Goal: Task Accomplishment & Management: Complete application form

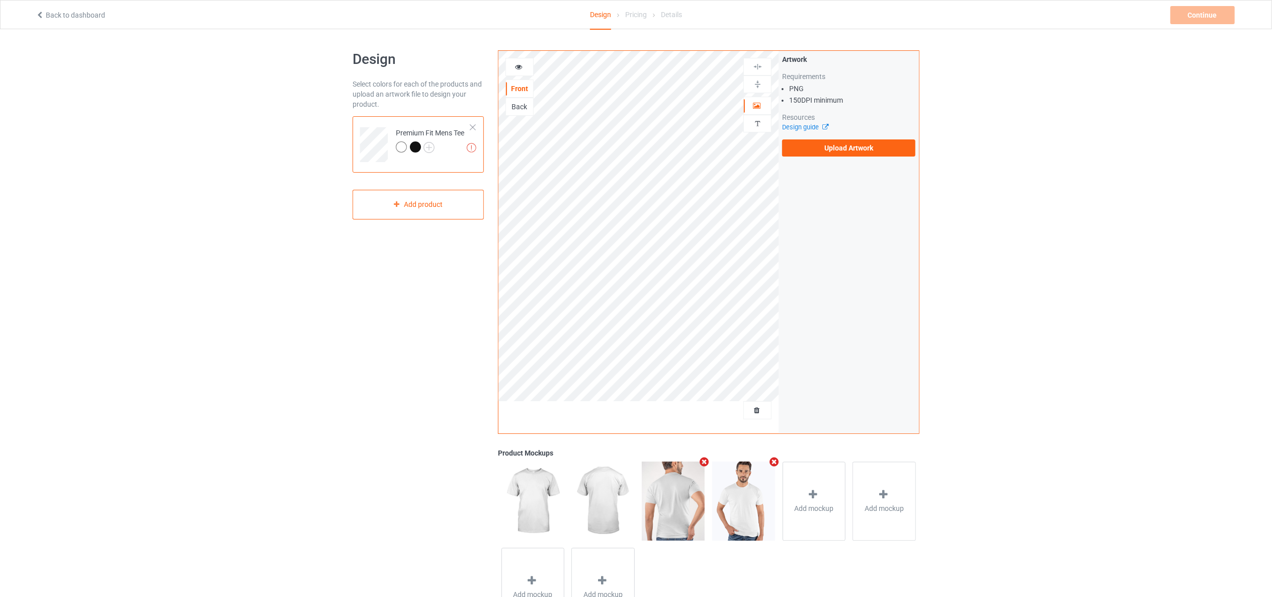
click at [450, 270] on div "Design Select colors for each of the products and upload an artwork file to des…" at bounding box center [418, 340] width 145 height 594
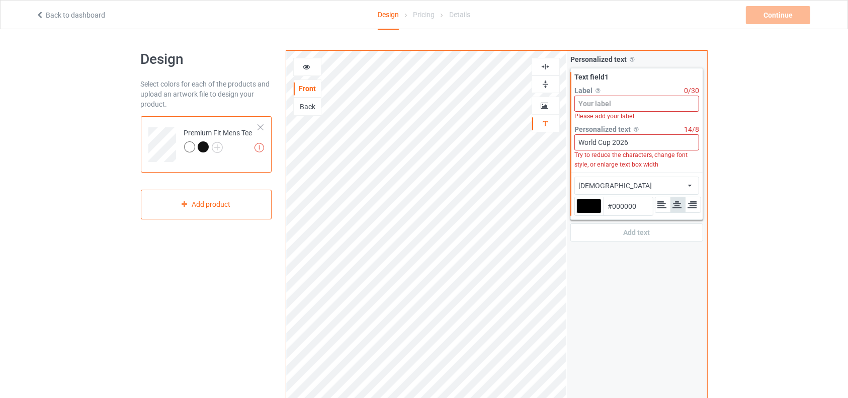
click at [607, 106] on input at bounding box center [637, 104] width 125 height 16
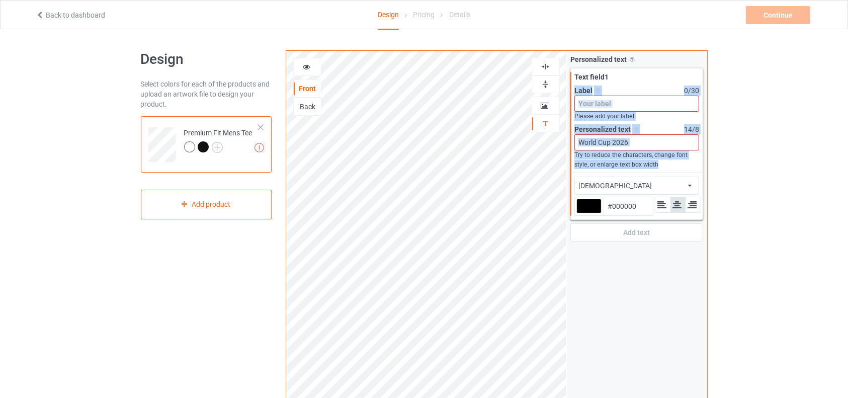
drag, startPoint x: 570, startPoint y: 88, endPoint x: 666, endPoint y: 163, distance: 122.3
click at [666, 163] on div "Personalized text Allow customers to personalize text with your choice of fonts…" at bounding box center [637, 148] width 140 height 194
copy div "Label Personalized text label on the campaign buy page 0 / 30 Please add your l…"
click at [649, 142] on input "World Cup 2026" at bounding box center [637, 142] width 125 height 16
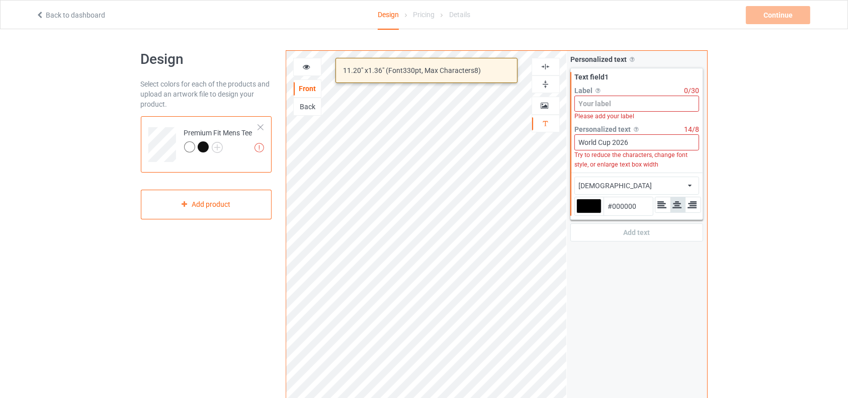
drag, startPoint x: 649, startPoint y: 142, endPoint x: 578, endPoint y: 147, distance: 71.1
click at [578, 147] on input "World Cup 2026" at bounding box center [637, 142] width 125 height 16
paste input "C"
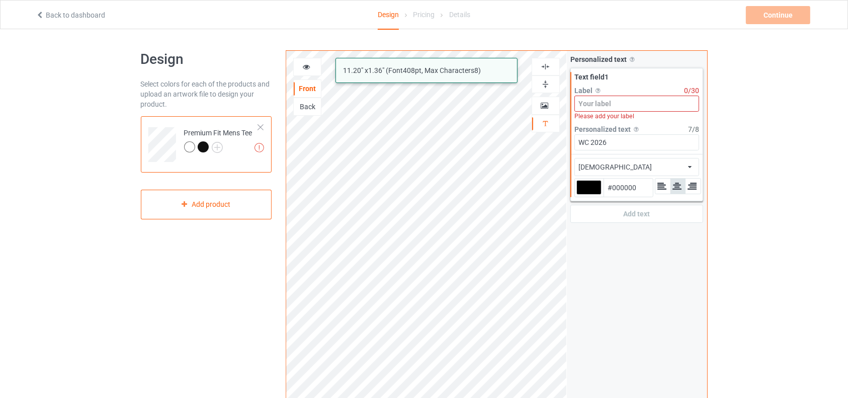
type input "WC 2026"
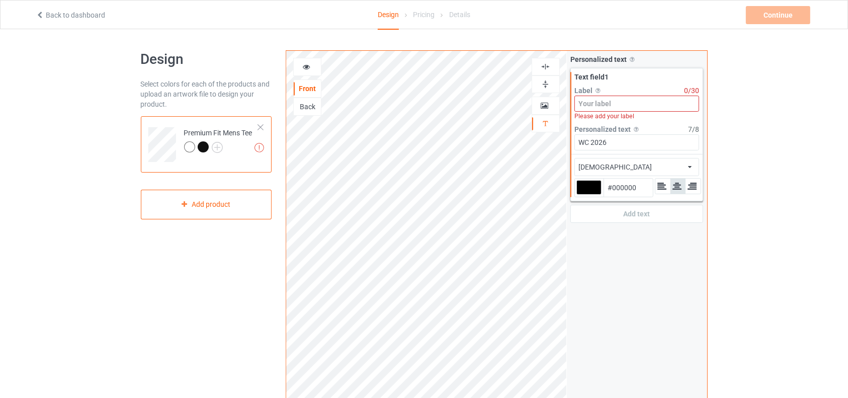
drag, startPoint x: 620, startPoint y: 106, endPoint x: 580, endPoint y: 109, distance: 39.9
click at [580, 109] on input at bounding box center [637, 104] width 125 height 16
click at [592, 103] on input at bounding box center [637, 104] width 125 height 16
drag, startPoint x: 588, startPoint y: 89, endPoint x: 610, endPoint y: 104, distance: 26.8
click at [610, 104] on div "Label Personalized text label on the campaign buy page 0 / 30 Please add your l…" at bounding box center [637, 103] width 125 height 35
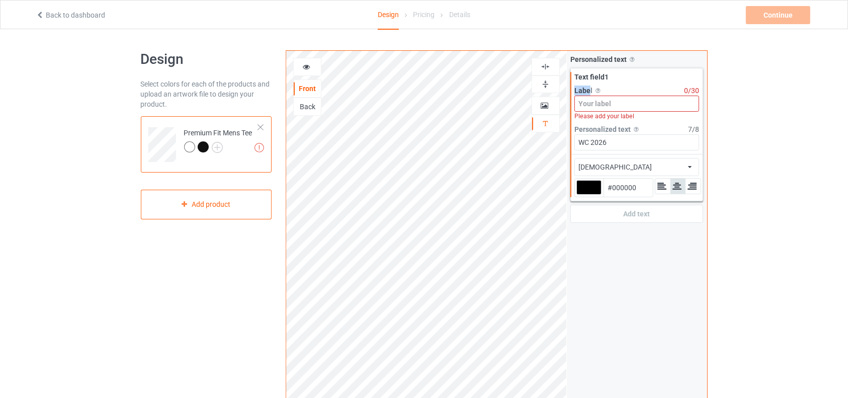
click at [610, 104] on input at bounding box center [637, 104] width 125 height 16
drag, startPoint x: 610, startPoint y: 104, endPoint x: 573, endPoint y: 106, distance: 37.3
click at [573, 106] on div "Text field 1 Label Personalized text label on the campaign buy page 0 / 30 Plea…" at bounding box center [637, 111] width 132 height 86
type input "s"
drag, startPoint x: 573, startPoint y: 88, endPoint x: 597, endPoint y: 88, distance: 24.2
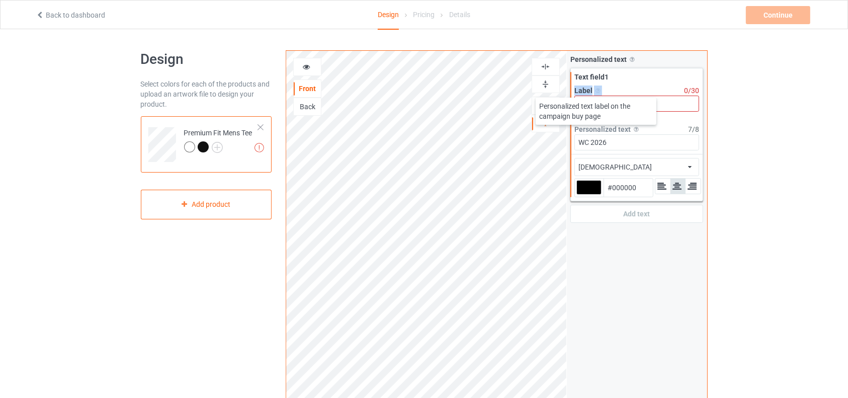
click at [597, 88] on div "Text field 1 Label Personalized text label on the campaign buy page 0 / 30 Plea…" at bounding box center [637, 111] width 132 height 86
copy span "Label"
click at [618, 103] on input at bounding box center [637, 104] width 125 height 16
paste input "Welcome to World Cup 2026"
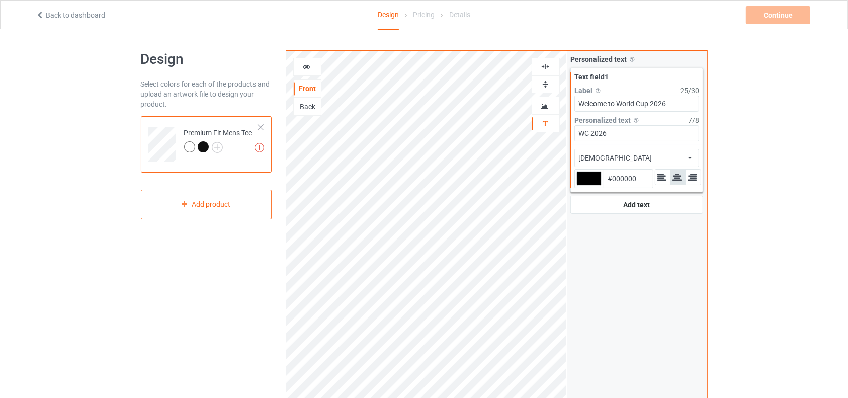
type input "Welcome to World Cup 2026"
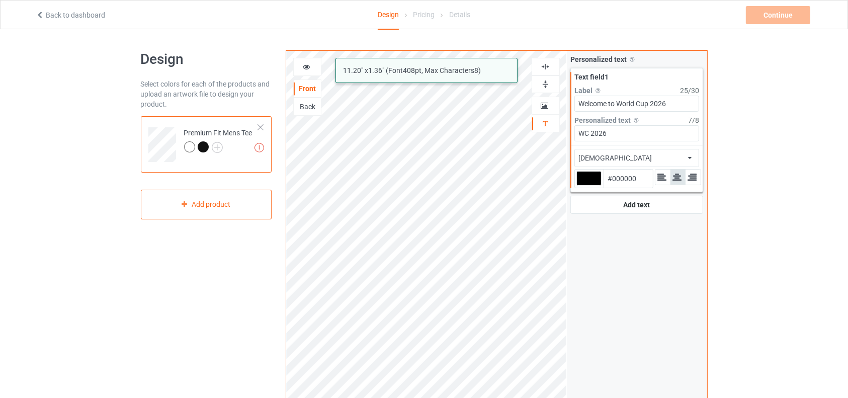
drag, startPoint x: 599, startPoint y: 136, endPoint x: 591, endPoint y: 136, distance: 7.6
click at [591, 136] on input "WC 2026" at bounding box center [637, 133] width 125 height 16
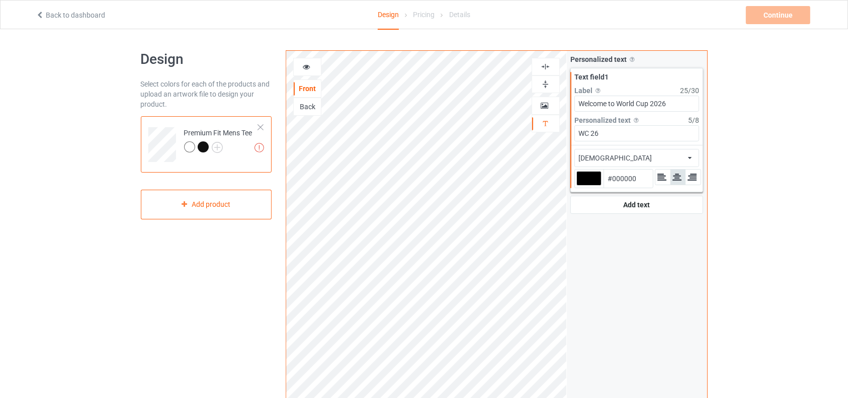
click at [592, 132] on input "WC 26" at bounding box center [637, 133] width 125 height 16
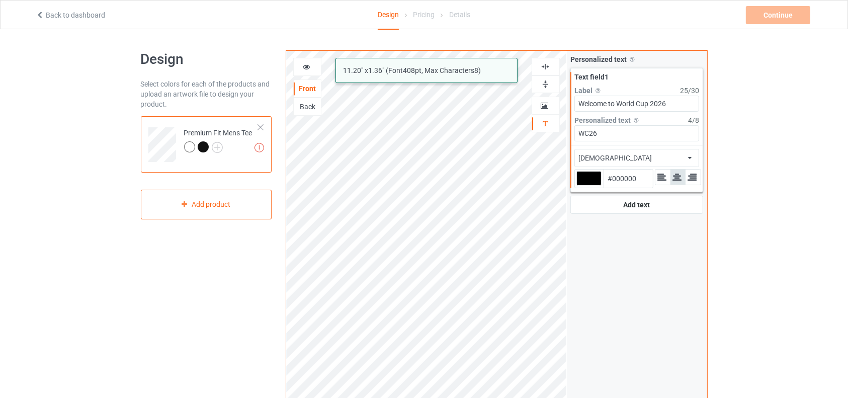
type input "WC 26"
click at [315, 106] on div "Back" at bounding box center [307, 107] width 27 height 10
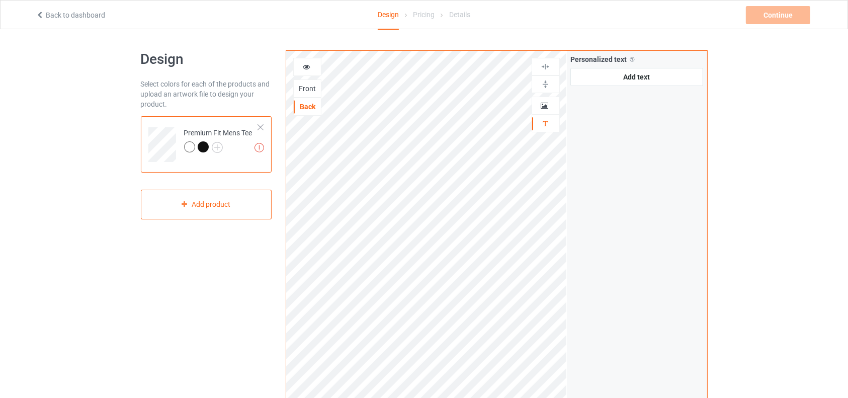
click at [306, 90] on div "Front" at bounding box center [307, 89] width 27 height 10
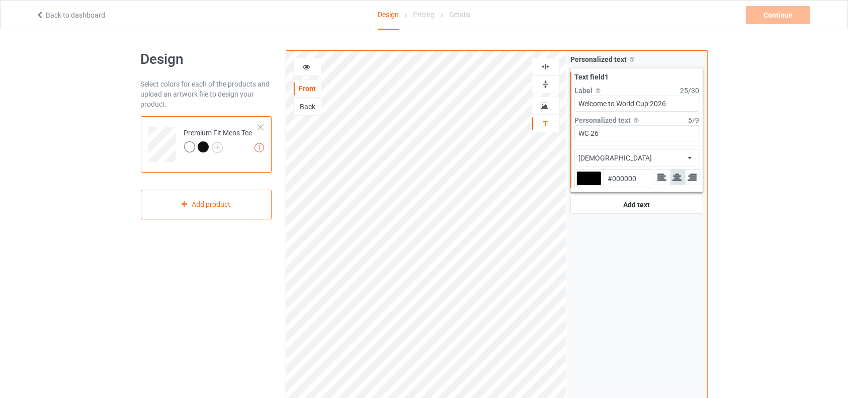
click at [698, 154] on div "african african airstream aladdin alcohollicks aldo algerian almontesnow anglic…" at bounding box center [637, 158] width 125 height 18
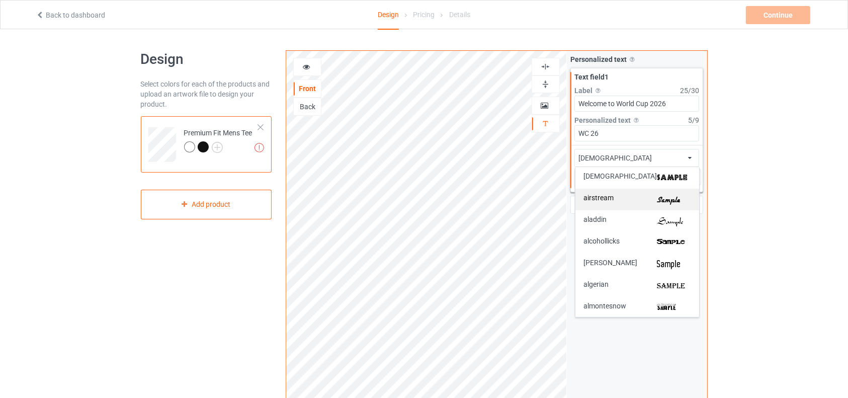
click at [661, 199] on img at bounding box center [674, 199] width 34 height 11
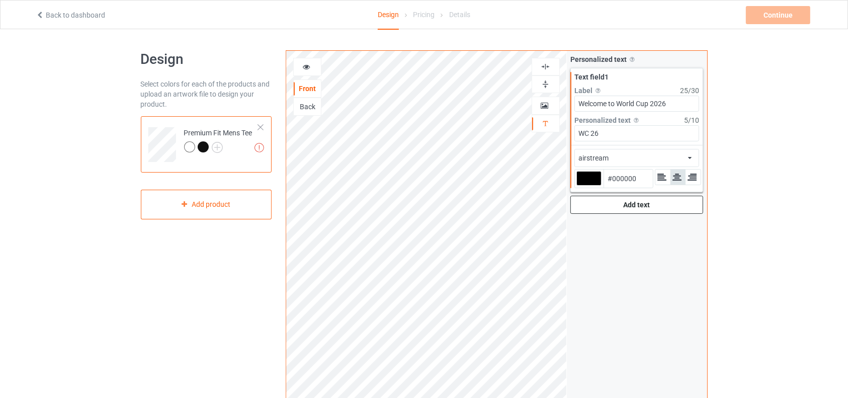
click at [678, 202] on div "Add text" at bounding box center [637, 205] width 133 height 18
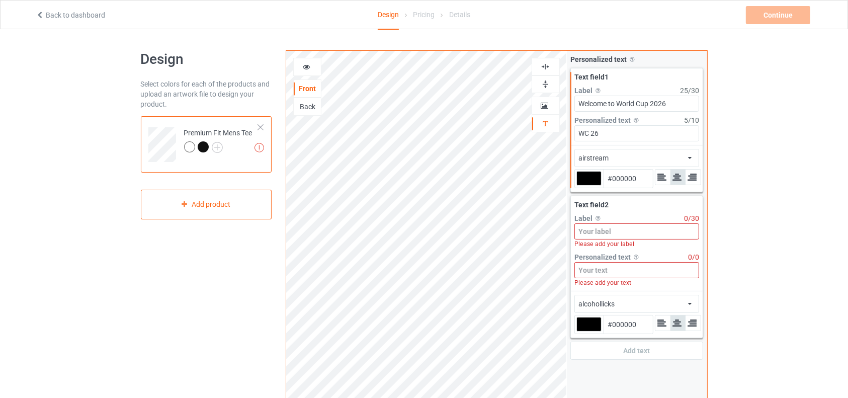
drag, startPoint x: 580, startPoint y: 103, endPoint x: 670, endPoint y: 99, distance: 90.7
click at [670, 99] on input "Welcome to World Cup 2026" at bounding box center [637, 104] width 125 height 16
drag, startPoint x: 582, startPoint y: 99, endPoint x: 667, endPoint y: 106, distance: 85.3
click at [667, 106] on input "Welcome to World Cup 2026" at bounding box center [637, 104] width 125 height 16
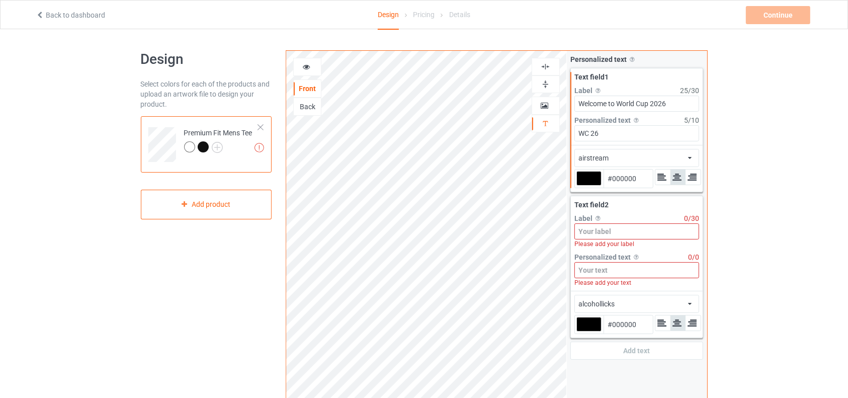
click at [667, 106] on input "Welcome to World Cup 2026" at bounding box center [637, 104] width 125 height 16
drag, startPoint x: 620, startPoint y: 103, endPoint x: 668, endPoint y: 107, distance: 48.5
click at [668, 107] on input "Welcome to World Cup 2026" at bounding box center [637, 104] width 125 height 16
click at [620, 130] on input "WC 26" at bounding box center [637, 133] width 125 height 16
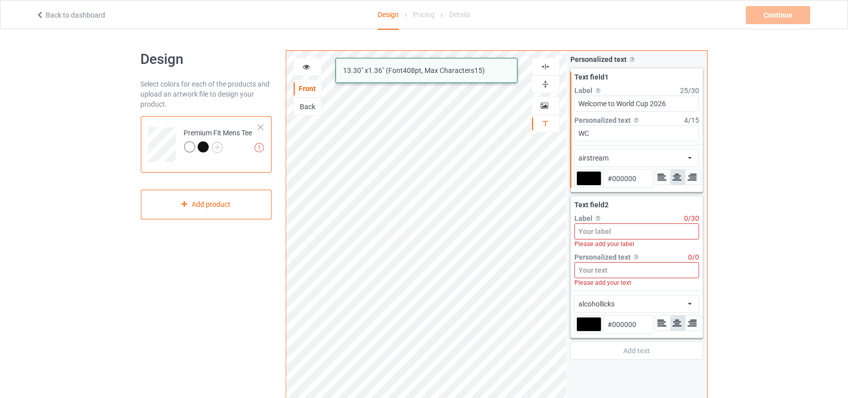
type input "W"
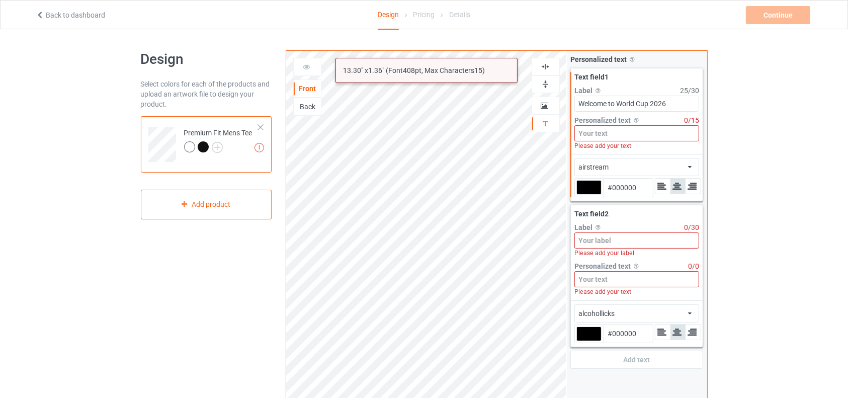
paste input "World Cup 2026"
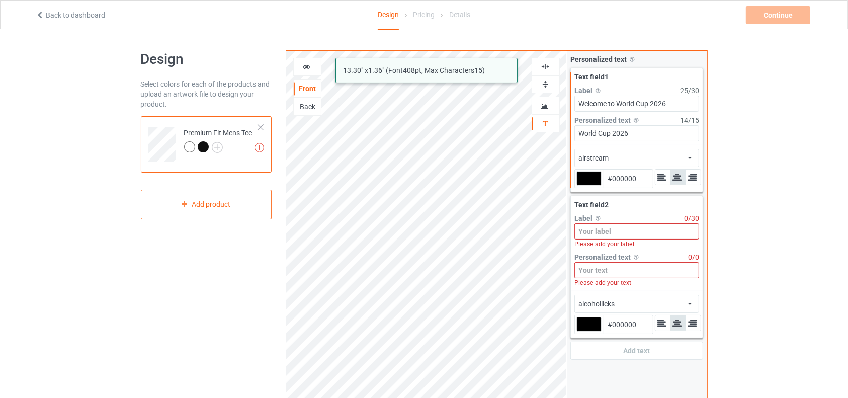
type input "World Cup 2026"
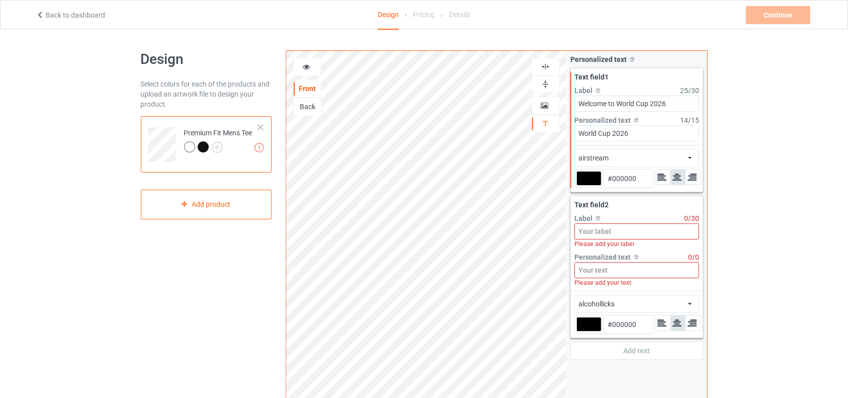
click at [690, 197] on div "Text field 2 Label Personalized text label on the campaign buy page 0 / 30 Plea…" at bounding box center [637, 243] width 132 height 95
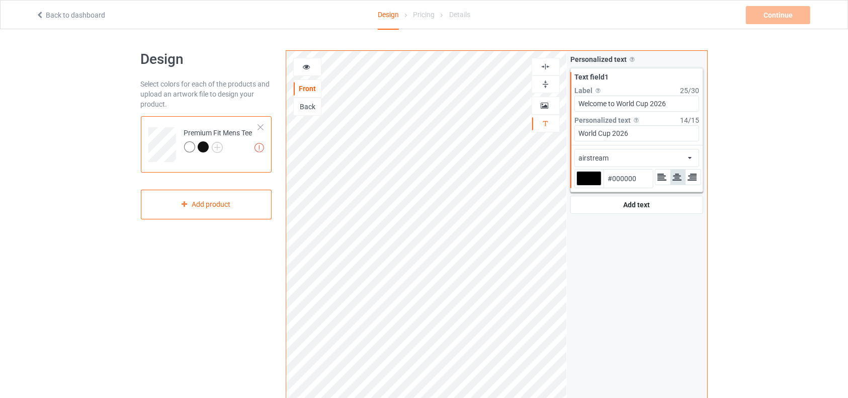
click at [304, 107] on div "Back" at bounding box center [307, 107] width 27 height 10
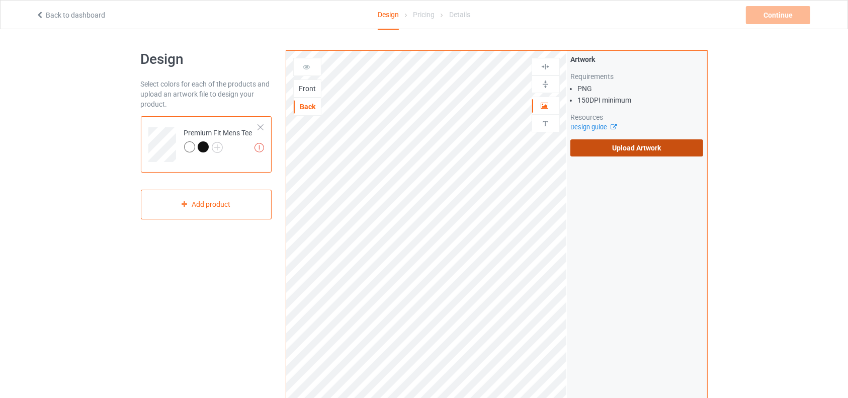
click at [615, 143] on label "Upload Artwork" at bounding box center [637, 147] width 133 height 17
click at [0, 0] on input "Upload Artwork" at bounding box center [0, 0] width 0 height 0
click at [624, 148] on label "Upload Artwork" at bounding box center [637, 147] width 133 height 17
click at [0, 0] on input "Upload Artwork" at bounding box center [0, 0] width 0 height 0
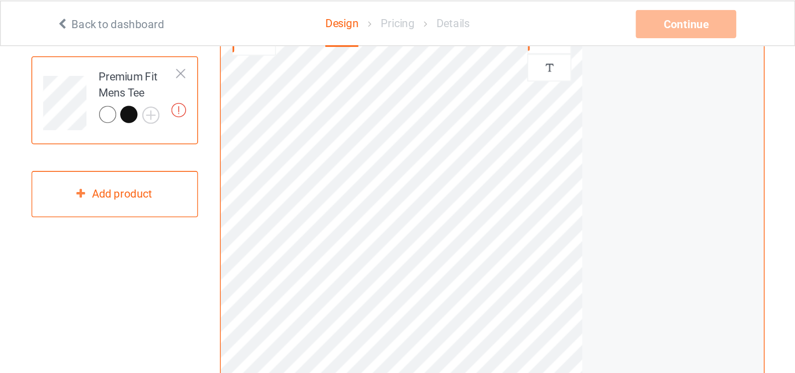
scroll to position [87, 0]
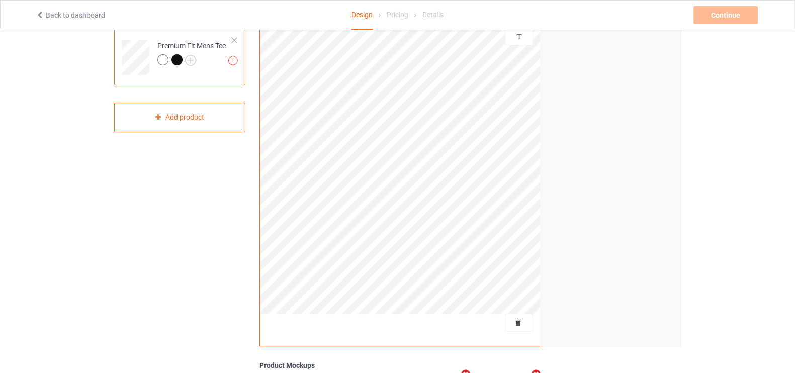
click at [176, 58] on div at bounding box center [177, 59] width 11 height 11
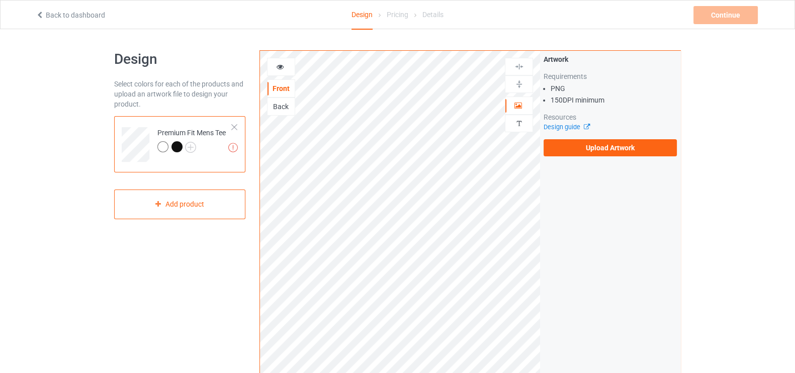
click at [283, 107] on div "Back" at bounding box center [281, 107] width 27 height 10
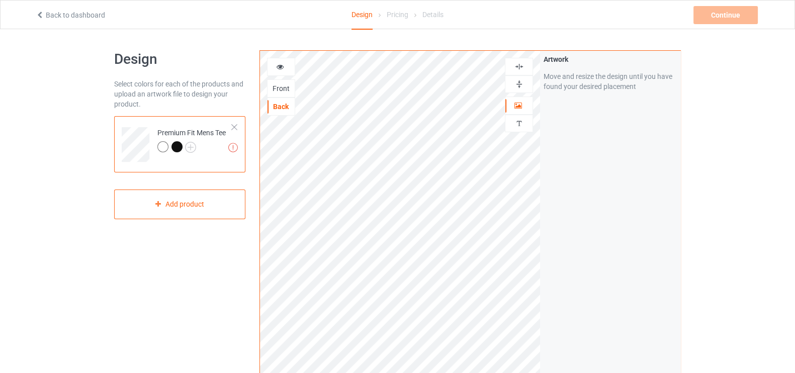
click at [166, 143] on div at bounding box center [162, 146] width 11 height 11
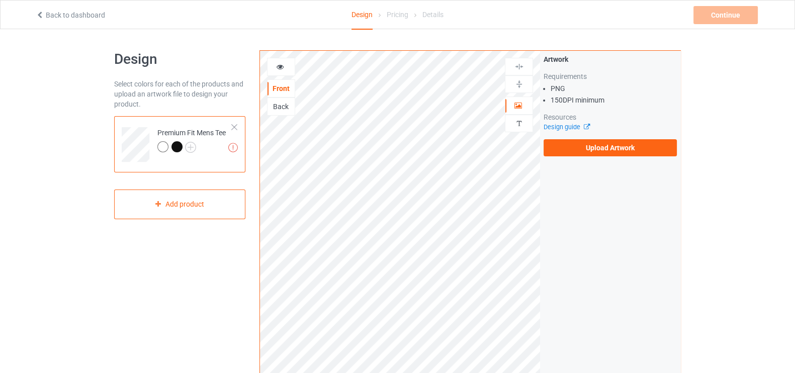
click at [284, 107] on div "Back" at bounding box center [281, 107] width 27 height 10
click at [609, 149] on label "Upload Artwork" at bounding box center [610, 147] width 133 height 17
click at [0, 0] on input "Upload Artwork" at bounding box center [0, 0] width 0 height 0
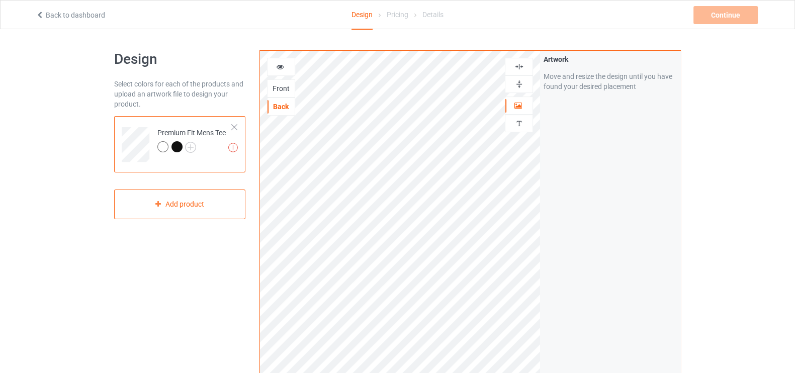
click at [274, 87] on div "Front" at bounding box center [281, 89] width 27 height 10
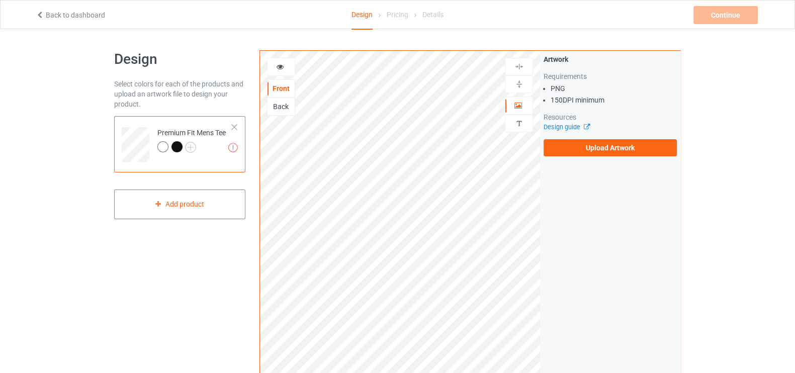
click at [283, 60] on div at bounding box center [281, 67] width 28 height 18
click at [278, 67] on icon at bounding box center [280, 65] width 9 height 7
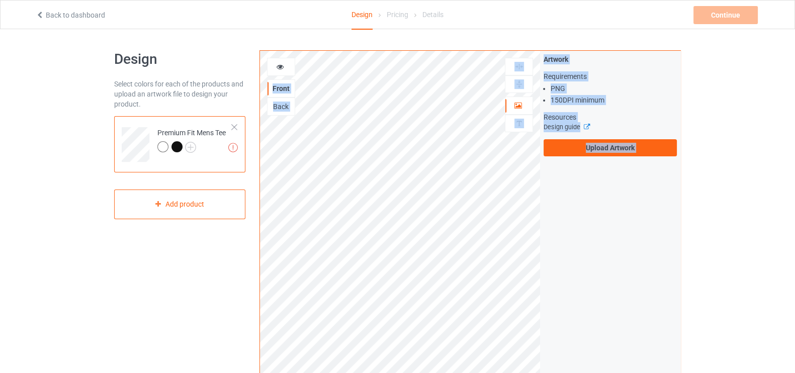
click at [278, 67] on icon at bounding box center [280, 65] width 9 height 7
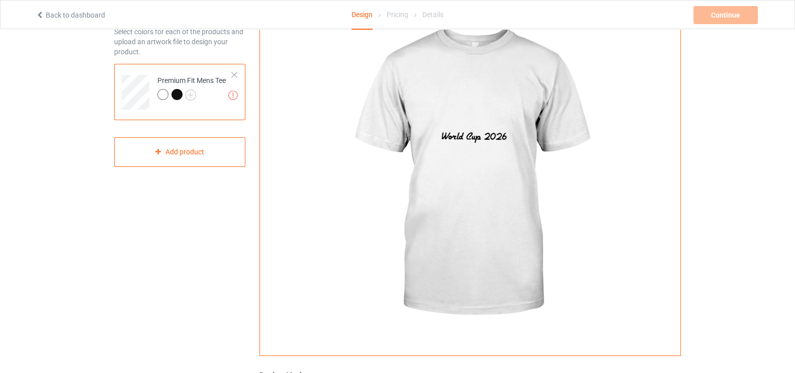
scroll to position [21, 0]
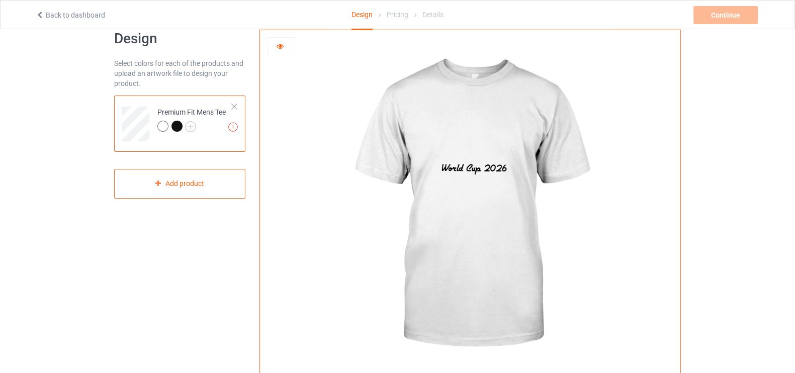
click at [331, 187] on img at bounding box center [470, 205] width 280 height 350
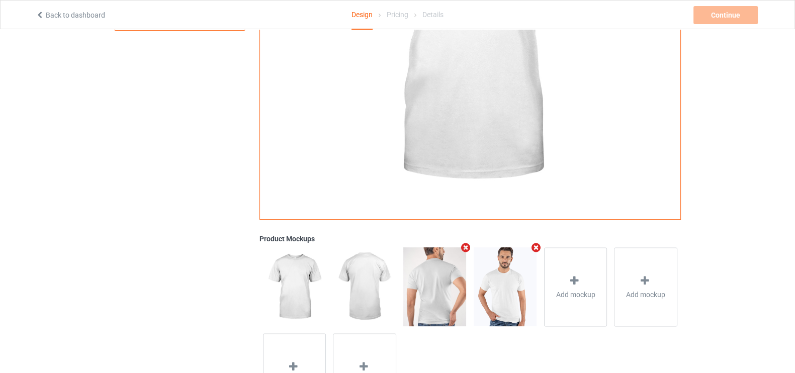
scroll to position [253, 0]
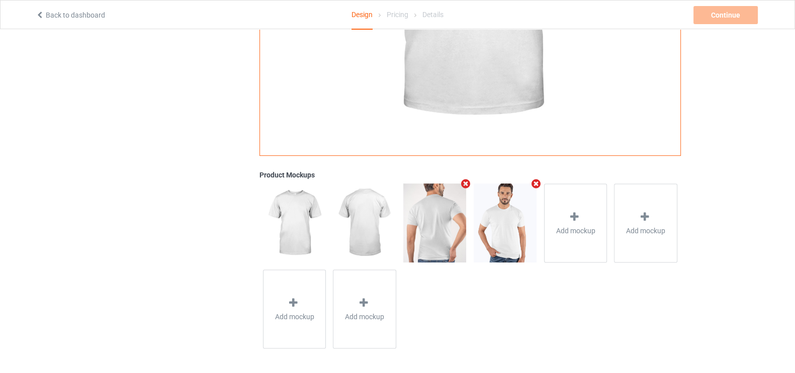
click at [355, 213] on img at bounding box center [364, 223] width 63 height 78
click at [382, 205] on img at bounding box center [364, 223] width 63 height 78
click at [360, 210] on img at bounding box center [364, 223] width 63 height 78
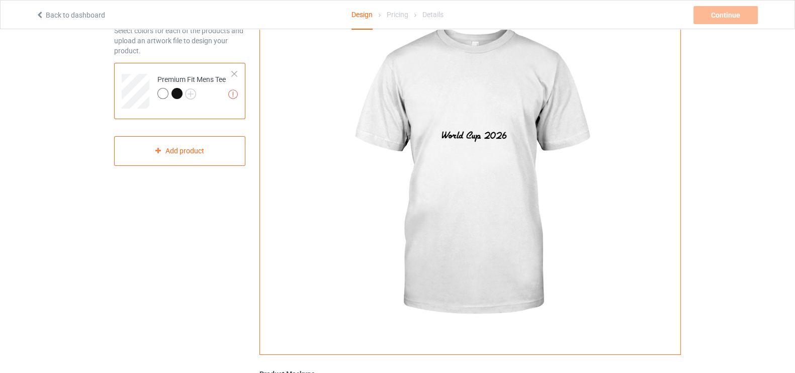
scroll to position [0, 0]
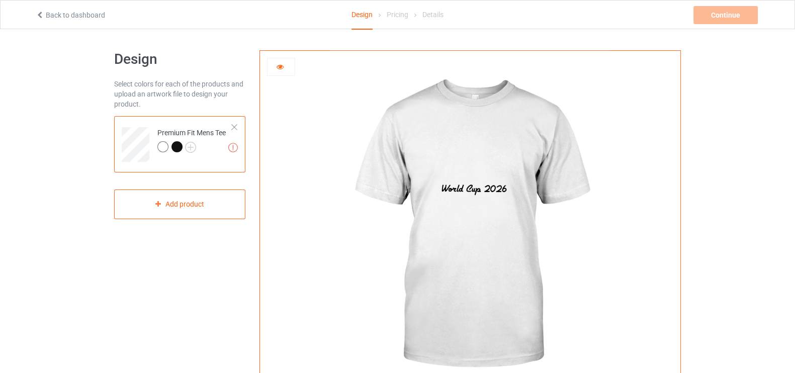
click at [455, 201] on img at bounding box center [470, 226] width 280 height 350
click at [279, 68] on icon at bounding box center [280, 65] width 9 height 7
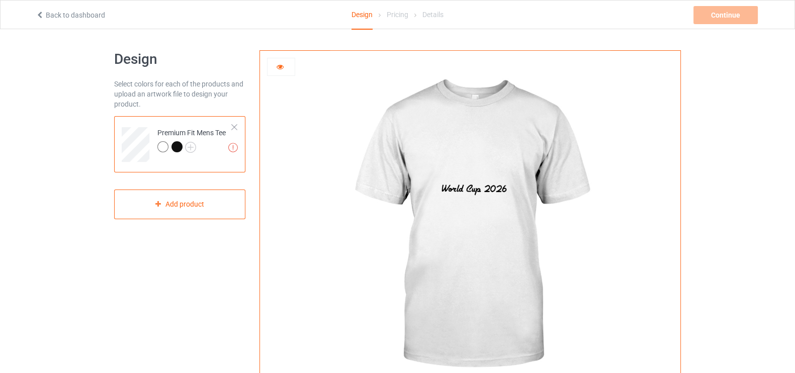
click at [280, 67] on icon at bounding box center [280, 65] width 9 height 7
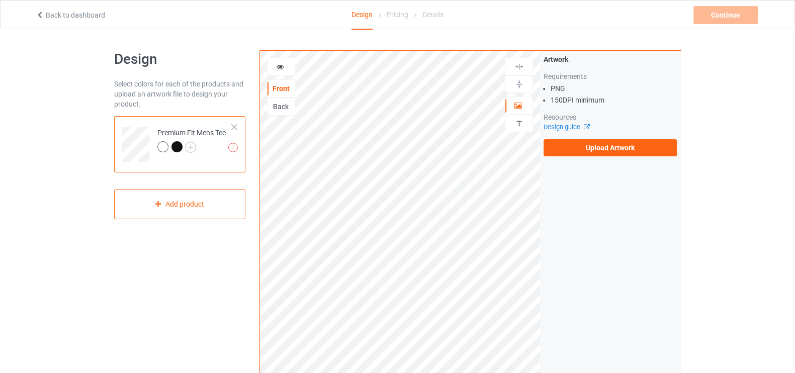
click at [278, 113] on div "Back" at bounding box center [281, 107] width 28 height 18
click at [279, 102] on div "Back" at bounding box center [281, 107] width 27 height 10
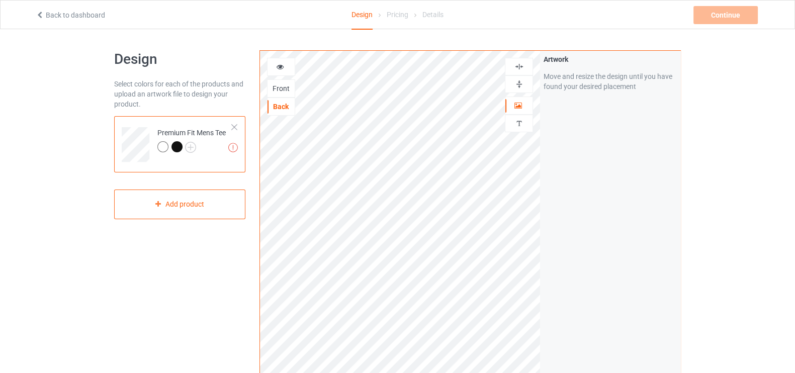
click at [282, 62] on icon at bounding box center [280, 65] width 9 height 7
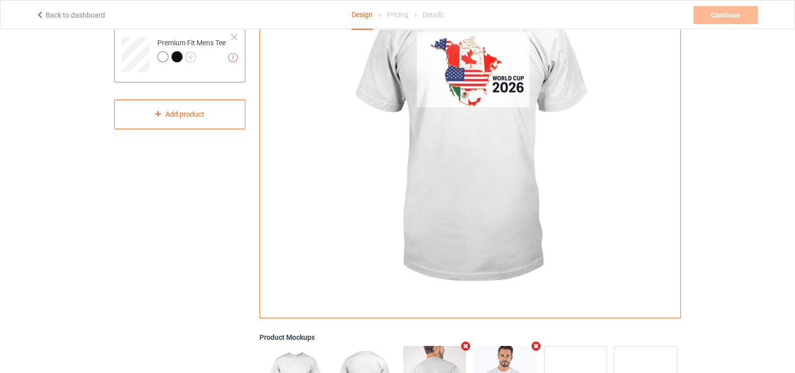
scroll to position [27, 0]
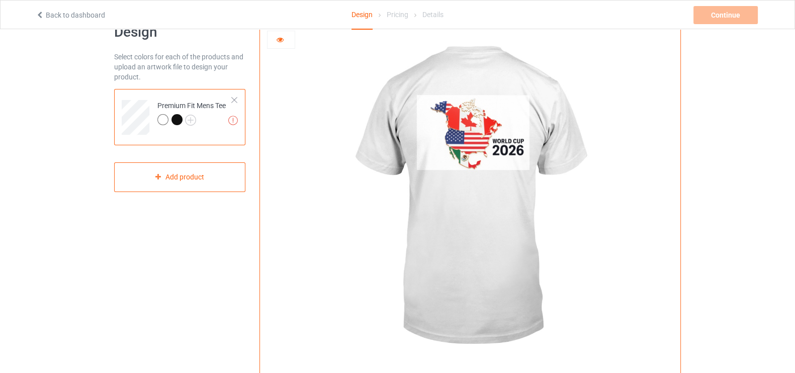
click at [495, 139] on img at bounding box center [470, 199] width 280 height 350
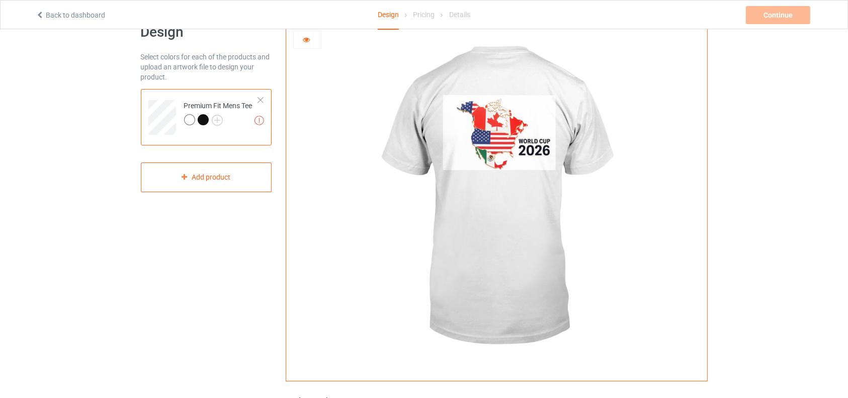
click at [597, 187] on img at bounding box center [497, 199] width 280 height 350
click at [187, 120] on div at bounding box center [189, 119] width 11 height 11
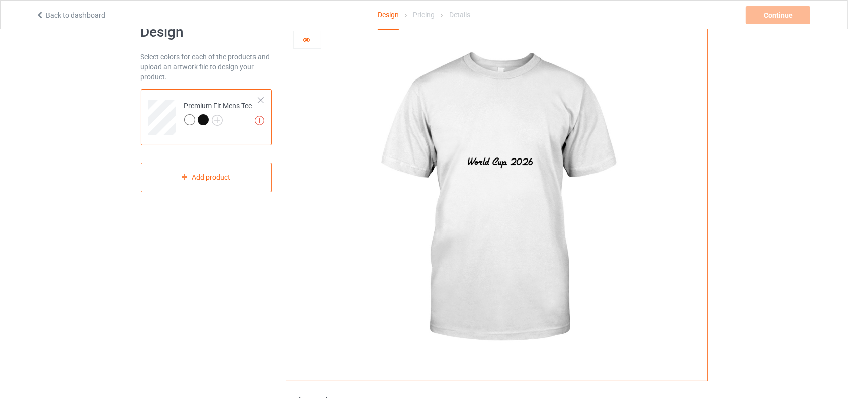
click at [204, 122] on div at bounding box center [203, 119] width 11 height 11
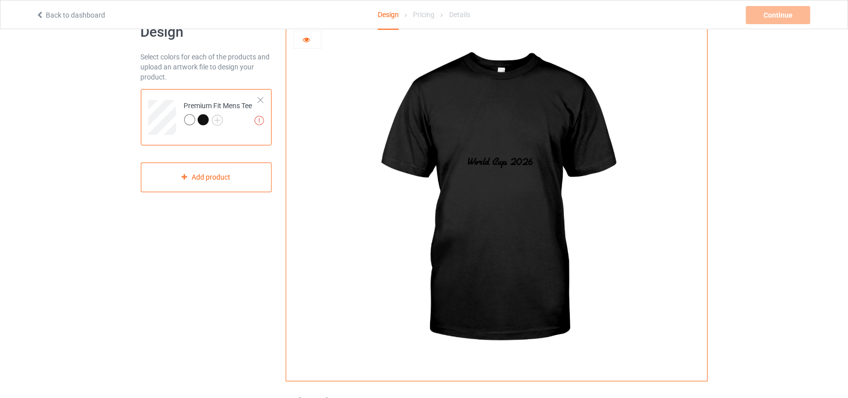
click at [487, 159] on img at bounding box center [497, 199] width 280 height 350
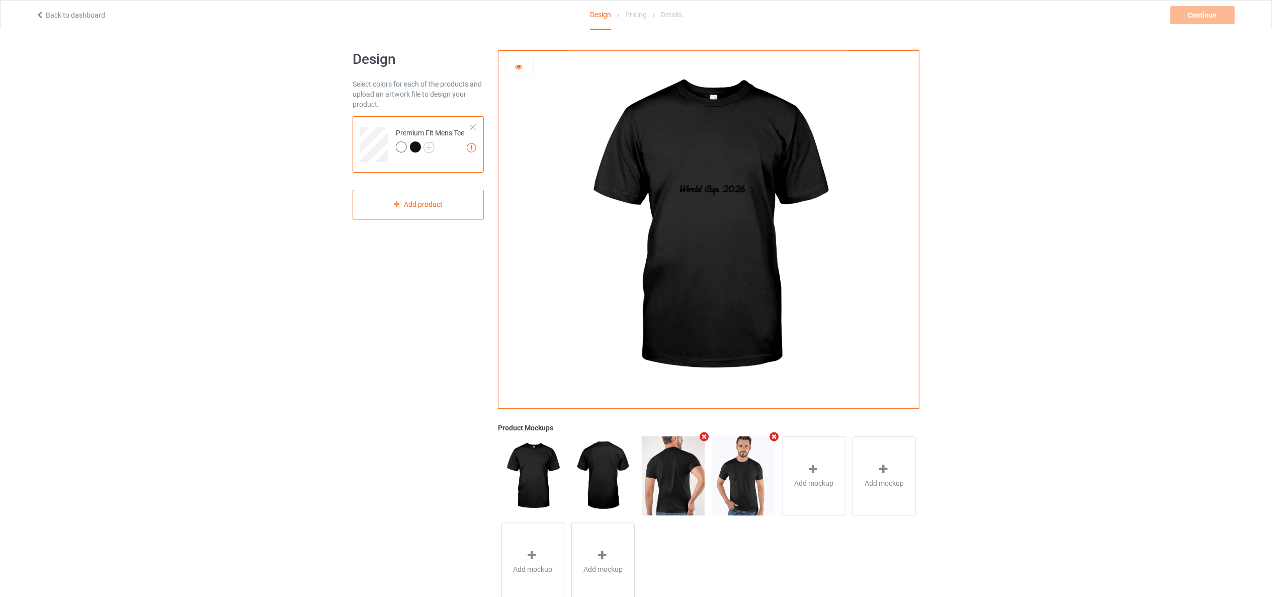
click at [521, 72] on div at bounding box center [519, 67] width 27 height 10
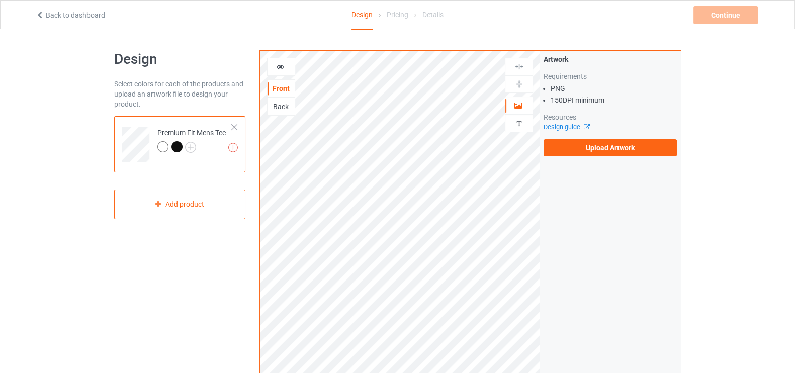
scroll to position [10, 0]
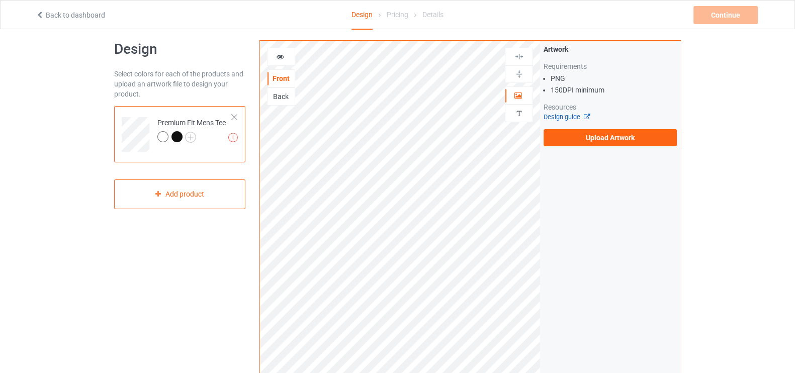
click at [553, 114] on link "Design guide" at bounding box center [567, 117] width 46 height 8
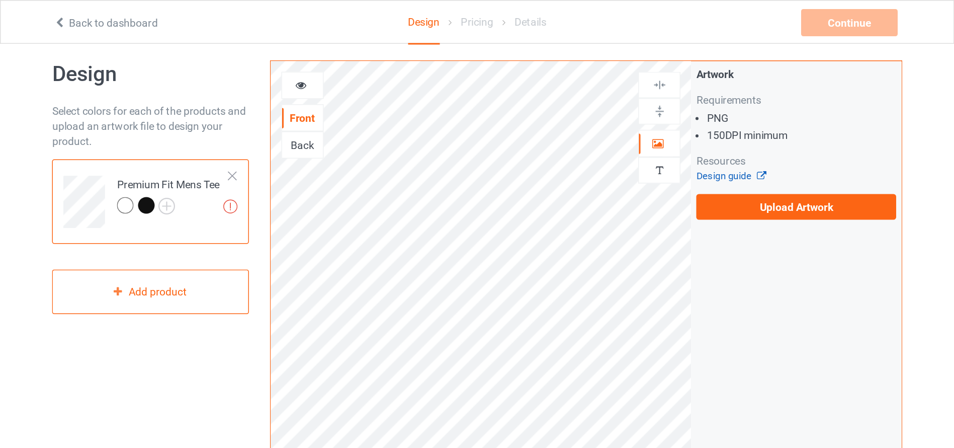
scroll to position [11, 0]
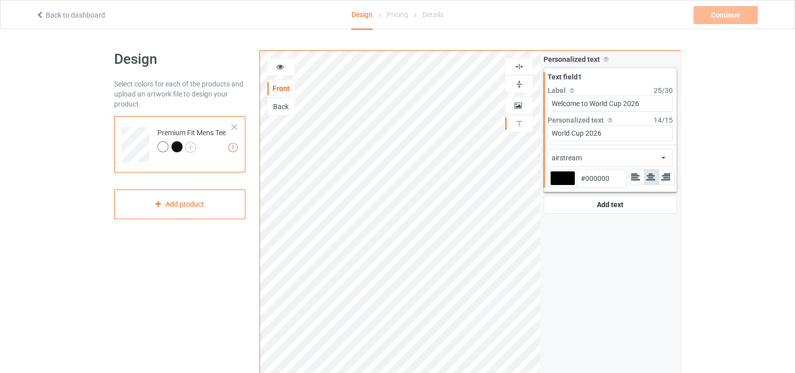
click at [281, 102] on div "Back" at bounding box center [281, 107] width 27 height 10
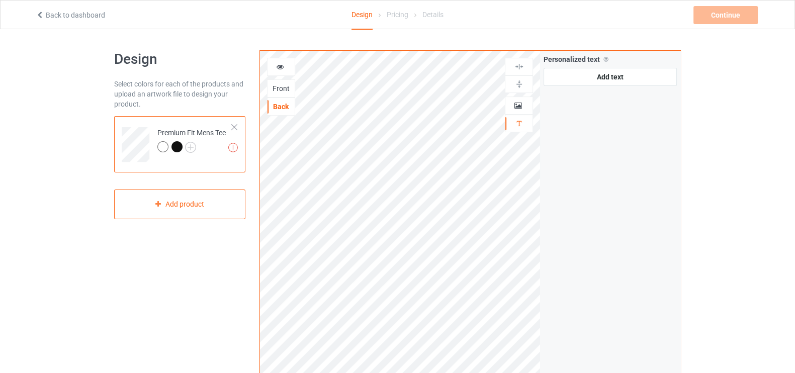
click at [281, 90] on div "Front" at bounding box center [281, 89] width 27 height 10
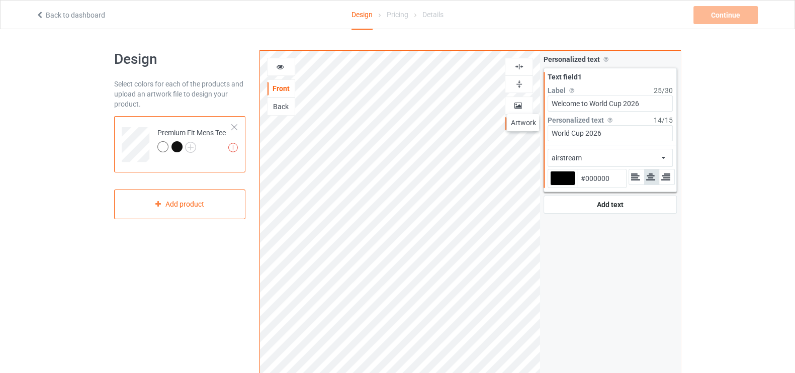
click at [523, 104] on div at bounding box center [519, 106] width 27 height 10
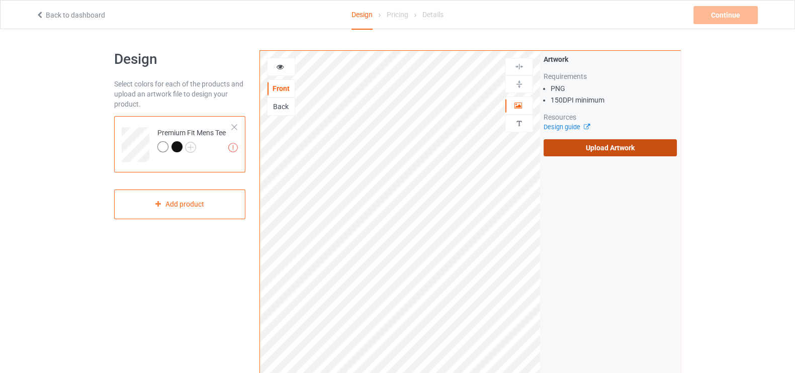
click at [596, 148] on label "Upload Artwork" at bounding box center [610, 147] width 133 height 17
click at [0, 0] on input "Upload Artwork" at bounding box center [0, 0] width 0 height 0
click at [571, 142] on label "Upload Artwork" at bounding box center [610, 147] width 133 height 17
click at [0, 0] on input "Upload Artwork" at bounding box center [0, 0] width 0 height 0
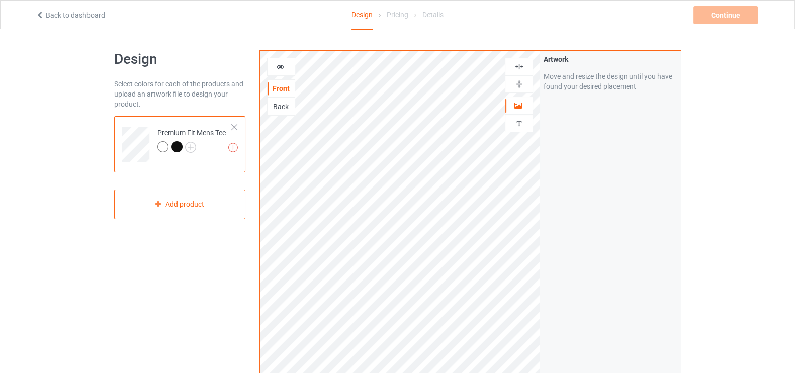
click at [279, 59] on div at bounding box center [281, 67] width 28 height 18
click at [279, 64] on icon at bounding box center [280, 65] width 9 height 7
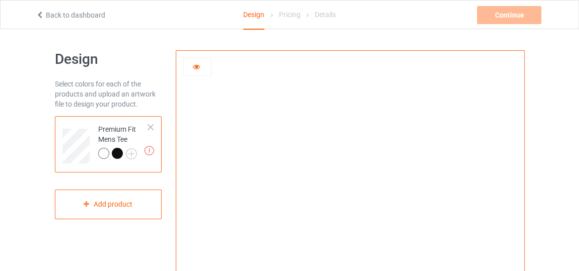
click at [196, 71] on div at bounding box center [197, 67] width 27 height 10
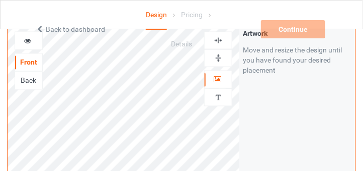
scroll to position [215, 0]
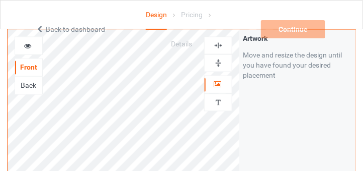
click at [25, 41] on icon at bounding box center [28, 44] width 9 height 7
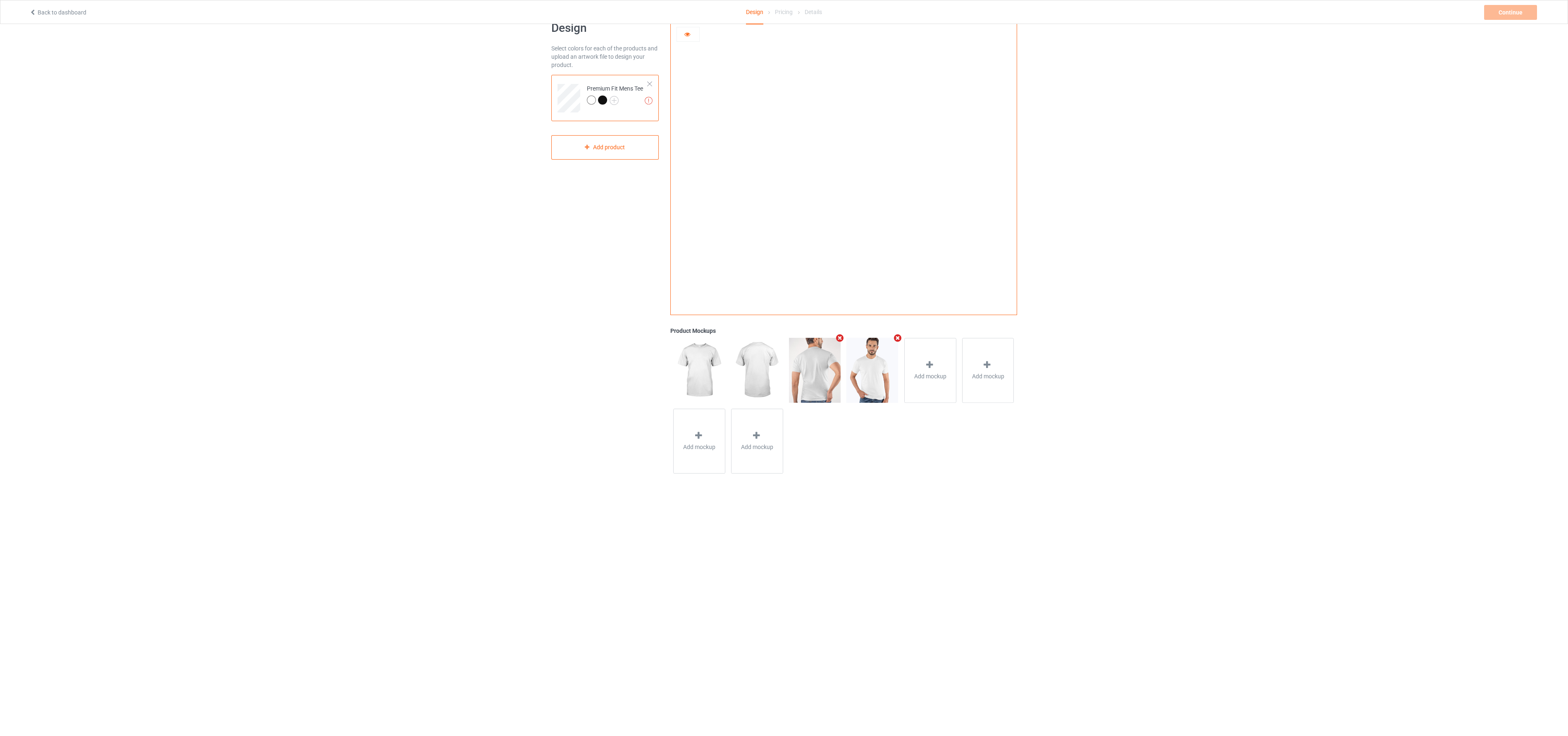
scroll to position [24, 0]
click at [660, 162] on img at bounding box center [844, 162] width 230 height 0
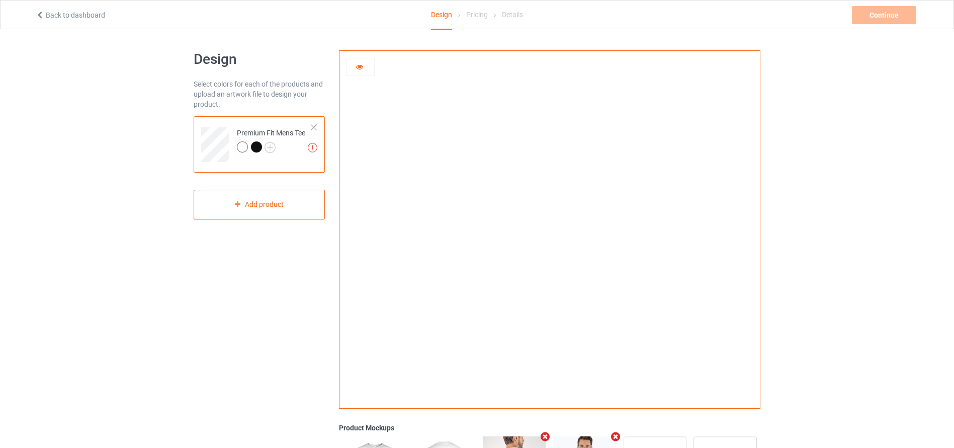
click at [256, 149] on div at bounding box center [256, 146] width 11 height 11
click at [359, 68] on icon at bounding box center [360, 65] width 9 height 7
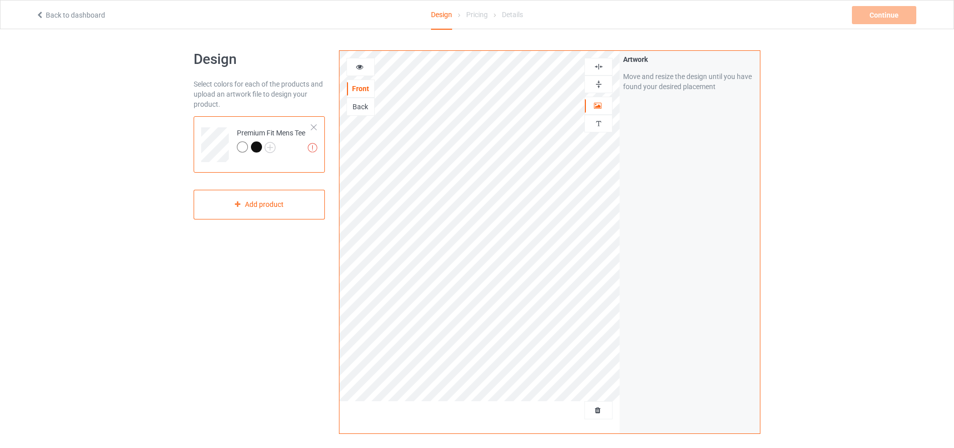
click at [363, 116] on div "Back" at bounding box center [361, 107] width 28 height 18
click at [362, 104] on div "Back" at bounding box center [360, 107] width 27 height 10
click at [360, 86] on div "Front" at bounding box center [360, 89] width 27 height 10
click at [360, 105] on div "Back" at bounding box center [360, 107] width 27 height 10
click at [361, 64] on icon at bounding box center [360, 65] width 9 height 7
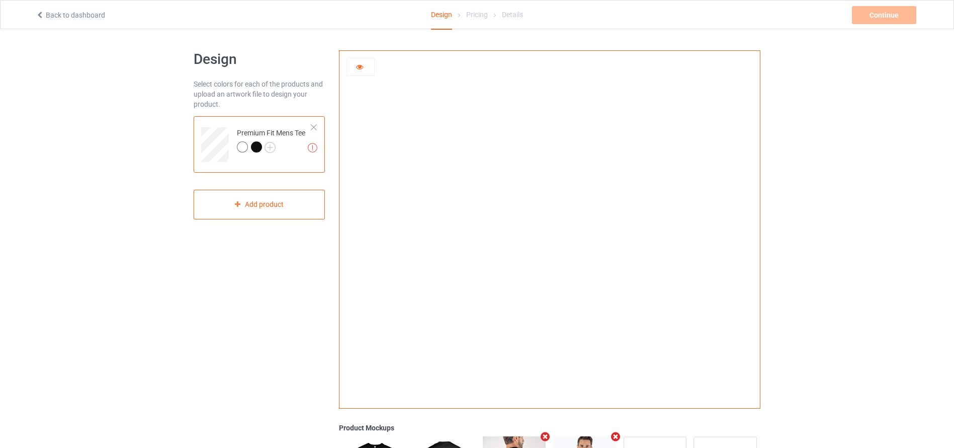
click at [366, 123] on div at bounding box center [550, 226] width 421 height 350
click at [417, 226] on img at bounding box center [550, 226] width 280 height 0
click at [352, 87] on div at bounding box center [550, 226] width 421 height 350
click at [358, 71] on div at bounding box center [360, 67] width 27 height 10
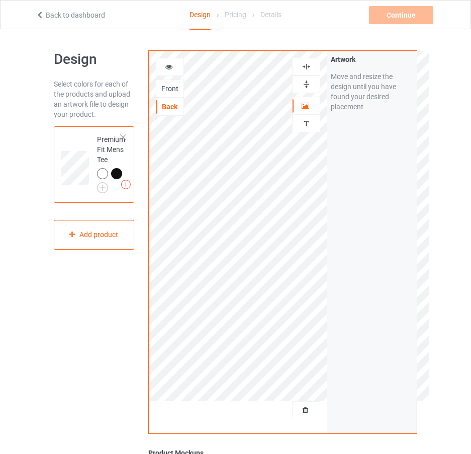
click at [171, 86] on div "Front" at bounding box center [169, 89] width 27 height 10
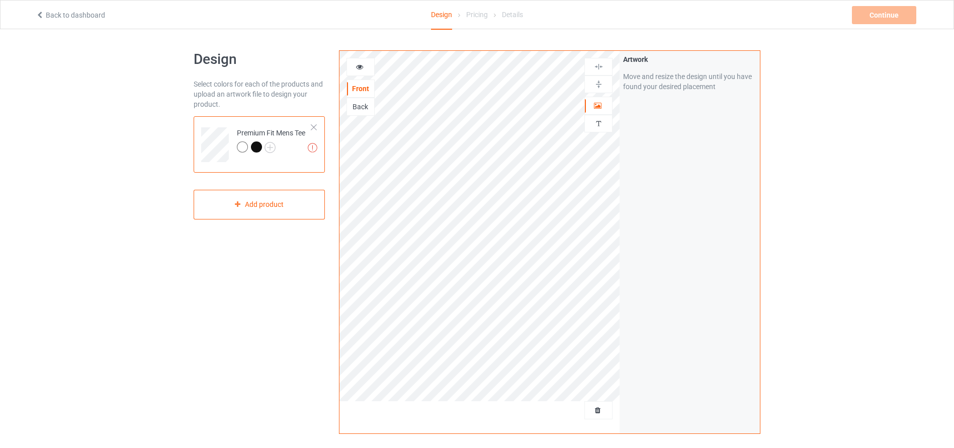
click at [244, 150] on div at bounding box center [242, 146] width 11 height 11
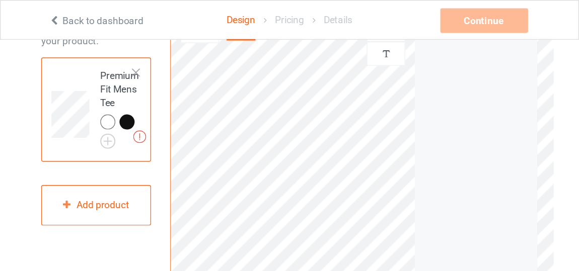
scroll to position [84, 0]
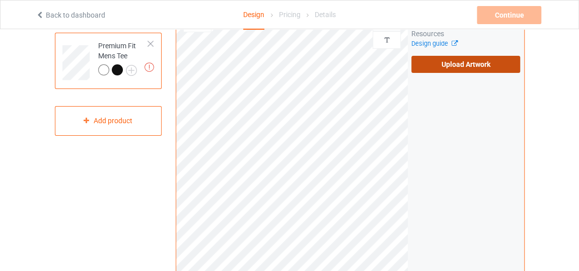
click at [464, 62] on label "Upload Artwork" at bounding box center [465, 64] width 109 height 17
click at [0, 0] on input "Upload Artwork" at bounding box center [0, 0] width 0 height 0
click at [471, 63] on label "Upload Artwork" at bounding box center [465, 64] width 109 height 17
click at [0, 0] on input "Upload Artwork" at bounding box center [0, 0] width 0 height 0
click at [465, 63] on label "Upload Artwork" at bounding box center [465, 64] width 109 height 17
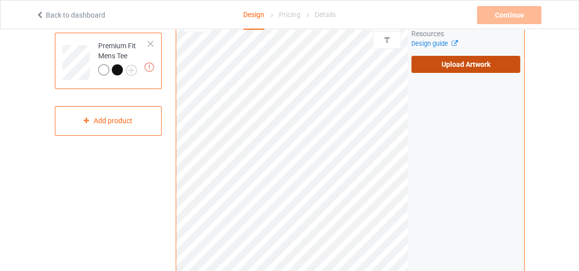
click at [0, 0] on input "Upload Artwork" at bounding box center [0, 0] width 0 height 0
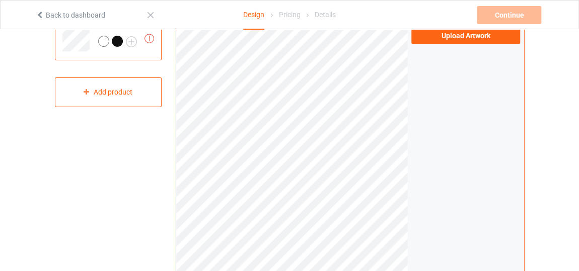
scroll to position [28, 0]
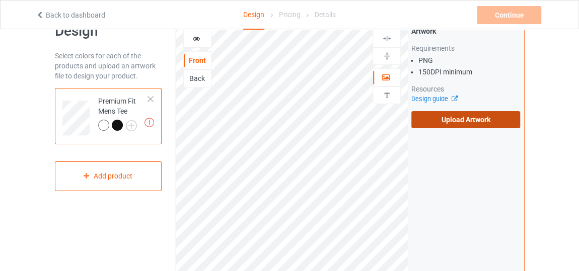
click at [426, 124] on label "Upload Artwork" at bounding box center [465, 119] width 109 height 17
click at [0, 0] on input "Upload Artwork" at bounding box center [0, 0] width 0 height 0
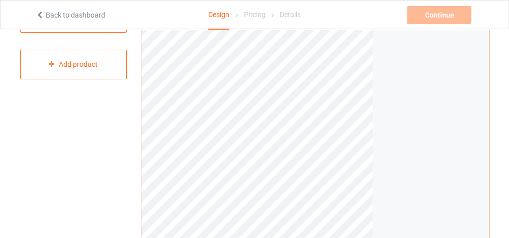
scroll to position [93, 0]
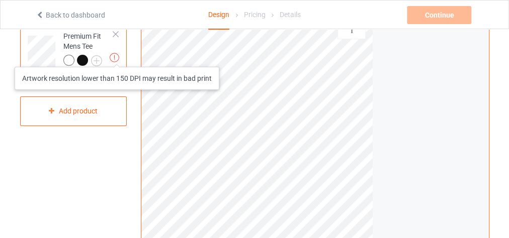
click at [117, 57] on img at bounding box center [115, 58] width 10 height 10
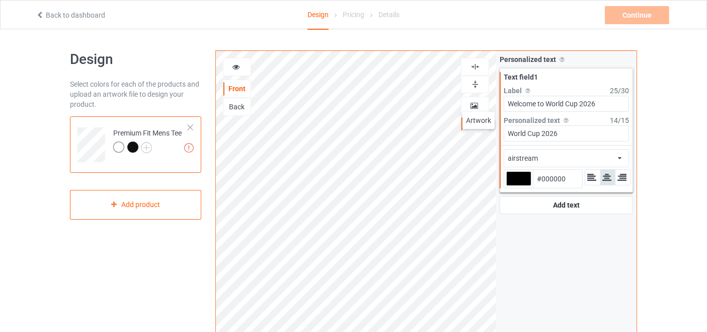
click at [478, 102] on div at bounding box center [474, 106] width 27 height 10
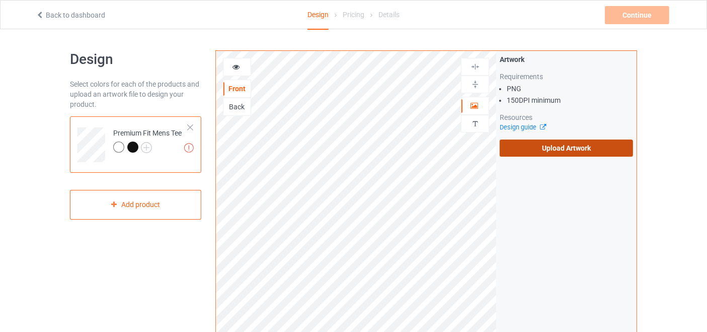
click at [527, 147] on label "Upload Artwork" at bounding box center [566, 147] width 133 height 17
click at [0, 0] on input "Upload Artwork" at bounding box center [0, 0] width 0 height 0
click at [529, 150] on label "Upload Artwork" at bounding box center [566, 147] width 133 height 17
click at [0, 0] on input "Upload Artwork" at bounding box center [0, 0] width 0 height 0
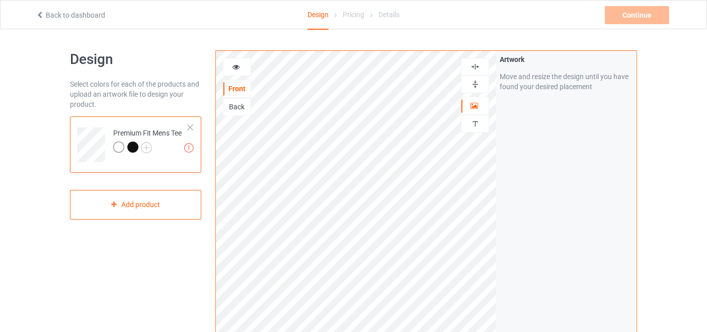
click at [237, 67] on icon at bounding box center [236, 65] width 9 height 7
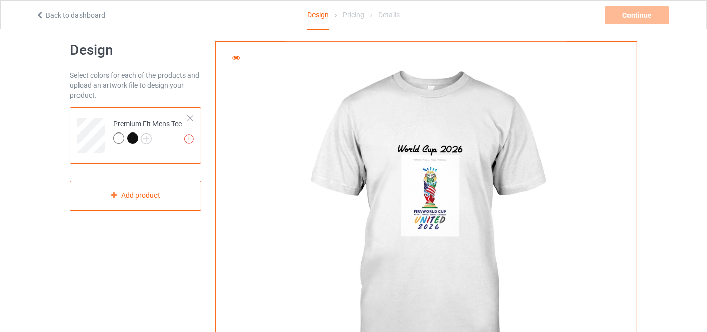
scroll to position [46, 0]
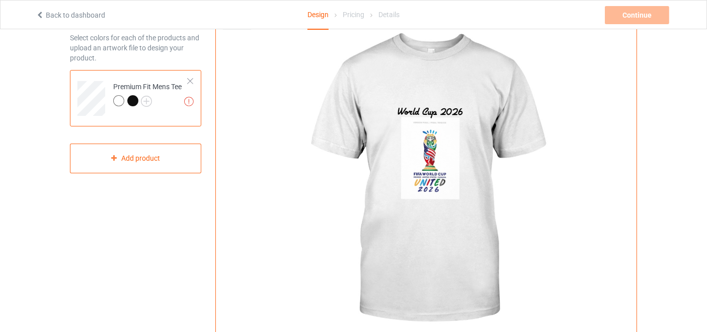
click at [428, 163] on img at bounding box center [426, 180] width 280 height 350
click at [427, 127] on img at bounding box center [426, 180] width 280 height 350
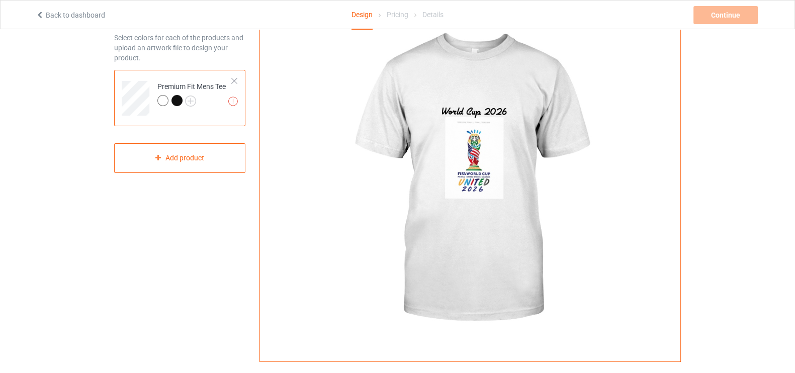
scroll to position [0, 0]
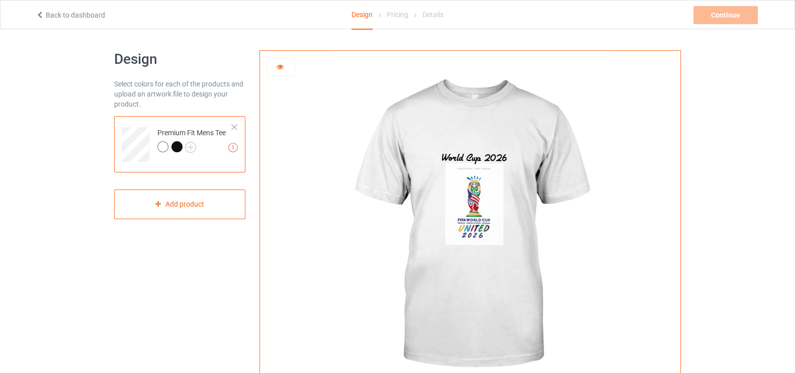
click at [280, 64] on icon at bounding box center [280, 65] width 9 height 7
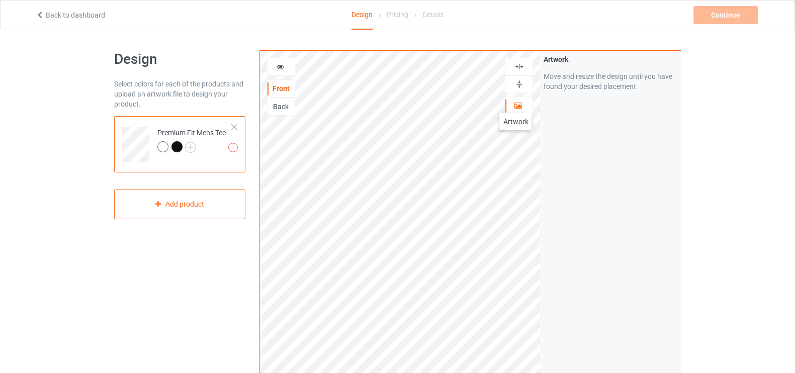
click at [516, 103] on icon at bounding box center [518, 104] width 9 height 7
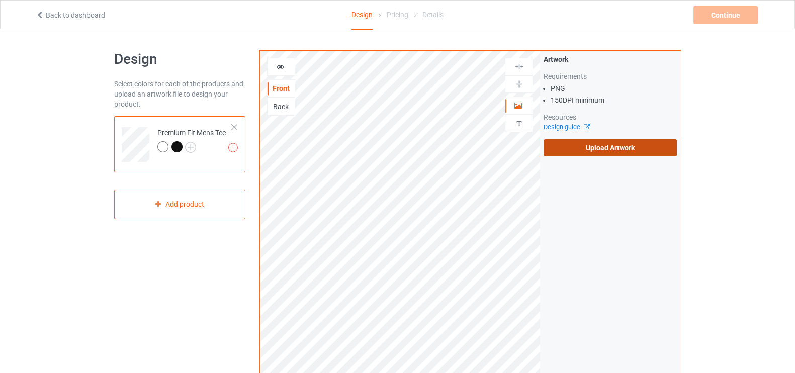
click at [601, 154] on label "Upload Artwork" at bounding box center [610, 147] width 133 height 17
click at [0, 0] on input "Upload Artwork" at bounding box center [0, 0] width 0 height 0
click at [564, 147] on label "Upload Artwork" at bounding box center [610, 147] width 133 height 17
click at [0, 0] on input "Upload Artwork" at bounding box center [0, 0] width 0 height 0
click at [602, 145] on label "Upload Artwork" at bounding box center [610, 147] width 133 height 17
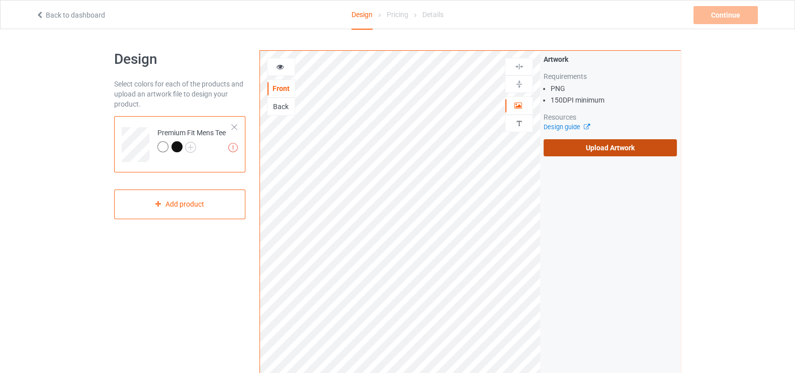
click at [0, 0] on input "Upload Artwork" at bounding box center [0, 0] width 0 height 0
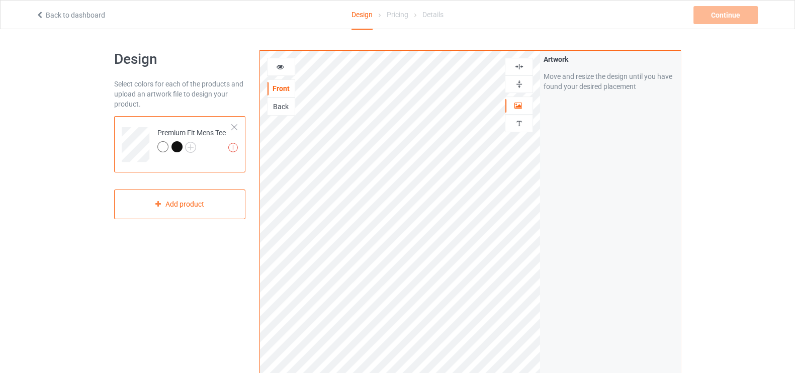
click at [565, 232] on div "Artwork Move and resize the design until you have found your desired placement" at bounding box center [610, 242] width 140 height 382
click at [285, 64] on div at bounding box center [281, 67] width 27 height 10
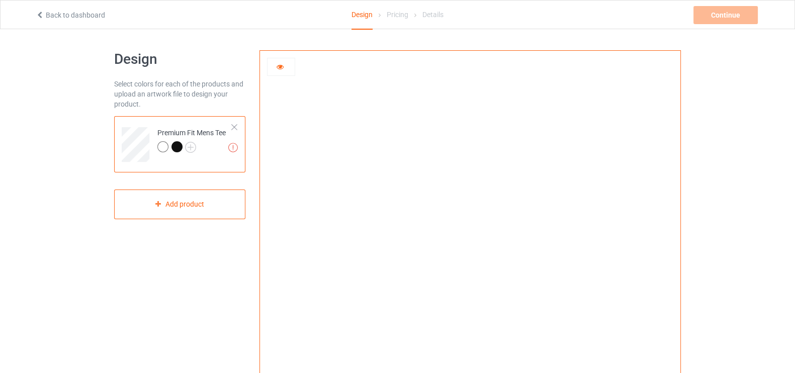
click at [332, 226] on img at bounding box center [470, 226] width 280 height 0
click at [278, 68] on icon at bounding box center [280, 65] width 9 height 7
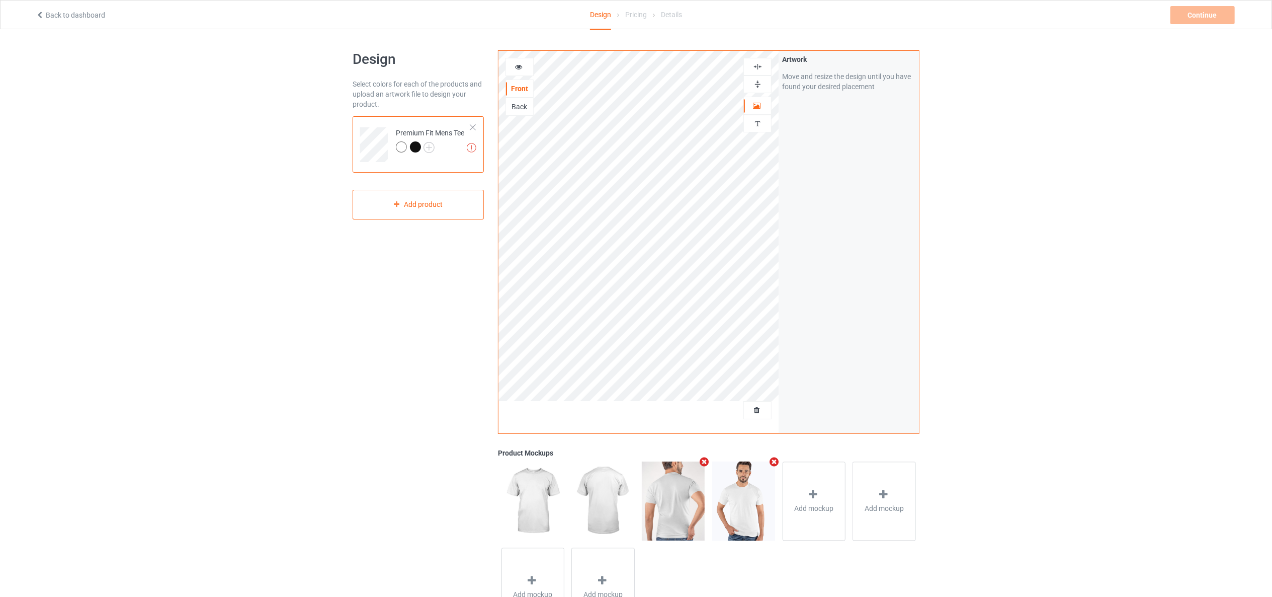
click at [518, 99] on div "Back" at bounding box center [520, 107] width 28 height 18
click at [518, 110] on div "Back" at bounding box center [519, 107] width 27 height 10
click at [415, 146] on div at bounding box center [415, 146] width 11 height 11
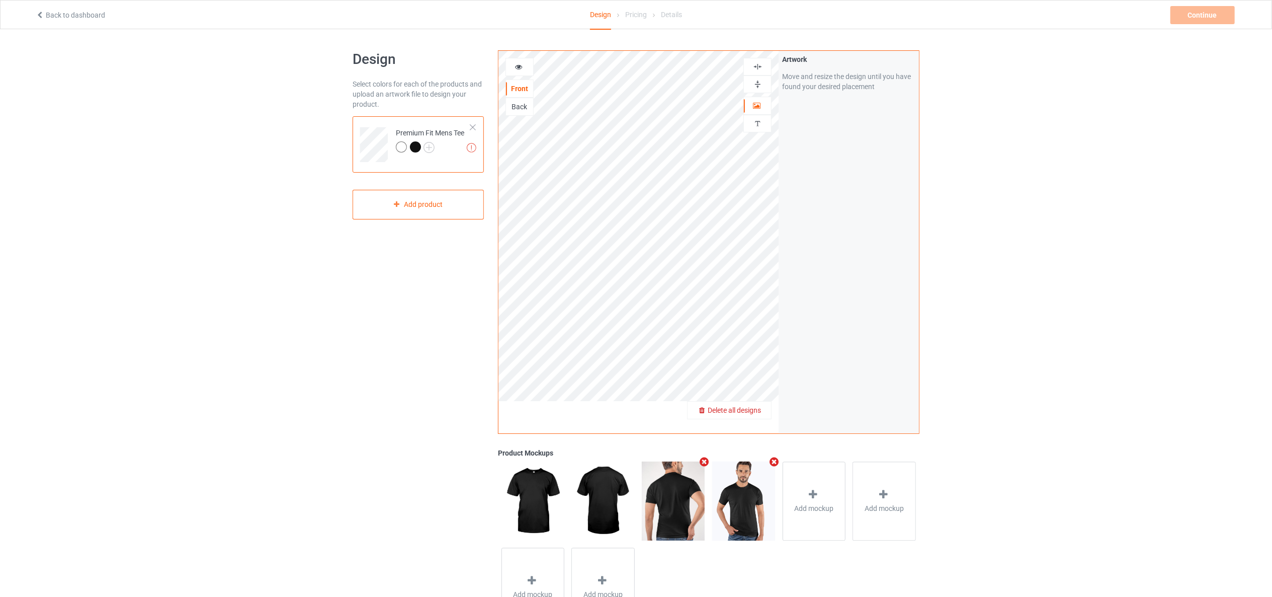
click at [763, 373] on div "Delete all designs" at bounding box center [730, 410] width 84 height 10
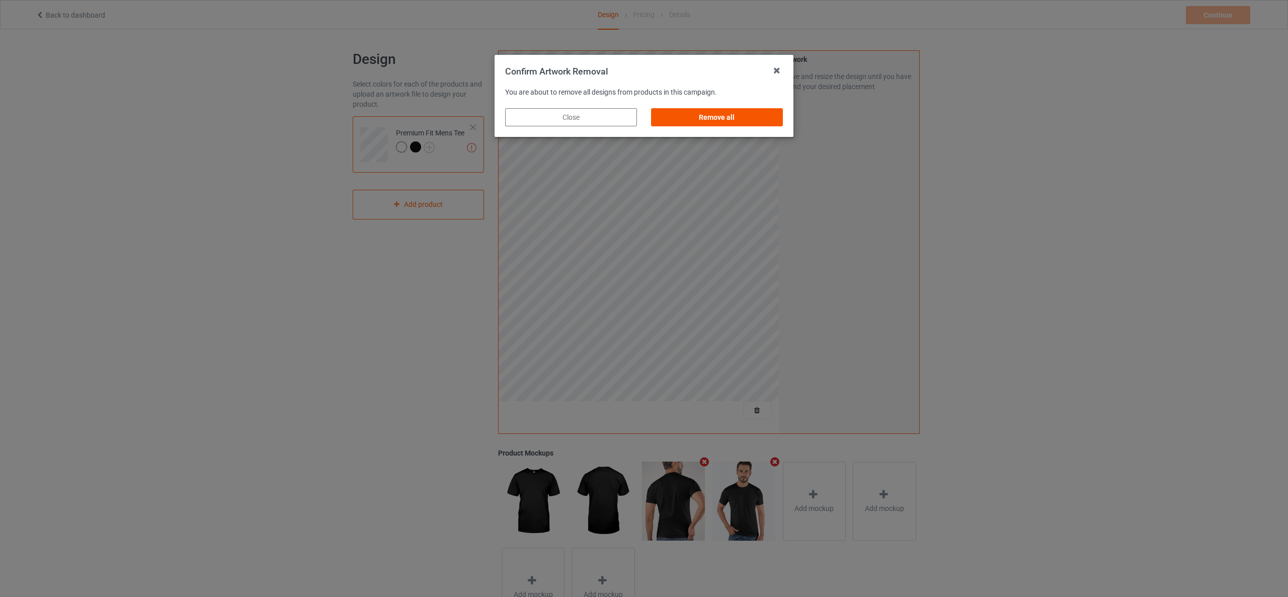
click at [717, 111] on div "Remove all" at bounding box center [717, 117] width 132 height 18
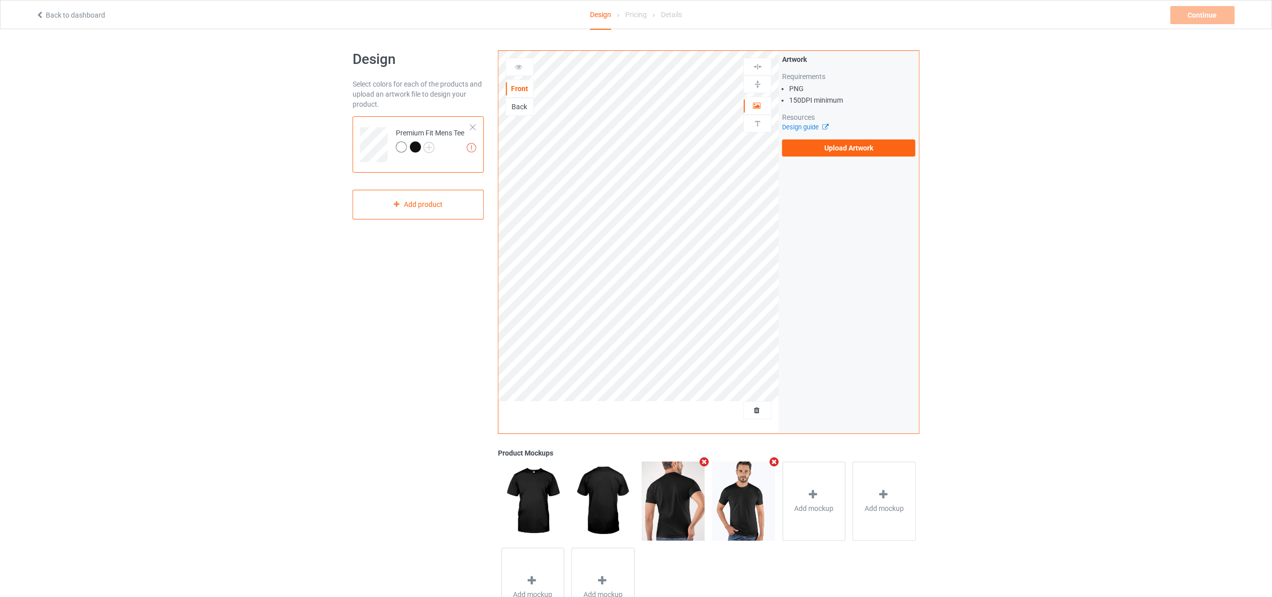
click at [400, 148] on div at bounding box center [401, 146] width 11 height 11
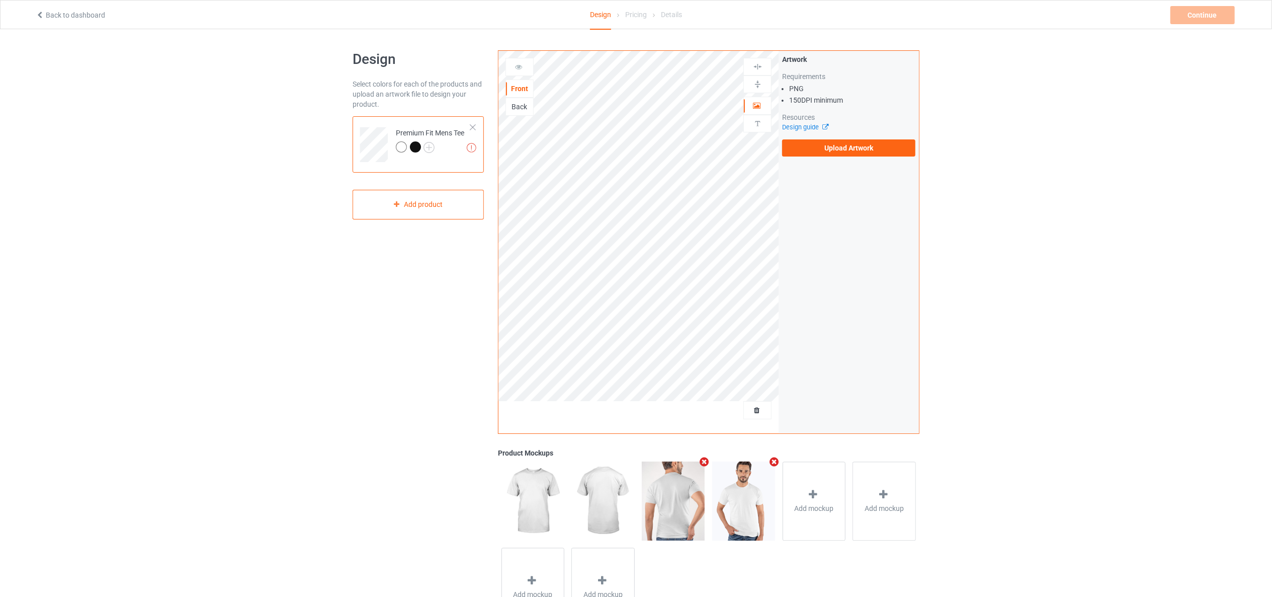
click at [415, 144] on div at bounding box center [415, 146] width 11 height 11
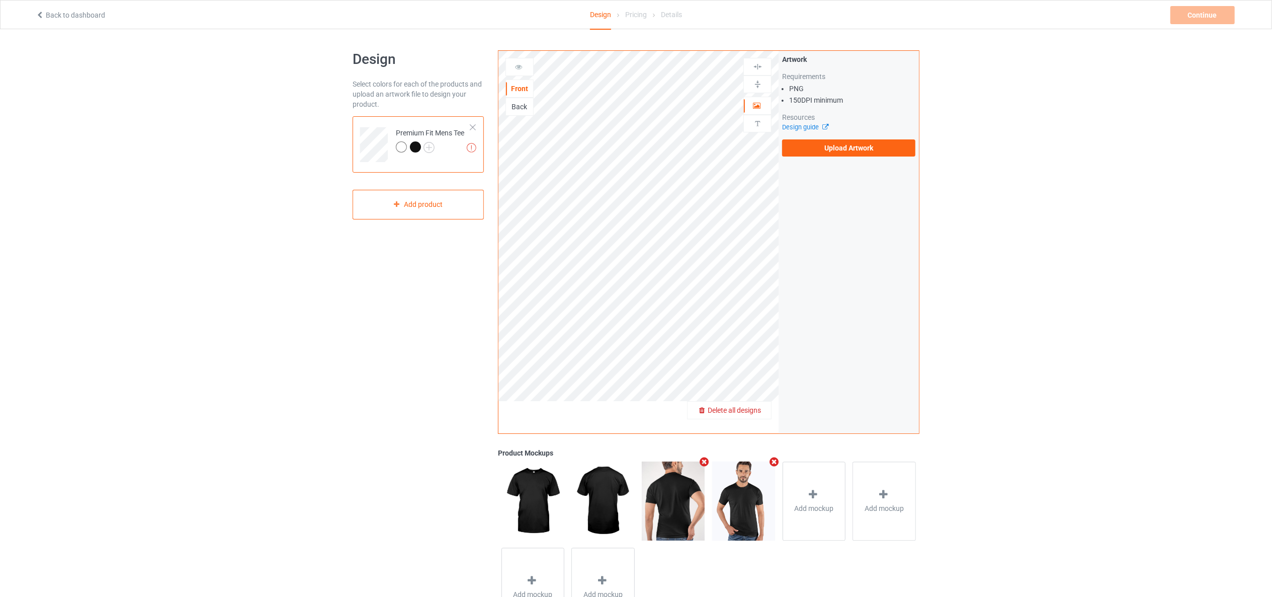
click at [758, 373] on div "Delete all designs" at bounding box center [730, 410] width 84 height 10
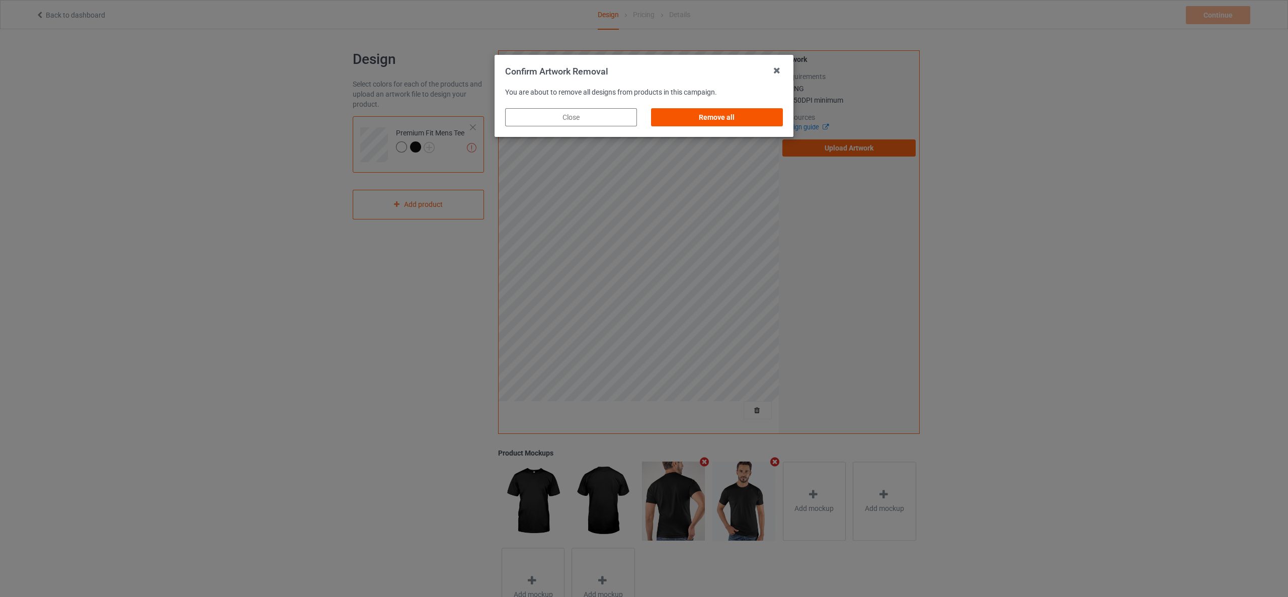
click at [708, 110] on div "Remove all" at bounding box center [717, 117] width 132 height 18
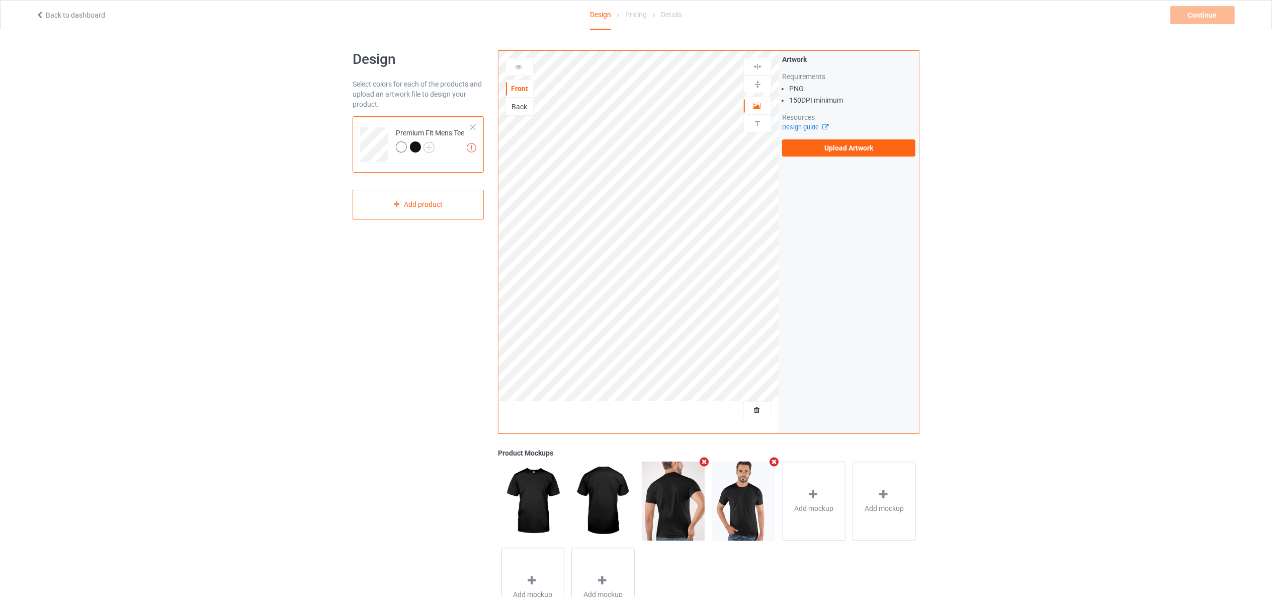
click at [400, 141] on div at bounding box center [401, 146] width 11 height 11
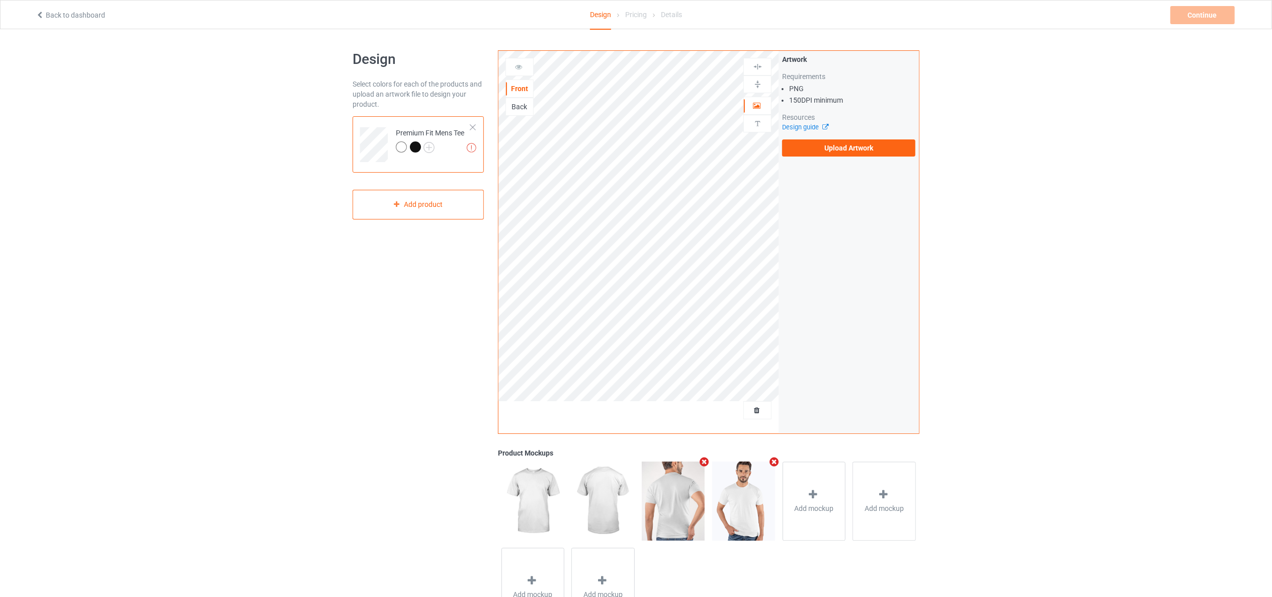
click at [518, 111] on div "Back" at bounding box center [519, 107] width 27 height 10
click at [516, 89] on div "Front" at bounding box center [519, 89] width 27 height 10
click at [524, 98] on div "Back" at bounding box center [520, 107] width 28 height 18
click at [520, 106] on div "Back" at bounding box center [519, 107] width 27 height 10
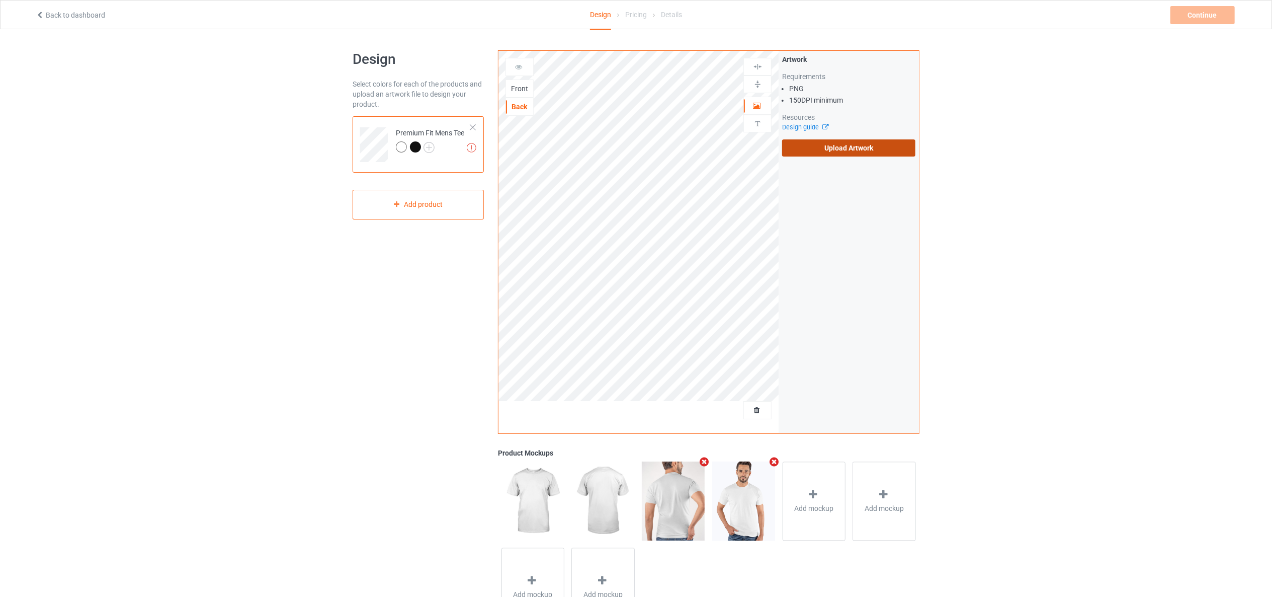
click at [818, 148] on label "Upload Artwork" at bounding box center [848, 147] width 133 height 17
click at [0, 0] on input "Upload Artwork" at bounding box center [0, 0] width 0 height 0
click at [518, 69] on icon at bounding box center [519, 65] width 9 height 7
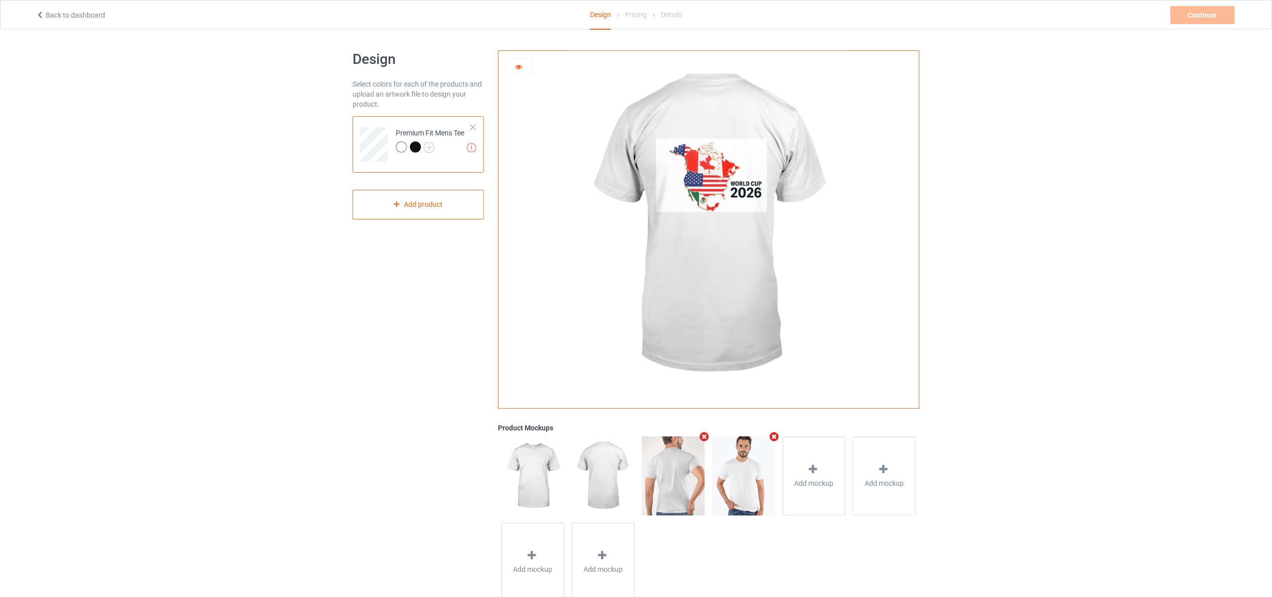
click at [704, 157] on img at bounding box center [709, 226] width 280 height 350
click at [707, 171] on img at bounding box center [709, 226] width 280 height 350
click at [709, 186] on img at bounding box center [709, 226] width 280 height 350
click at [700, 189] on img at bounding box center [709, 226] width 280 height 350
click at [514, 101] on div at bounding box center [709, 226] width 421 height 350
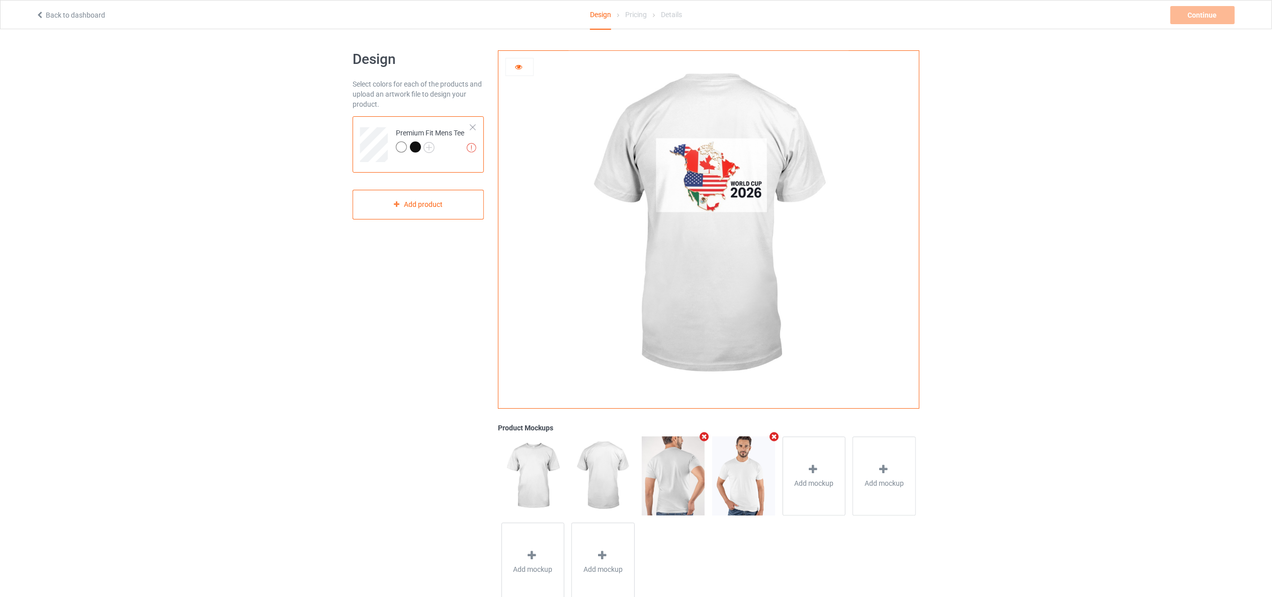
click at [518, 72] on div at bounding box center [519, 67] width 27 height 10
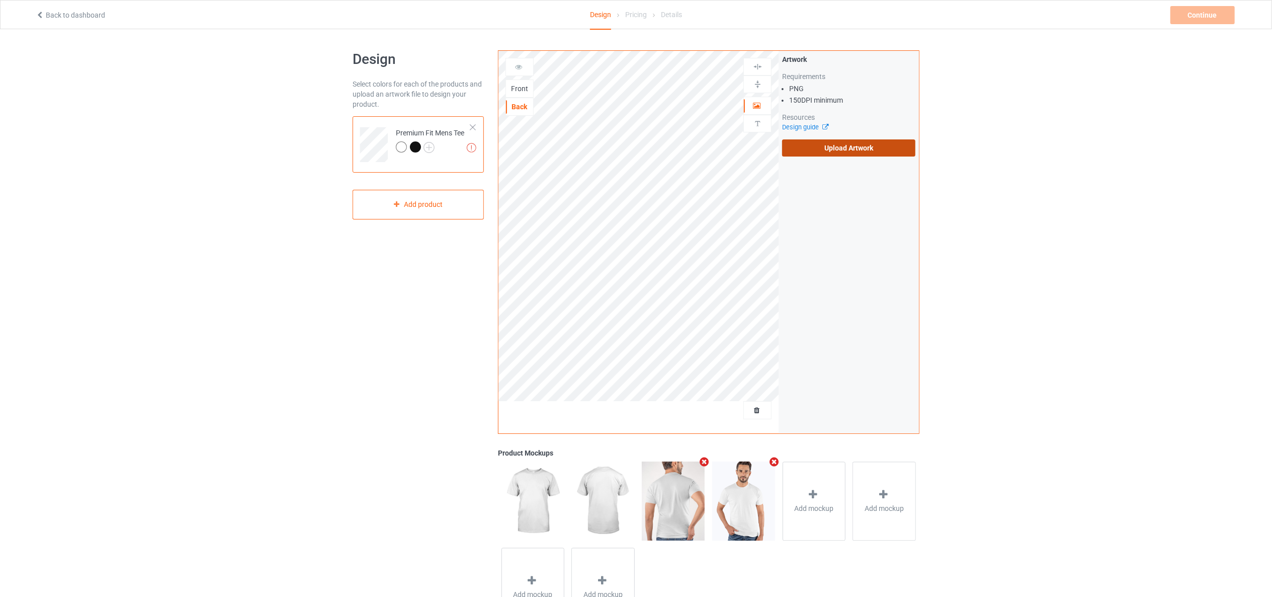
click at [860, 142] on label "Upload Artwork" at bounding box center [848, 147] width 133 height 17
click at [0, 0] on input "Upload Artwork" at bounding box center [0, 0] width 0 height 0
click at [811, 237] on div "Artwork Move and resize the design until you have found your desired placement" at bounding box center [849, 242] width 140 height 382
click at [519, 62] on icon at bounding box center [519, 65] width 9 height 7
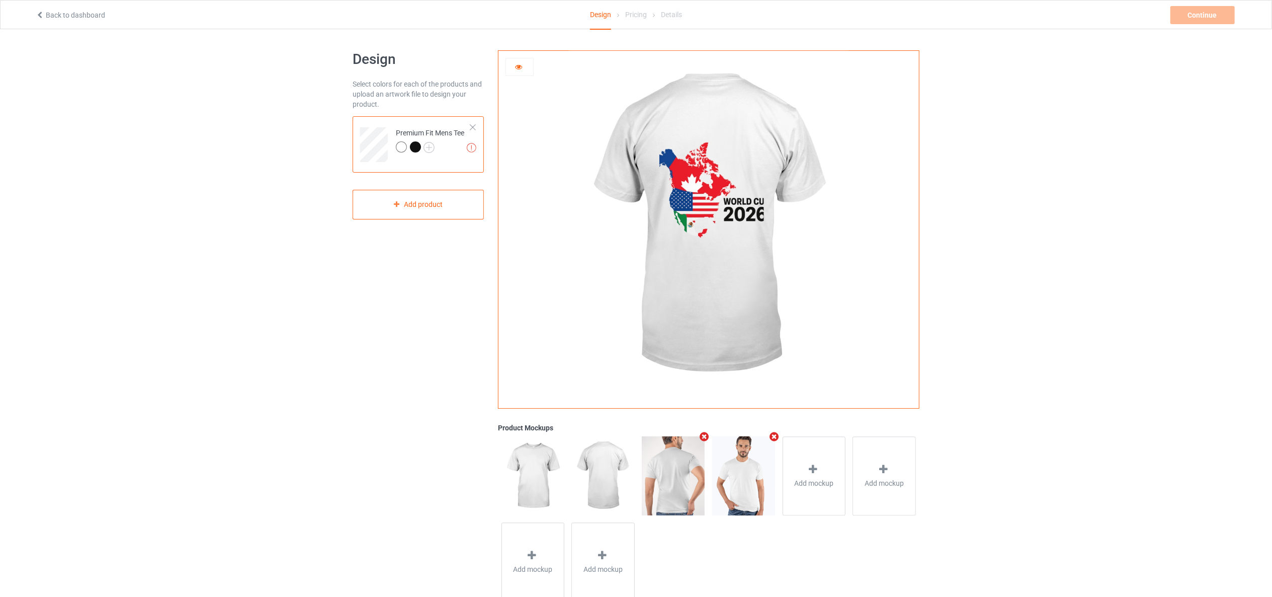
click at [510, 61] on div at bounding box center [520, 67] width 28 height 18
click at [522, 69] on icon at bounding box center [519, 65] width 9 height 7
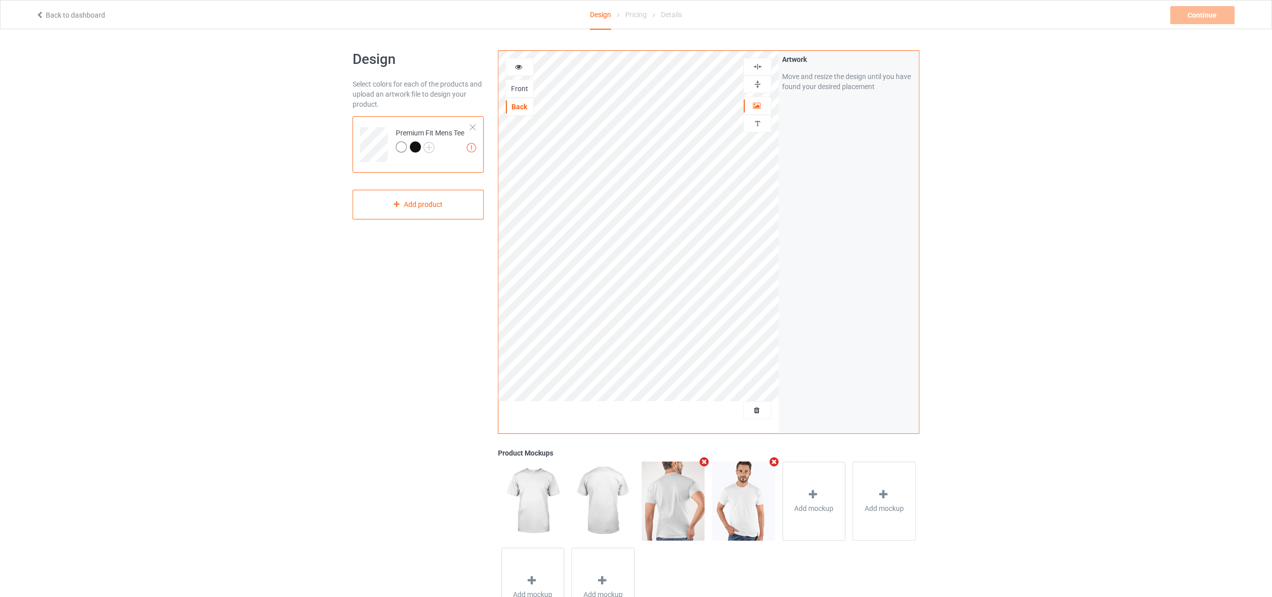
click at [521, 66] on icon at bounding box center [519, 65] width 9 height 7
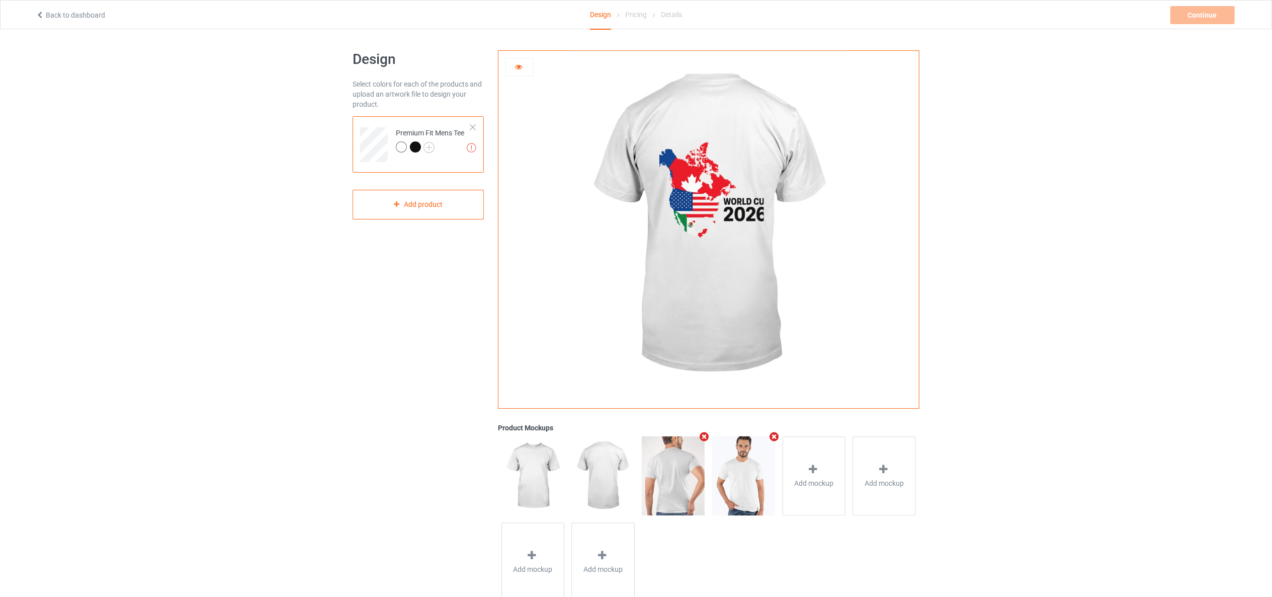
click at [519, 72] on div at bounding box center [520, 67] width 28 height 18
click at [519, 64] on icon at bounding box center [519, 65] width 9 height 7
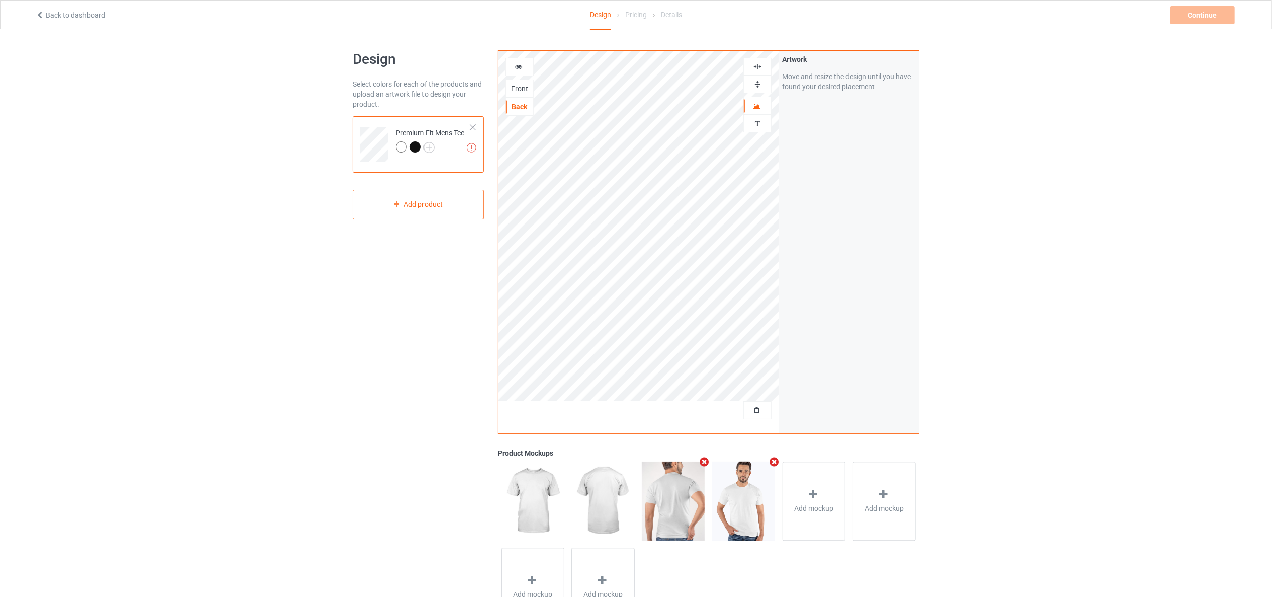
click at [518, 88] on div "Front" at bounding box center [519, 89] width 27 height 10
click at [822, 146] on label "Upload Artwork" at bounding box center [848, 147] width 133 height 17
click at [0, 0] on input "Upload Artwork" at bounding box center [0, 0] width 0 height 0
click at [429, 330] on div "Design Select colors for each of the products and upload an artwork file to des…" at bounding box center [418, 340] width 145 height 594
click at [413, 140] on div "Premium Fit Mens Tee" at bounding box center [430, 140] width 68 height 24
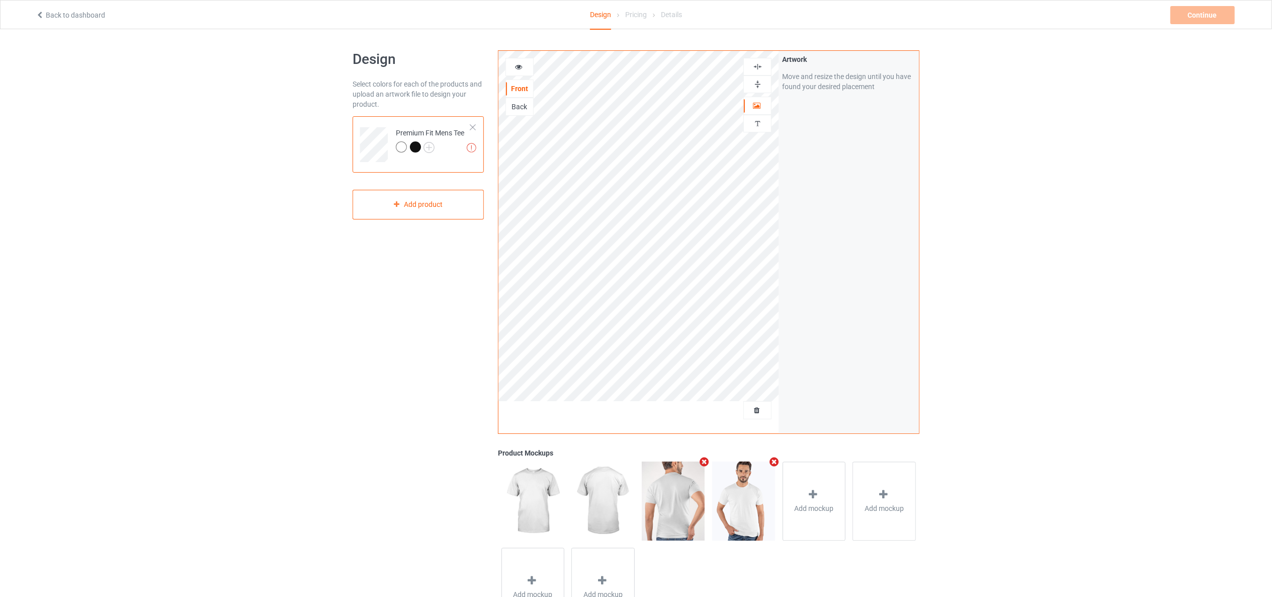
click at [413, 148] on div at bounding box center [415, 146] width 11 height 11
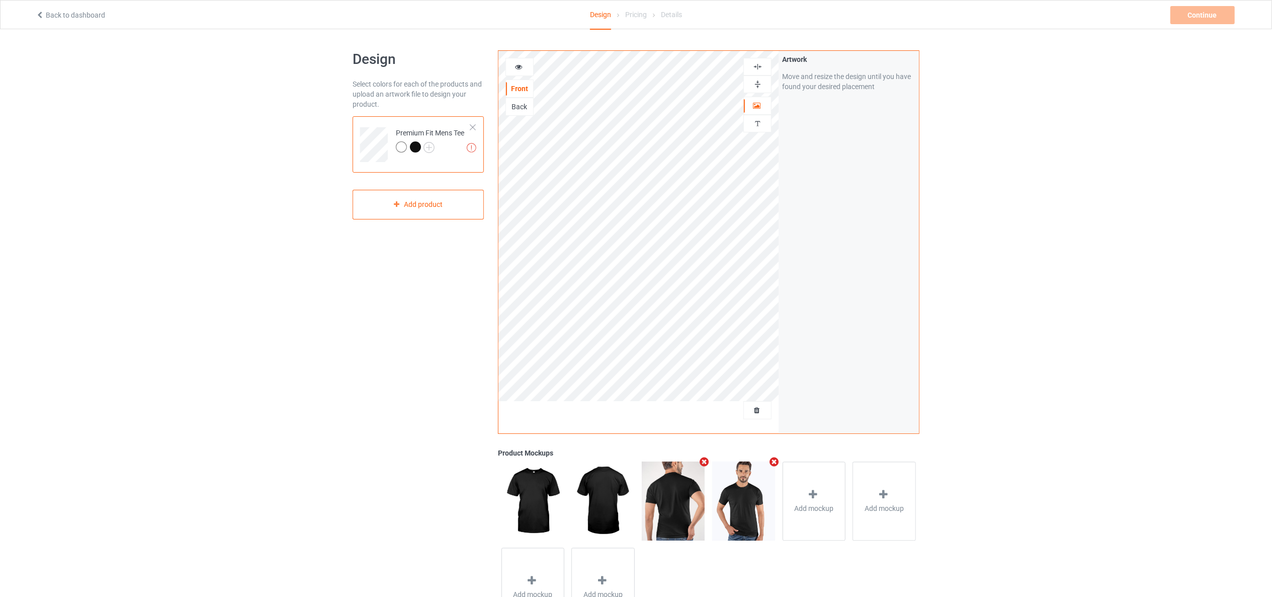
click at [401, 147] on div at bounding box center [401, 146] width 11 height 11
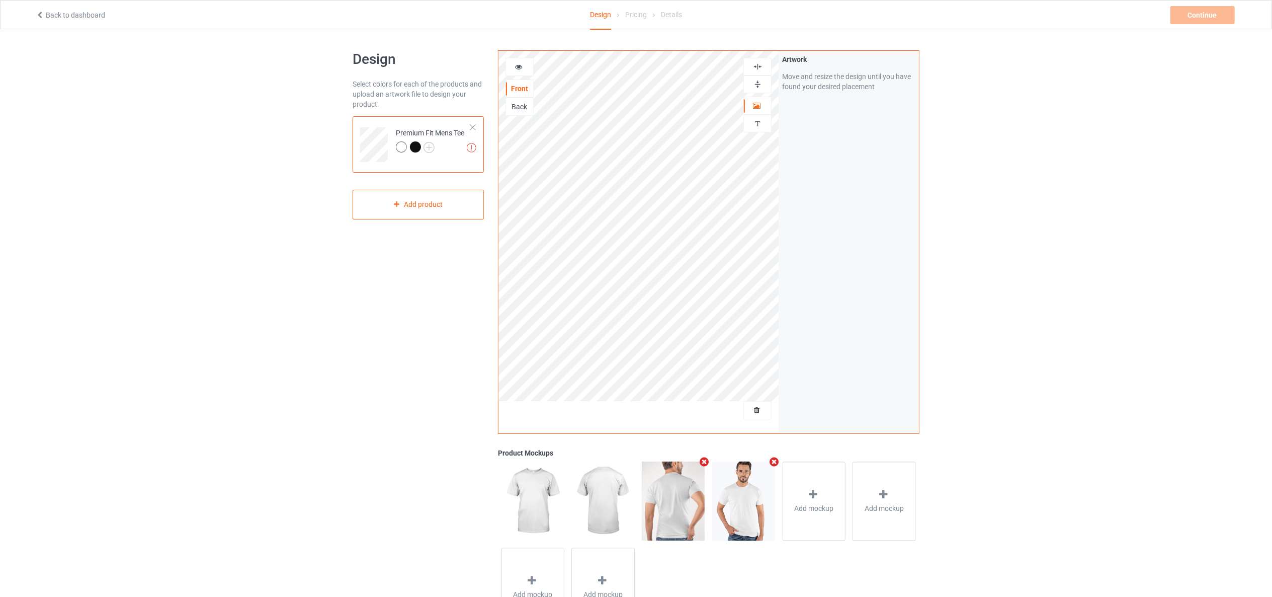
click at [417, 145] on div at bounding box center [415, 146] width 11 height 11
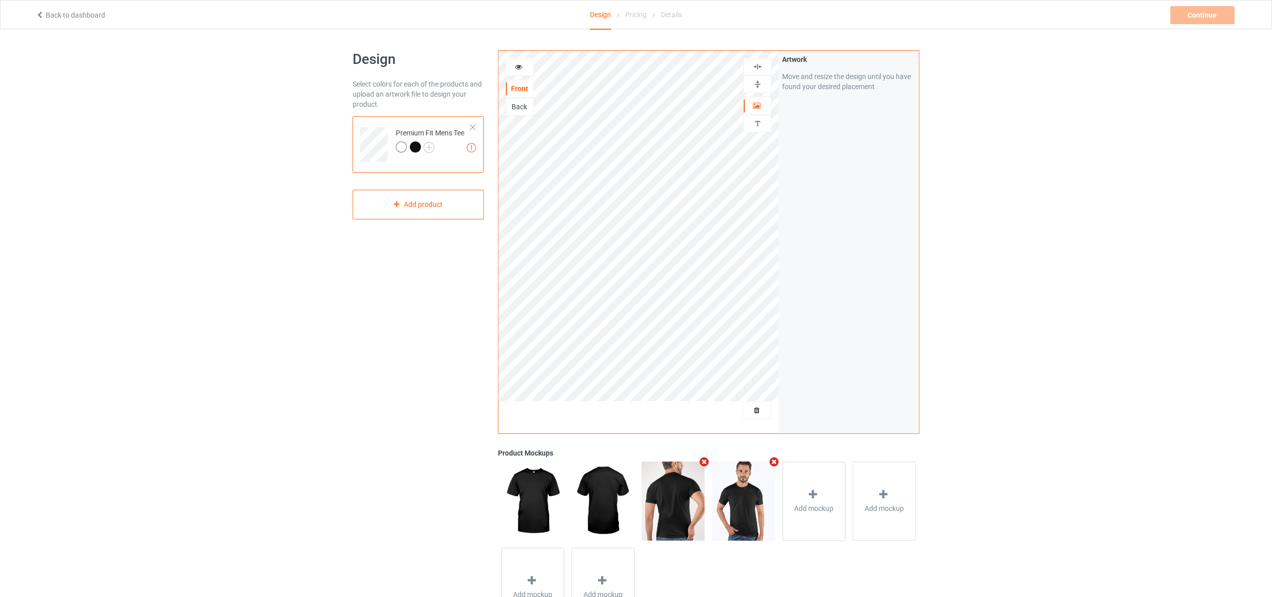
click at [405, 146] on div at bounding box center [401, 146] width 11 height 11
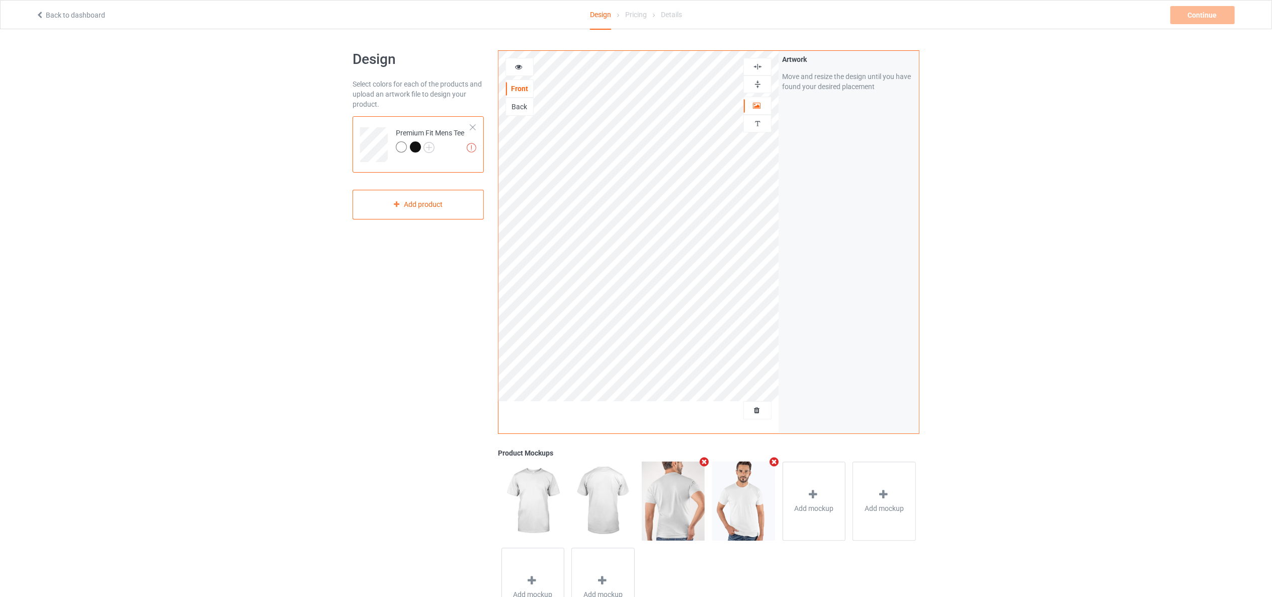
click at [333, 403] on div "Design Select colors for each of the products and upload an artwork file to des…" at bounding box center [636, 340] width 1272 height 622
click at [523, 67] on div at bounding box center [519, 67] width 27 height 10
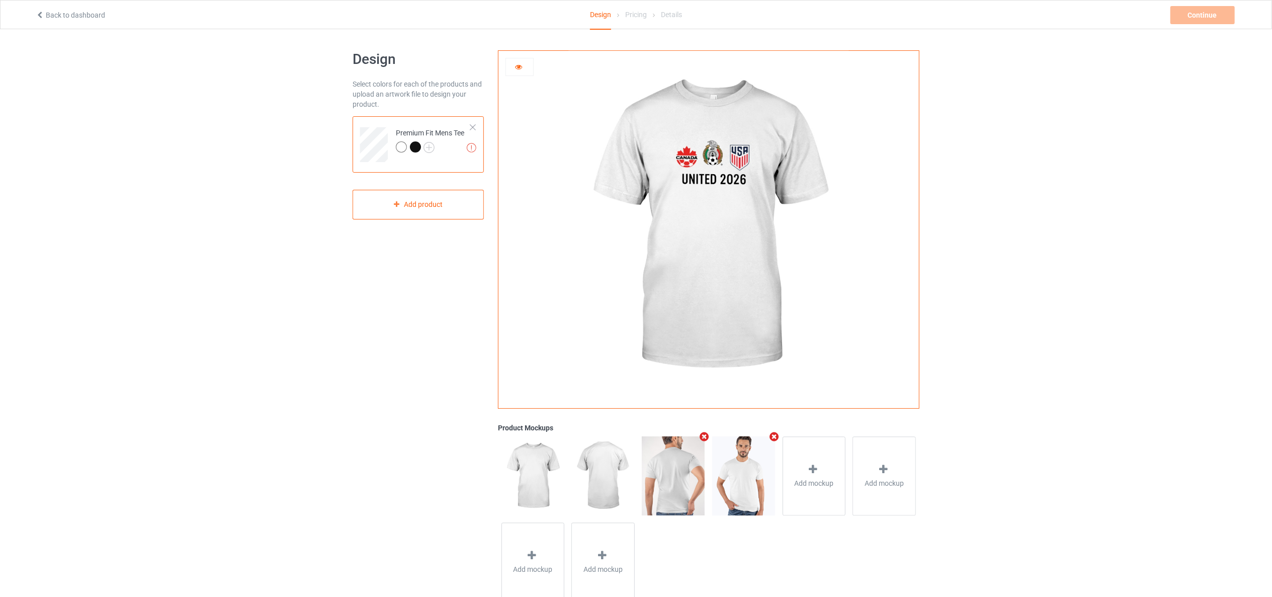
click at [518, 64] on icon at bounding box center [519, 65] width 9 height 7
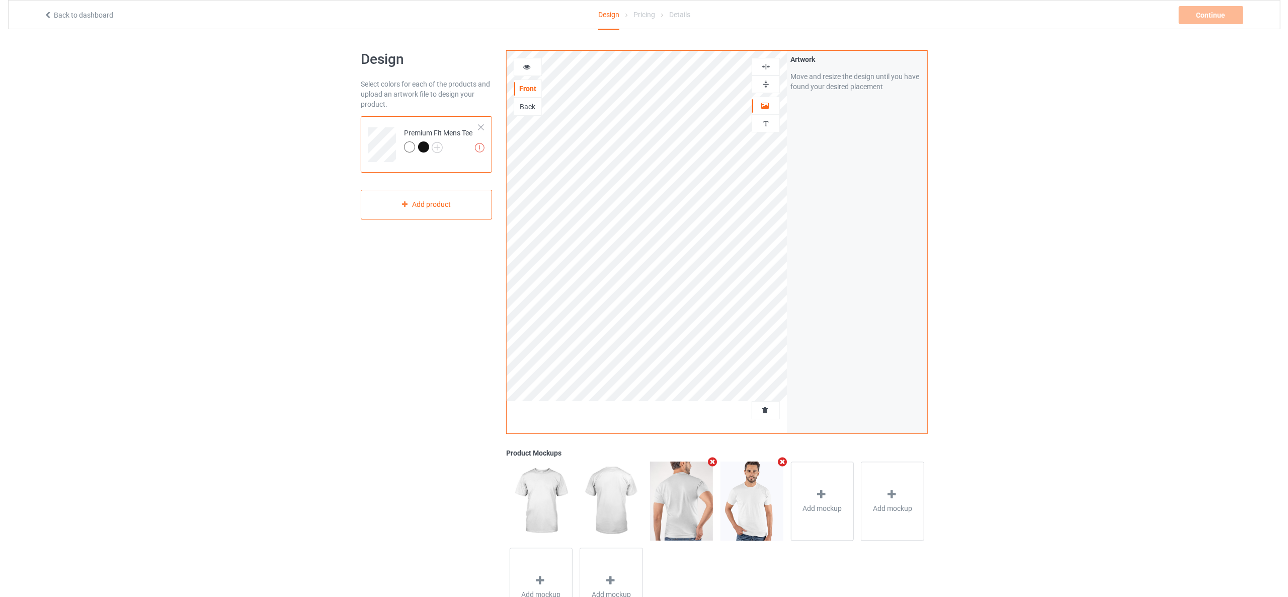
scroll to position [55, 0]
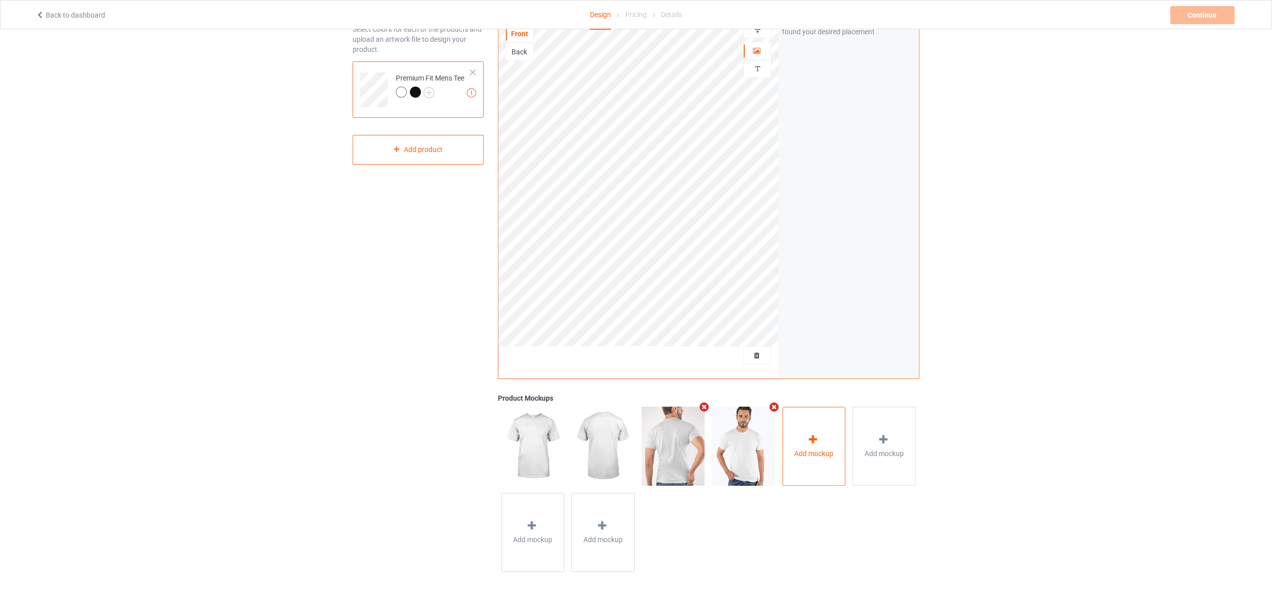
click at [807, 433] on div "Add mockup" at bounding box center [814, 446] width 63 height 79
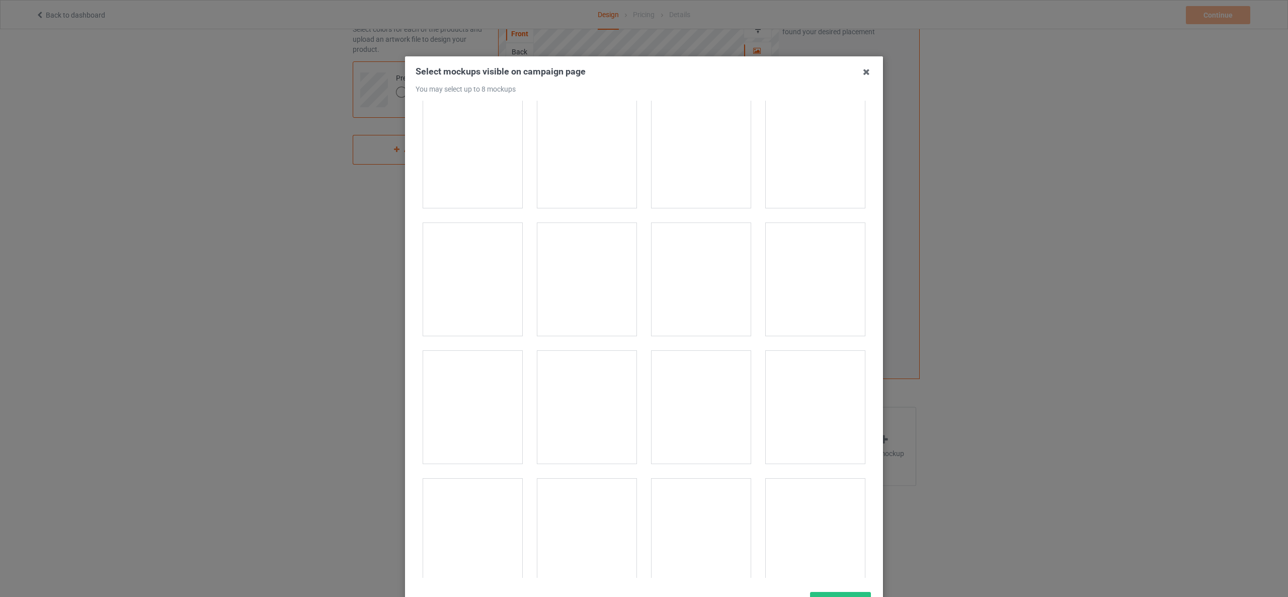
scroll to position [1039, 0]
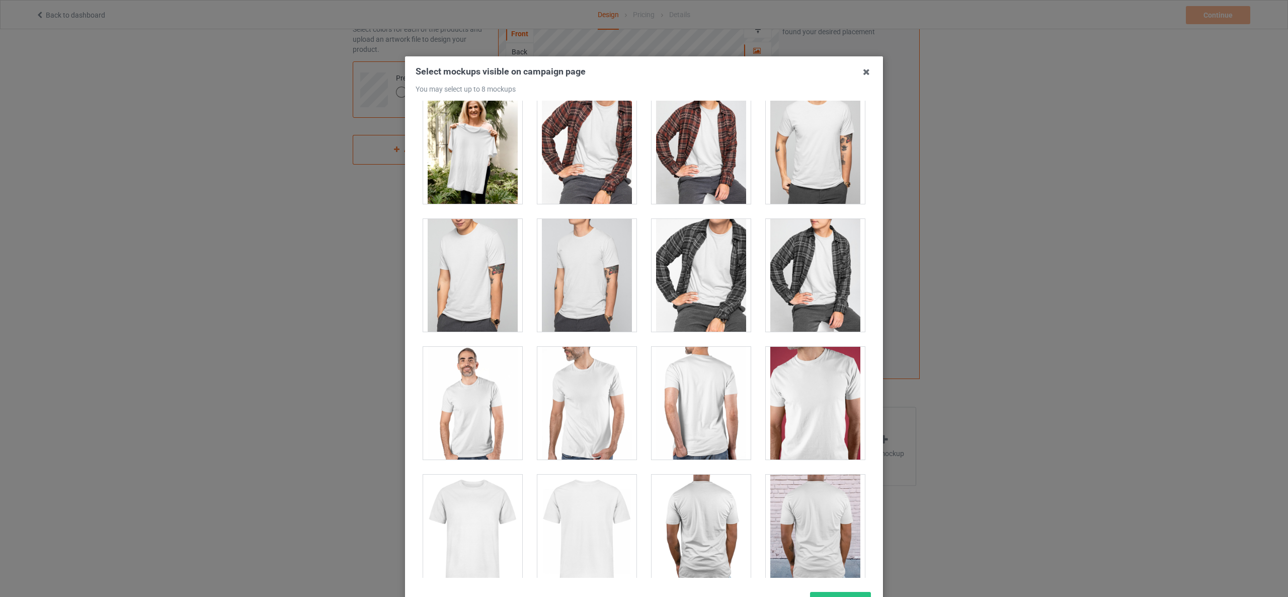
click at [454, 154] on div at bounding box center [472, 147] width 99 height 113
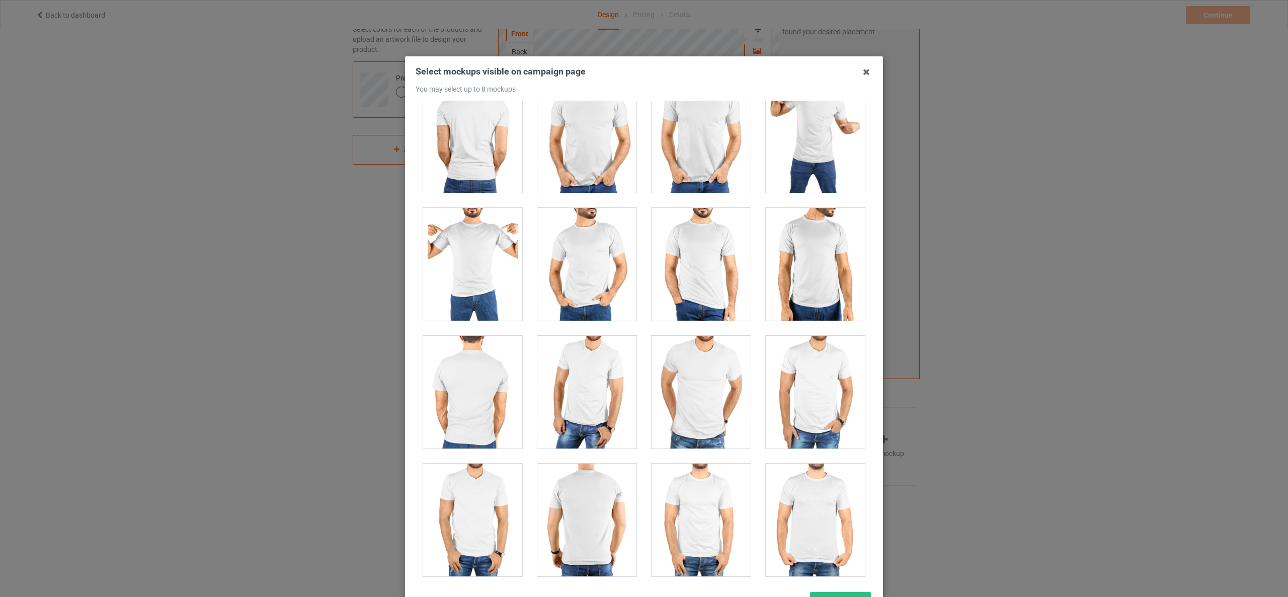
scroll to position [2268, 0]
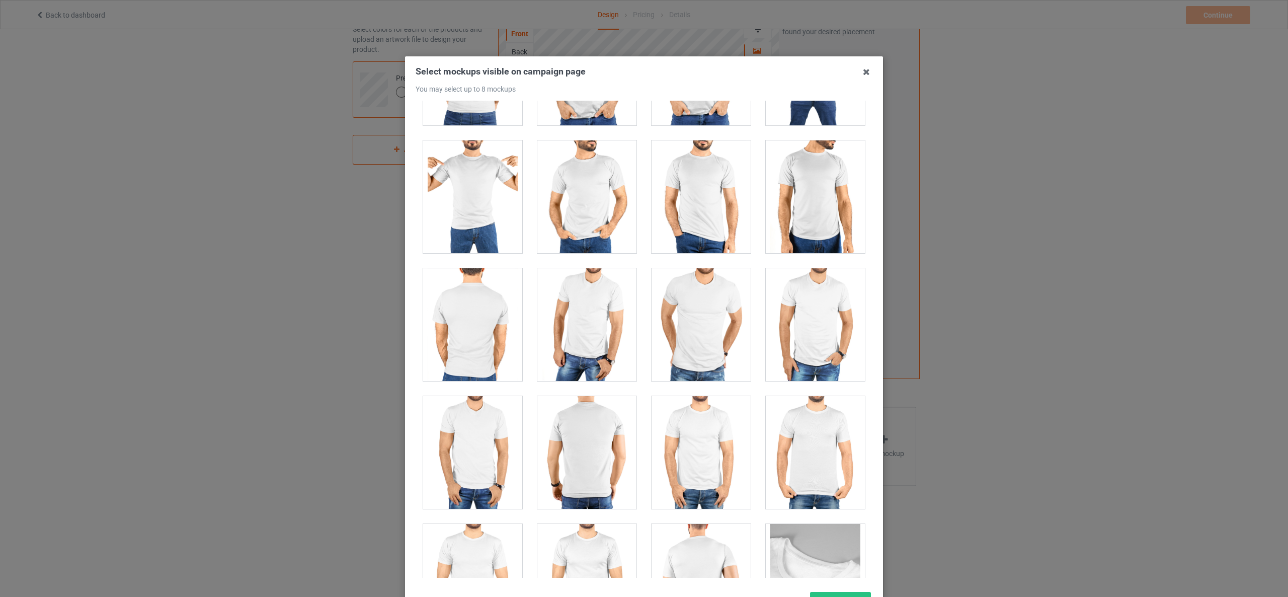
click at [582, 471] on div at bounding box center [586, 452] width 99 height 113
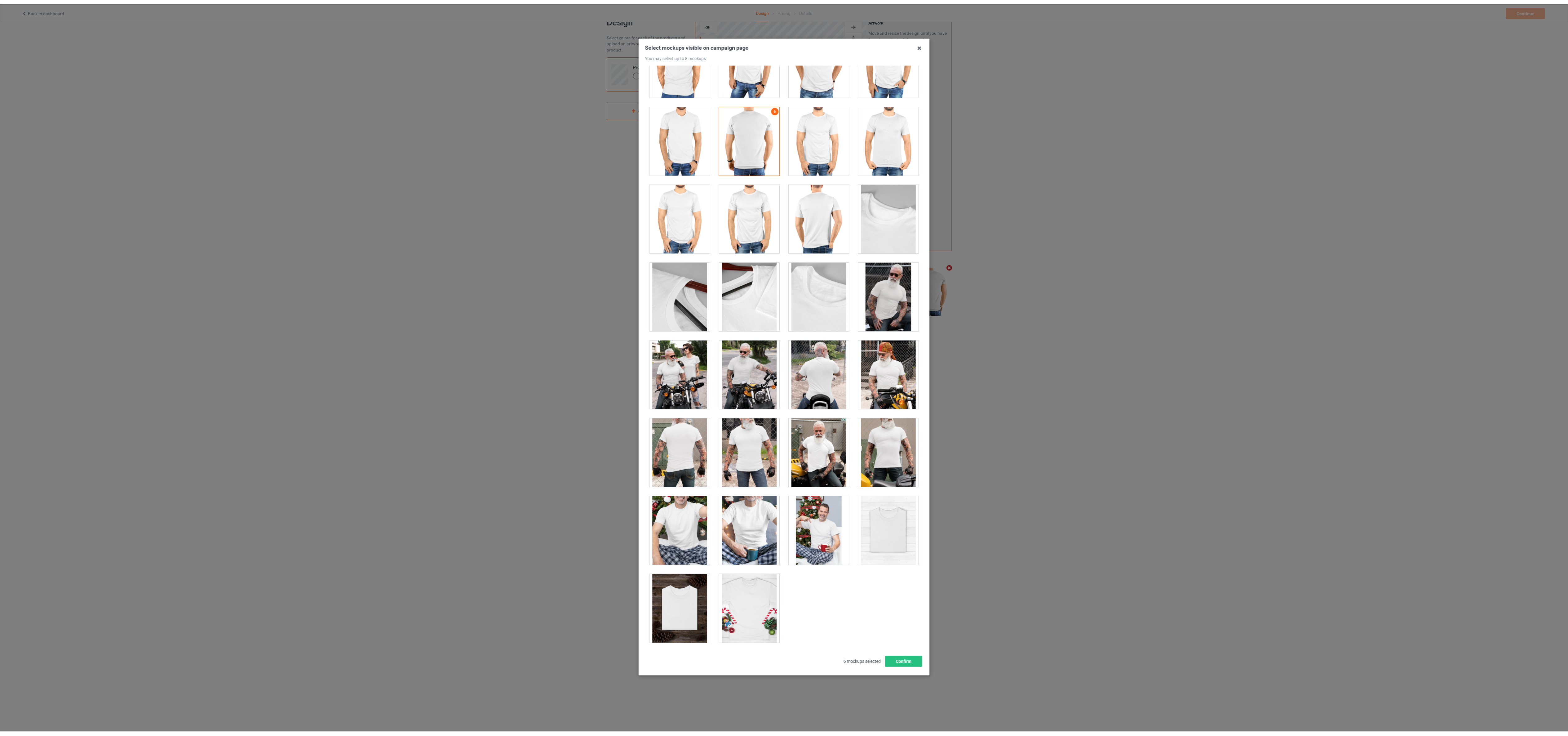
scroll to position [1566, 0]
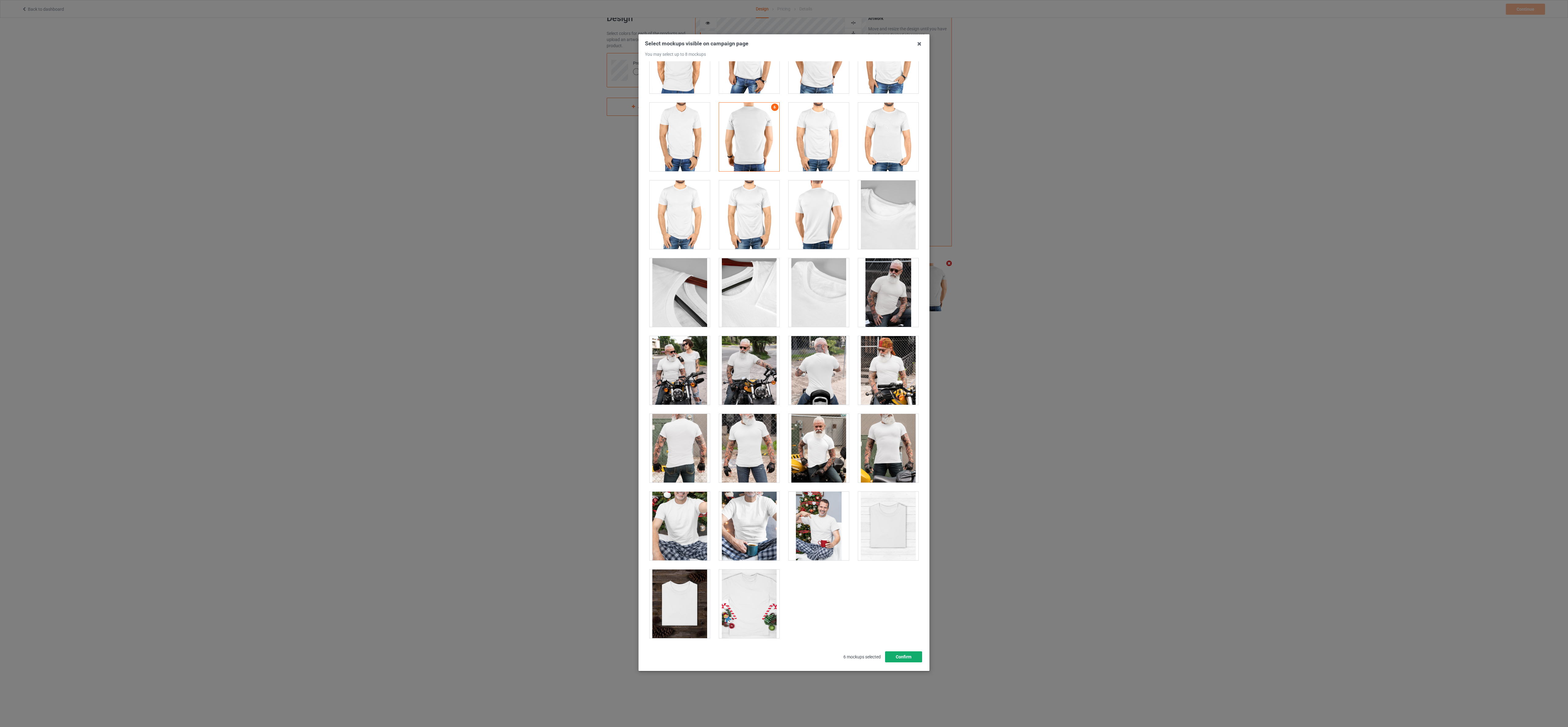
click at [783, 363] on button "Confirm" at bounding box center [903, 657] width 37 height 11
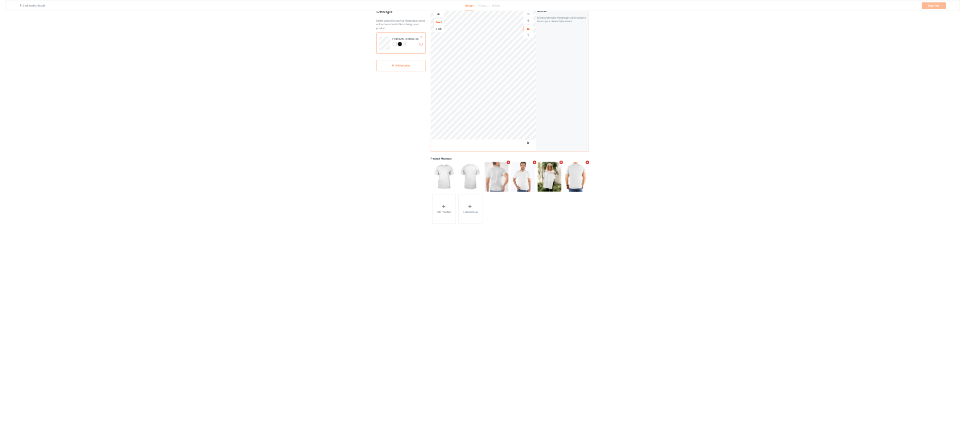
scroll to position [0, 0]
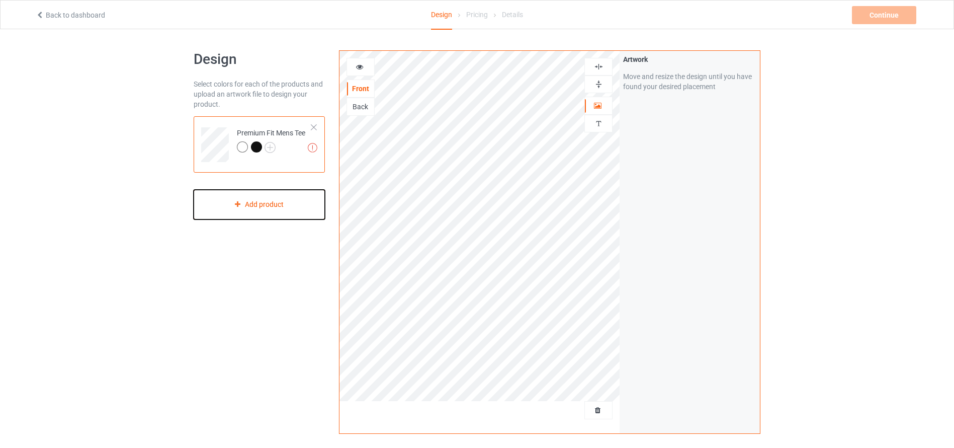
click at [270, 210] on div "Add product" at bounding box center [259, 205] width 131 height 30
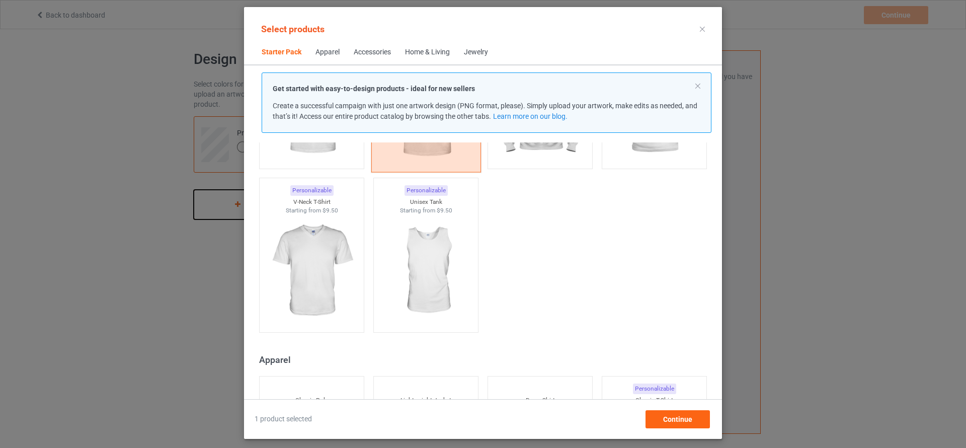
scroll to position [214, 0]
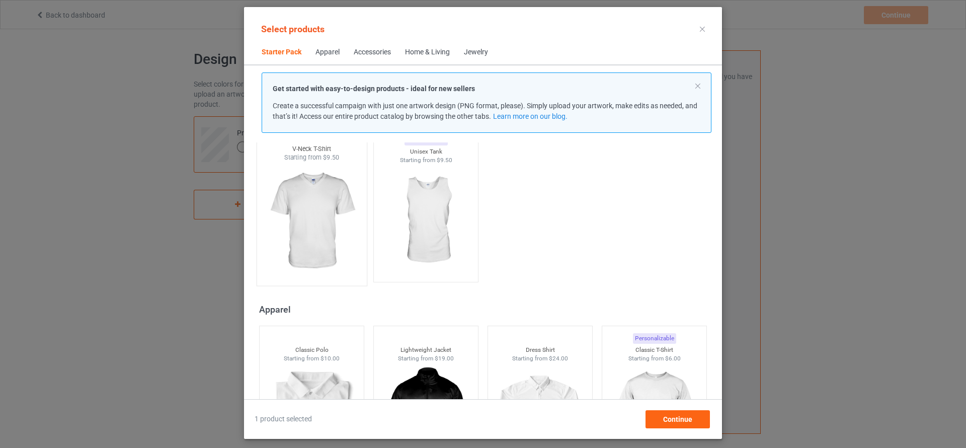
click at [329, 237] on img at bounding box center [311, 221] width 95 height 118
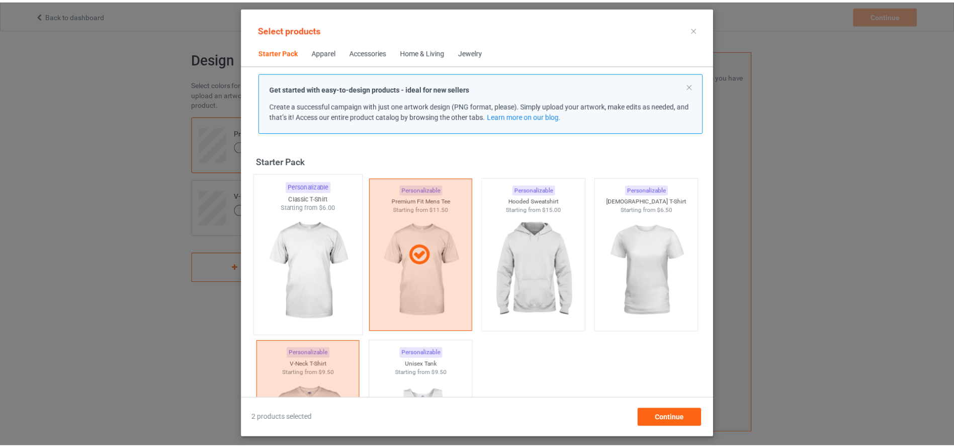
scroll to position [75, 0]
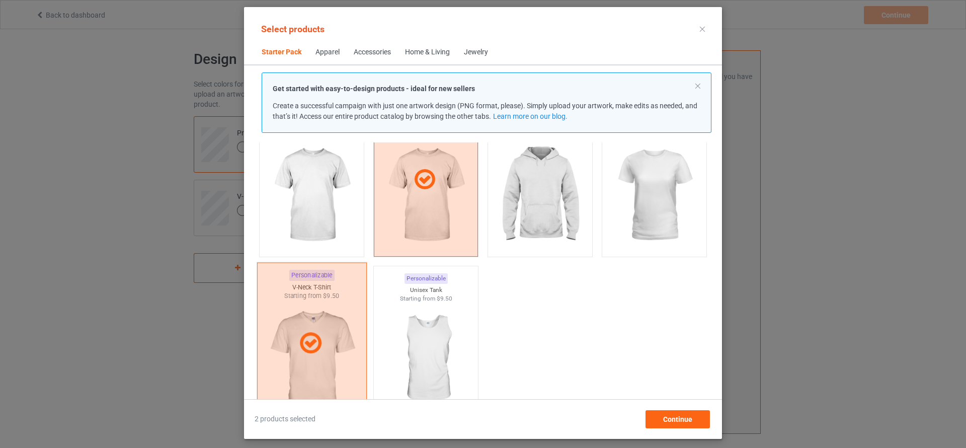
click at [322, 308] on div at bounding box center [312, 344] width 110 height 162
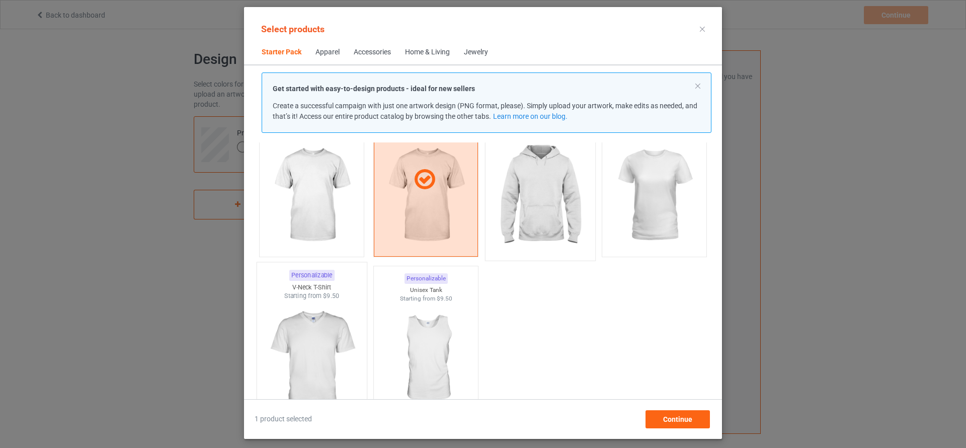
click at [525, 193] on img at bounding box center [540, 196] width 95 height 118
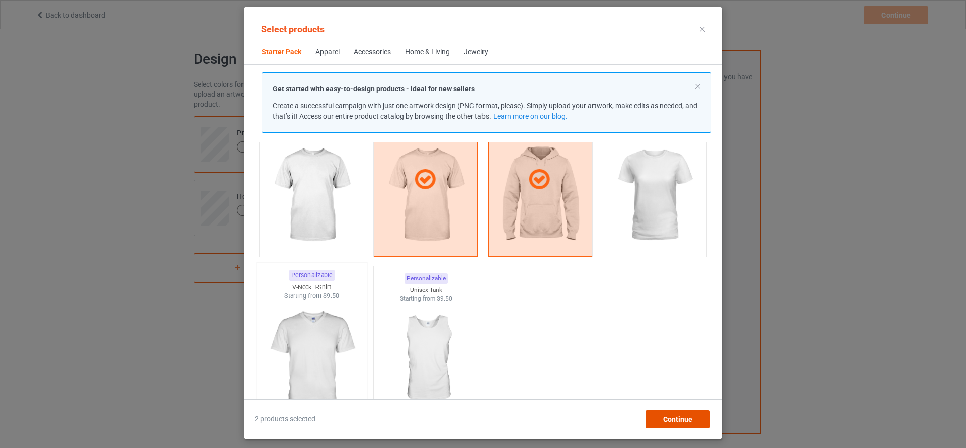
click at [691, 419] on span "Continue" at bounding box center [677, 419] width 29 height 8
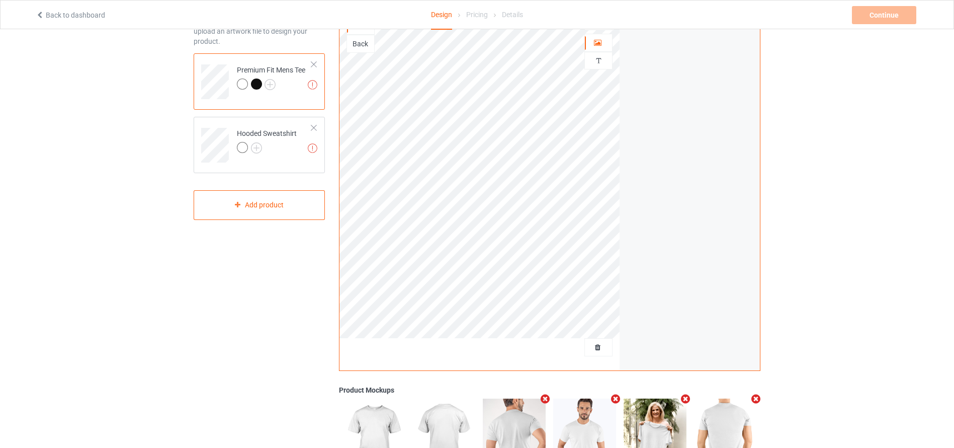
scroll to position [50, 0]
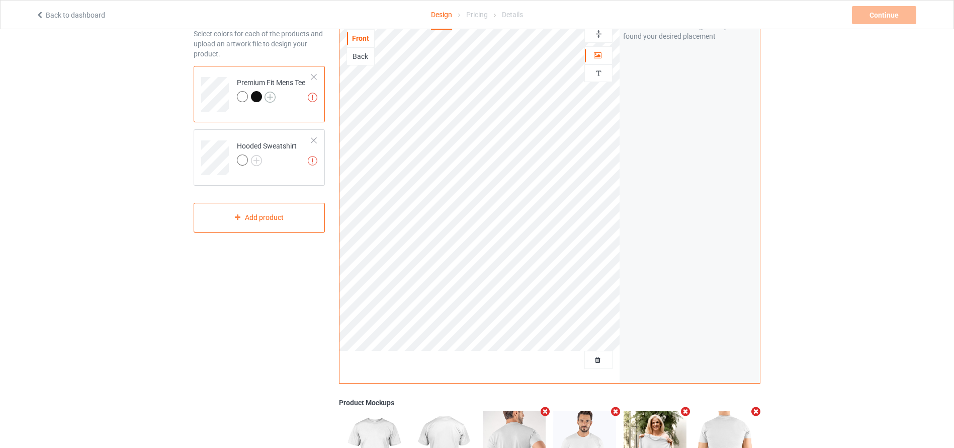
click at [269, 95] on img at bounding box center [270, 97] width 11 height 11
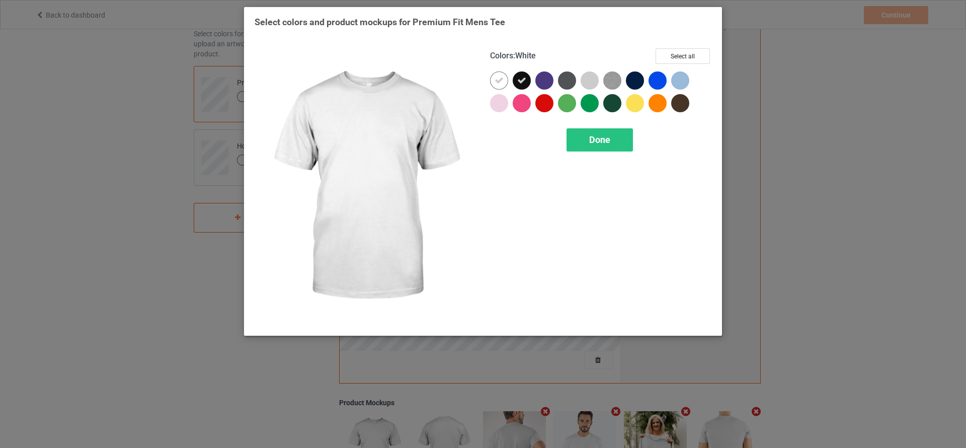
click at [503, 77] on icon at bounding box center [499, 80] width 9 height 9
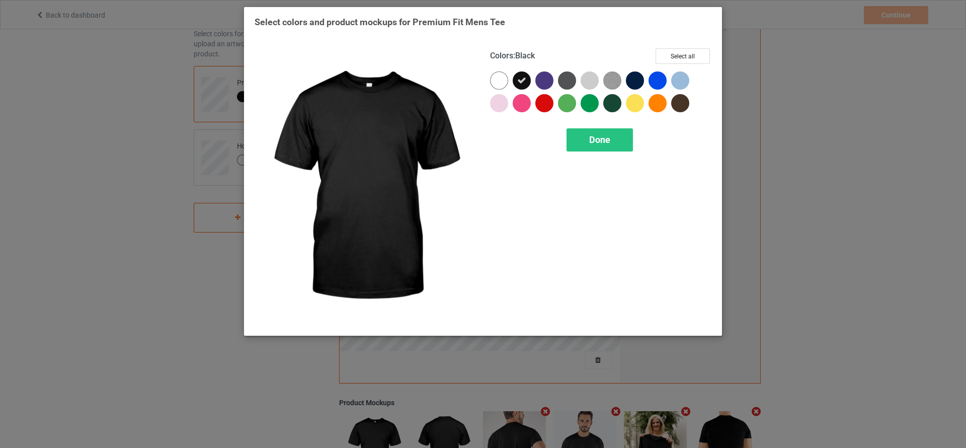
click at [518, 80] on icon at bounding box center [521, 80] width 9 height 9
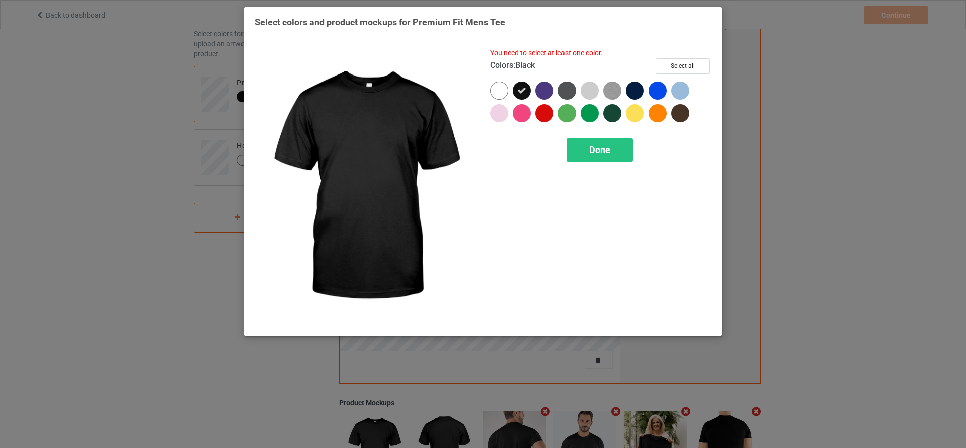
click at [516, 91] on div at bounding box center [522, 91] width 18 height 18
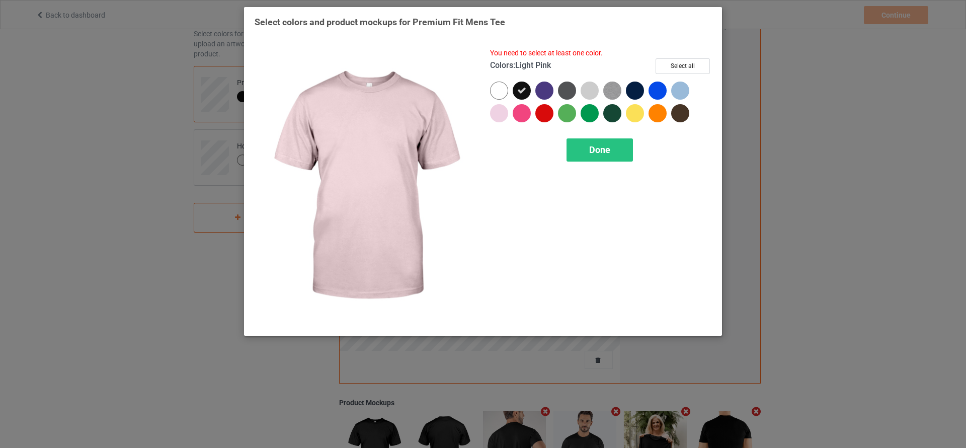
click at [499, 112] on div at bounding box center [499, 113] width 18 height 18
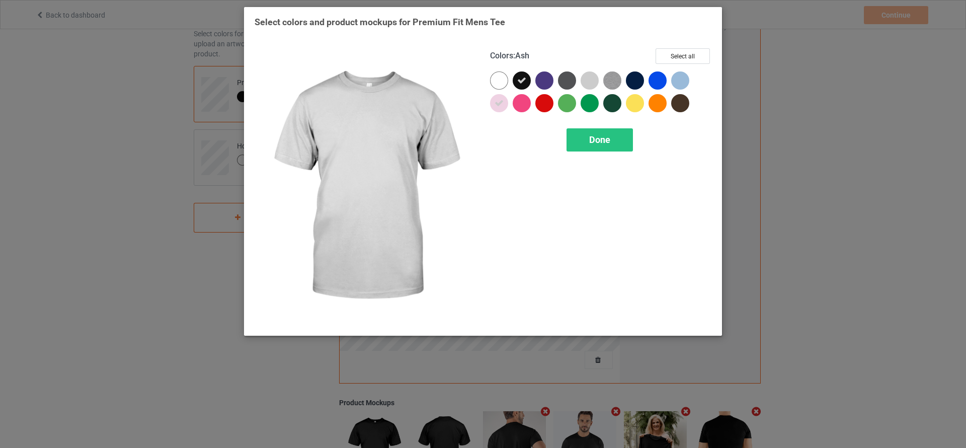
click at [590, 81] on div at bounding box center [590, 80] width 18 height 18
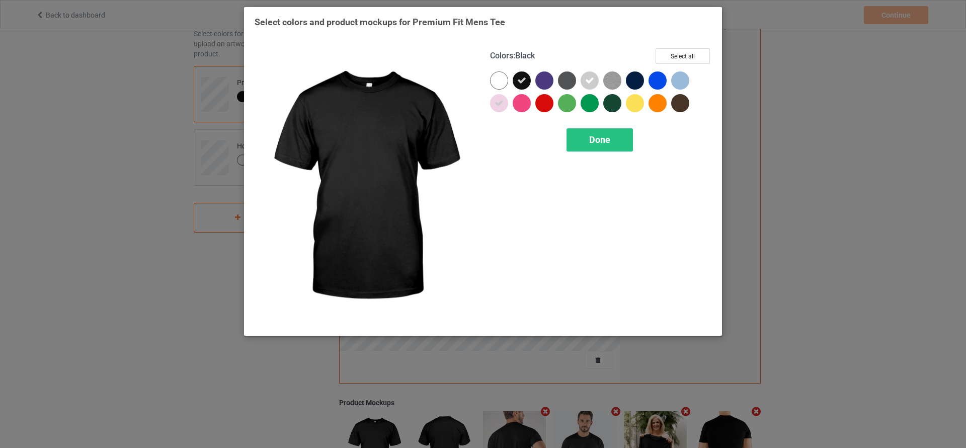
click at [522, 76] on icon at bounding box center [521, 80] width 9 height 9
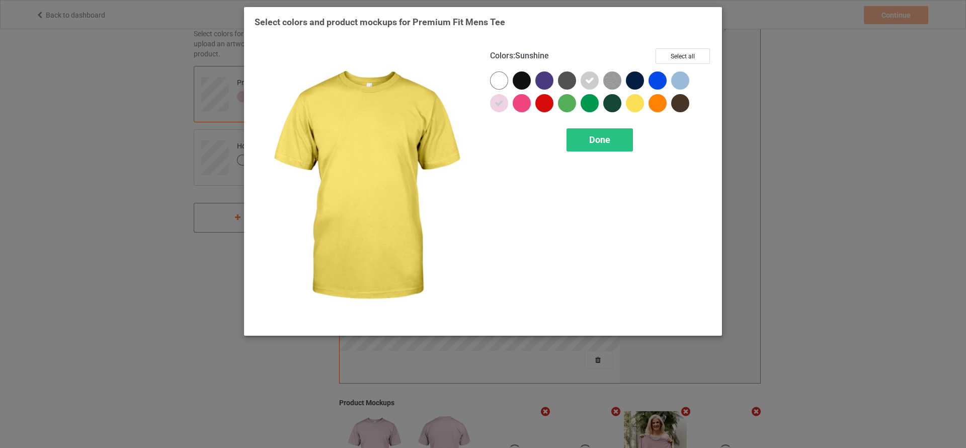
click at [632, 100] on div at bounding box center [635, 103] width 18 height 18
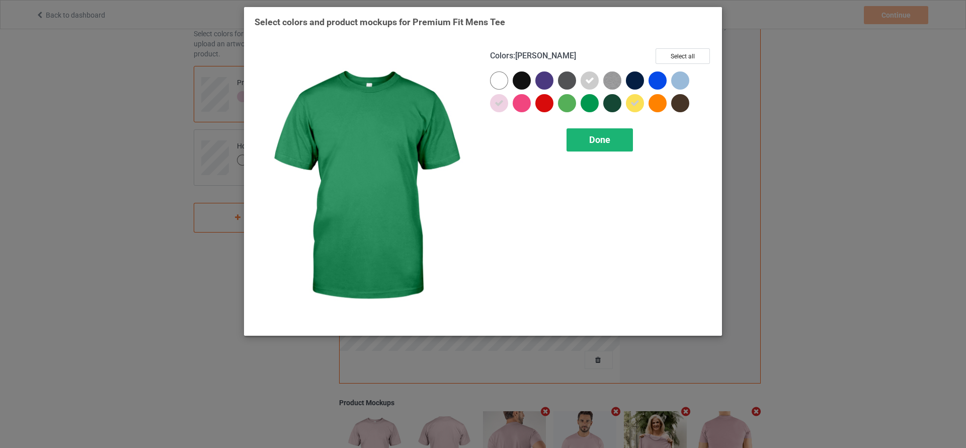
click at [598, 147] on div "Done" at bounding box center [600, 139] width 66 height 23
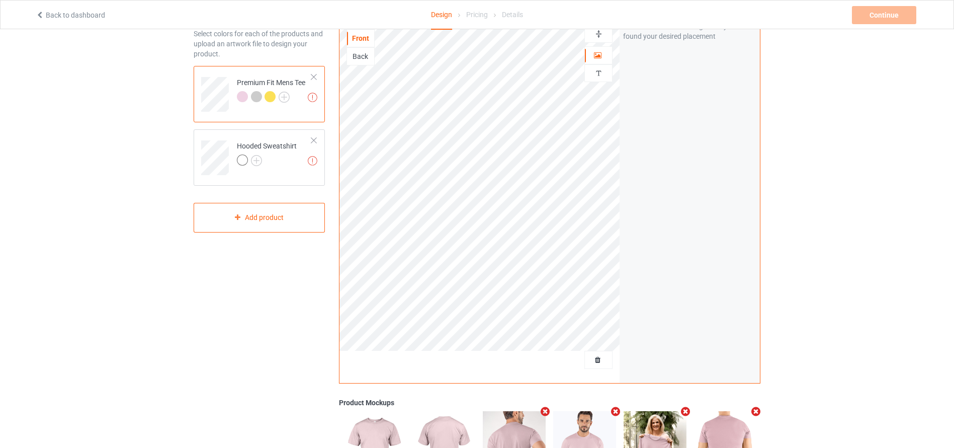
click at [230, 256] on div "Design Select colors for each of the products and upload an artwork file to des…" at bounding box center [259, 290] width 145 height 594
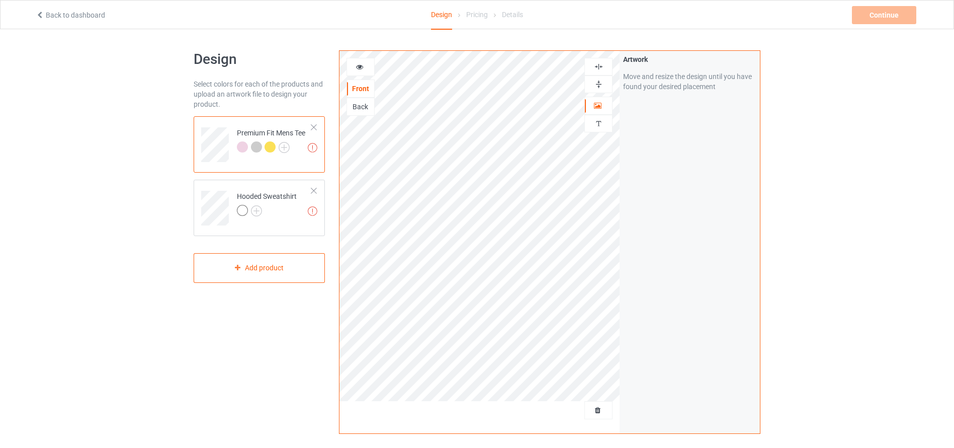
click at [362, 66] on icon at bounding box center [360, 65] width 9 height 7
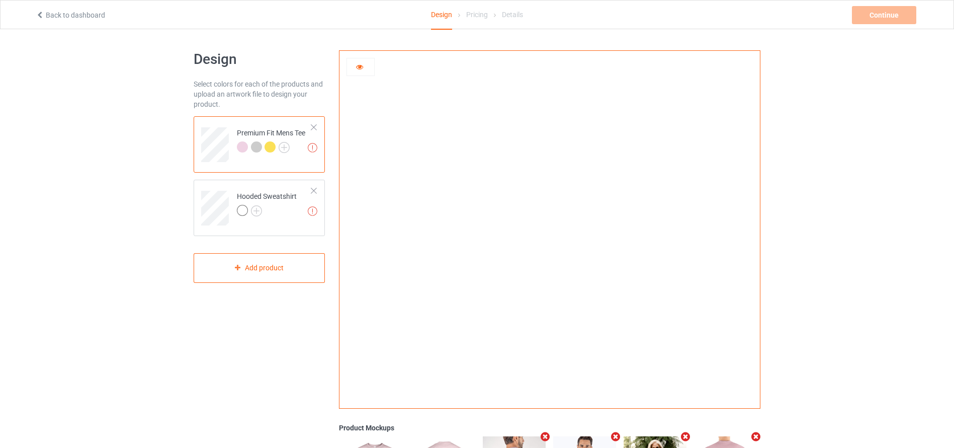
click at [365, 62] on div at bounding box center [360, 67] width 27 height 10
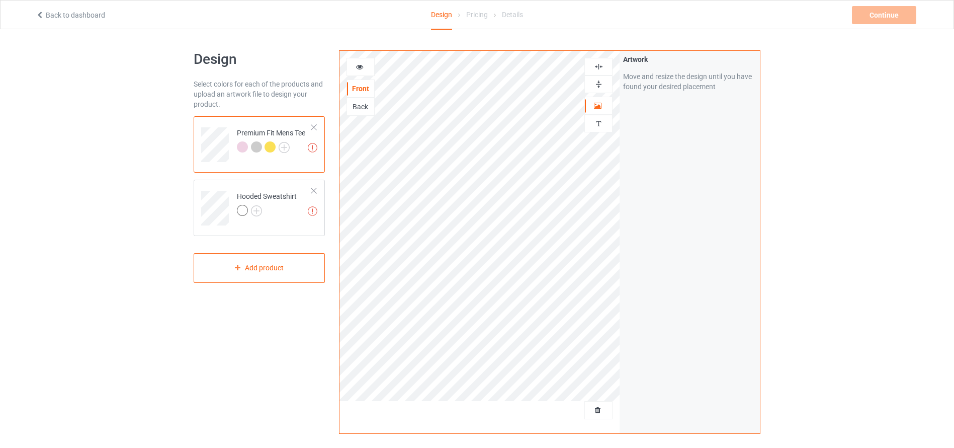
click at [361, 103] on div "Back" at bounding box center [360, 107] width 27 height 10
click at [361, 66] on icon at bounding box center [360, 65] width 9 height 7
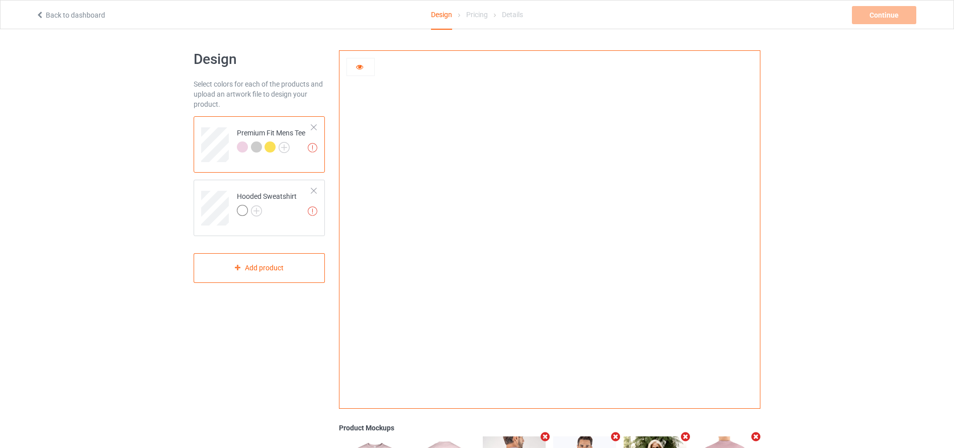
click at [257, 145] on div at bounding box center [256, 146] width 11 height 11
click at [360, 64] on icon at bounding box center [360, 65] width 9 height 7
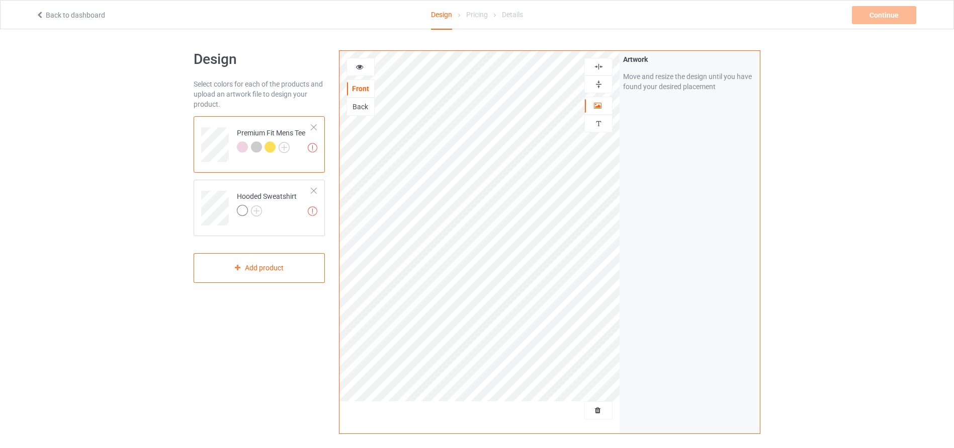
click at [361, 102] on div "Back" at bounding box center [360, 107] width 27 height 10
click at [361, 67] on icon at bounding box center [360, 65] width 9 height 7
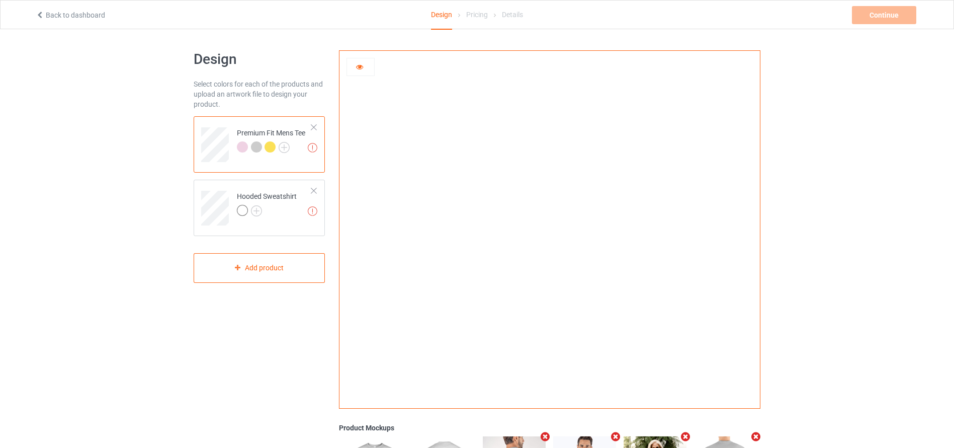
click at [375, 66] on div at bounding box center [550, 226] width 421 height 350
click at [286, 146] on img at bounding box center [284, 147] width 11 height 11
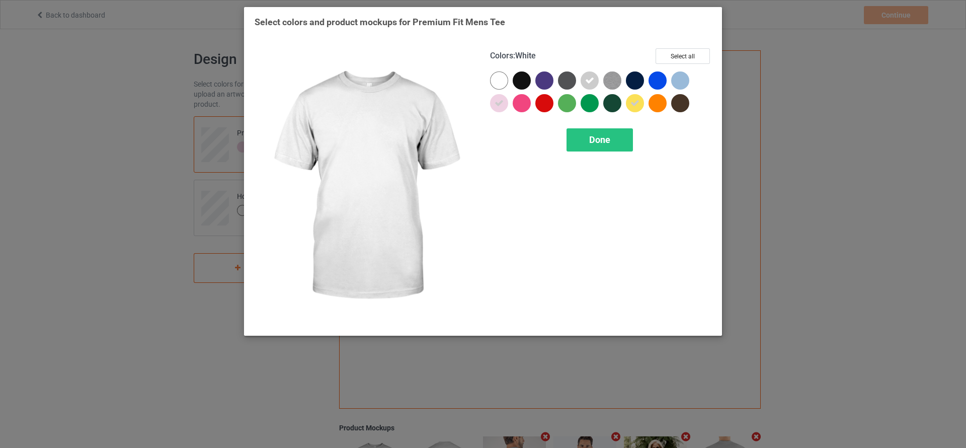
click at [503, 72] on div at bounding box center [499, 80] width 18 height 18
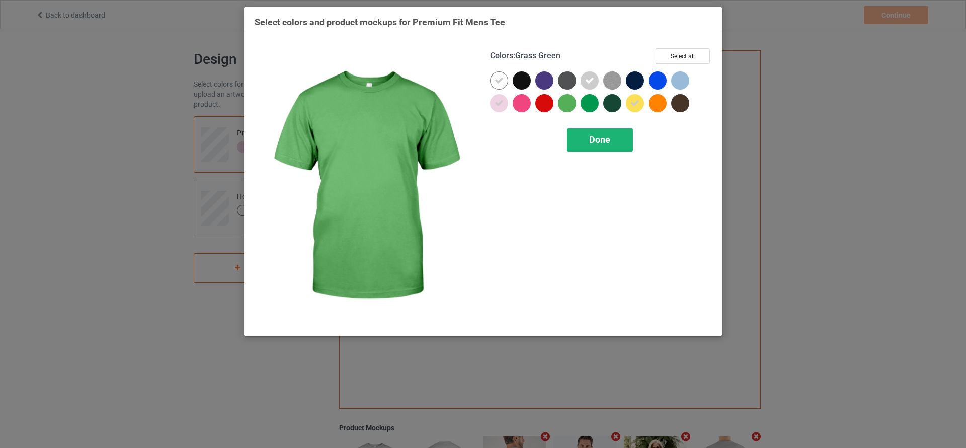
click at [582, 132] on div "Done" at bounding box center [600, 139] width 66 height 23
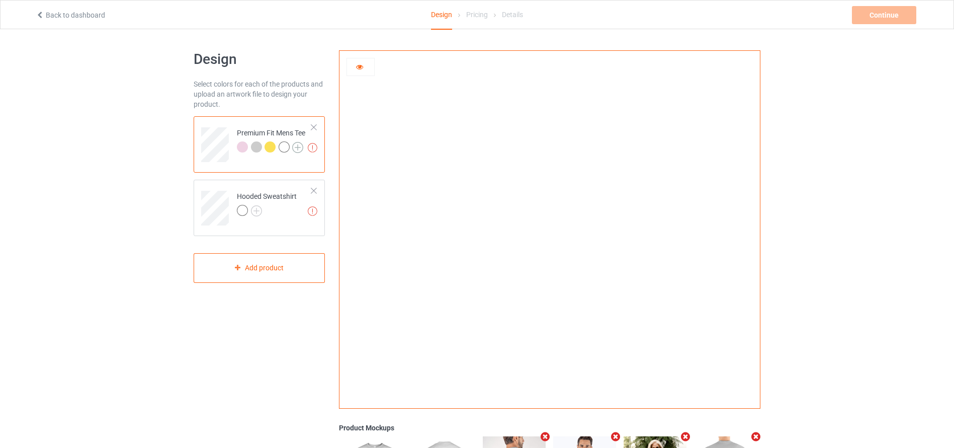
click at [297, 144] on img at bounding box center [297, 147] width 11 height 11
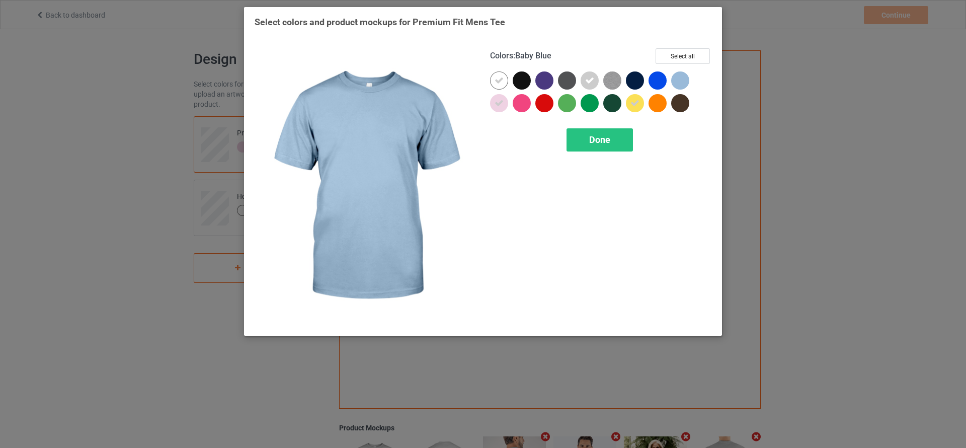
click at [682, 76] on div at bounding box center [680, 80] width 18 height 18
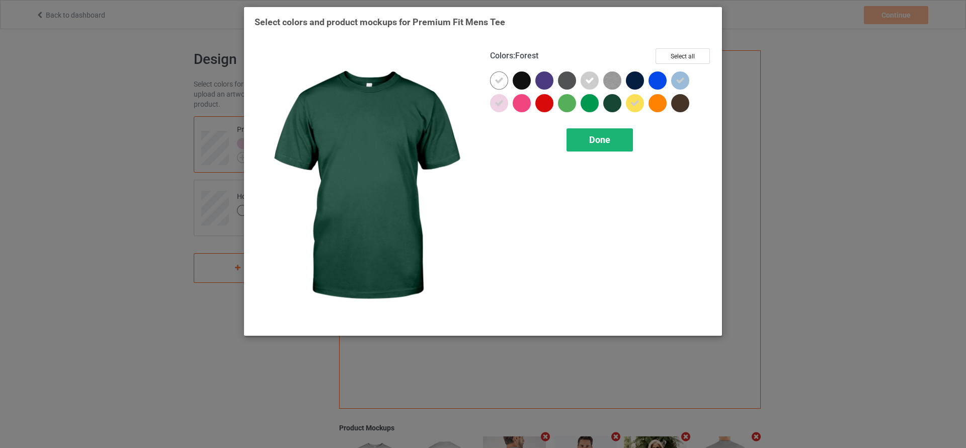
click at [600, 133] on div "Done" at bounding box center [600, 139] width 66 height 23
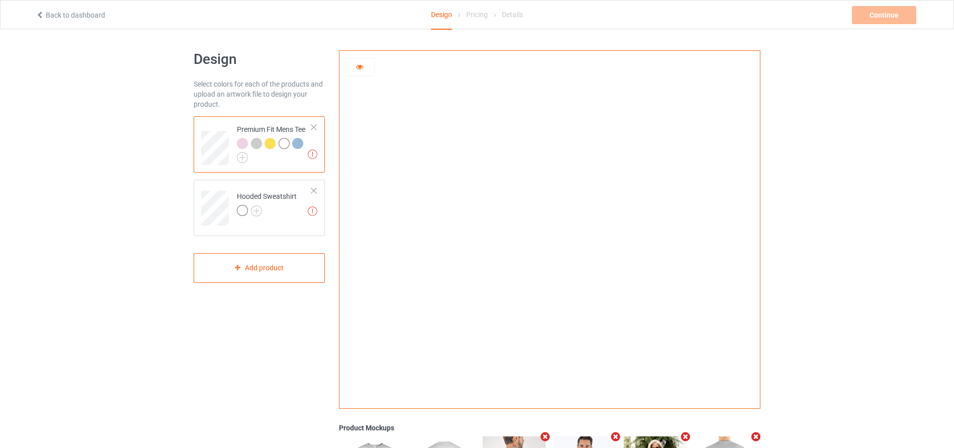
click at [302, 138] on div at bounding box center [299, 145] width 14 height 14
click at [875, 14] on div "Continue Artwork resolution lower than 150 DPI may result in bad print" at bounding box center [885, 15] width 66 height 18
click at [357, 86] on div at bounding box center [550, 226] width 421 height 350
click at [362, 73] on div at bounding box center [361, 67] width 28 height 18
click at [362, 64] on icon at bounding box center [360, 65] width 9 height 7
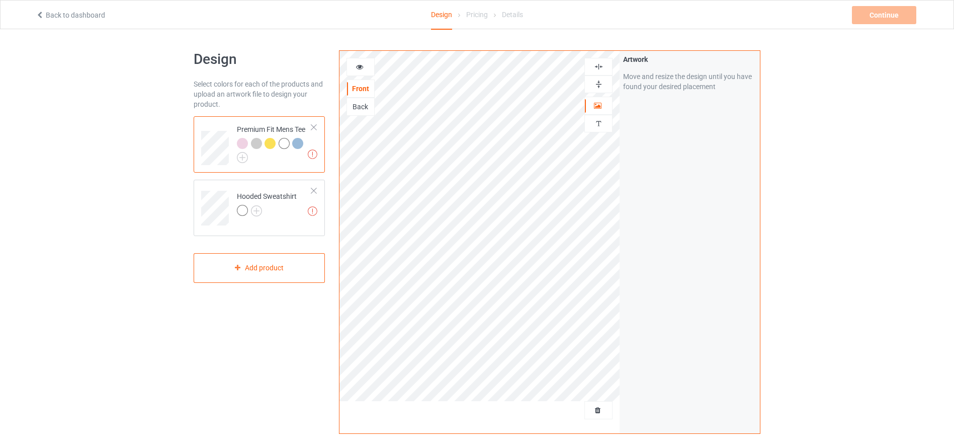
click at [362, 110] on div "Back" at bounding box center [360, 107] width 27 height 10
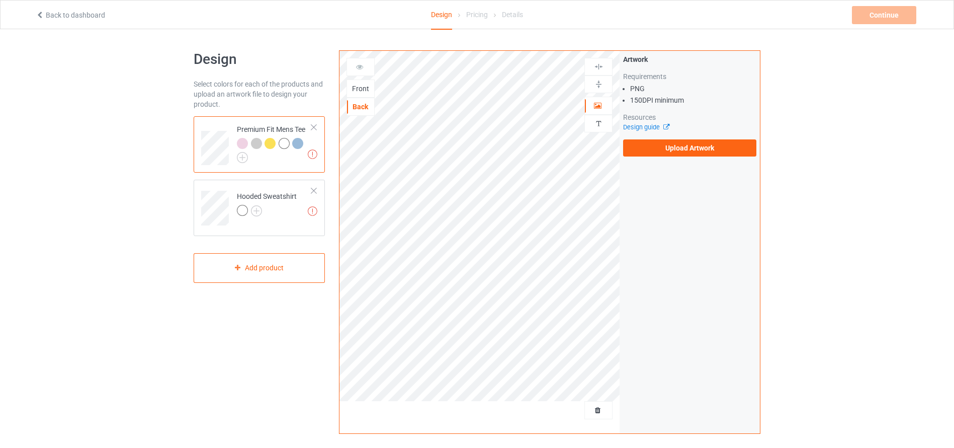
click at [361, 87] on div "Front" at bounding box center [360, 89] width 27 height 10
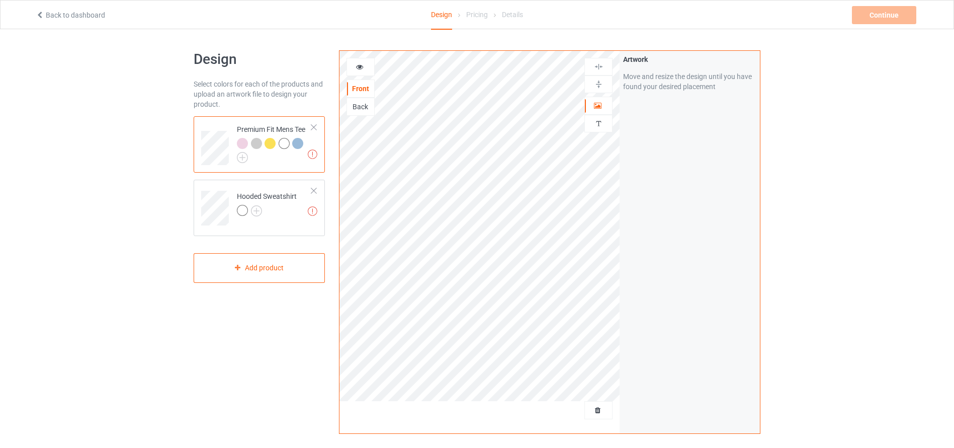
click at [359, 102] on div "Back" at bounding box center [360, 107] width 27 height 10
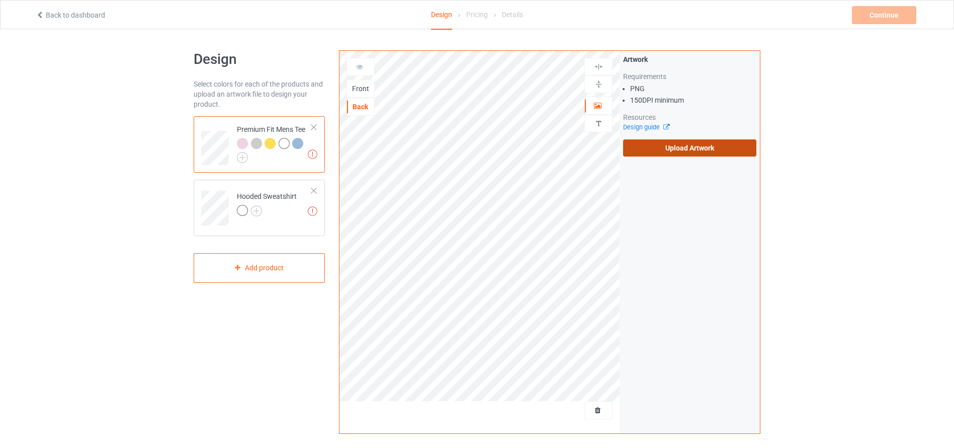
click at [669, 140] on label "Upload Artwork" at bounding box center [689, 147] width 133 height 17
click at [0, 0] on input "Upload Artwork" at bounding box center [0, 0] width 0 height 0
click at [367, 90] on div "Front" at bounding box center [360, 89] width 27 height 10
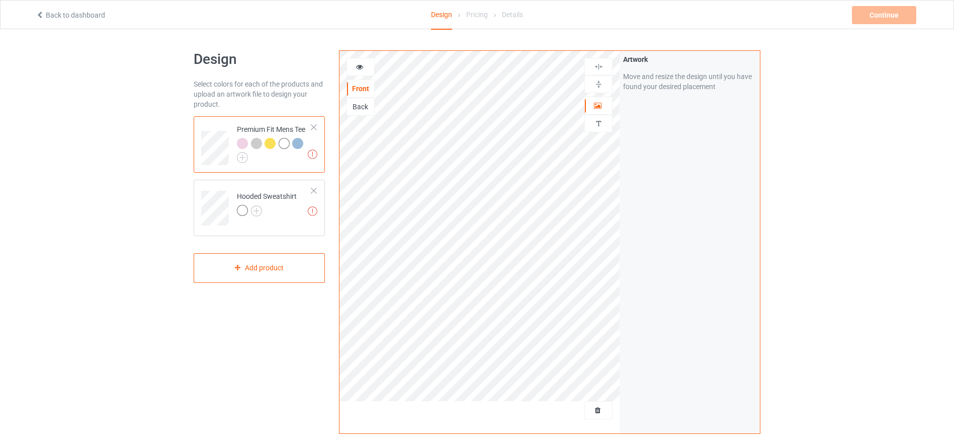
click at [364, 106] on div "Back" at bounding box center [360, 107] width 27 height 10
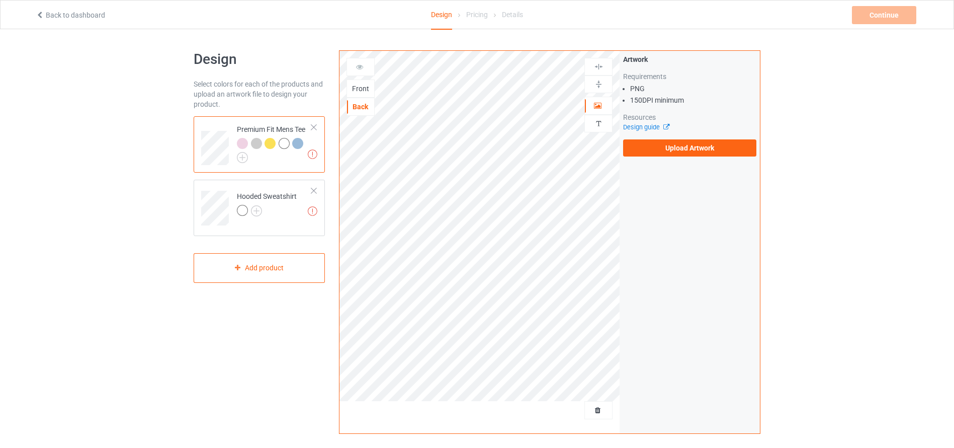
click at [358, 90] on div "Front" at bounding box center [360, 89] width 27 height 10
click at [360, 107] on div "Back" at bounding box center [360, 107] width 27 height 10
click at [649, 146] on label "Upload Artwork" at bounding box center [689, 147] width 133 height 17
click at [0, 0] on input "Upload Artwork" at bounding box center [0, 0] width 0 height 0
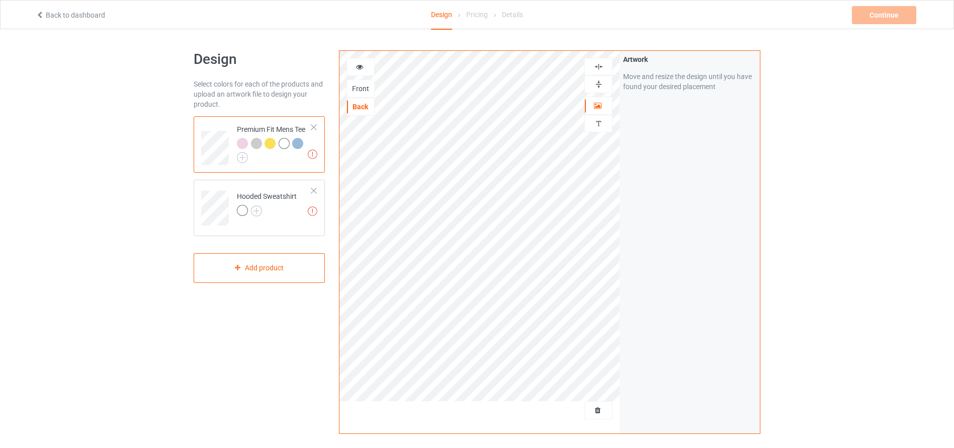
click at [598, 70] on img at bounding box center [599, 67] width 10 height 10
click at [602, 58] on div at bounding box center [599, 67] width 28 height 18
click at [533, 207] on div "Front Back Artwork Personalized text" at bounding box center [480, 226] width 281 height 350
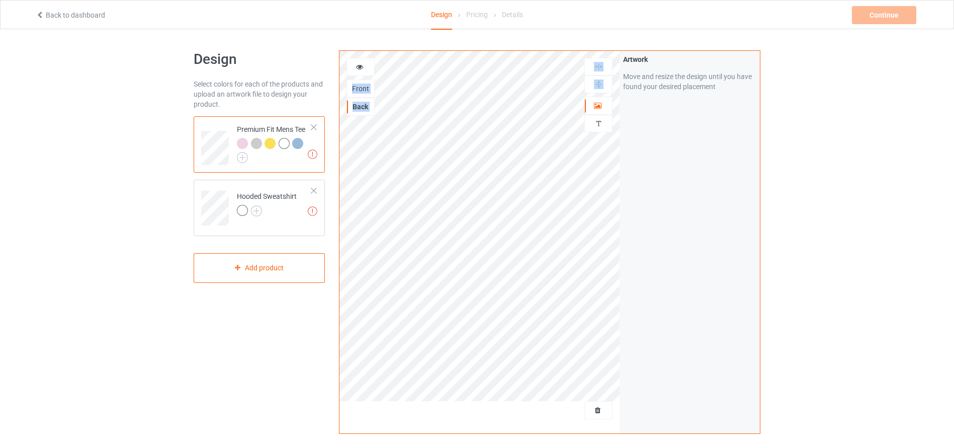
click at [275, 362] on div "Design Select colors for each of the products and upload an artwork file to des…" at bounding box center [259, 340] width 145 height 594
click at [360, 63] on icon at bounding box center [360, 65] width 9 height 7
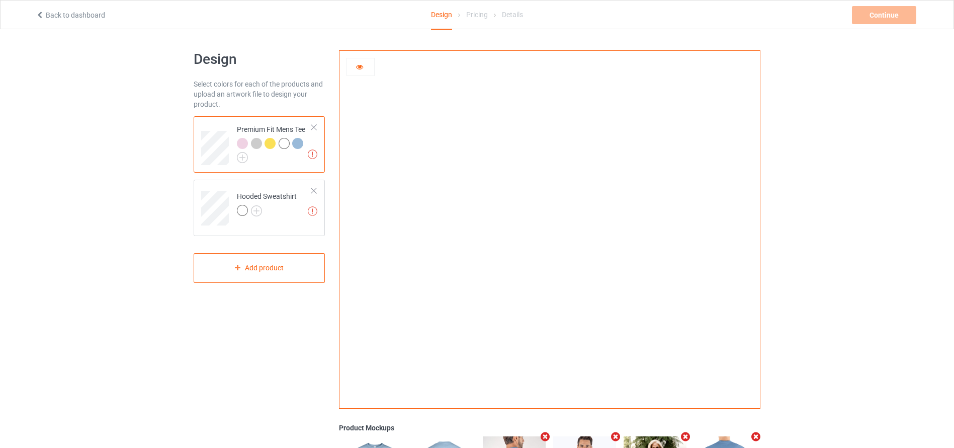
click at [550, 226] on img at bounding box center [550, 226] width 0 height 0
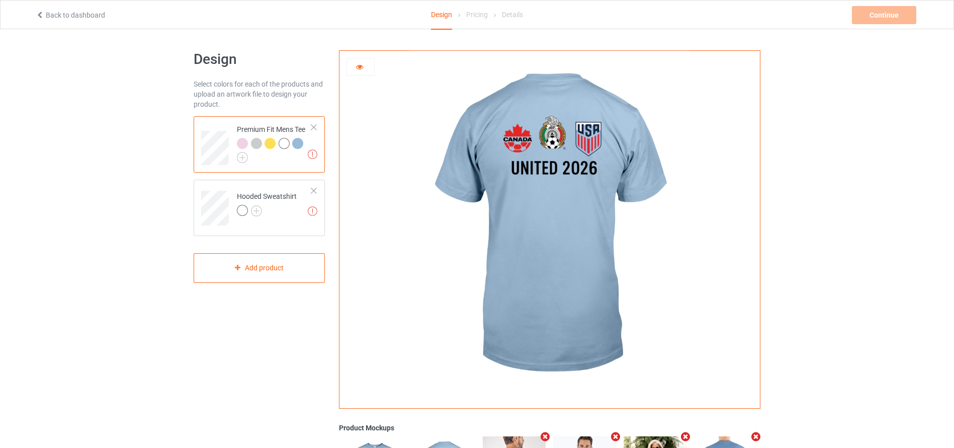
click at [560, 141] on img at bounding box center [550, 226] width 280 height 350
click at [423, 233] on img at bounding box center [550, 226] width 280 height 350
click at [363, 62] on icon at bounding box center [360, 65] width 9 height 7
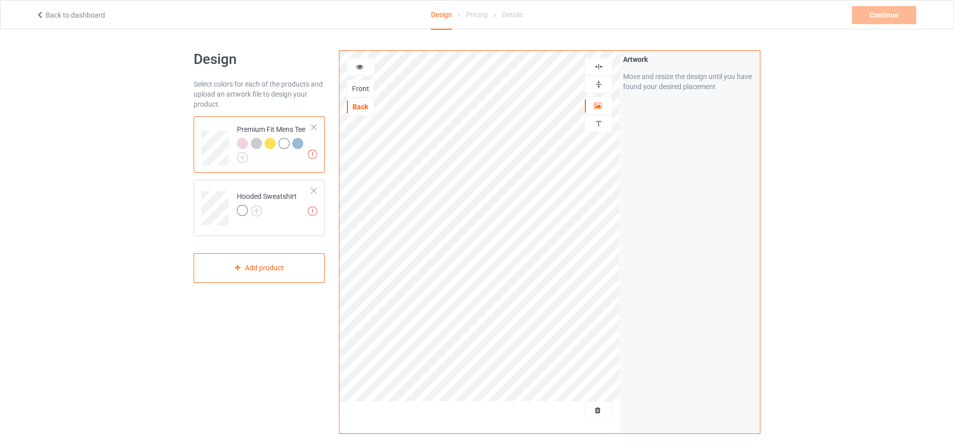
click at [480, 12] on div "Pricing" at bounding box center [477, 15] width 22 height 28
click at [515, 14] on div "Details" at bounding box center [512, 15] width 21 height 28
click at [359, 85] on div "Front" at bounding box center [360, 89] width 27 height 10
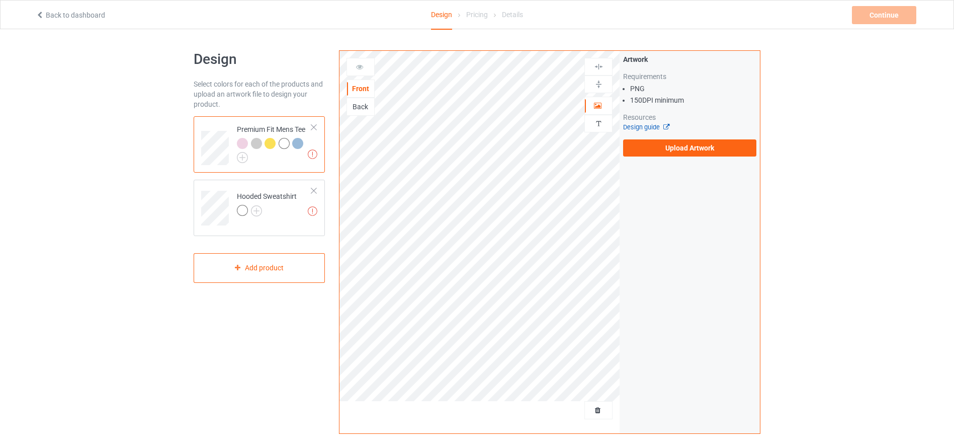
click at [646, 125] on link "Design guide" at bounding box center [646, 127] width 46 height 8
click at [361, 105] on div "Back" at bounding box center [360, 107] width 27 height 10
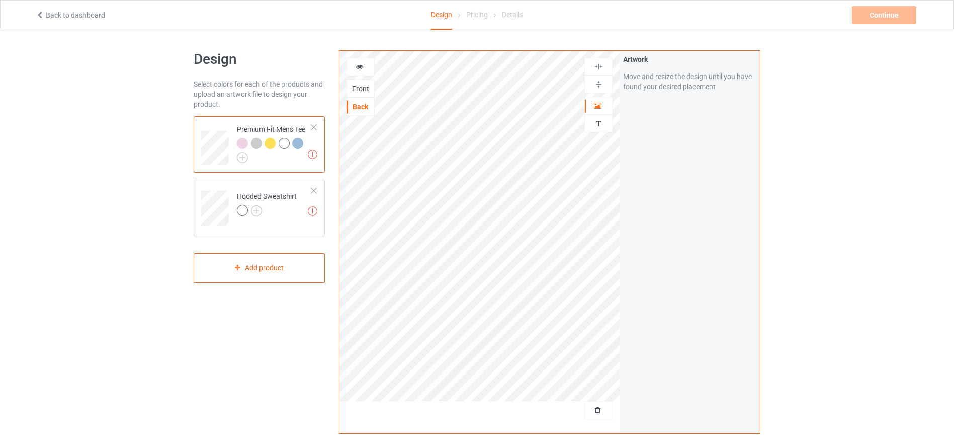
click at [359, 64] on icon at bounding box center [360, 65] width 9 height 7
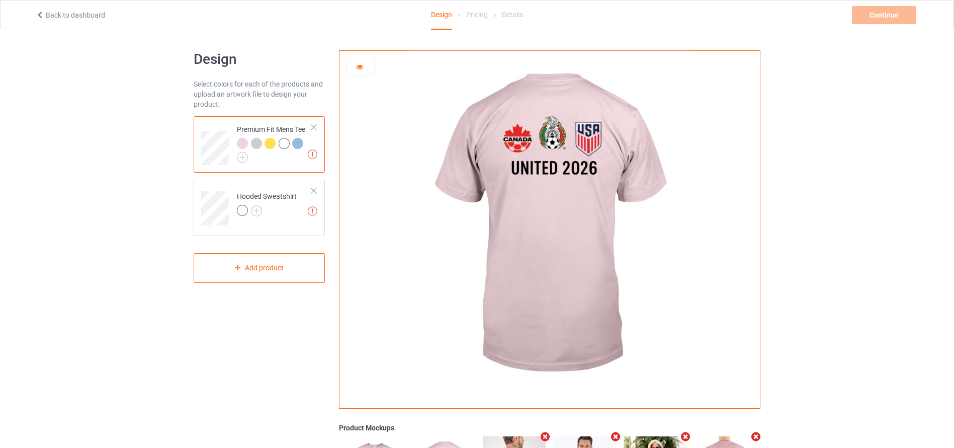
click at [361, 68] on icon at bounding box center [360, 65] width 9 height 7
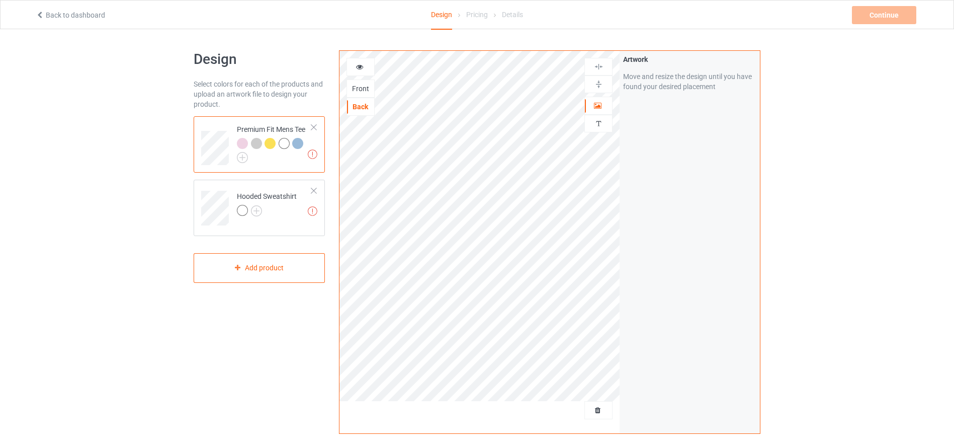
click at [360, 90] on div "Front" at bounding box center [360, 89] width 27 height 10
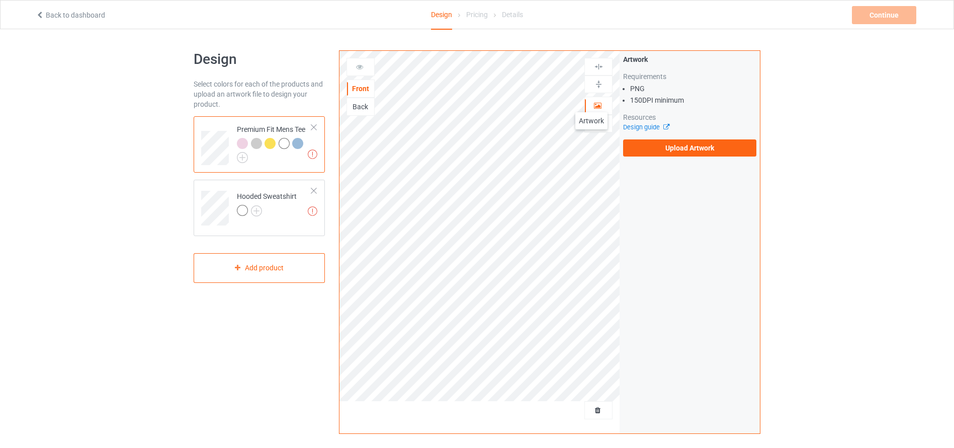
click at [592, 102] on div at bounding box center [598, 106] width 27 height 10
click at [651, 150] on label "Upload Artwork" at bounding box center [689, 147] width 133 height 17
click at [0, 0] on input "Upload Artwork" at bounding box center [0, 0] width 0 height 0
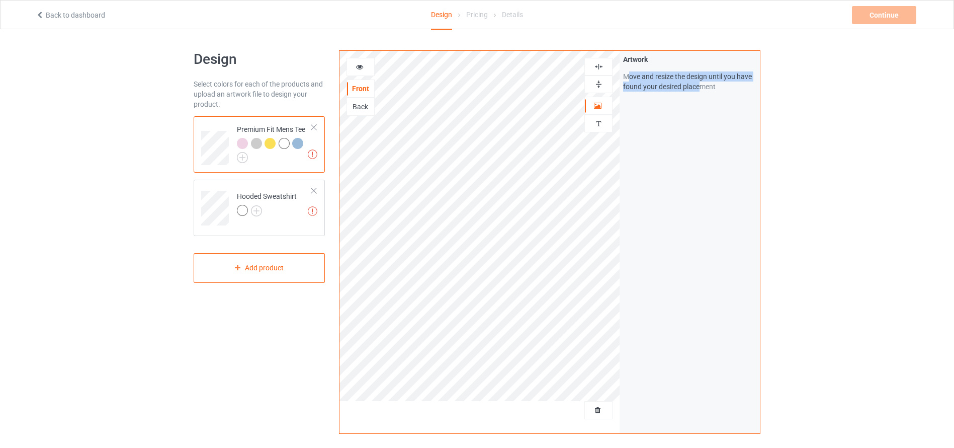
drag, startPoint x: 628, startPoint y: 71, endPoint x: 702, endPoint y: 87, distance: 75.5
click at [702, 87] on div "Move and resize the design until you have found your desired placement" at bounding box center [689, 81] width 133 height 20
drag, startPoint x: 721, startPoint y: 87, endPoint x: 626, endPoint y: 71, distance: 96.8
click at [626, 71] on div "Move and resize the design until you have found your desired placement" at bounding box center [689, 81] width 133 height 20
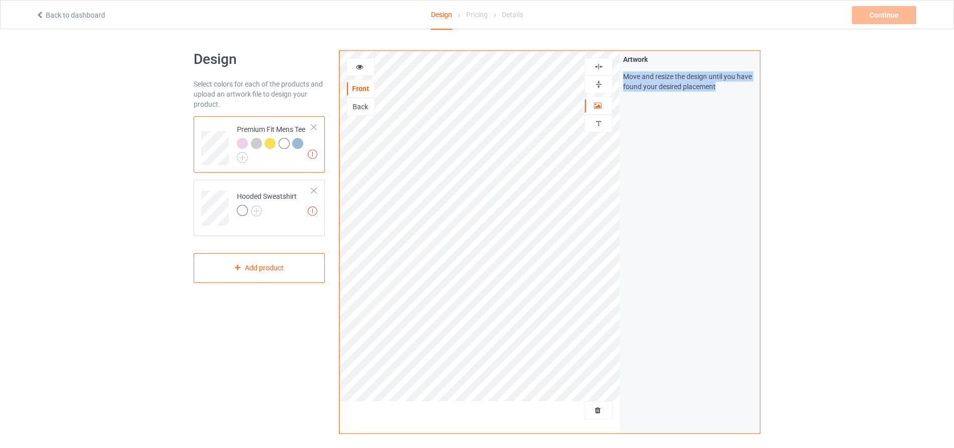
click at [357, 106] on div "Back" at bounding box center [360, 107] width 27 height 10
click at [279, 146] on div at bounding box center [284, 143] width 11 height 11
click at [360, 66] on icon at bounding box center [360, 65] width 9 height 7
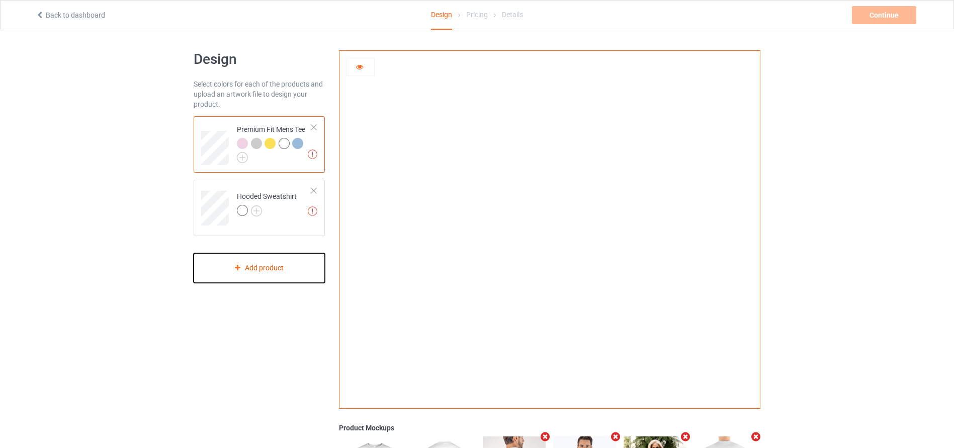
click at [252, 268] on div "Add product" at bounding box center [259, 268] width 131 height 30
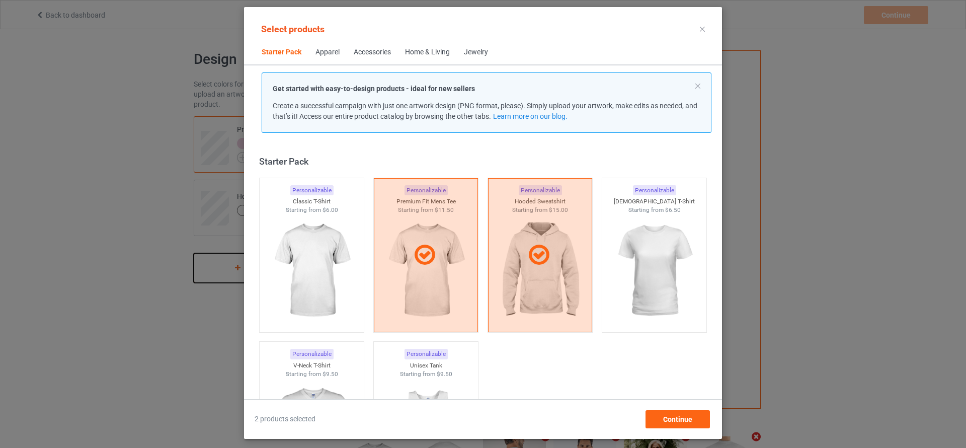
scroll to position [13, 0]
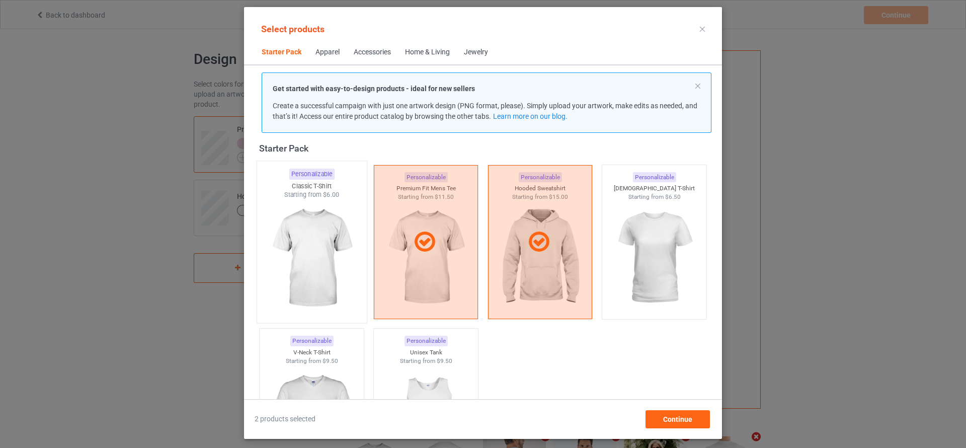
click at [326, 271] on img at bounding box center [311, 258] width 95 height 118
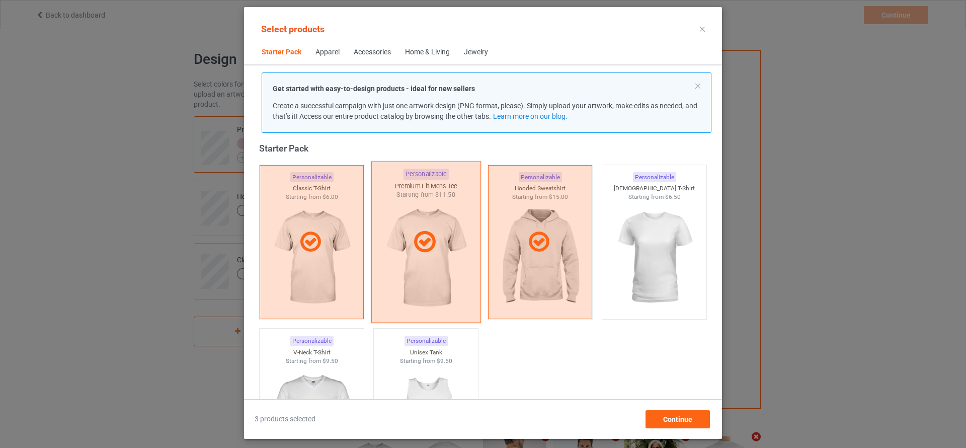
click at [426, 239] on icon at bounding box center [425, 241] width 30 height 25
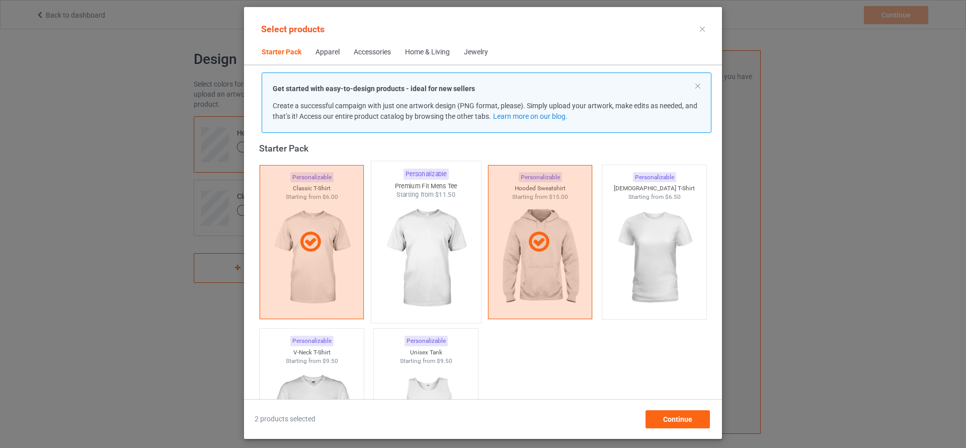
scroll to position [126, 0]
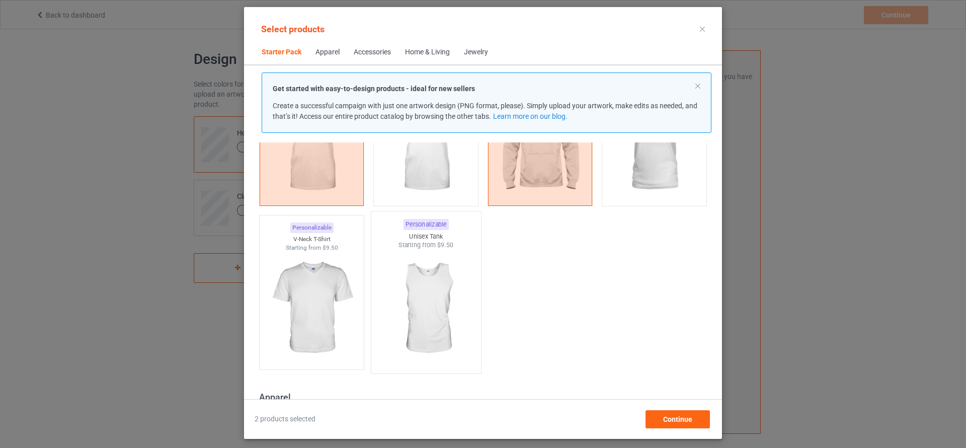
click at [421, 294] on img at bounding box center [425, 309] width 95 height 118
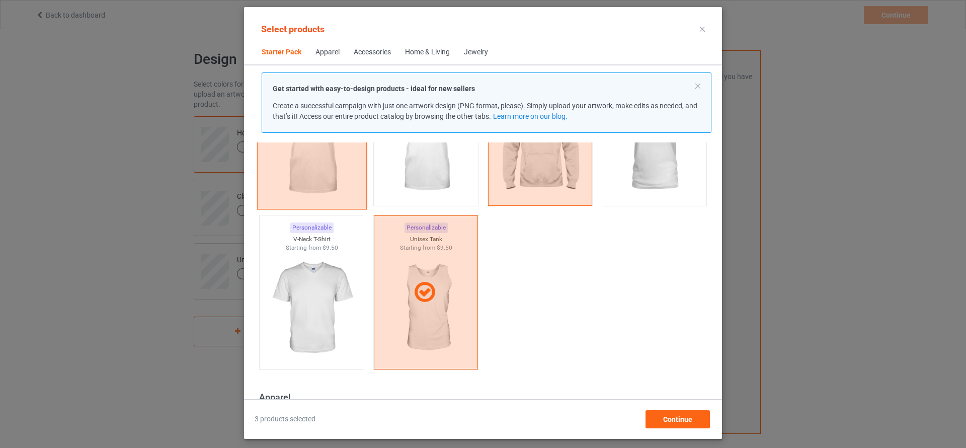
click at [335, 179] on div at bounding box center [312, 129] width 110 height 162
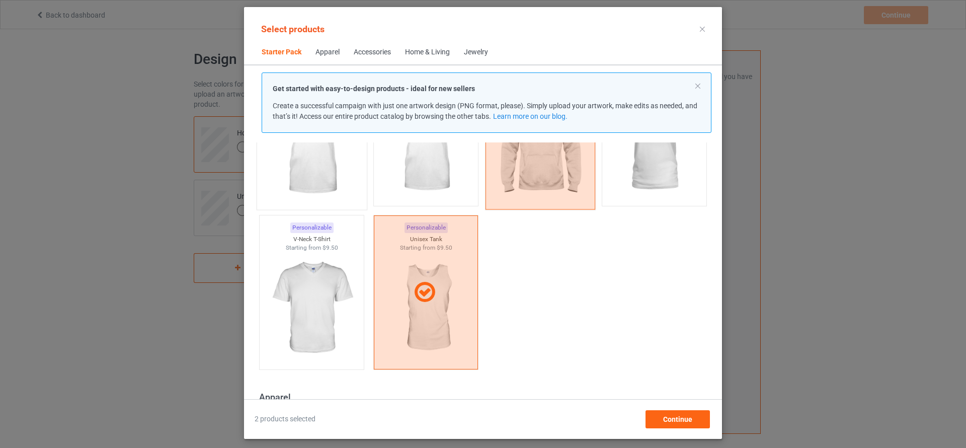
click at [541, 174] on div at bounding box center [541, 129] width 110 height 162
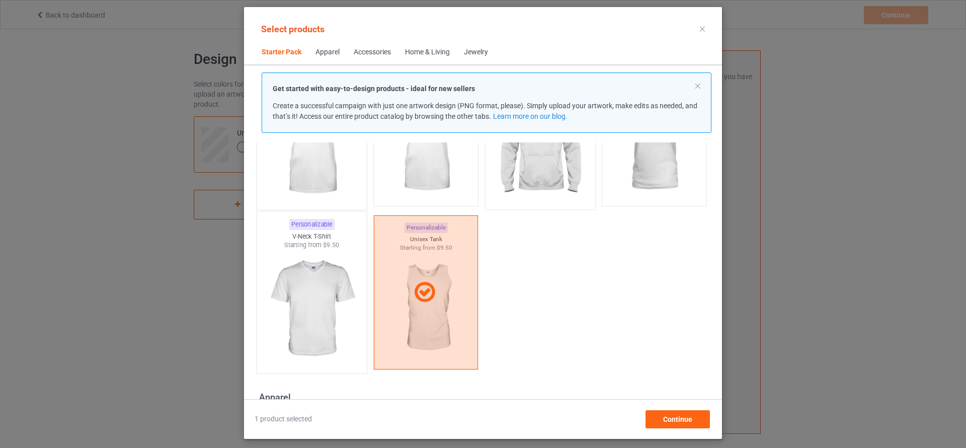
scroll to position [0, 0]
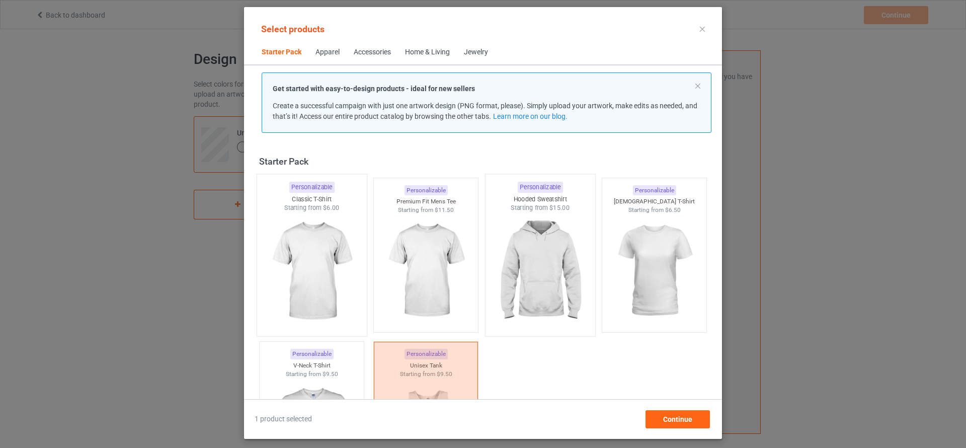
click at [307, 256] on img at bounding box center [311, 271] width 95 height 118
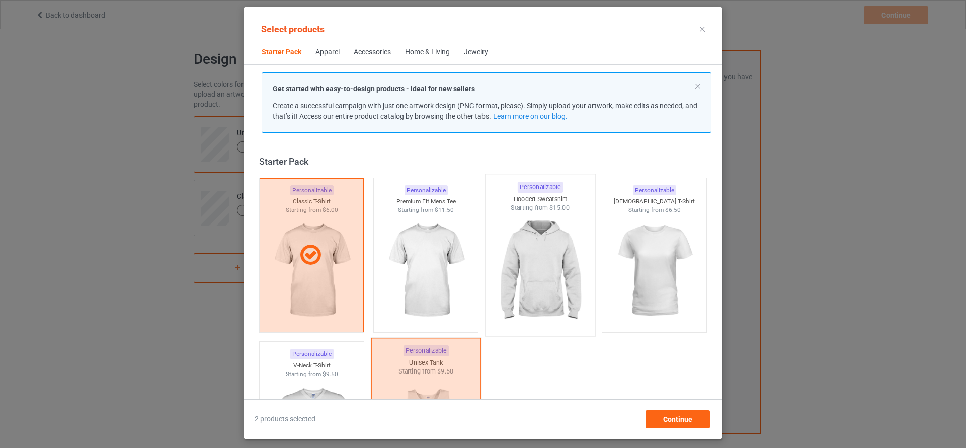
click at [429, 346] on div at bounding box center [426, 419] width 110 height 162
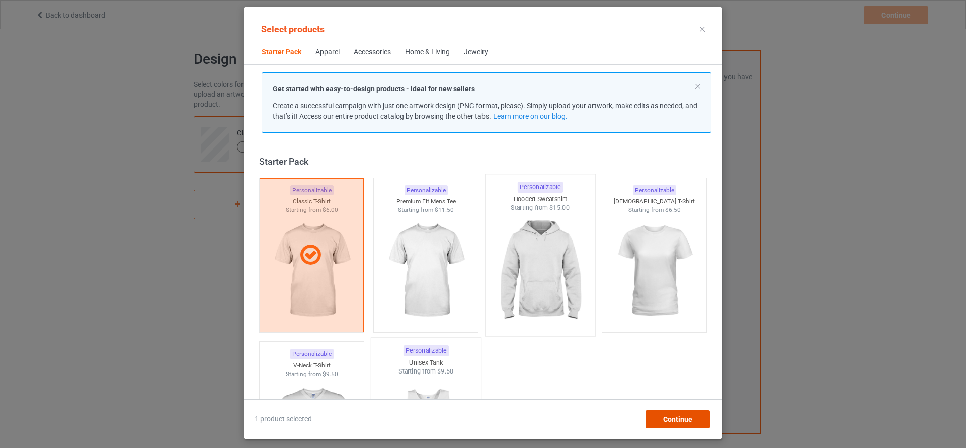
click at [688, 415] on span "Continue" at bounding box center [677, 419] width 29 height 8
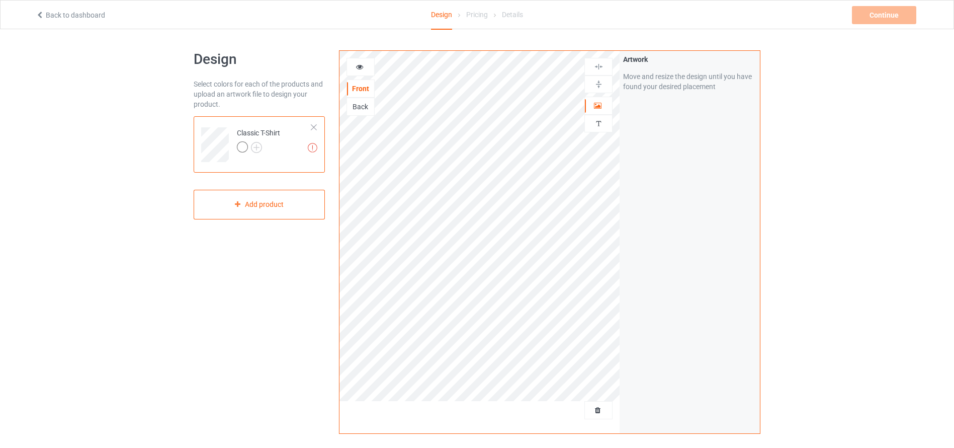
click at [363, 67] on icon at bounding box center [360, 65] width 9 height 7
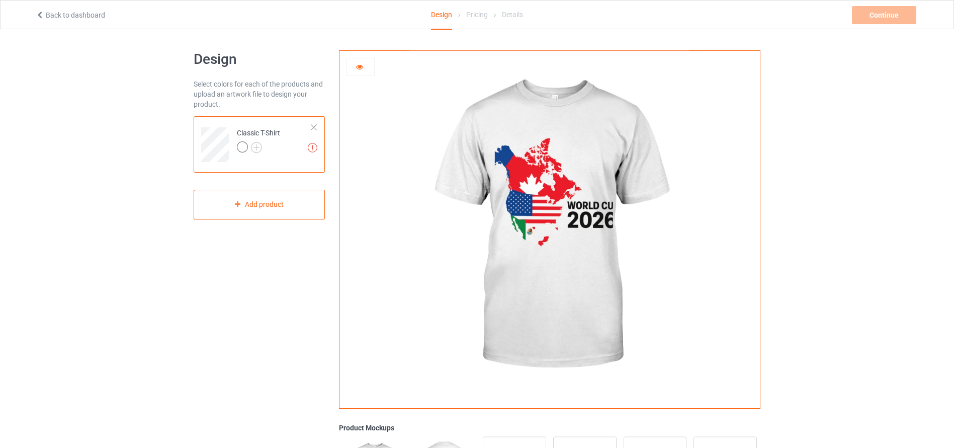
click at [359, 63] on icon at bounding box center [360, 65] width 9 height 7
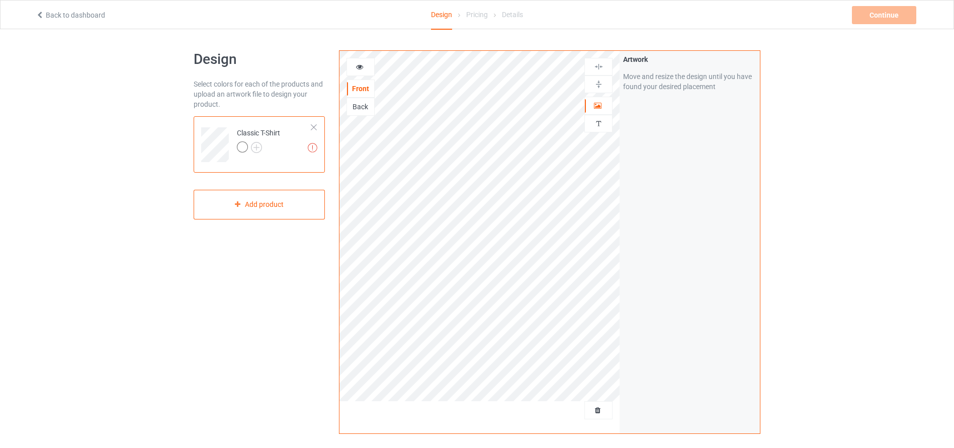
click at [359, 105] on div "Back" at bounding box center [360, 107] width 27 height 10
click at [355, 64] on div at bounding box center [360, 67] width 27 height 10
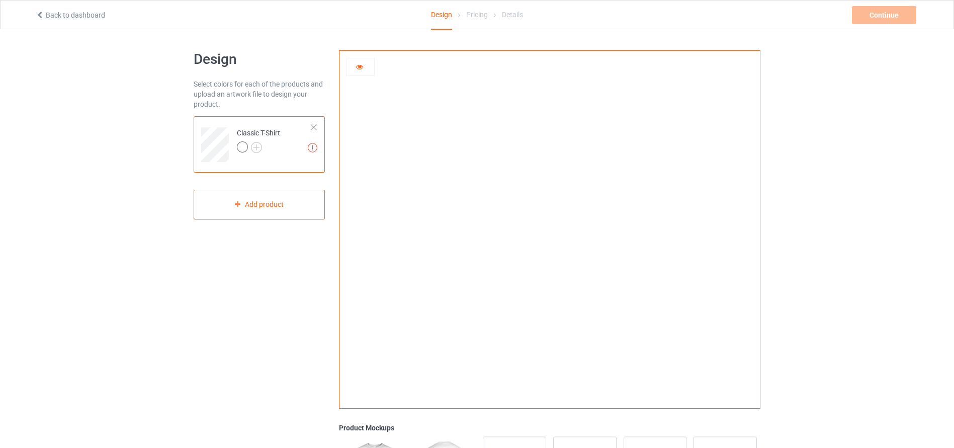
click at [536, 226] on img at bounding box center [550, 226] width 280 height 0
click at [534, 226] on img at bounding box center [550, 226] width 280 height 0
click at [557, 226] on img at bounding box center [550, 226] width 280 height 0
click at [361, 68] on icon at bounding box center [360, 65] width 9 height 7
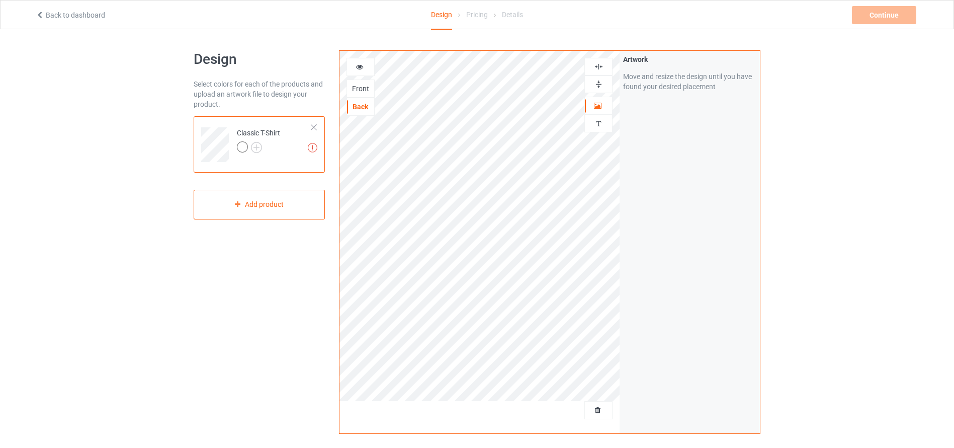
click at [363, 82] on div "Front" at bounding box center [361, 88] width 28 height 18
click at [361, 90] on div "Front" at bounding box center [360, 89] width 27 height 10
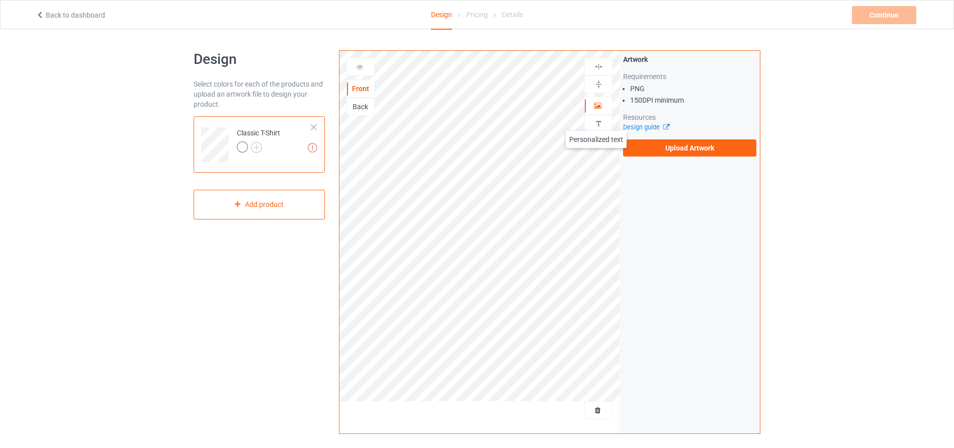
click at [597, 121] on img at bounding box center [599, 124] width 10 height 10
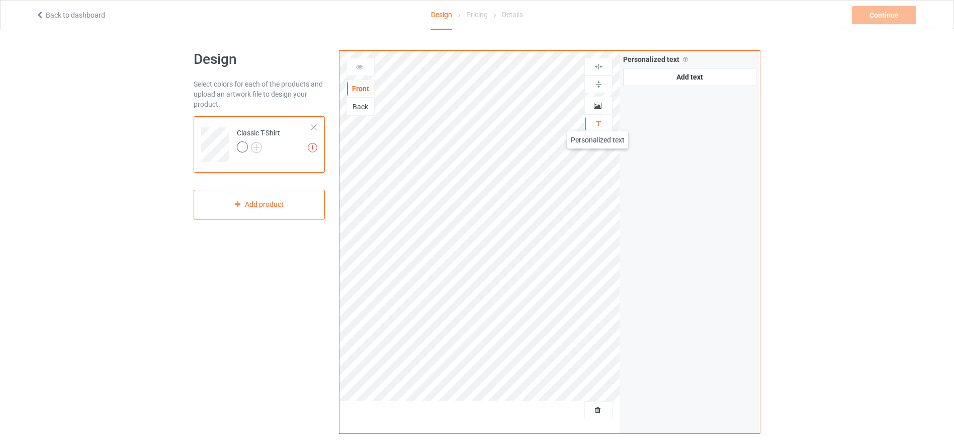
click at [598, 121] on img at bounding box center [599, 124] width 10 height 10
click at [602, 122] on img at bounding box center [599, 124] width 10 height 10
click at [673, 80] on div "Add text" at bounding box center [689, 77] width 133 height 18
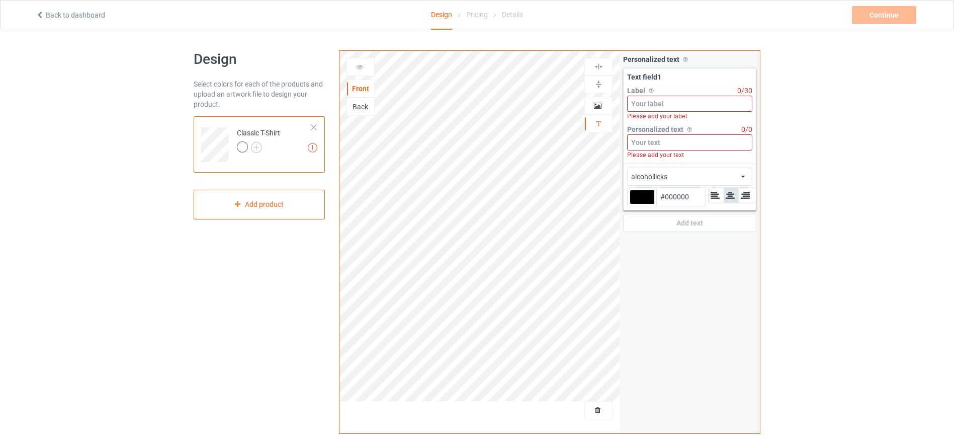
click at [666, 109] on input at bounding box center [689, 104] width 125 height 16
click at [646, 142] on input at bounding box center [689, 142] width 125 height 16
click at [647, 99] on input at bounding box center [689, 104] width 125 height 16
paste input "Feel the Game"
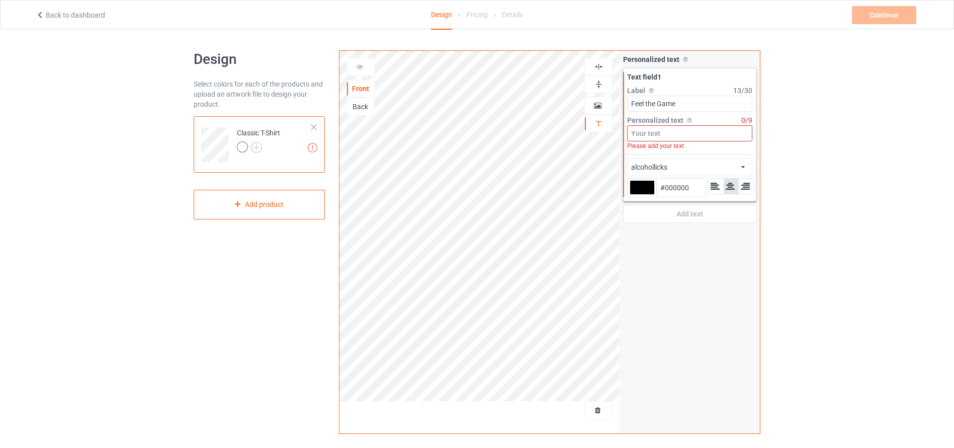
type input "Feel the Game"
click at [647, 133] on input at bounding box center [689, 133] width 125 height 16
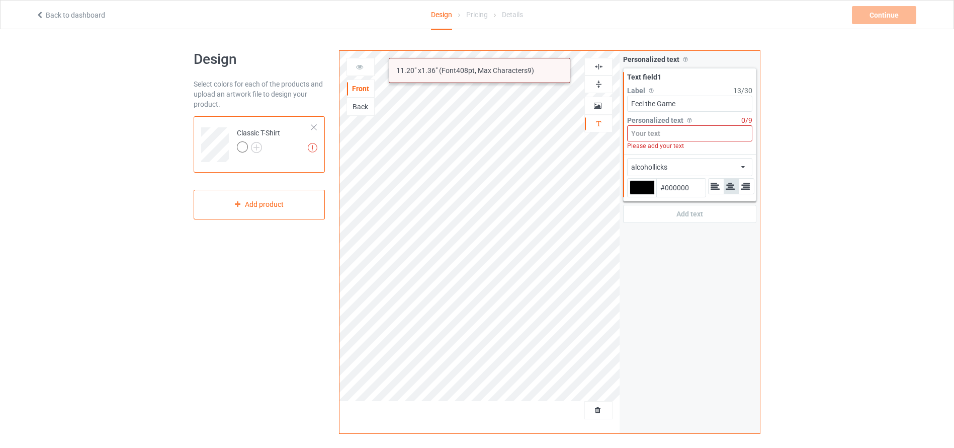
paste input "Feel the Game"
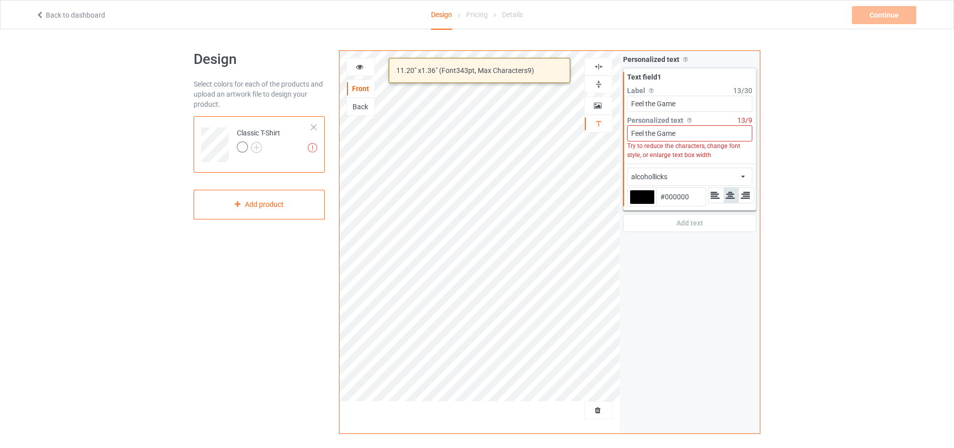
type input "Feel the Game"
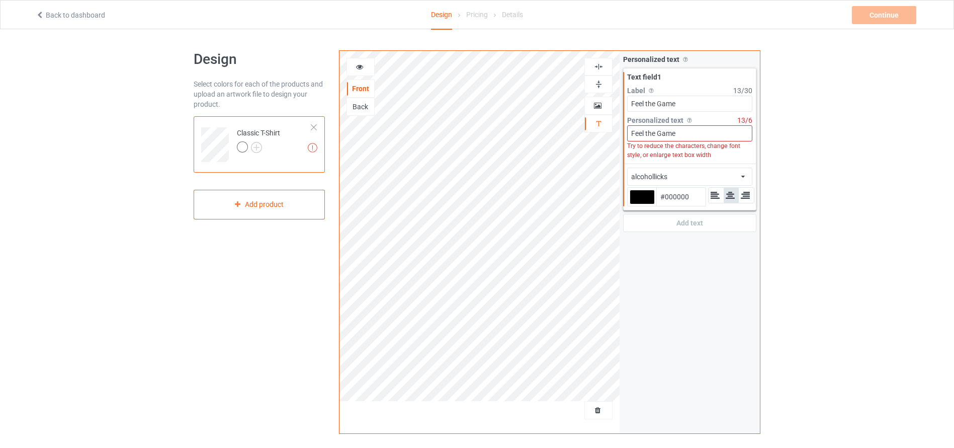
click at [362, 65] on icon at bounding box center [360, 65] width 9 height 7
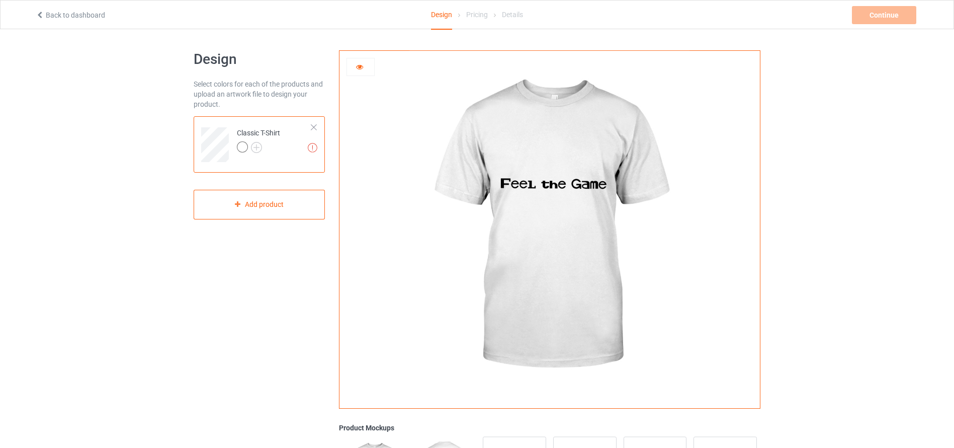
click at [354, 63] on div at bounding box center [360, 67] width 27 height 10
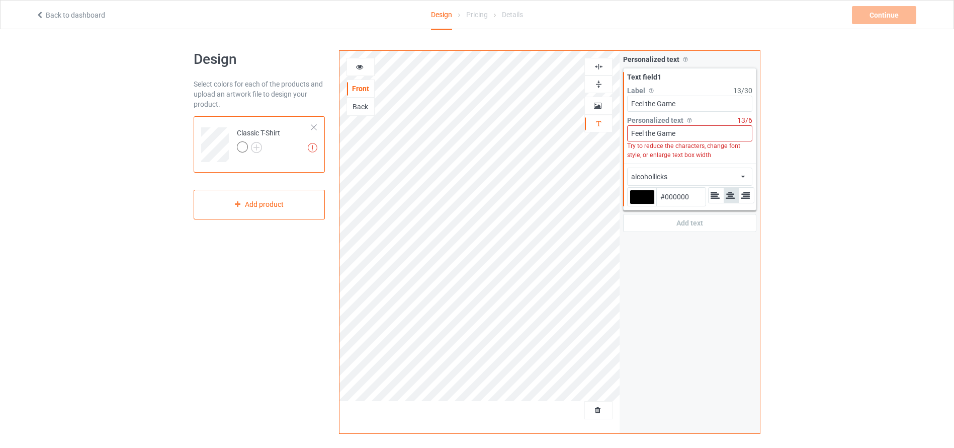
click at [687, 131] on input "Feel the Game" at bounding box center [689, 133] width 125 height 16
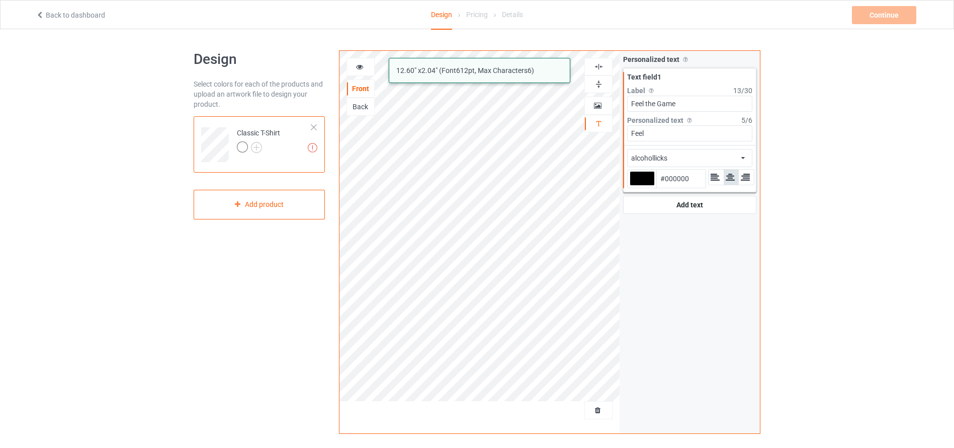
type input "Feel"
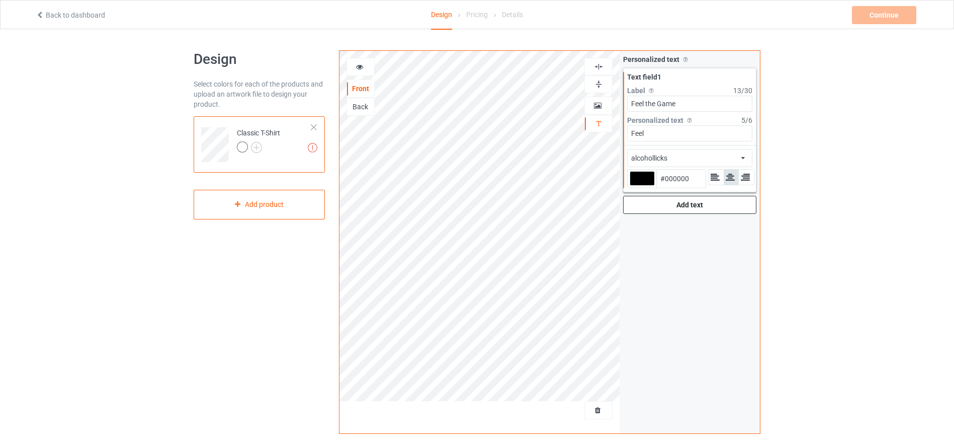
click at [678, 206] on div "Add text" at bounding box center [689, 205] width 133 height 18
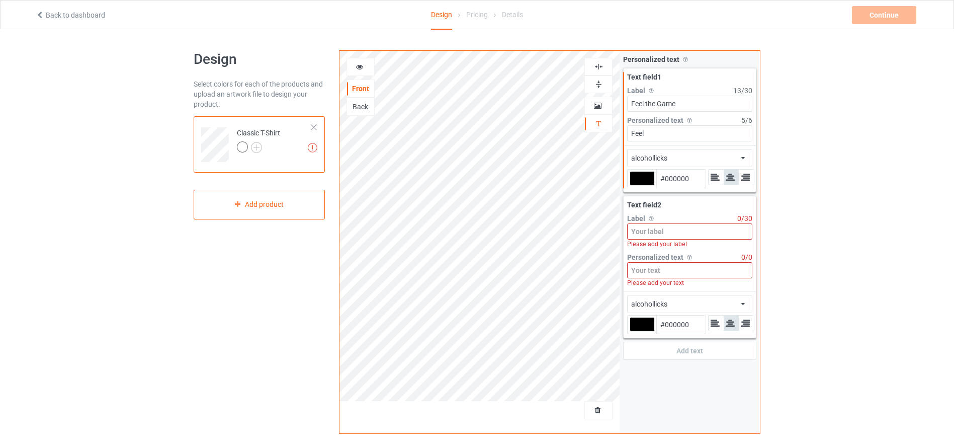
click at [651, 232] on input at bounding box center [689, 231] width 125 height 16
paste input "Feel the Game"
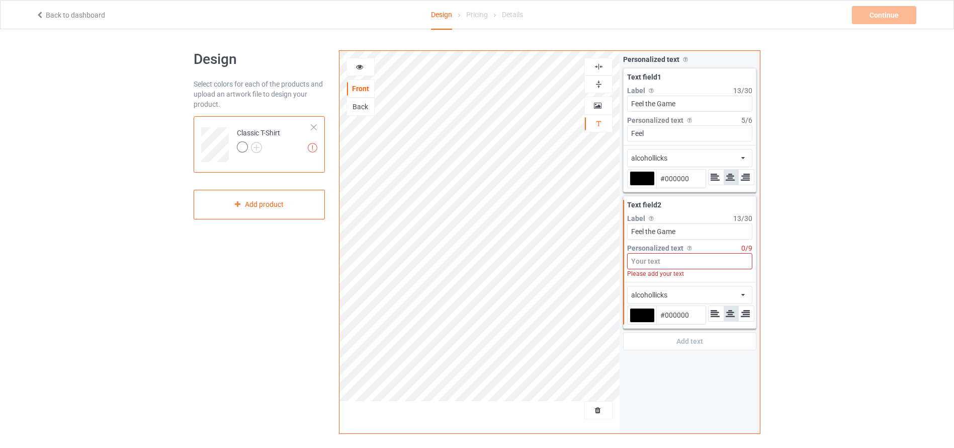
type input "Feel the Game"
click at [666, 264] on input at bounding box center [689, 261] width 125 height 16
click at [670, 259] on input at bounding box center [689, 261] width 125 height 16
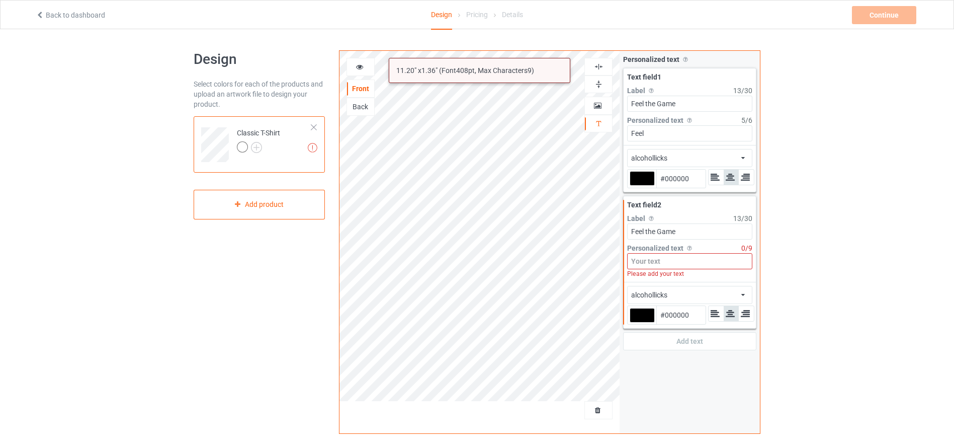
paste input "Feel the Game"
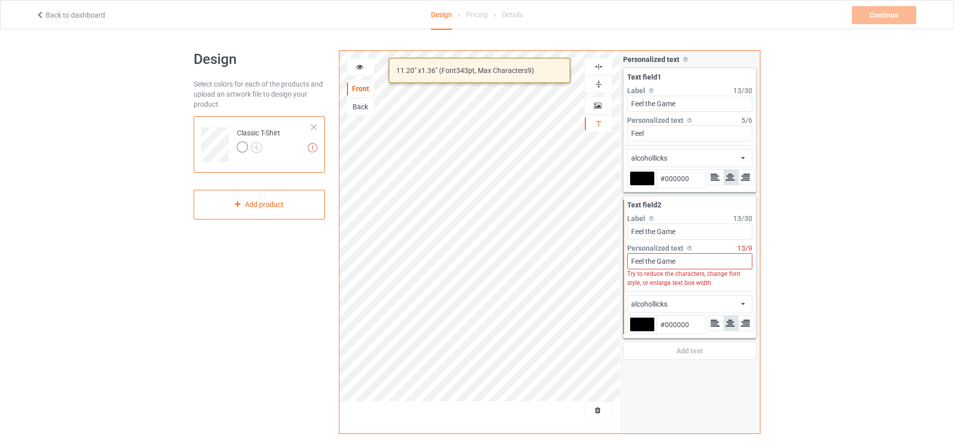
drag, startPoint x: 647, startPoint y: 263, endPoint x: 629, endPoint y: 263, distance: 17.6
click at [629, 263] on input "Feel the Game" at bounding box center [689, 261] width 125 height 16
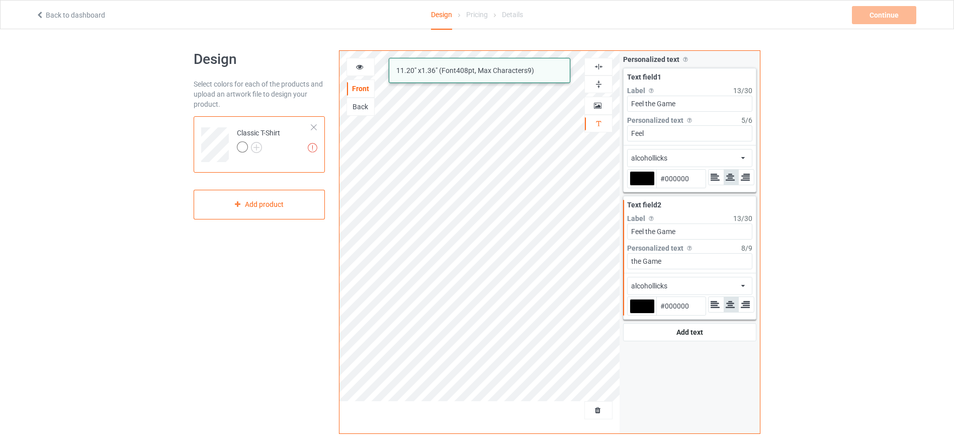
type input "the Game"
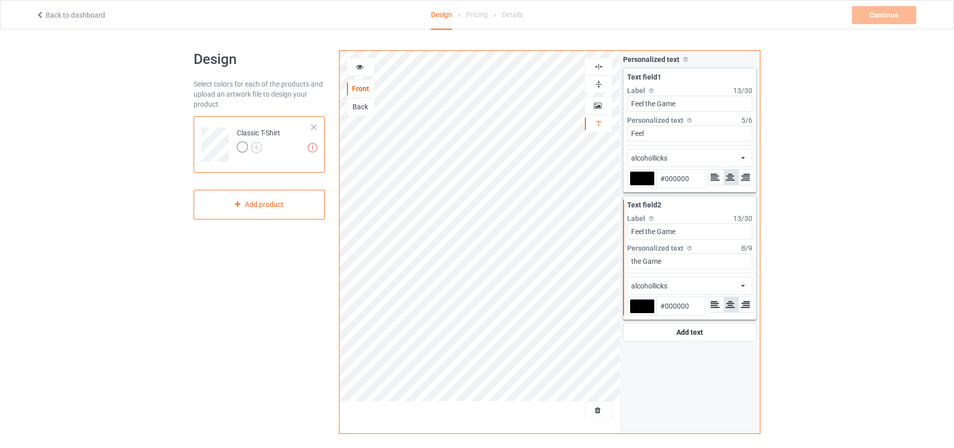
click at [266, 255] on div "Design Select colors for each of the products and upload an artwork file to des…" at bounding box center [259, 340] width 145 height 594
click at [357, 67] on icon at bounding box center [360, 65] width 9 height 7
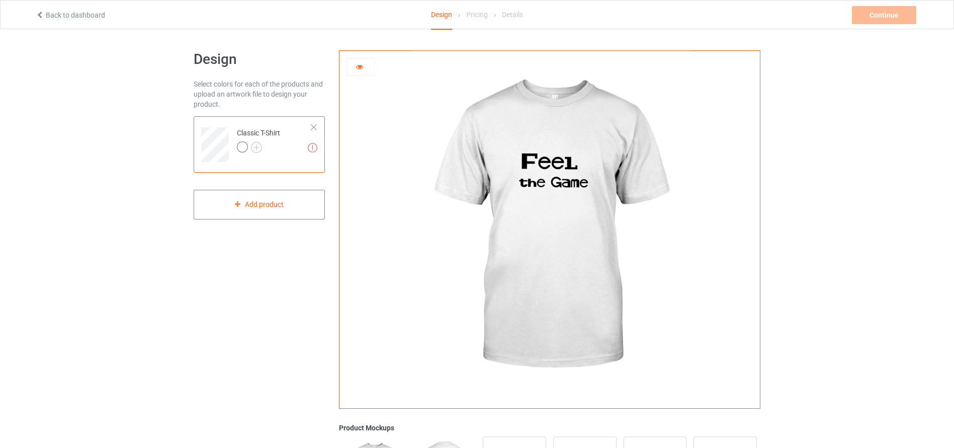
click at [361, 62] on icon at bounding box center [360, 65] width 9 height 7
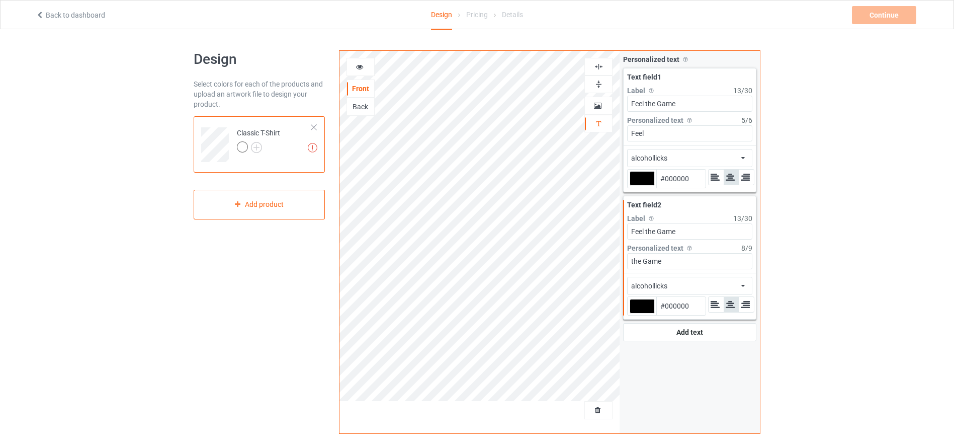
click at [361, 103] on div "Back" at bounding box center [360, 107] width 27 height 10
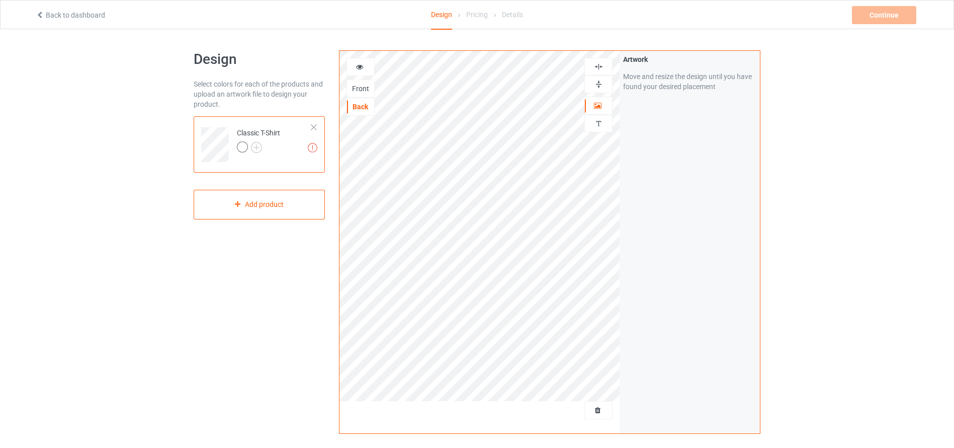
click at [358, 63] on icon at bounding box center [360, 65] width 9 height 7
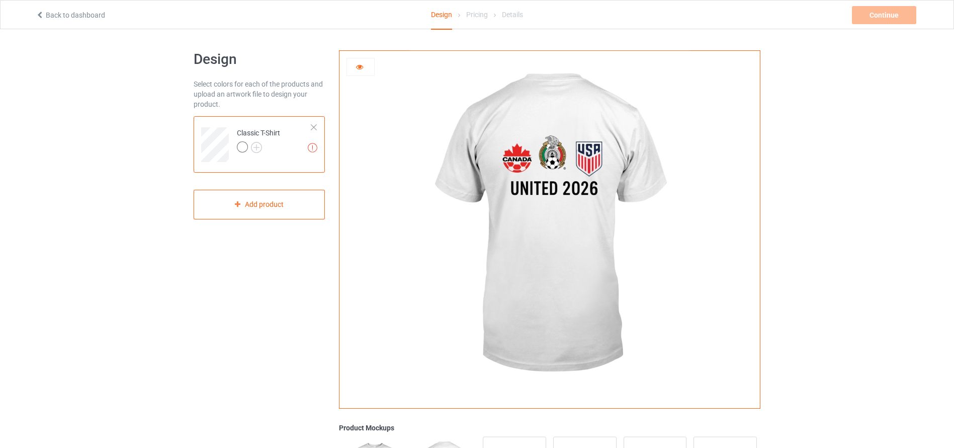
click at [357, 60] on div at bounding box center [361, 67] width 28 height 18
click at [361, 66] on icon at bounding box center [360, 65] width 9 height 7
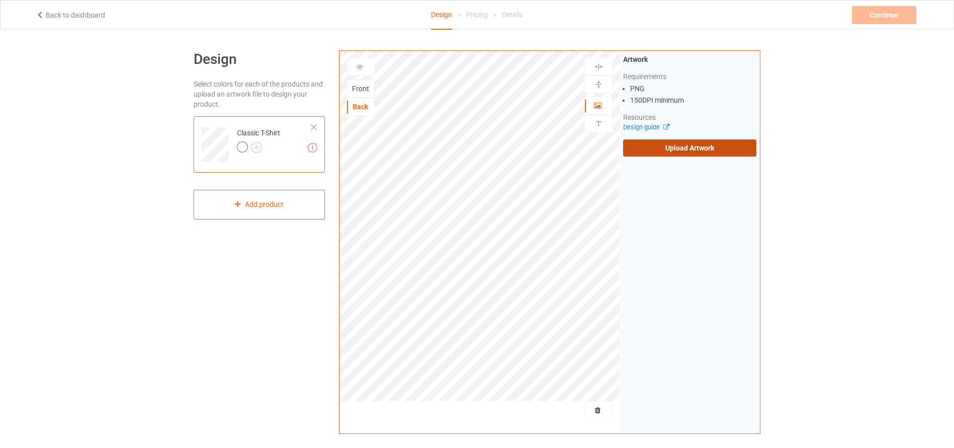
click at [650, 151] on label "Upload Artwork" at bounding box center [689, 147] width 133 height 17
click at [0, 0] on input "Upload Artwork" at bounding box center [0, 0] width 0 height 0
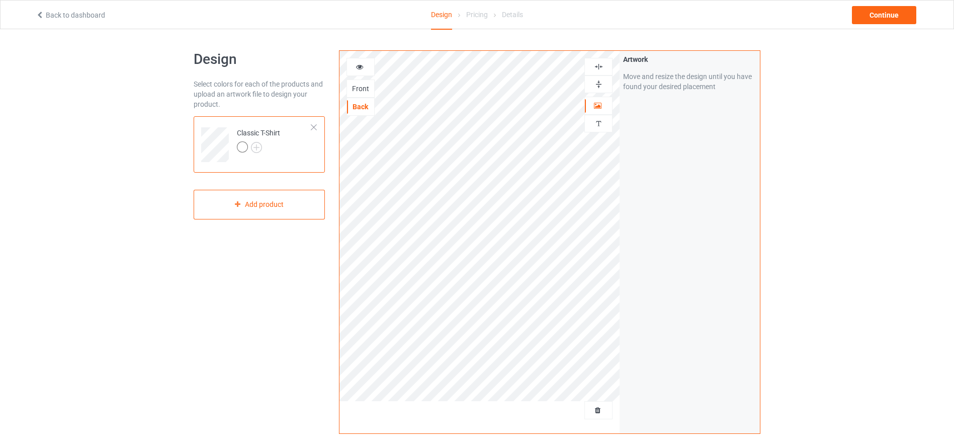
click at [358, 65] on icon at bounding box center [360, 65] width 9 height 7
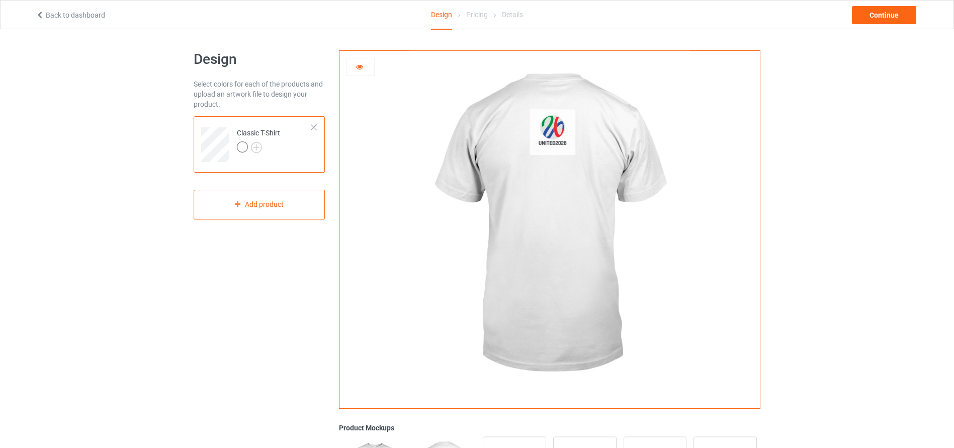
click at [363, 69] on div at bounding box center [360, 67] width 27 height 10
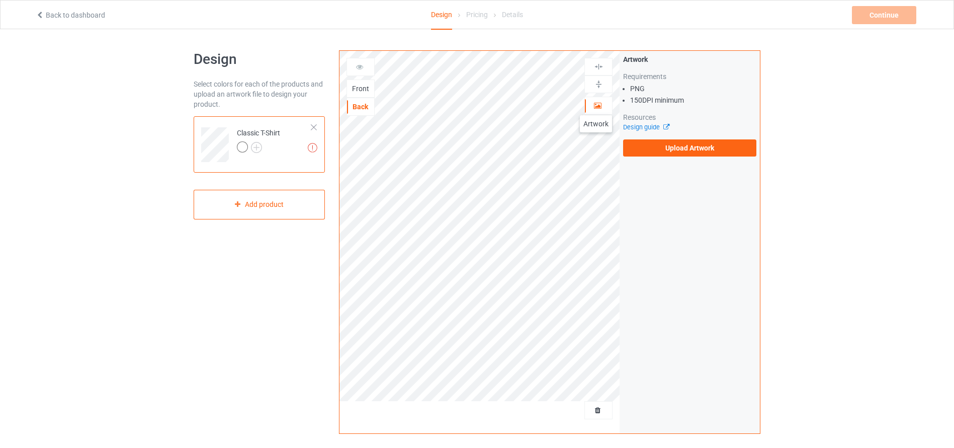
click at [596, 105] on icon at bounding box center [598, 104] width 9 height 7
click at [599, 104] on icon at bounding box center [598, 104] width 9 height 7
click at [646, 145] on label "Upload Artwork" at bounding box center [689, 147] width 133 height 17
click at [0, 0] on input "Upload Artwork" at bounding box center [0, 0] width 0 height 0
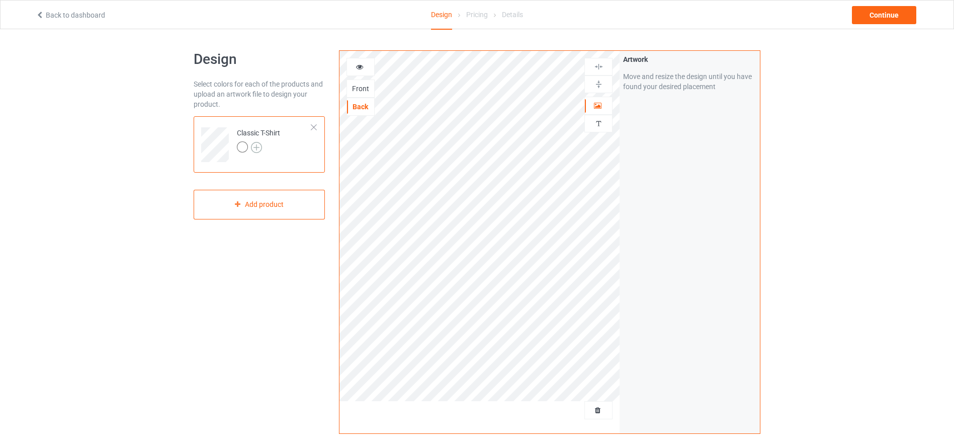
click at [254, 142] on img at bounding box center [256, 147] width 11 height 11
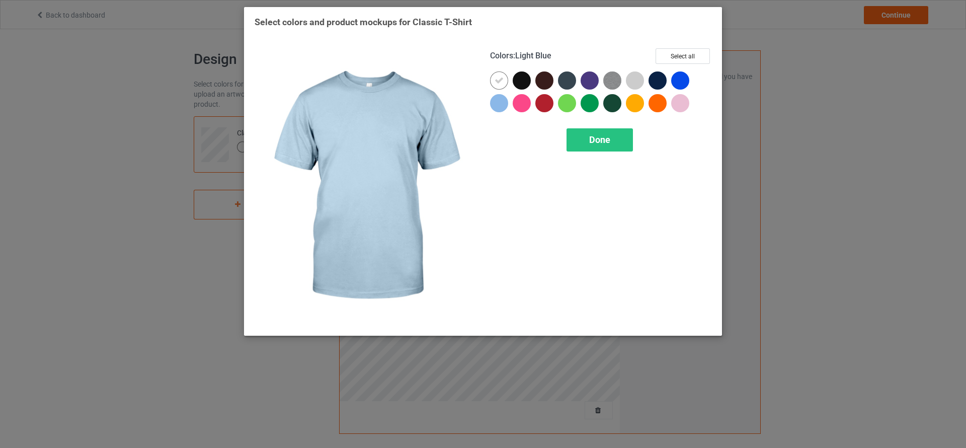
click at [494, 101] on div at bounding box center [499, 103] width 18 height 18
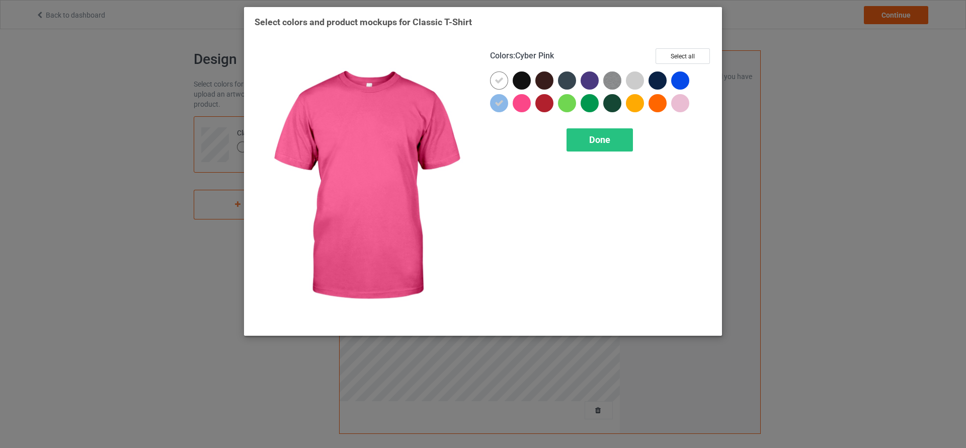
click at [523, 103] on div at bounding box center [522, 103] width 18 height 18
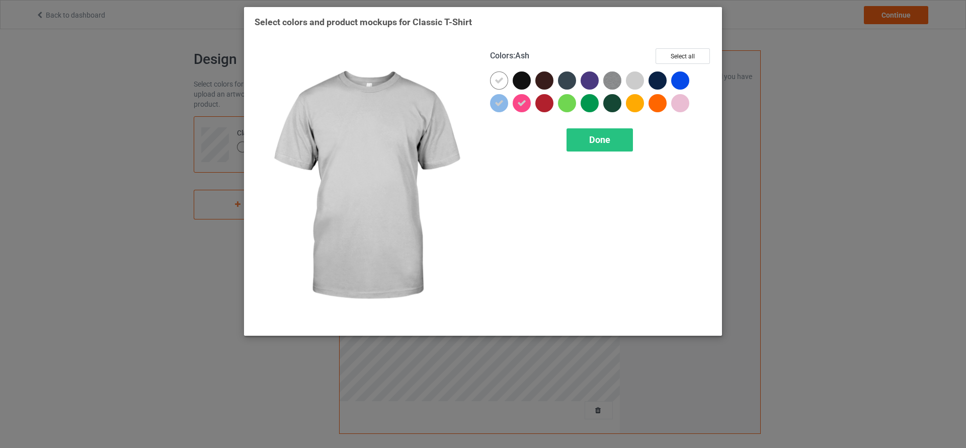
click at [632, 74] on div at bounding box center [635, 80] width 18 height 18
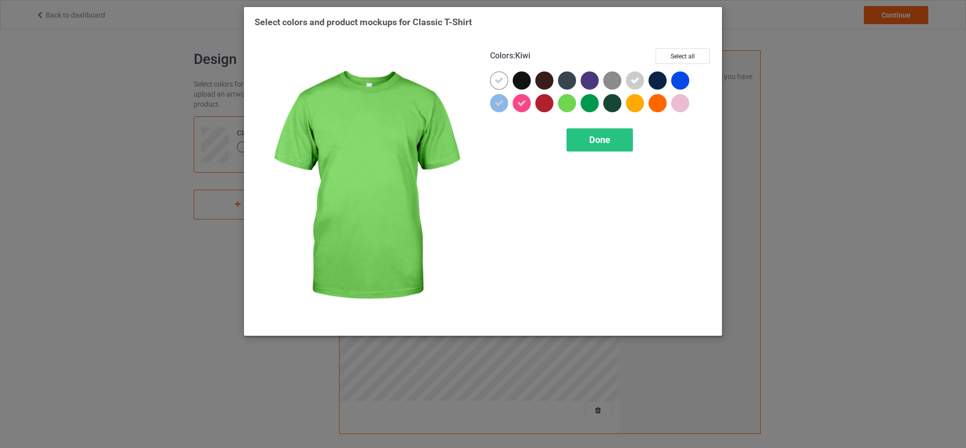
click at [566, 104] on div at bounding box center [567, 103] width 18 height 18
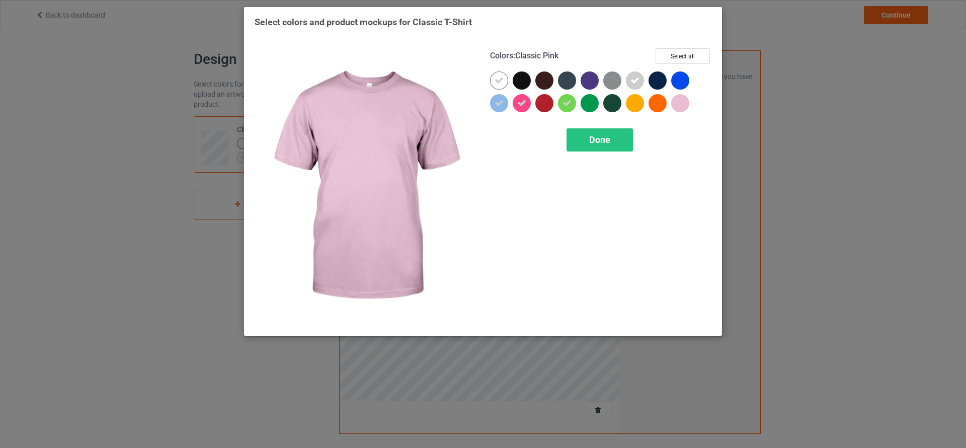
click at [682, 100] on div at bounding box center [680, 103] width 18 height 18
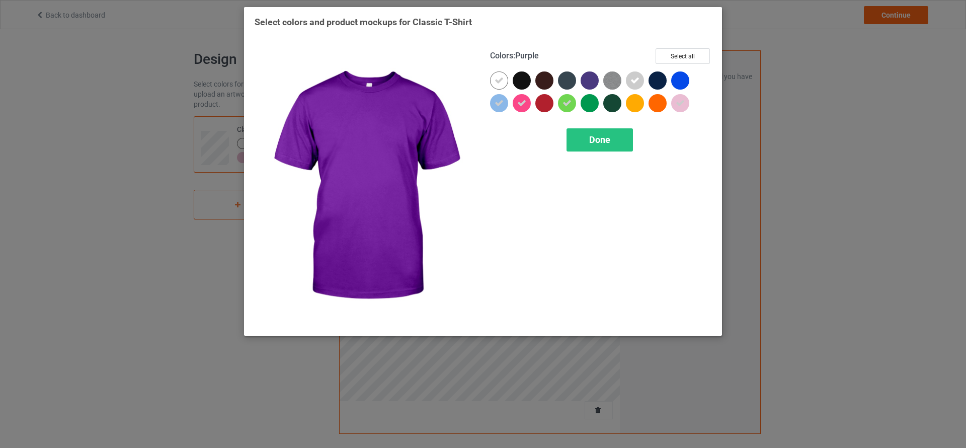
click at [586, 79] on div at bounding box center [590, 80] width 18 height 18
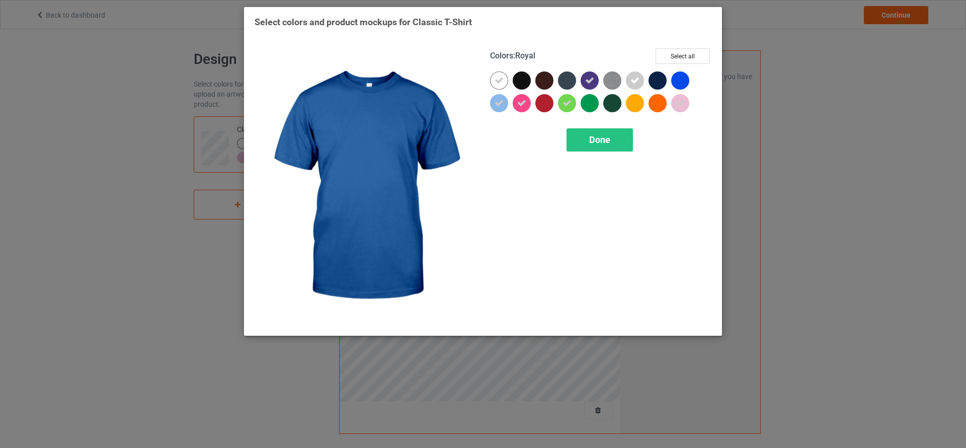
click at [680, 81] on div at bounding box center [680, 80] width 18 height 18
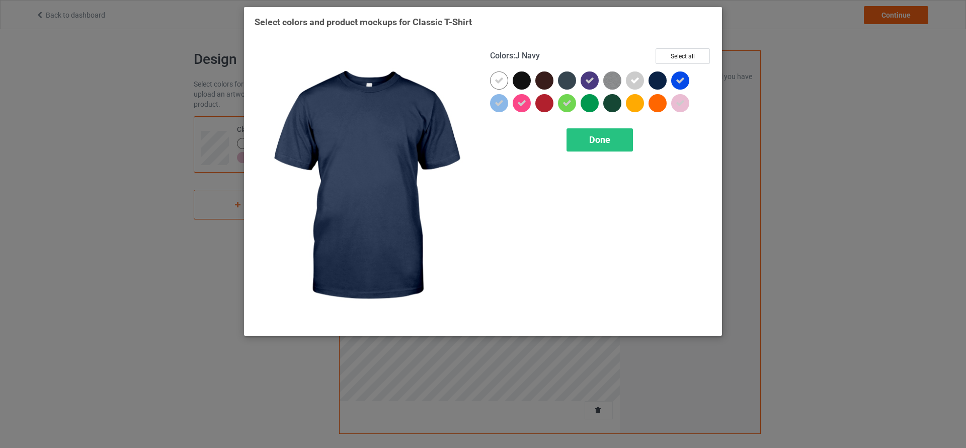
click at [653, 80] on div at bounding box center [658, 80] width 18 height 18
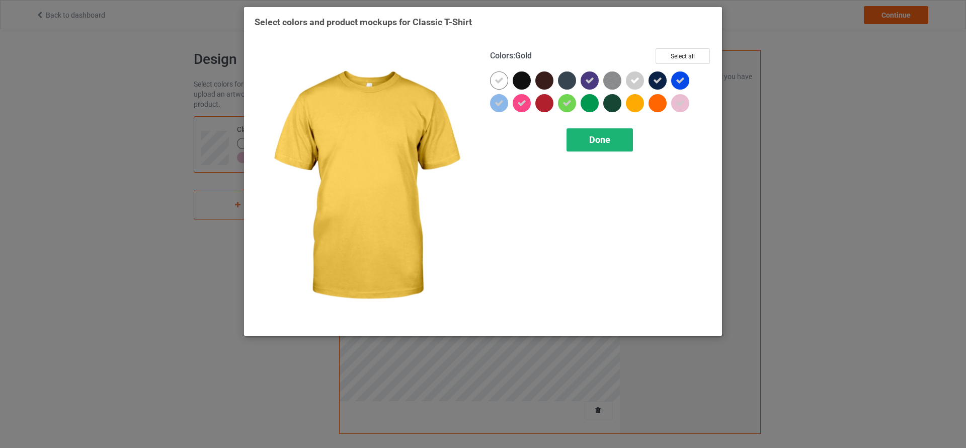
click at [609, 144] on span "Done" at bounding box center [599, 139] width 21 height 11
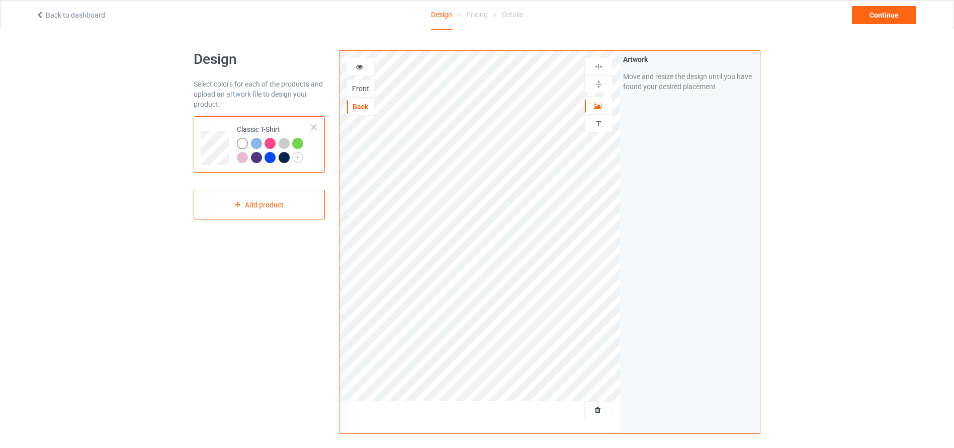
click at [252, 140] on div at bounding box center [256, 143] width 11 height 11
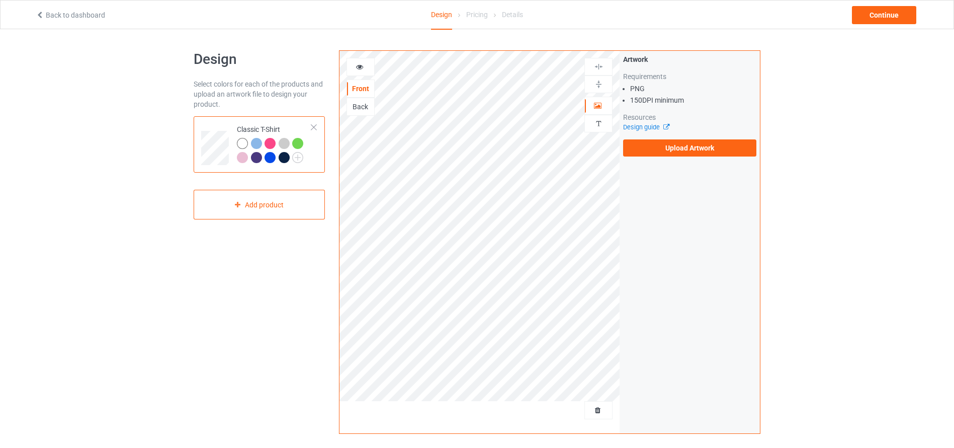
click at [361, 69] on icon at bounding box center [360, 65] width 9 height 7
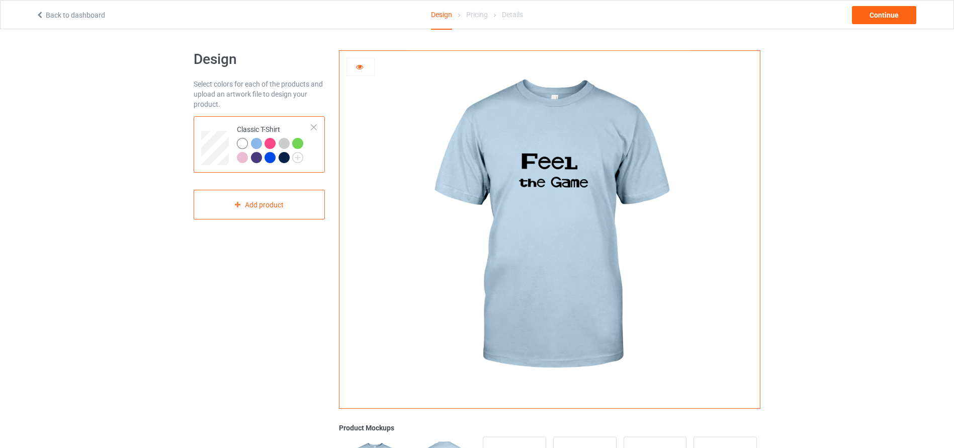
click at [255, 143] on div at bounding box center [256, 143] width 11 height 11
click at [269, 143] on div at bounding box center [270, 143] width 11 height 11
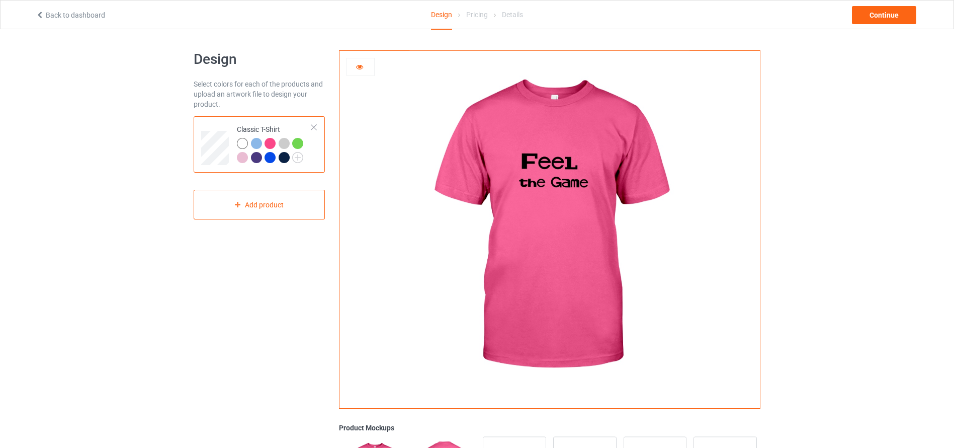
click at [286, 140] on div at bounding box center [284, 143] width 11 height 11
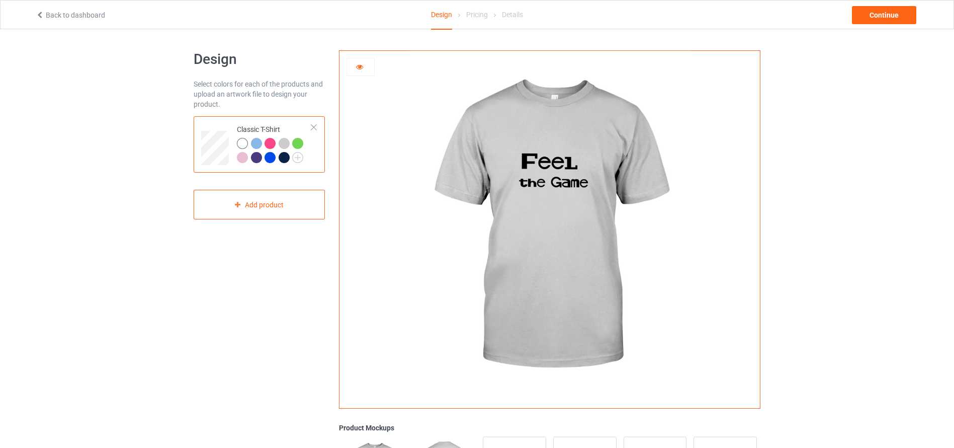
click at [300, 139] on div at bounding box center [297, 143] width 11 height 11
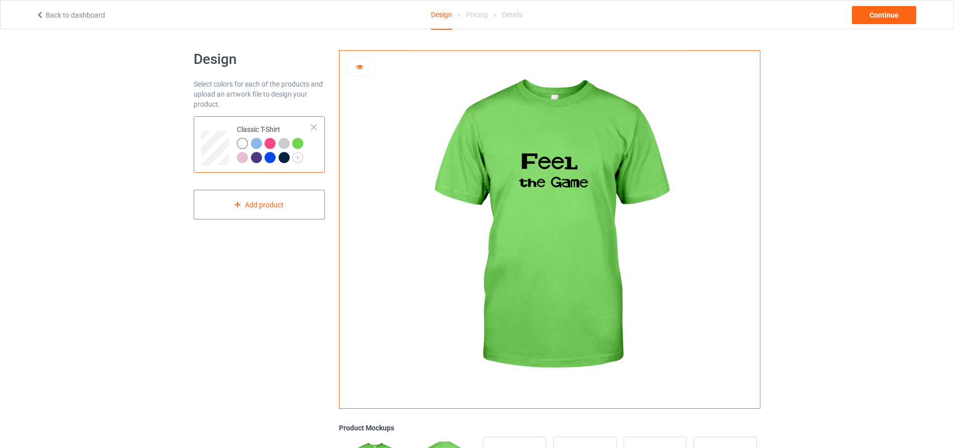
click at [241, 157] on div at bounding box center [242, 157] width 11 height 11
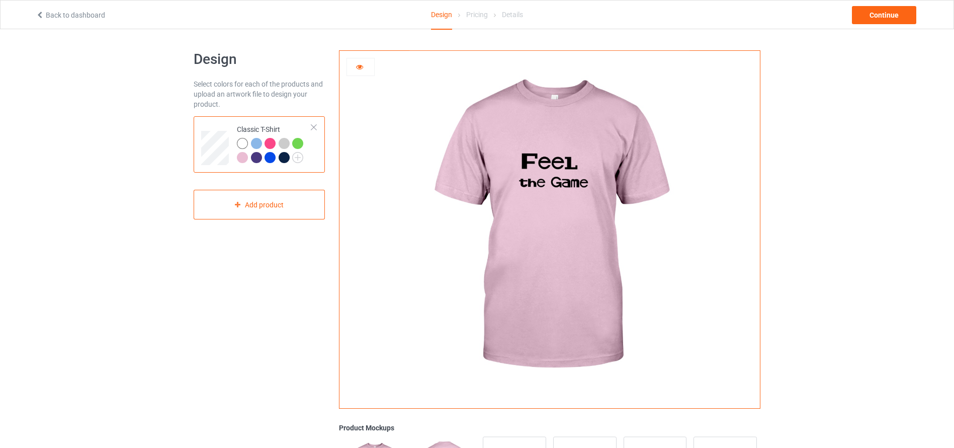
click at [256, 156] on div at bounding box center [256, 157] width 11 height 11
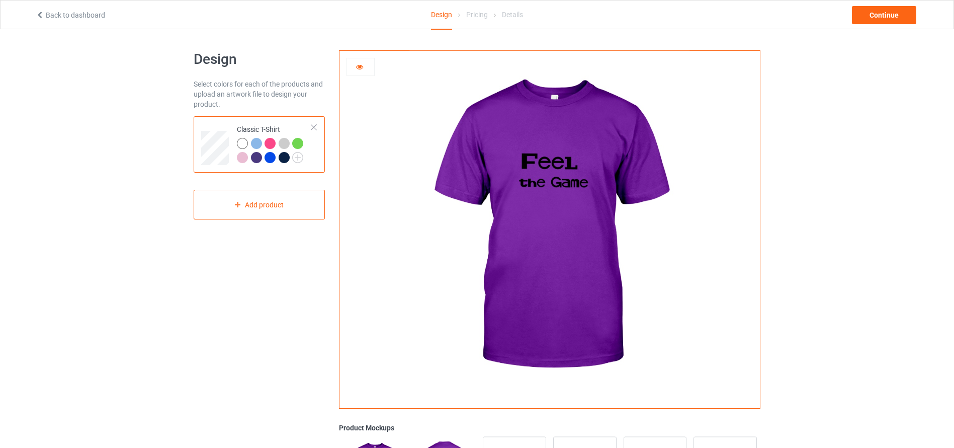
click at [273, 154] on div at bounding box center [270, 157] width 11 height 11
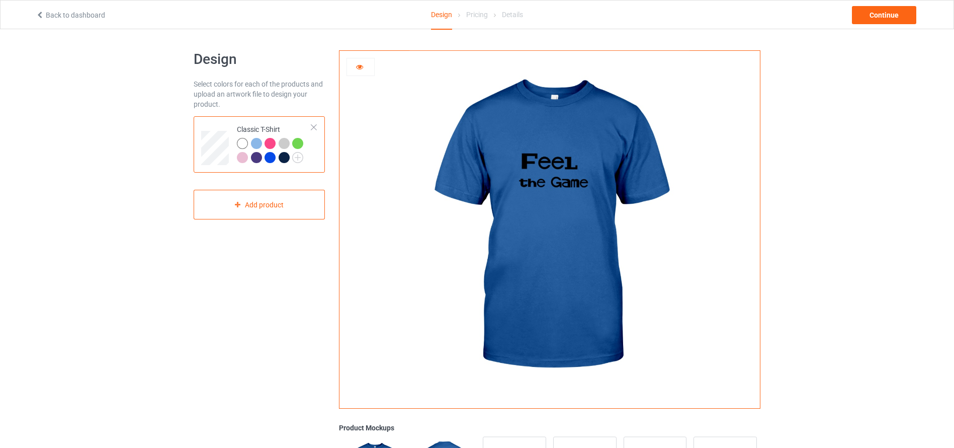
click at [284, 155] on div at bounding box center [284, 157] width 11 height 11
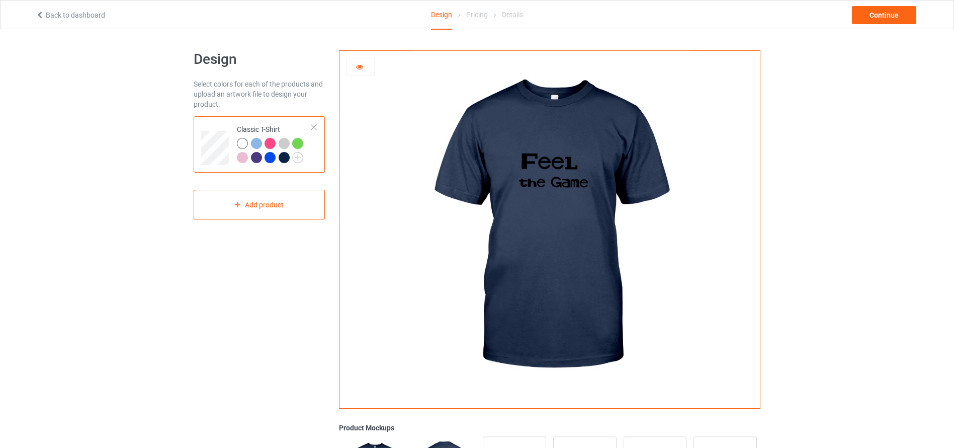
click at [355, 67] on div at bounding box center [360, 67] width 27 height 10
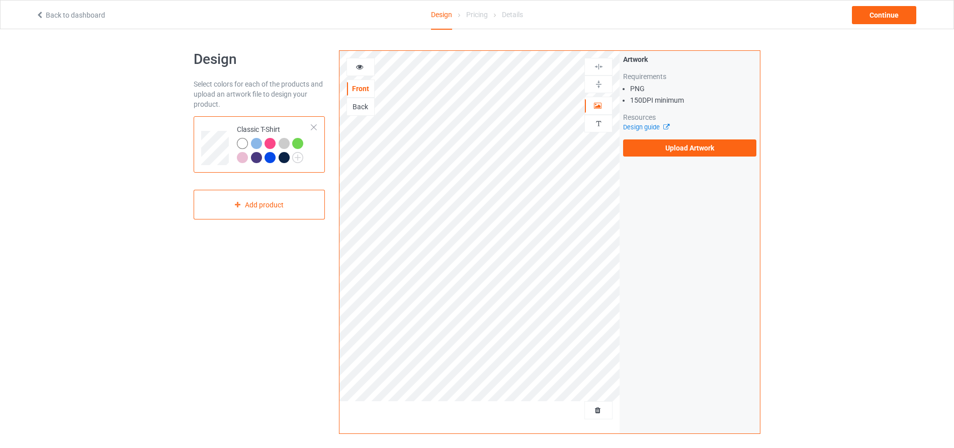
click at [356, 109] on div "Back" at bounding box center [360, 107] width 27 height 10
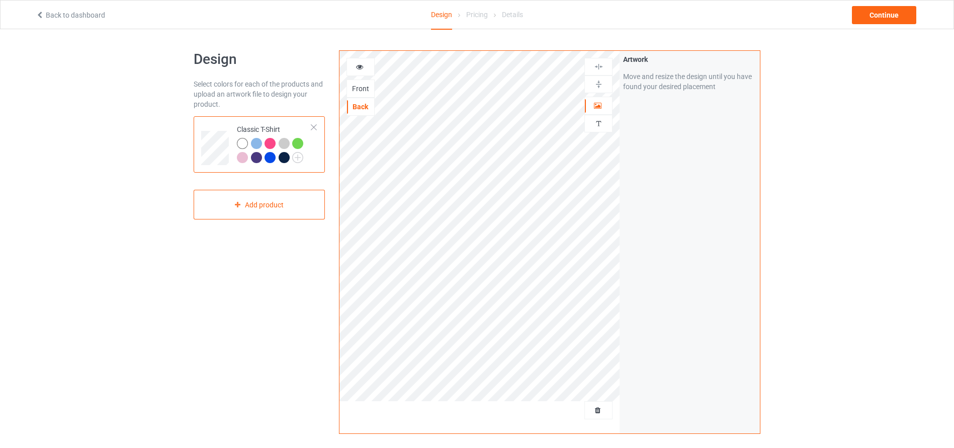
click at [359, 62] on icon at bounding box center [360, 65] width 9 height 7
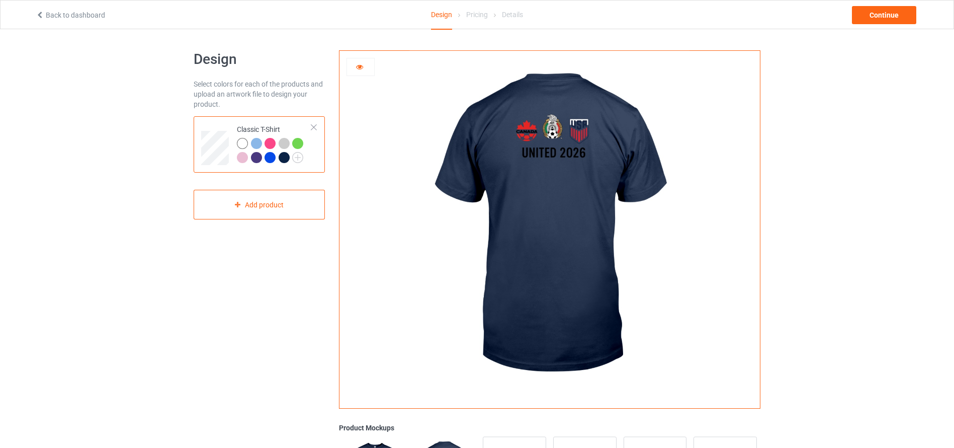
click at [271, 155] on div at bounding box center [270, 157] width 11 height 11
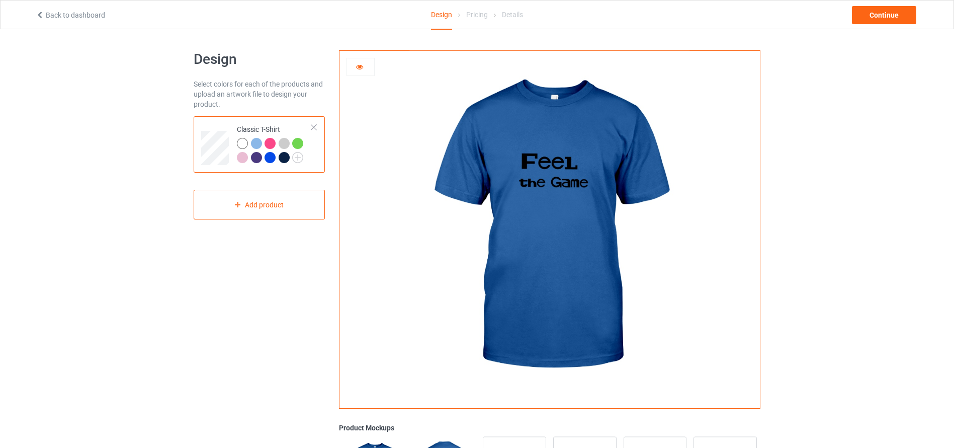
click at [361, 66] on icon at bounding box center [360, 65] width 9 height 7
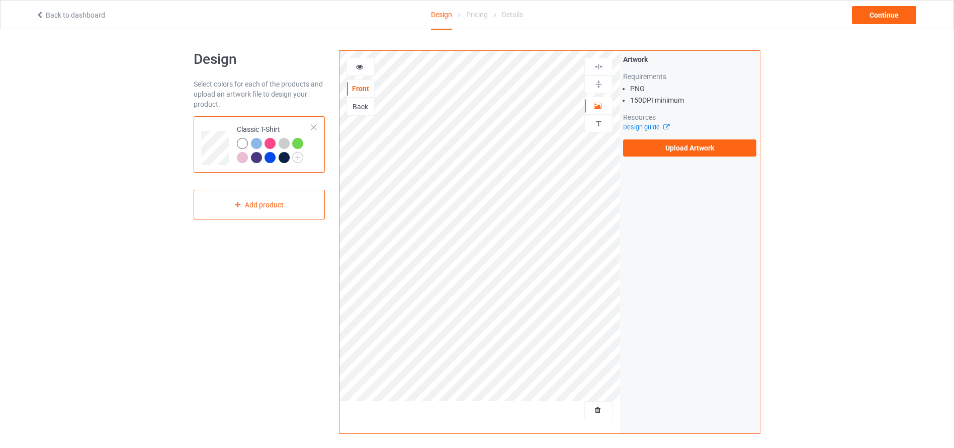
click at [362, 105] on div "Back" at bounding box center [360, 107] width 27 height 10
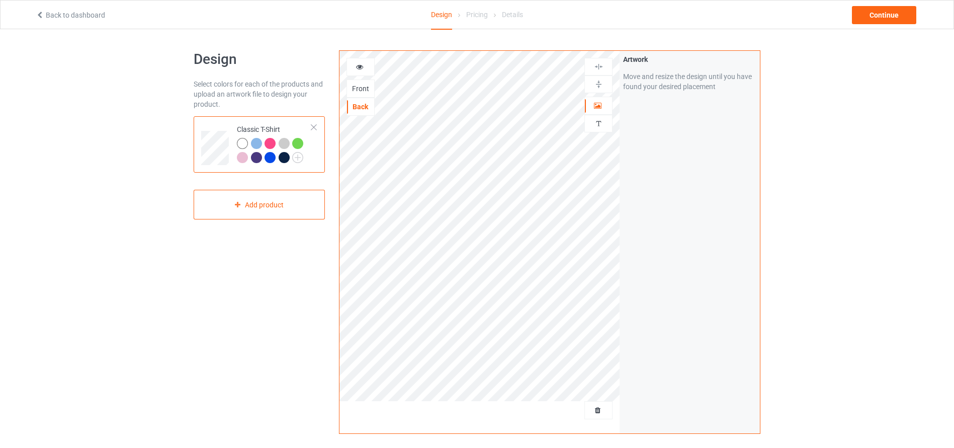
click at [242, 142] on div at bounding box center [242, 143] width 11 height 11
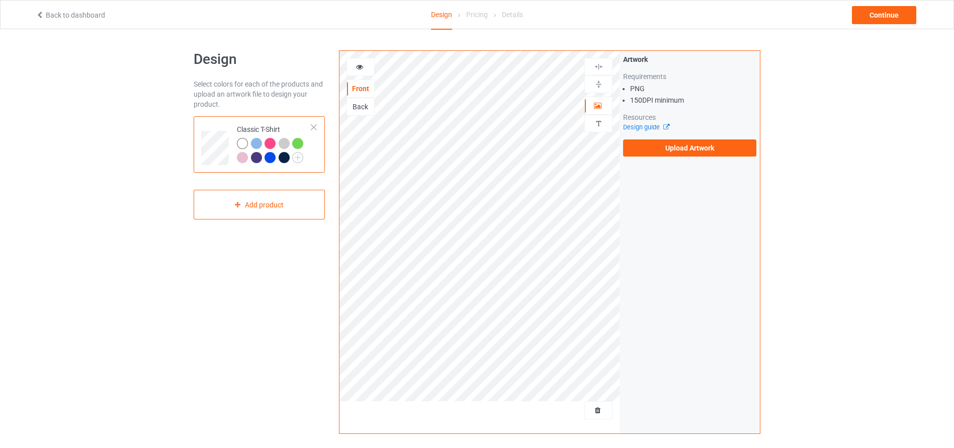
click at [359, 101] on div "Back" at bounding box center [361, 107] width 28 height 18
click at [359, 105] on div "Back" at bounding box center [360, 107] width 27 height 10
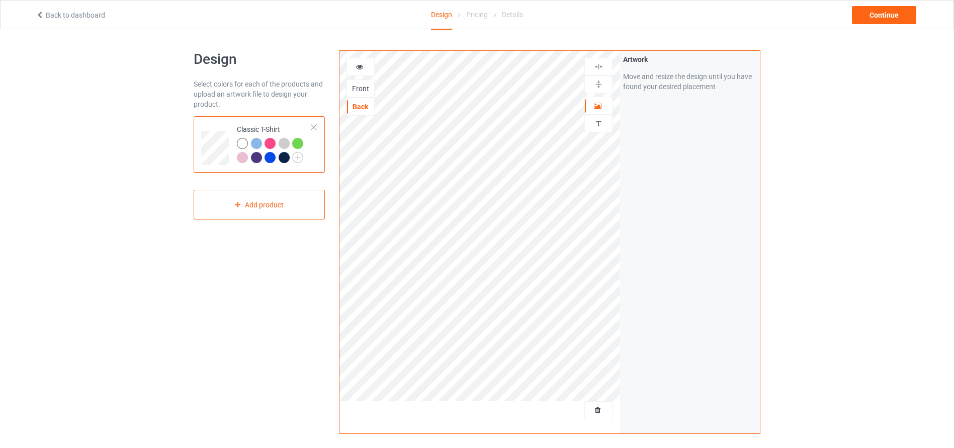
click at [364, 61] on div at bounding box center [361, 67] width 28 height 18
click at [356, 67] on icon at bounding box center [360, 65] width 9 height 7
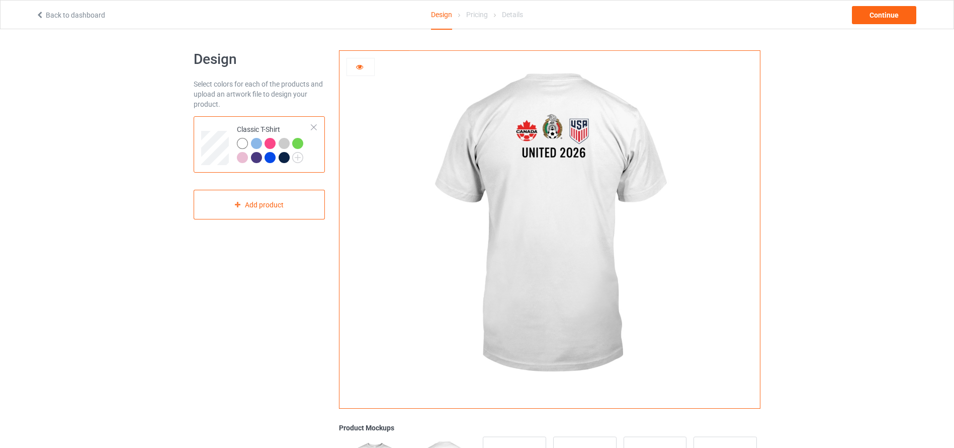
click at [255, 142] on div at bounding box center [256, 143] width 11 height 11
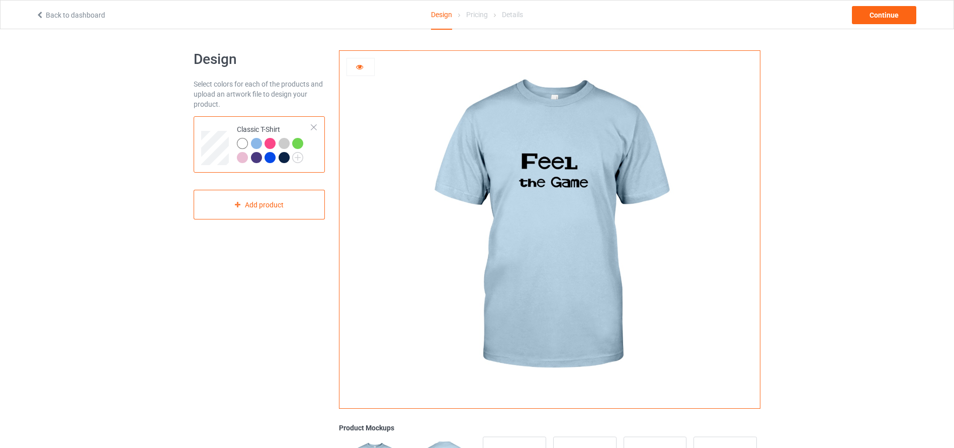
click at [268, 142] on div at bounding box center [270, 143] width 11 height 11
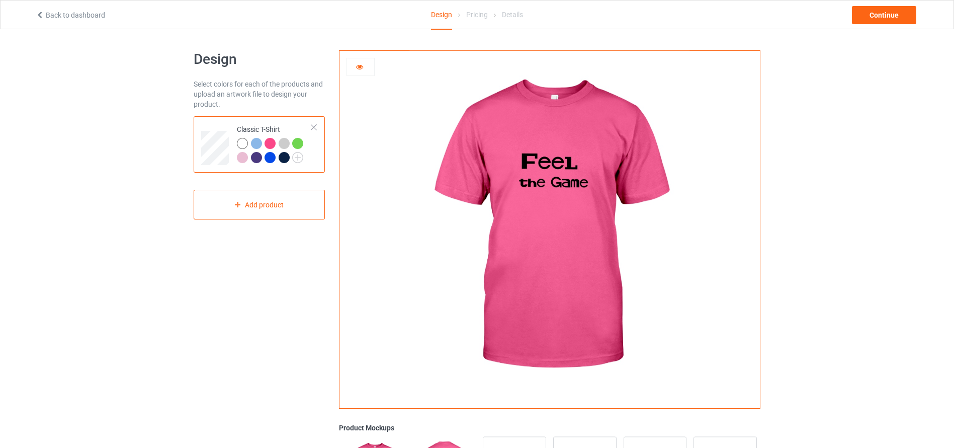
click at [283, 141] on div at bounding box center [284, 143] width 11 height 11
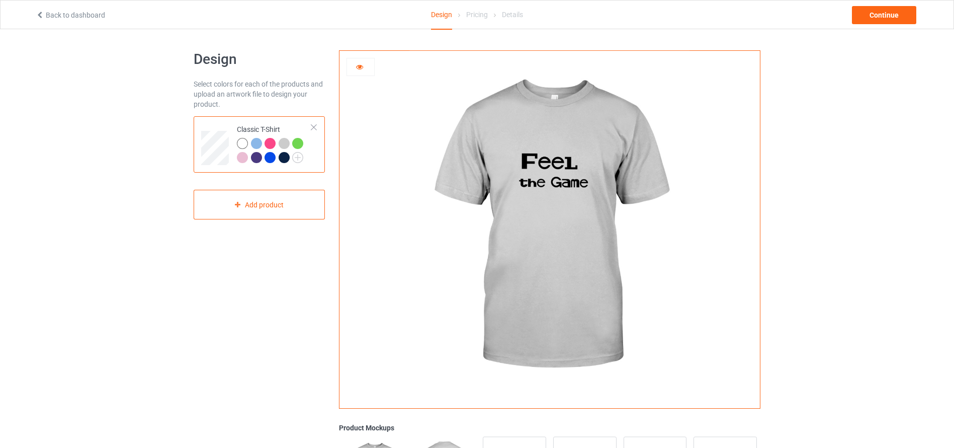
click at [365, 82] on div at bounding box center [550, 226] width 421 height 350
click at [361, 63] on icon at bounding box center [360, 65] width 9 height 7
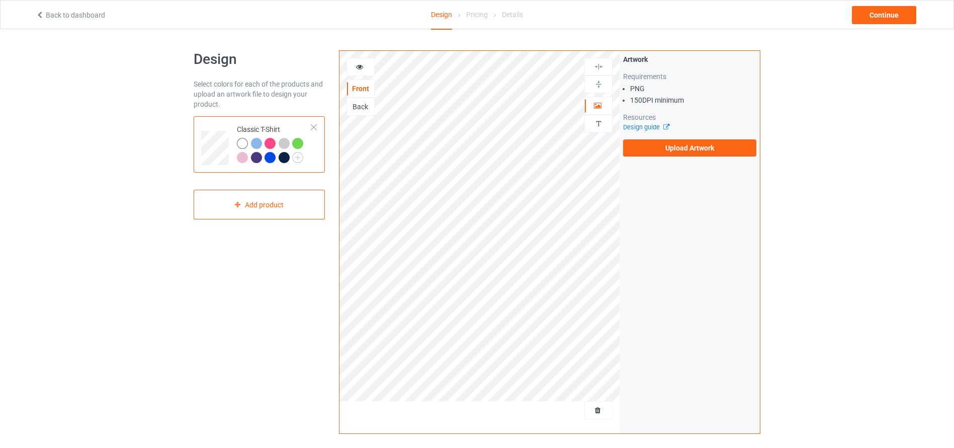
click at [358, 104] on div "Back" at bounding box center [360, 107] width 27 height 10
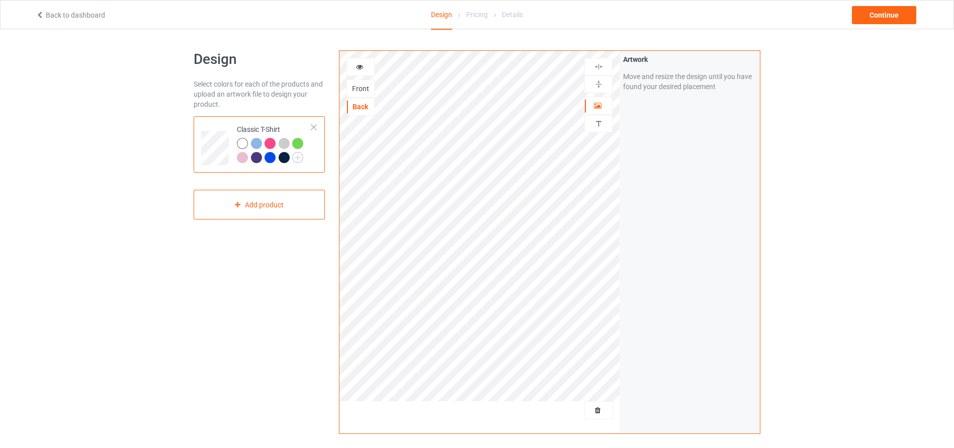
click at [357, 63] on icon at bounding box center [360, 65] width 9 height 7
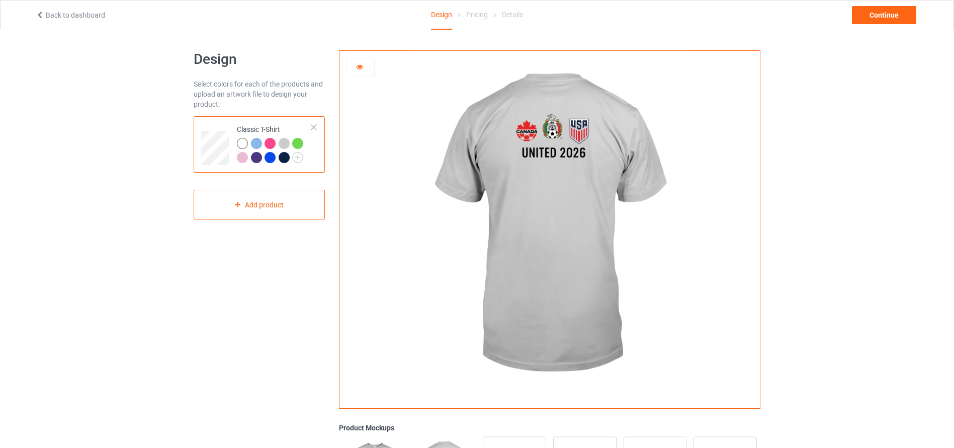
click at [424, 168] on img at bounding box center [550, 226] width 280 height 350
click at [296, 197] on div "Add product" at bounding box center [259, 205] width 131 height 30
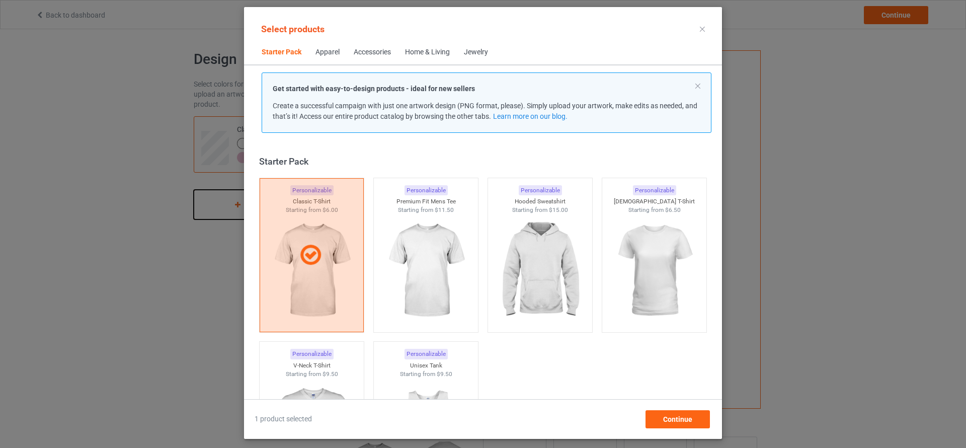
scroll to position [13, 0]
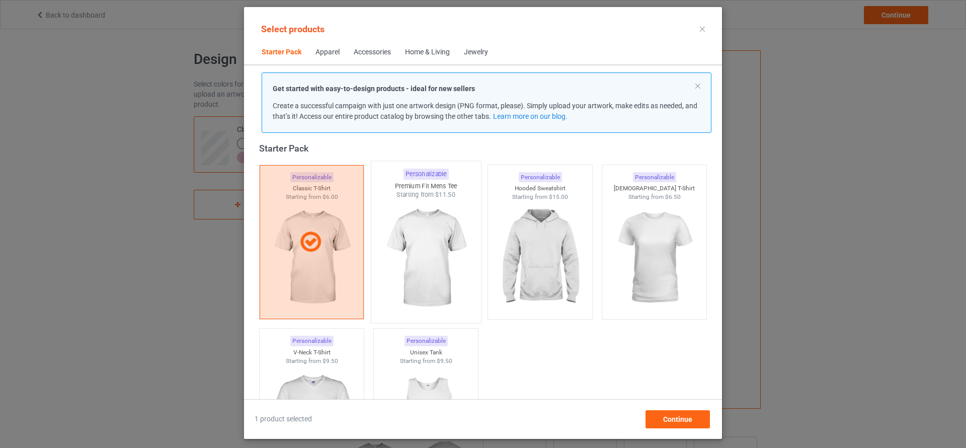
click at [416, 257] on img at bounding box center [425, 258] width 95 height 118
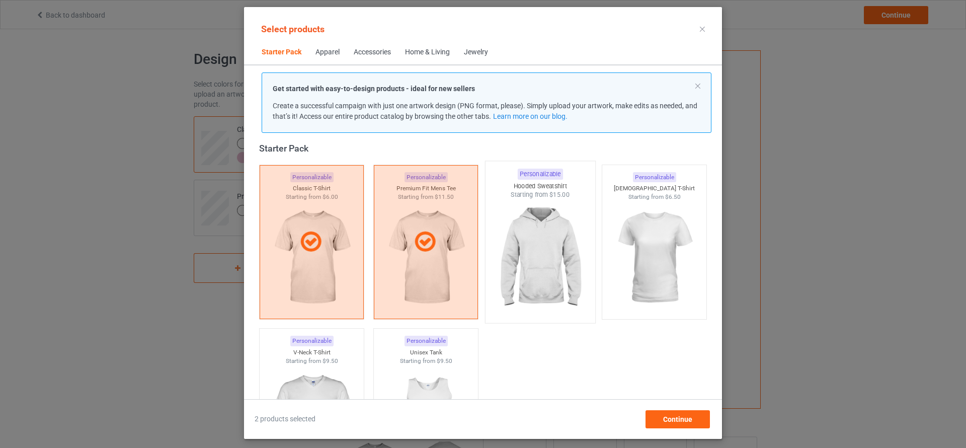
click at [513, 260] on img at bounding box center [540, 258] width 95 height 118
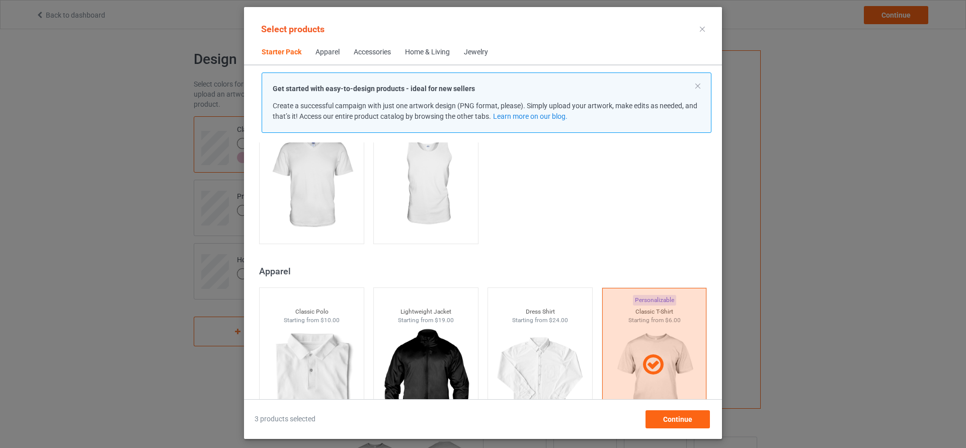
scroll to position [0, 0]
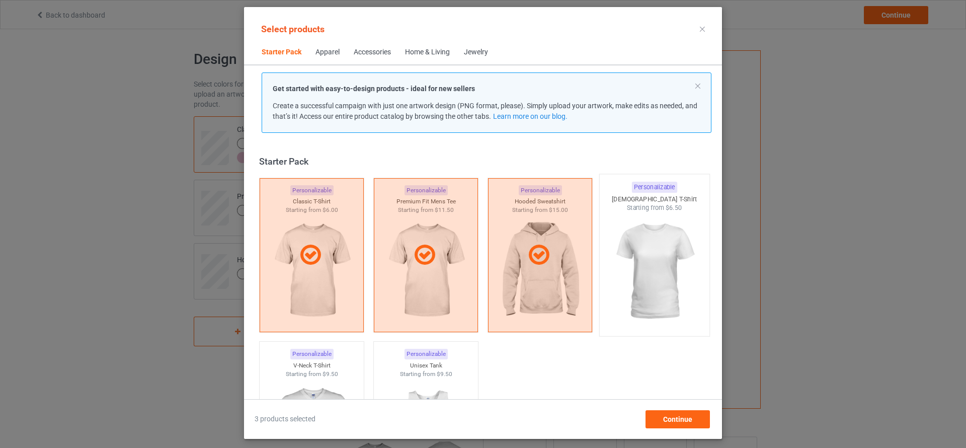
click at [648, 250] on img at bounding box center [654, 271] width 95 height 118
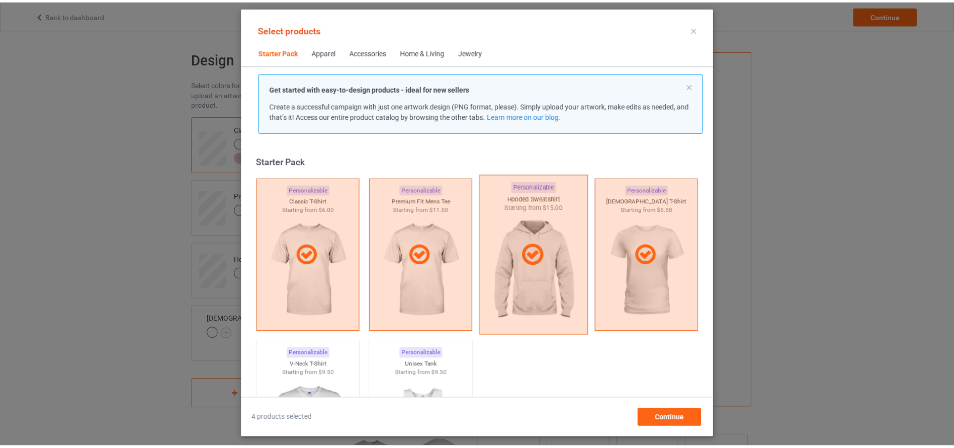
scroll to position [189, 0]
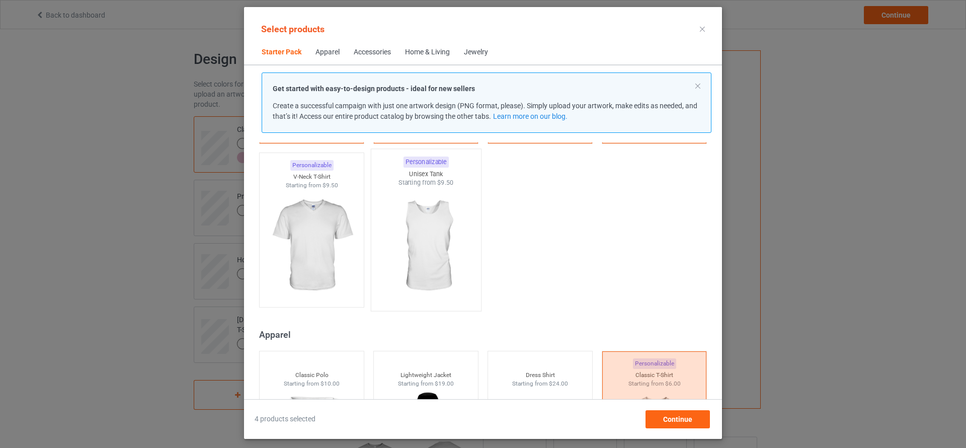
click at [407, 235] on img at bounding box center [425, 246] width 95 height 118
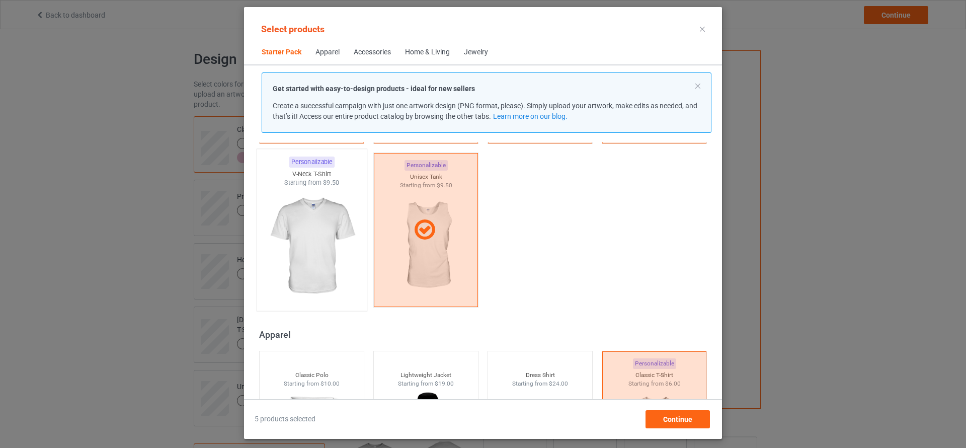
click at [295, 237] on img at bounding box center [311, 246] width 95 height 118
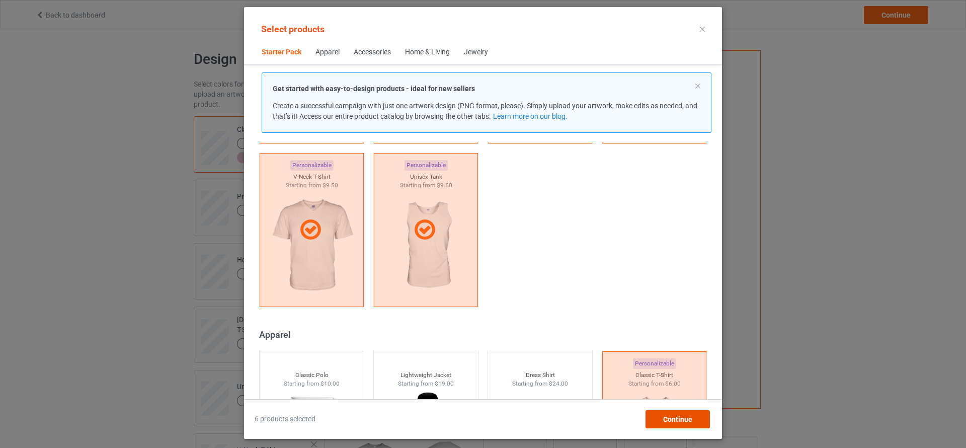
click at [662, 414] on div "Continue" at bounding box center [678, 419] width 64 height 18
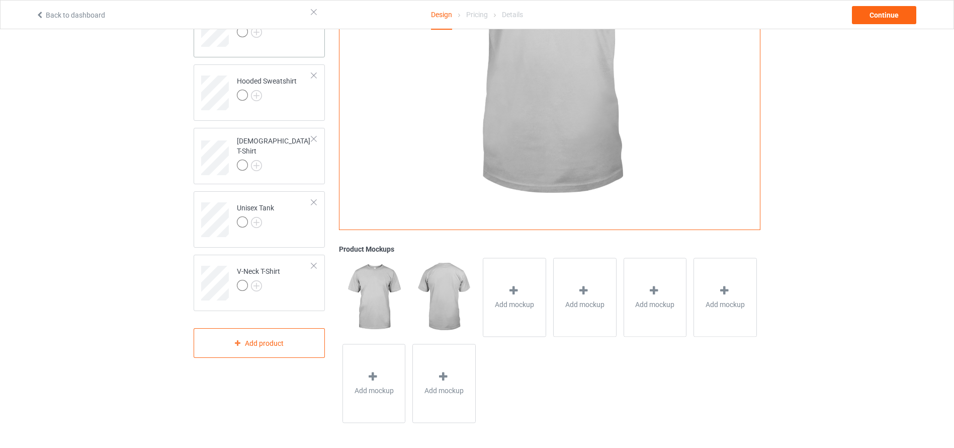
scroll to position [28, 0]
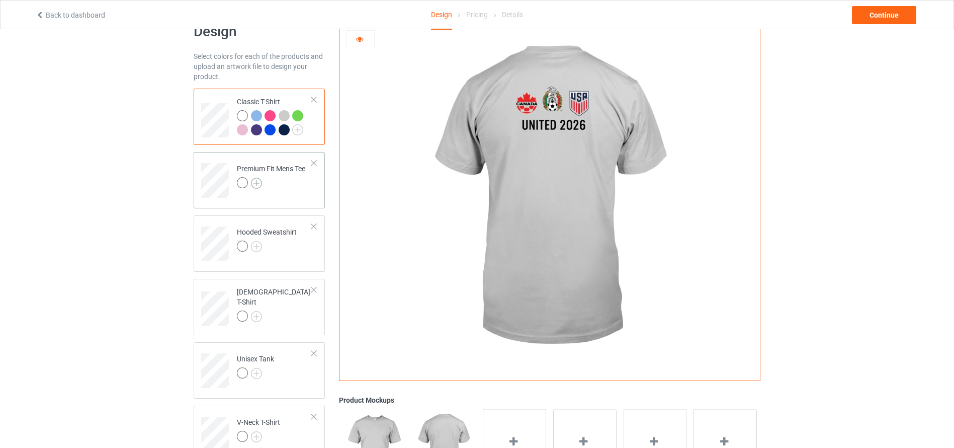
click at [255, 180] on img at bounding box center [256, 183] width 11 height 11
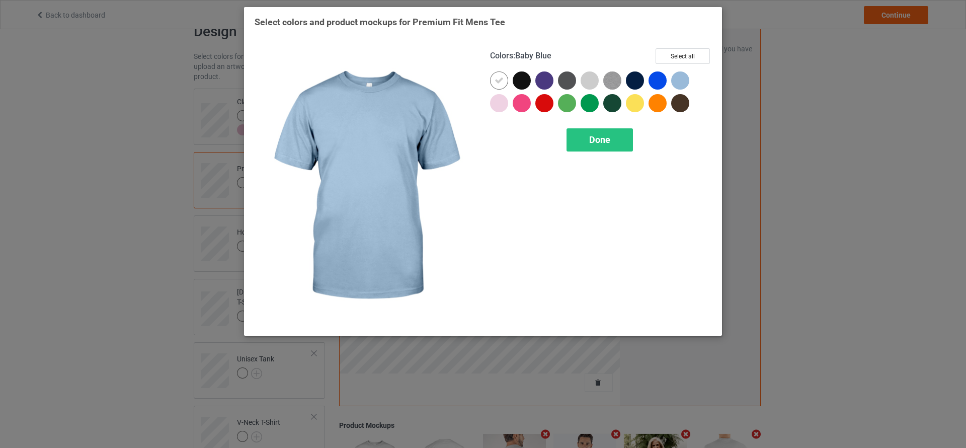
click at [680, 75] on div at bounding box center [680, 80] width 18 height 18
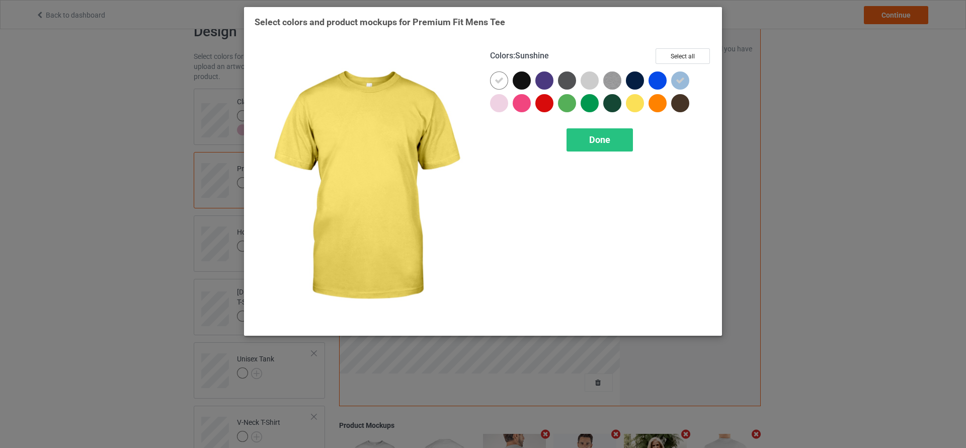
click at [637, 103] on div at bounding box center [635, 103] width 18 height 18
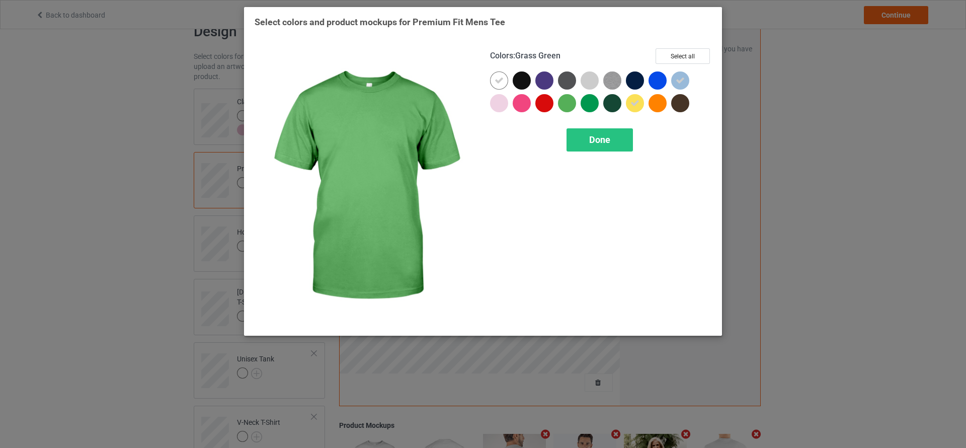
click at [570, 98] on div at bounding box center [567, 103] width 18 height 18
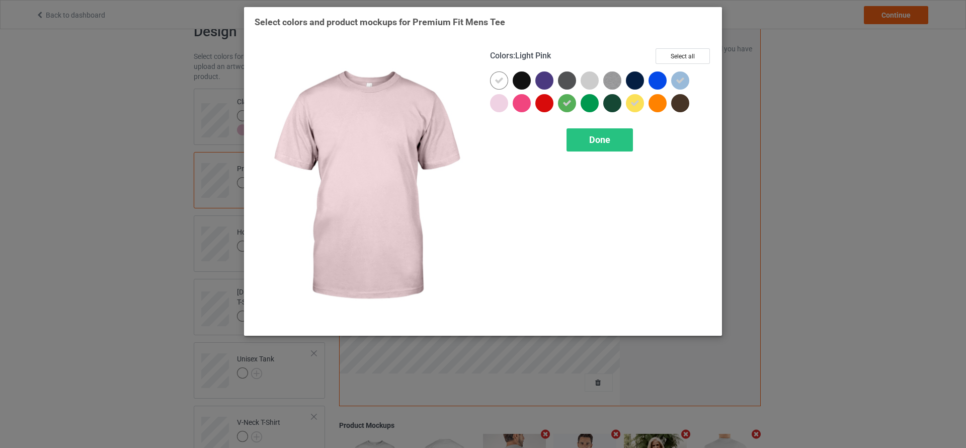
click at [491, 103] on div at bounding box center [499, 103] width 18 height 18
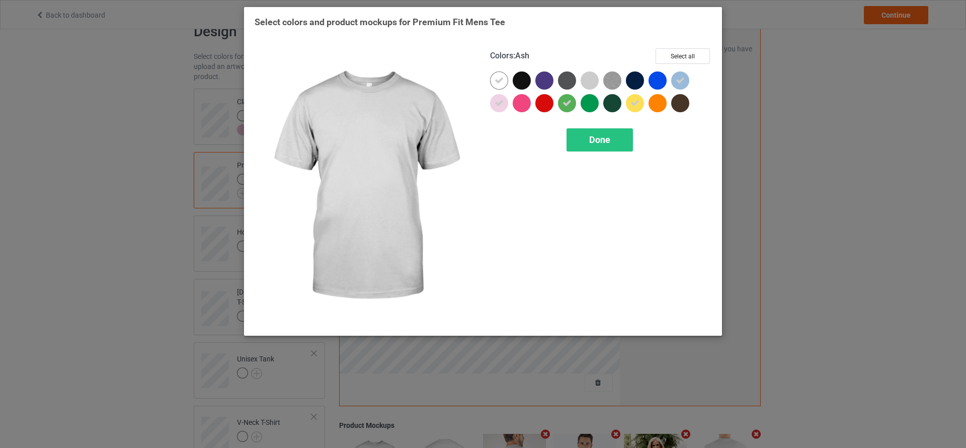
click at [590, 78] on div at bounding box center [590, 80] width 18 height 18
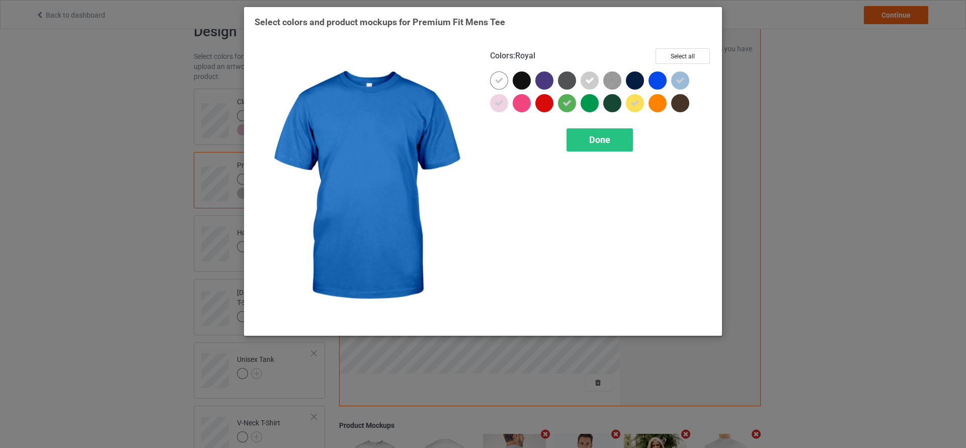
click at [655, 81] on div at bounding box center [658, 80] width 18 height 18
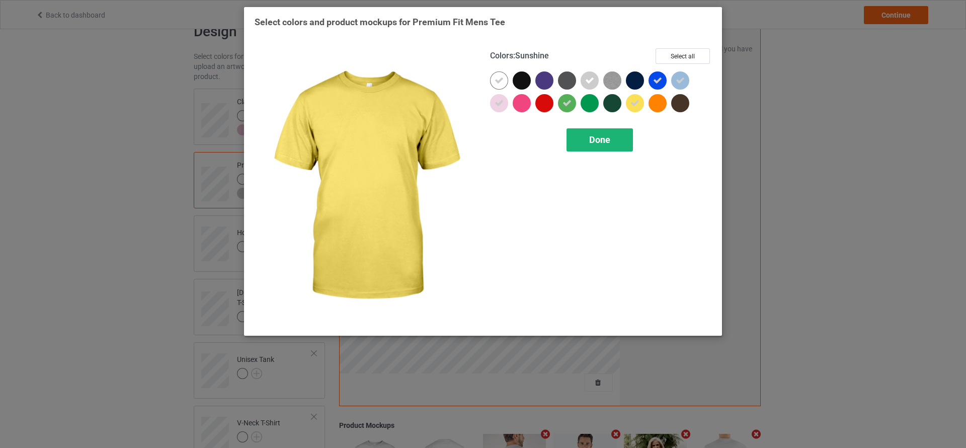
click at [613, 133] on div "Done" at bounding box center [600, 139] width 66 height 23
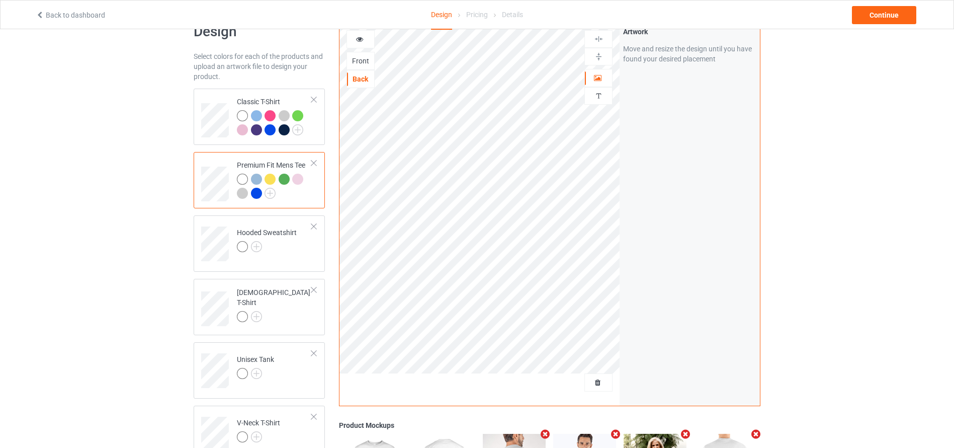
scroll to position [116, 0]
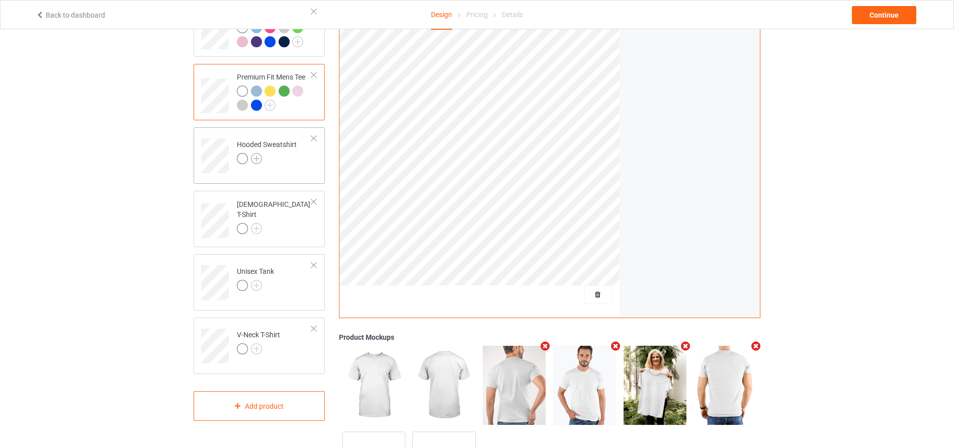
click at [259, 156] on img at bounding box center [256, 158] width 11 height 11
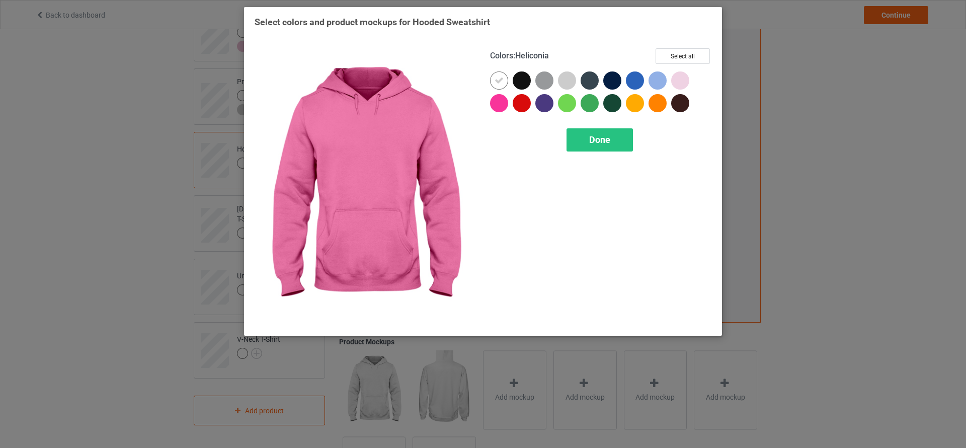
click at [502, 101] on div at bounding box center [499, 103] width 18 height 18
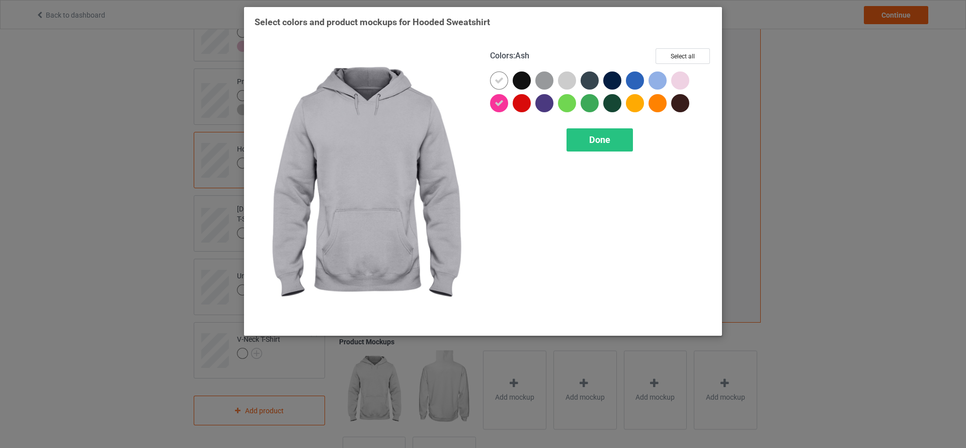
click at [561, 76] on div at bounding box center [567, 80] width 18 height 18
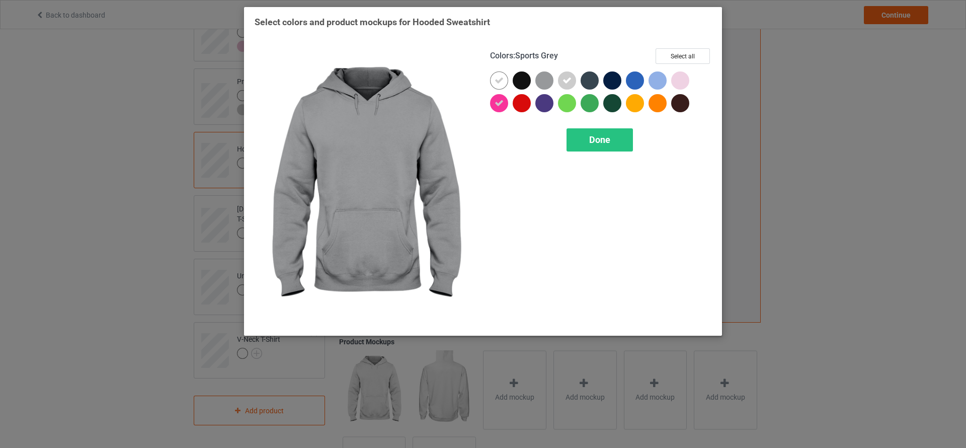
click at [548, 78] on div at bounding box center [544, 80] width 18 height 18
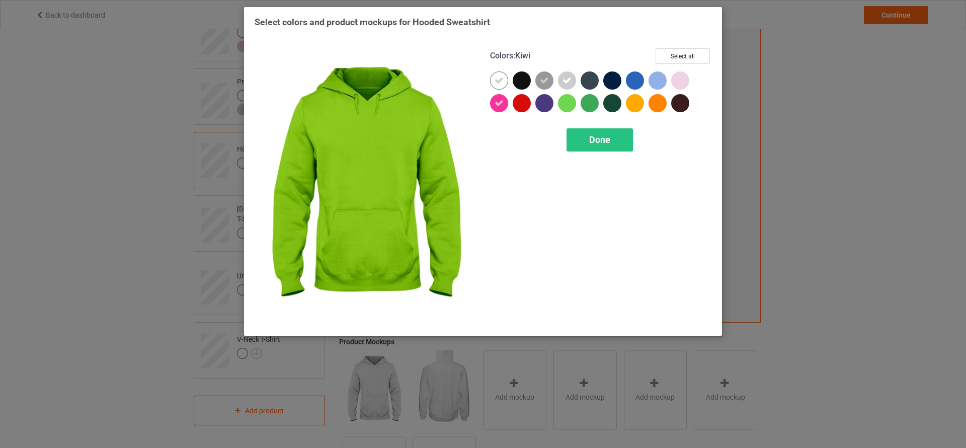
click at [567, 102] on div at bounding box center [567, 103] width 18 height 18
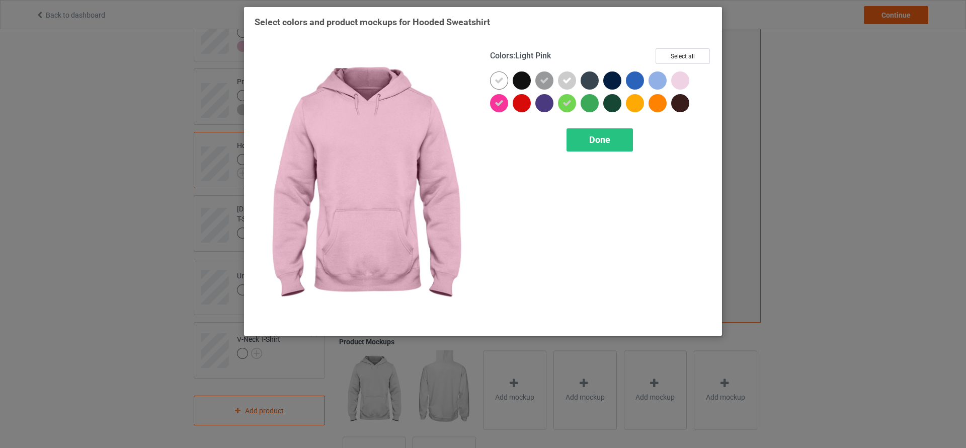
click at [679, 75] on div at bounding box center [680, 80] width 18 height 18
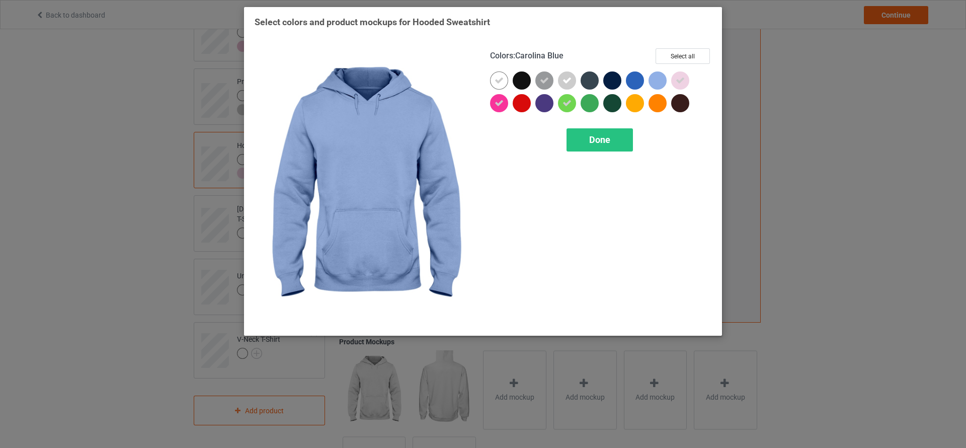
click at [658, 77] on div at bounding box center [658, 80] width 18 height 18
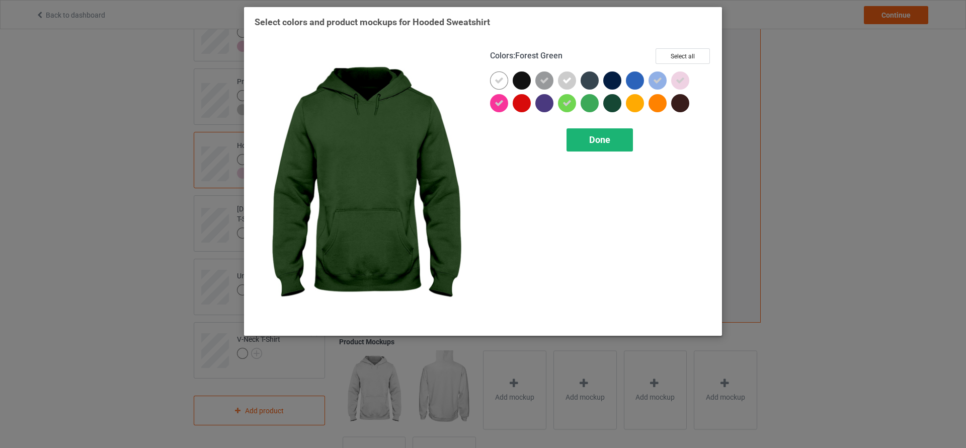
click at [595, 134] on span "Done" at bounding box center [599, 139] width 21 height 11
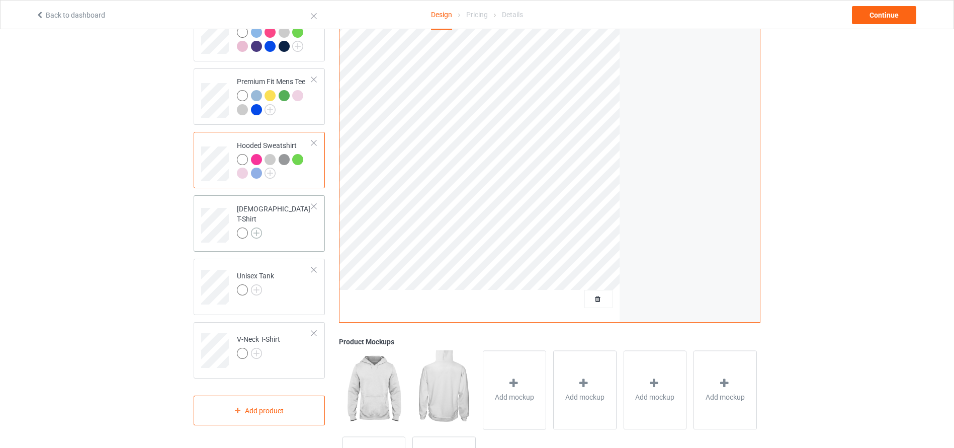
click at [255, 227] on img at bounding box center [256, 232] width 11 height 11
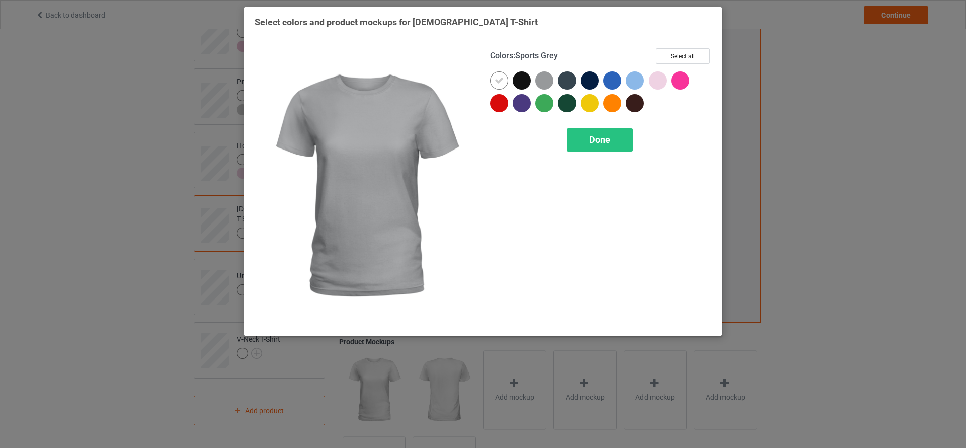
click at [547, 73] on div at bounding box center [544, 80] width 18 height 18
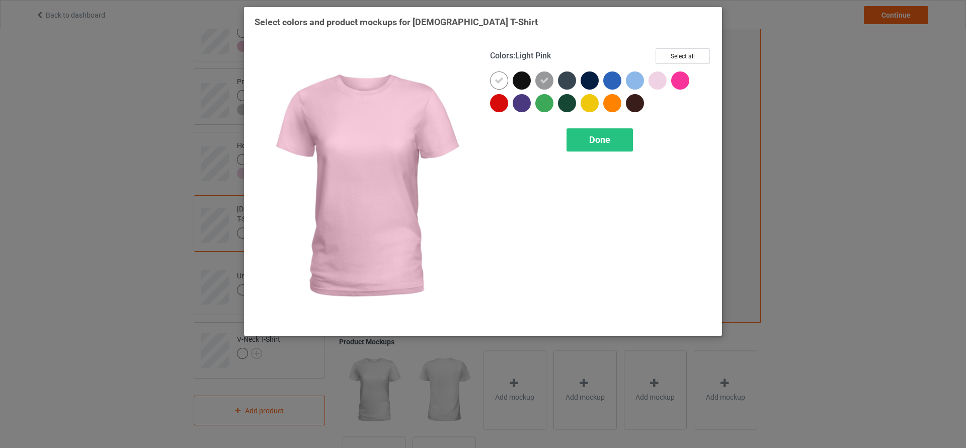
click at [656, 76] on div at bounding box center [658, 80] width 18 height 18
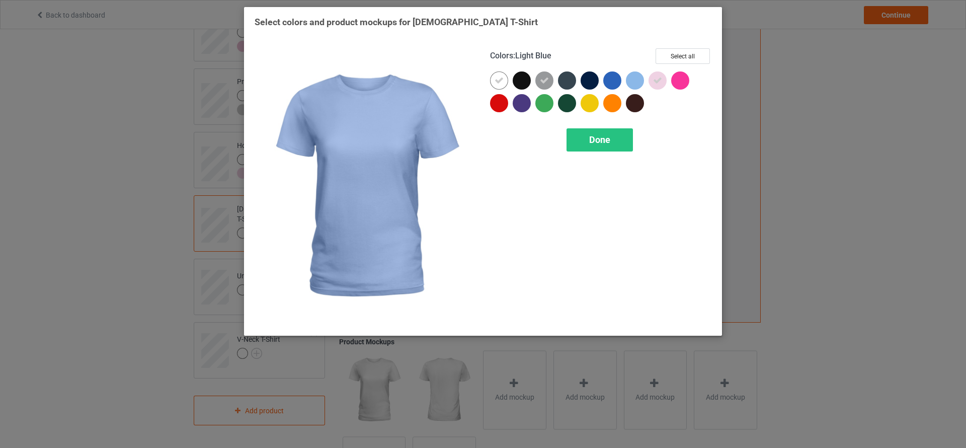
click at [632, 76] on div at bounding box center [635, 80] width 18 height 18
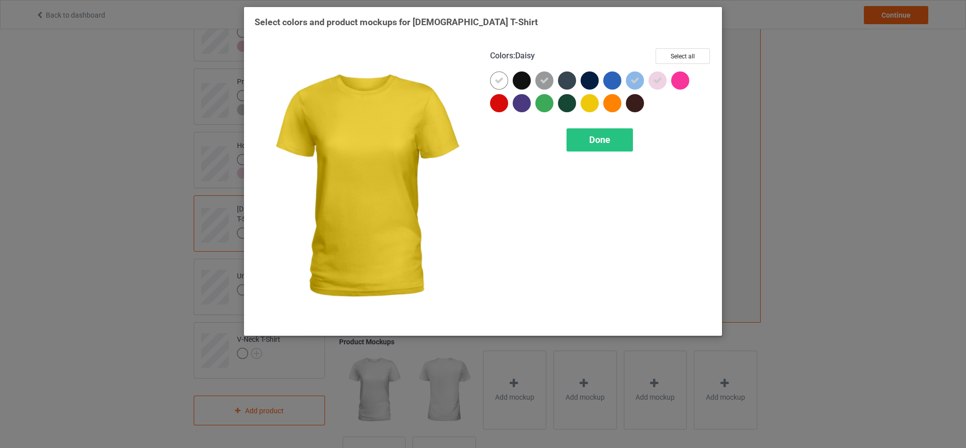
click at [593, 103] on div at bounding box center [590, 103] width 18 height 18
click at [600, 131] on div "Done" at bounding box center [600, 139] width 66 height 23
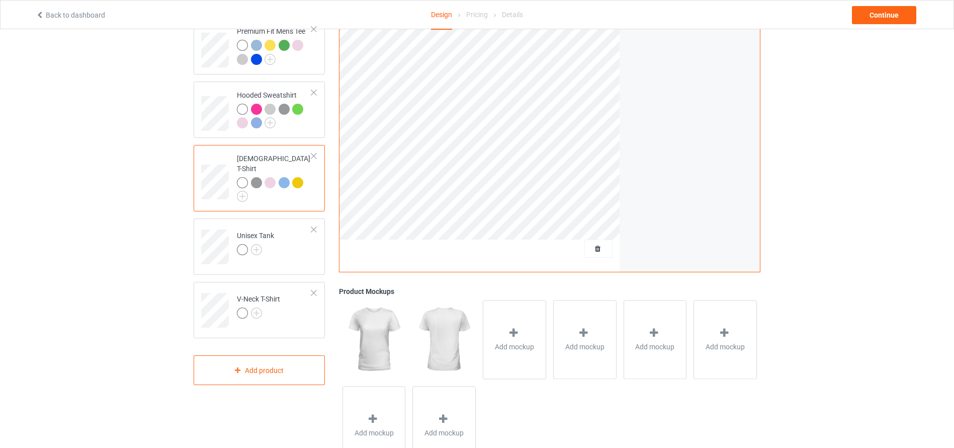
scroll to position [204, 0]
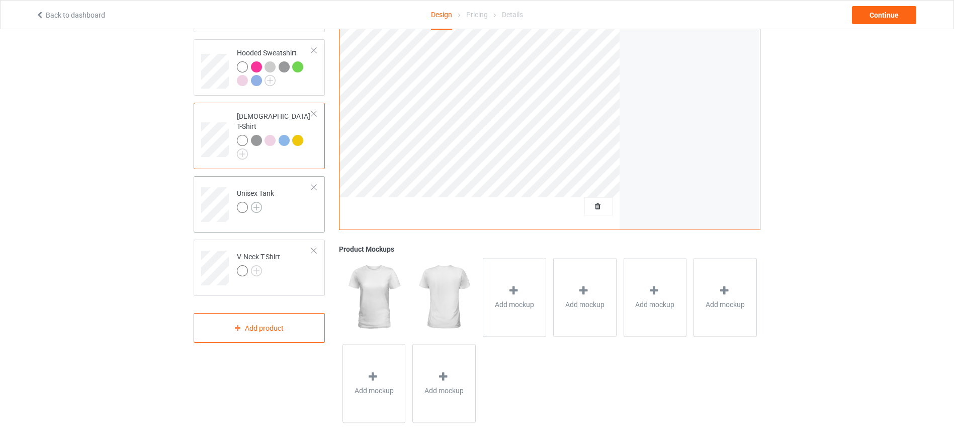
click at [258, 202] on img at bounding box center [256, 207] width 11 height 11
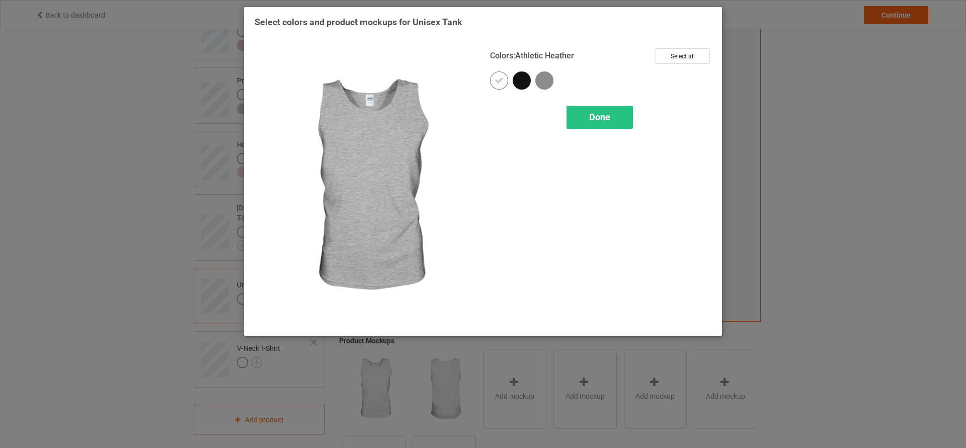
click at [545, 79] on img at bounding box center [544, 80] width 18 height 18
click at [544, 78] on icon at bounding box center [544, 80] width 9 height 9
click at [547, 75] on img at bounding box center [544, 80] width 18 height 18
click at [593, 112] on span "Done" at bounding box center [599, 117] width 21 height 11
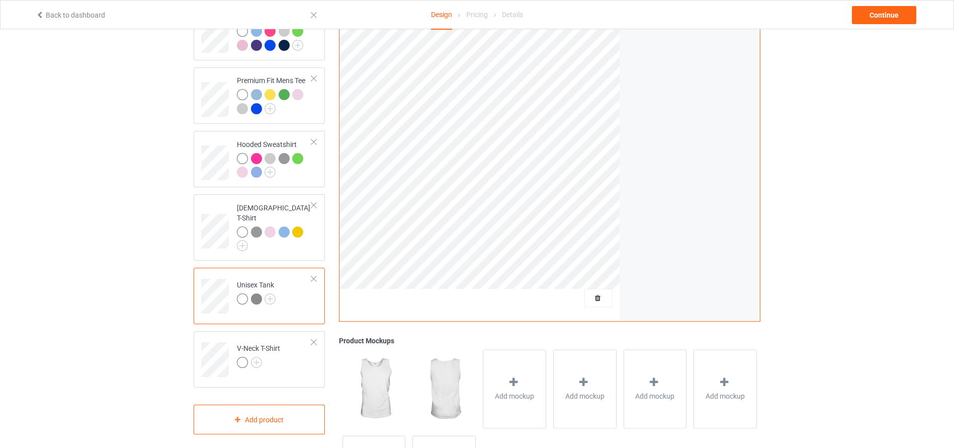
scroll to position [204, 0]
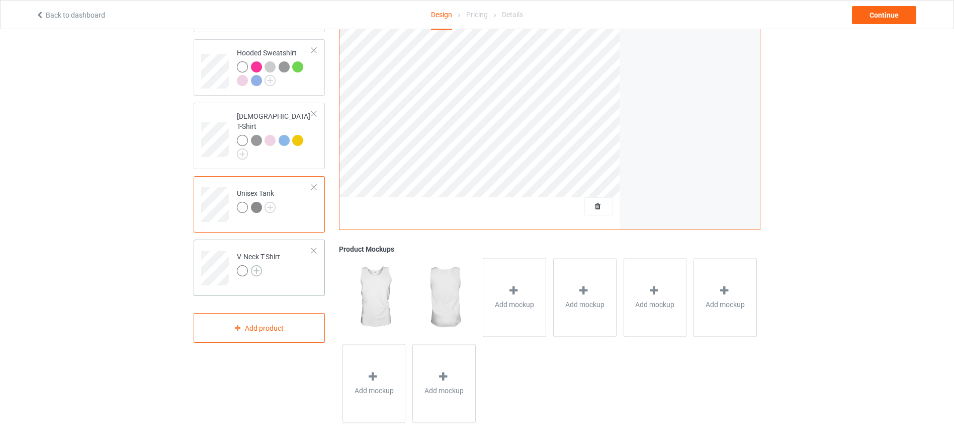
click at [255, 265] on img at bounding box center [256, 270] width 11 height 11
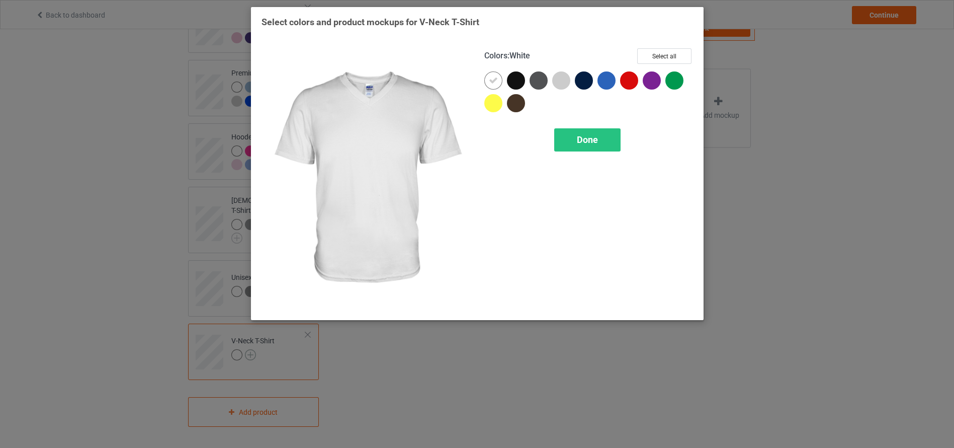
scroll to position [112, 0]
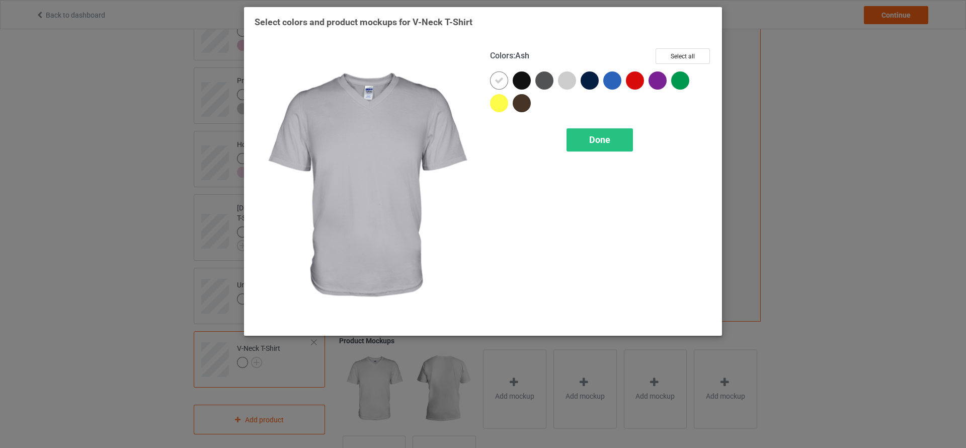
click at [565, 80] on div at bounding box center [567, 80] width 18 height 18
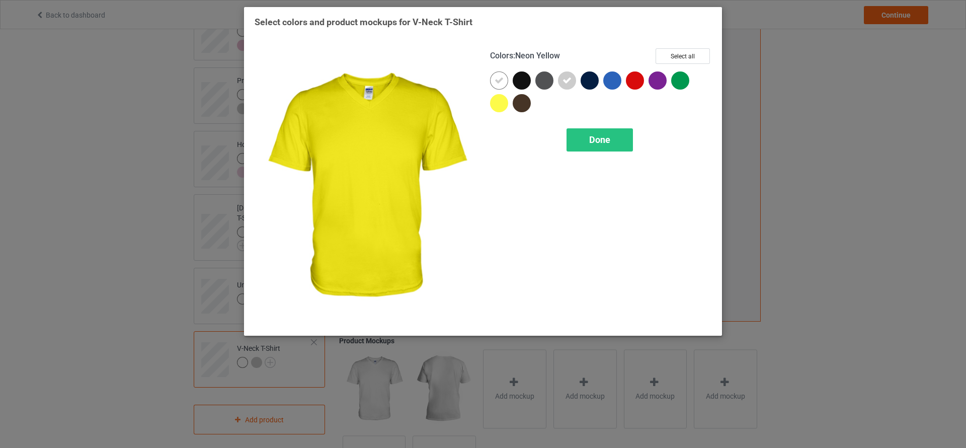
click at [493, 103] on div at bounding box center [499, 103] width 18 height 18
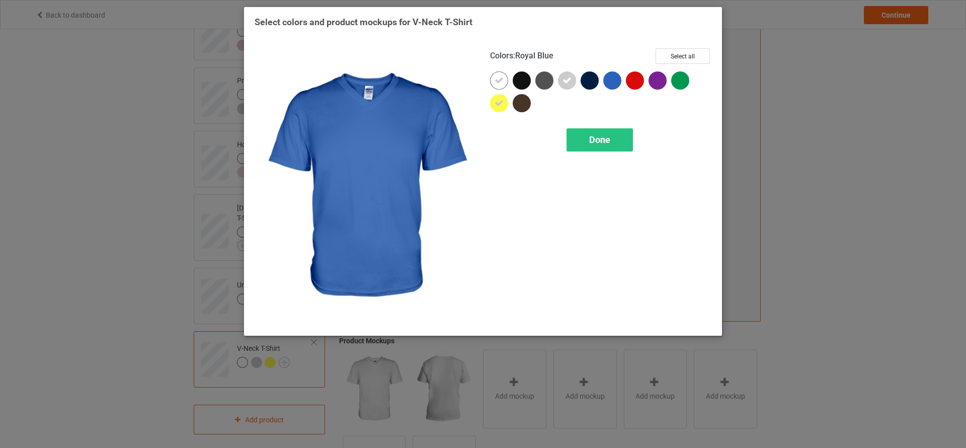
click at [617, 79] on div at bounding box center [612, 80] width 18 height 18
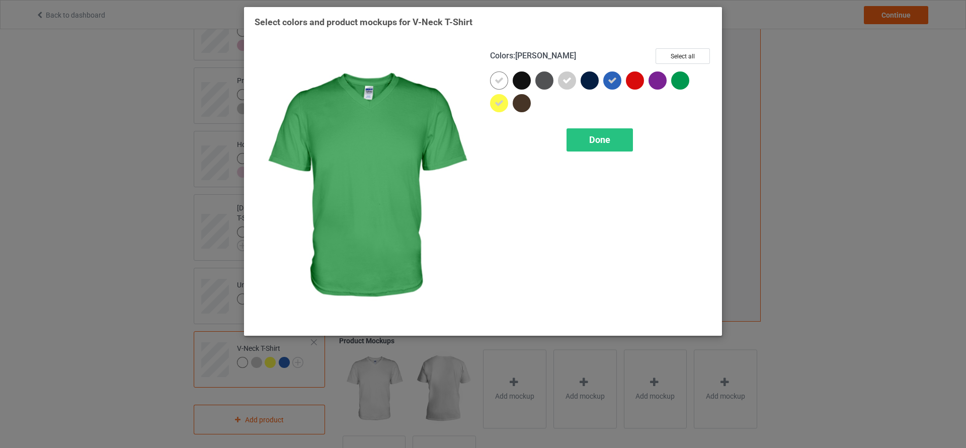
click at [687, 75] on div at bounding box center [680, 80] width 18 height 18
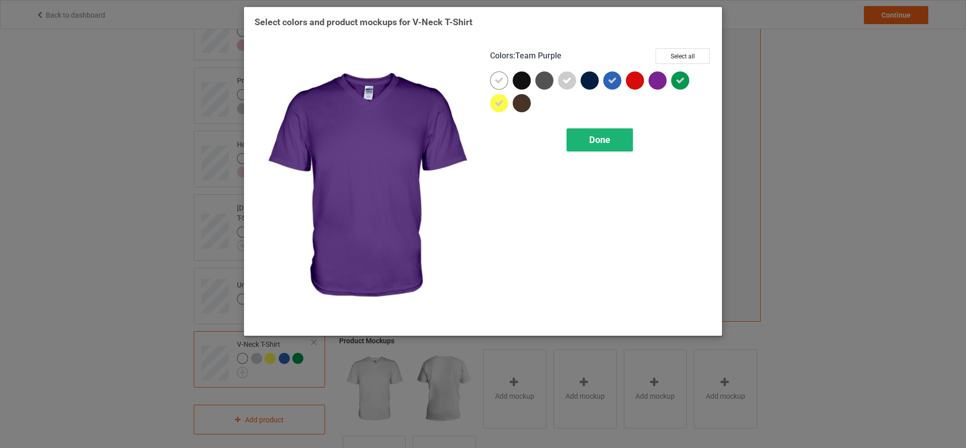
click at [607, 134] on span "Done" at bounding box center [599, 139] width 21 height 11
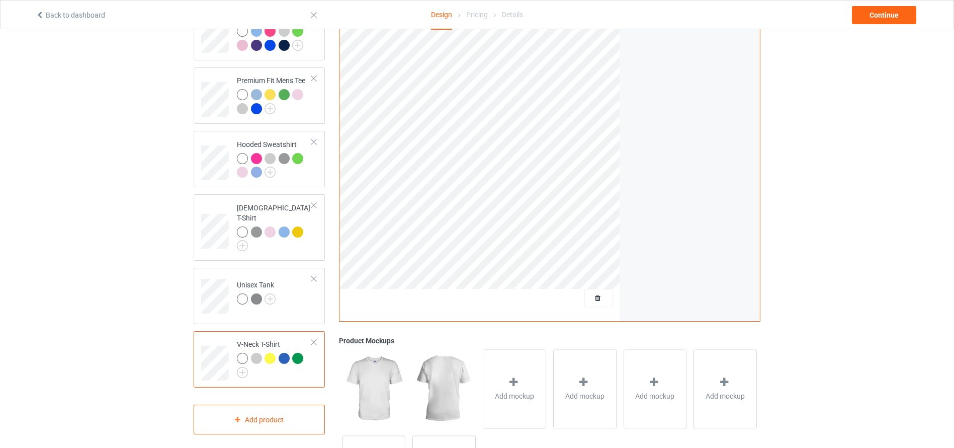
scroll to position [204, 0]
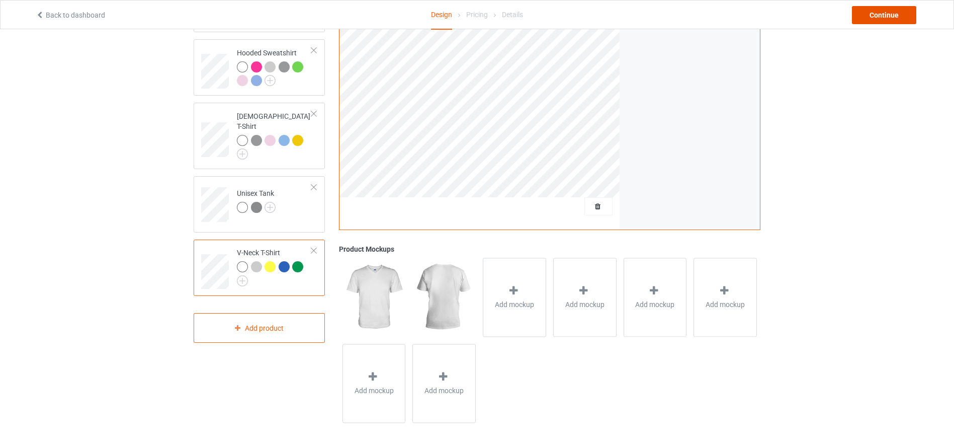
click at [890, 11] on div "Continue" at bounding box center [884, 15] width 64 height 18
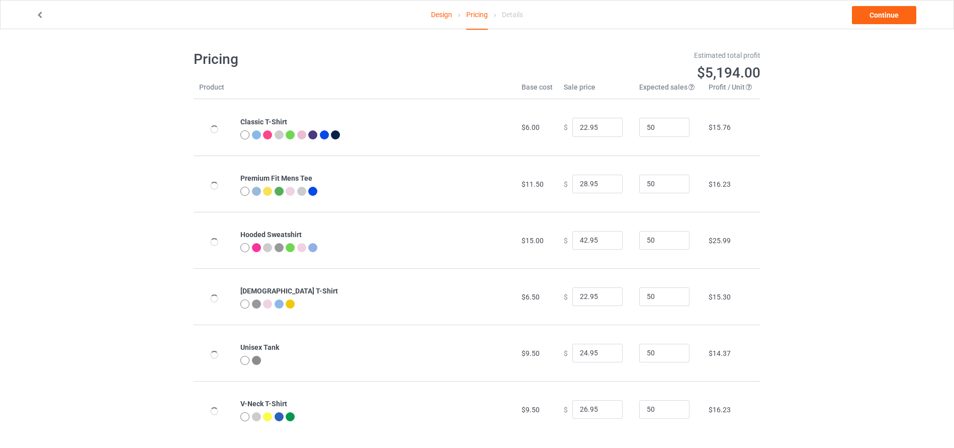
type input "26.95"
type input "32.95"
type input "46.95"
type input "26.95"
type input "28.95"
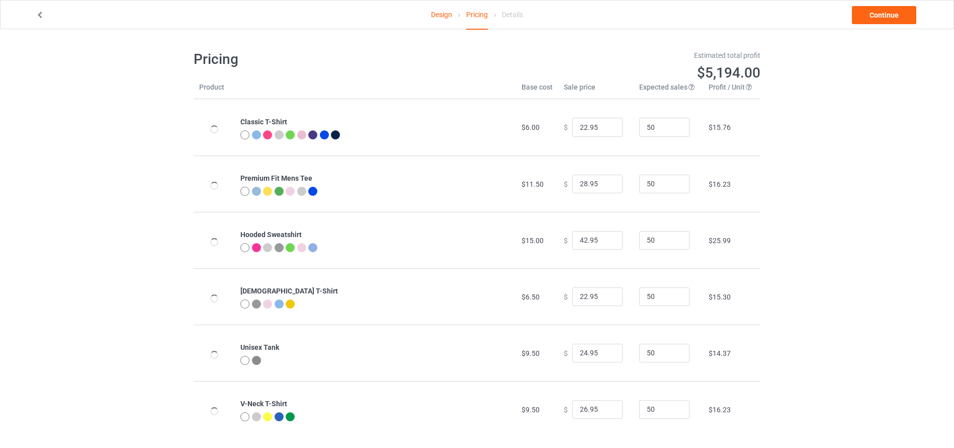
type input "30.95"
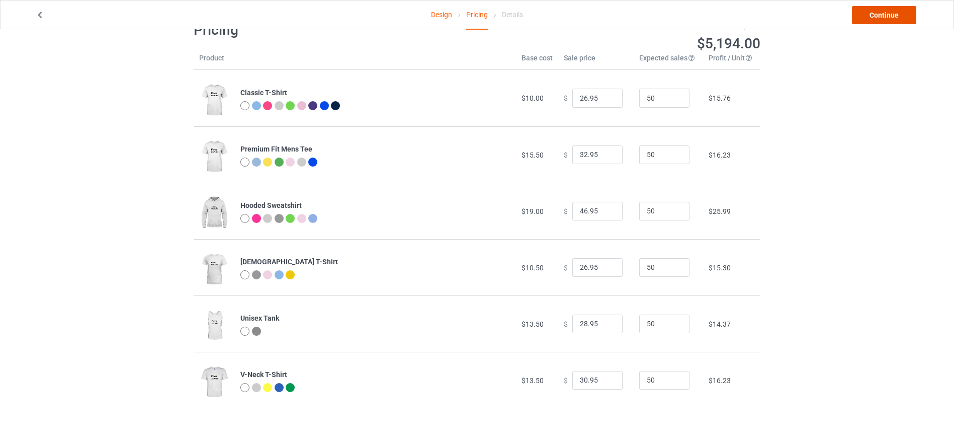
click at [885, 12] on link "Continue" at bounding box center [884, 15] width 64 height 18
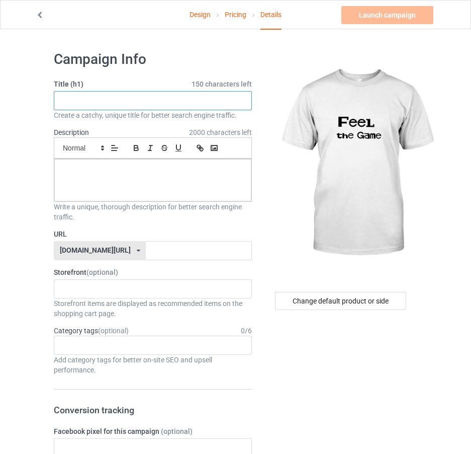
click at [160, 101] on input "text" at bounding box center [153, 100] width 198 height 19
paste input "⚽ World Cup 2026 Mug – Celebrate Football Passion"
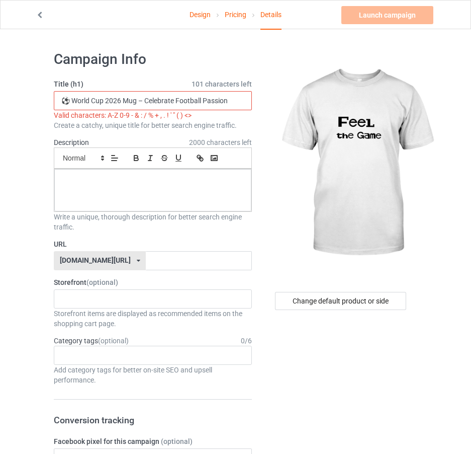
click at [146, 101] on input "⚽ World Cup 2026 Mug – Celebrate Football Passion" at bounding box center [153, 100] width 198 height 19
drag, startPoint x: 72, startPoint y: 99, endPoint x: 57, endPoint y: 96, distance: 14.8
click at [57, 96] on input "⚽ World Cup 2026 Mug nCelebrate Football Passion" at bounding box center [153, 100] width 198 height 19
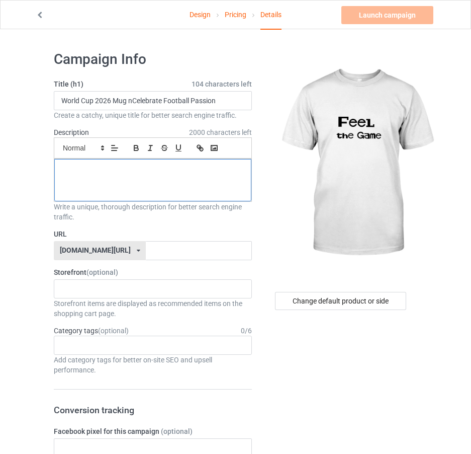
click at [122, 171] on p at bounding box center [152, 171] width 181 height 10
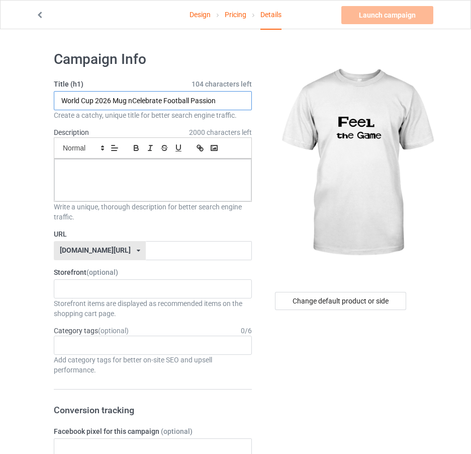
click at [133, 99] on input "World Cup 2026 Mug nCelebrate Football Passion" at bounding box center [153, 100] width 198 height 19
type input "World Cup 2026 Mug Celebrate Football Passion"
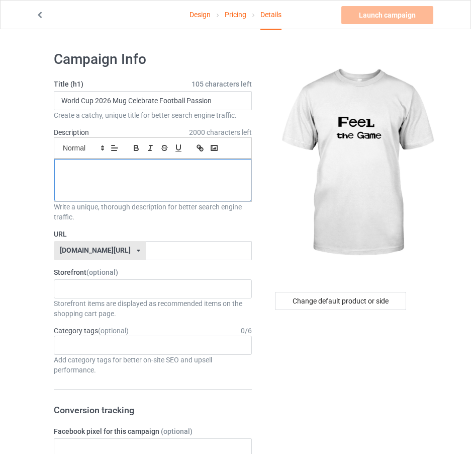
click at [177, 171] on p at bounding box center [152, 171] width 181 height 10
click at [123, 185] on div at bounding box center [152, 180] width 197 height 42
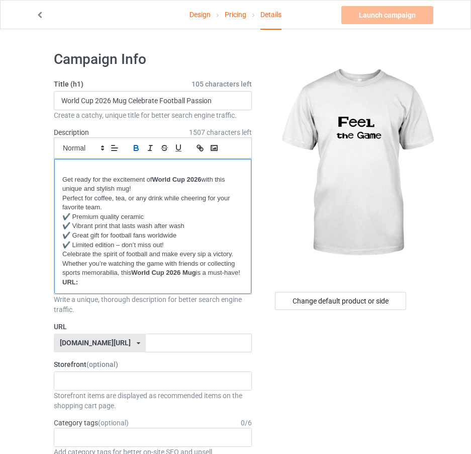
click at [63, 180] on p "Get ready for the excitement of World Cup 2026 with this unique and stylish mug!" at bounding box center [152, 184] width 181 height 19
click at [127, 187] on p "Get ready for the excitement of World Cup 2026 with this unique and stylish mug!" at bounding box center [152, 184] width 181 height 19
click at [129, 190] on p "Get ready for the excitement of World Cup 2026 with this unique and stylish mug!" at bounding box center [152, 184] width 181 height 19
click at [136, 236] on p "✔️ Great gift for football fans worldwide" at bounding box center [152, 236] width 181 height 10
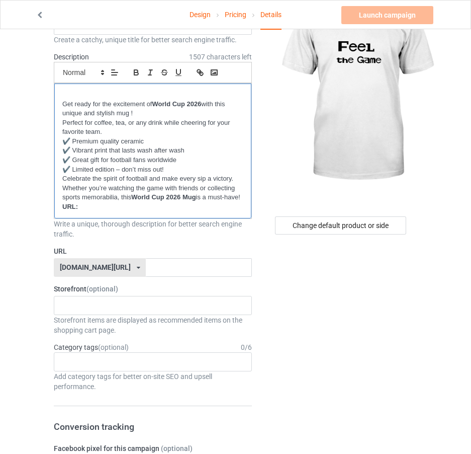
click at [120, 212] on p "URL:" at bounding box center [152, 207] width 181 height 10
click at [157, 276] on input "text" at bounding box center [199, 267] width 106 height 19
drag, startPoint x: 101, startPoint y: 214, endPoint x: 56, endPoint y: 215, distance: 44.8
click at [56, 215] on div "Get ready for the excitement of World Cup 2026 with this unique and stylish mug…" at bounding box center [152, 151] width 197 height 135
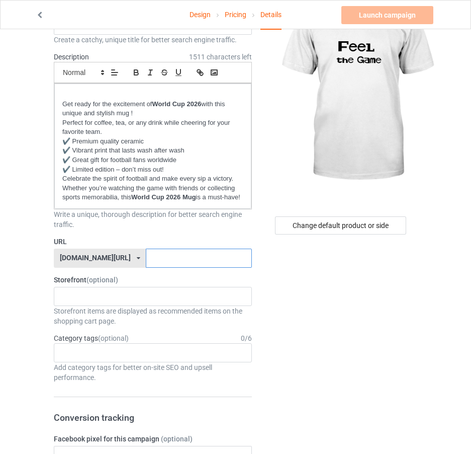
click at [203, 265] on input "text" at bounding box center [199, 258] width 106 height 19
paste input "teechip.com/worldcup-2026-mug"
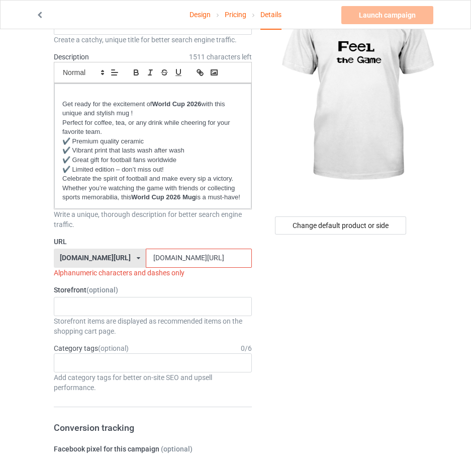
drag, startPoint x: 166, startPoint y: 266, endPoint x: 124, endPoint y: 266, distance: 41.8
click at [146, 266] on input "teechip.com/worldcup-2026-mug" at bounding box center [199, 258] width 106 height 19
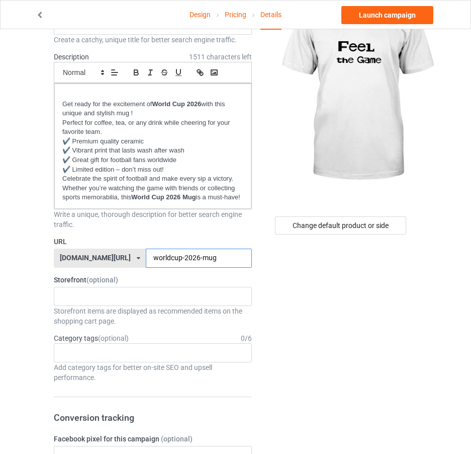
type input "worldcup-2026-mug"
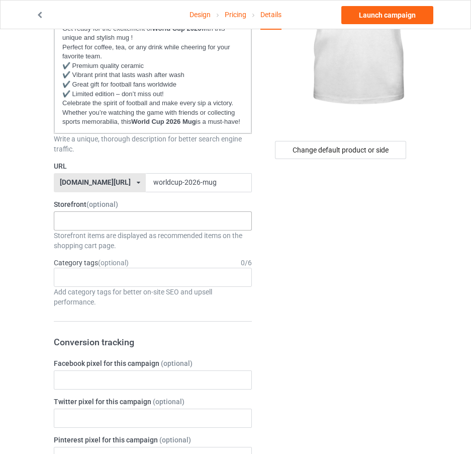
click at [195, 230] on div "No result found" at bounding box center [153, 220] width 198 height 19
paste input "FootballFansGear"
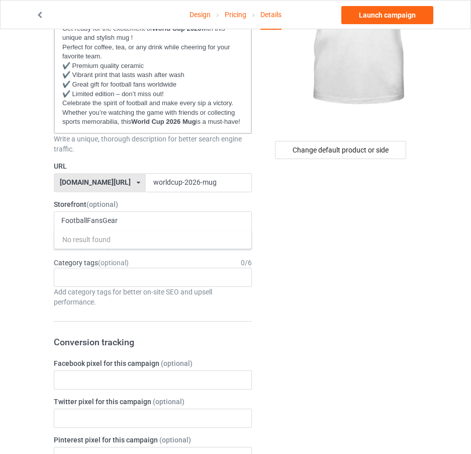
click at [88, 225] on input "FootballFansGear" at bounding box center [97, 220] width 72 height 9
type input "Football FansGear"
click at [156, 279] on div "Age > 1-19 > 1 Age > 1-12 Months > 1 Month Age > 1-12 Months Age > 1-19 Age > 1…" at bounding box center [153, 277] width 198 height 19
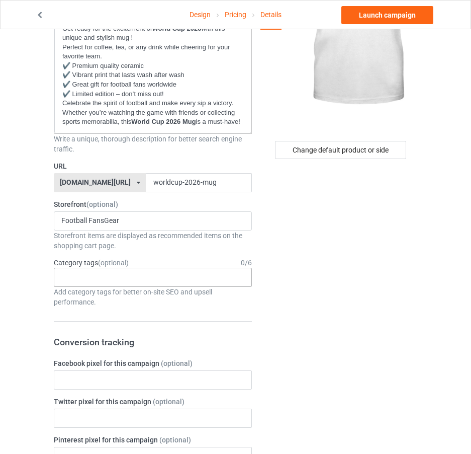
click at [200, 281] on div "Age > 1-19 > 1 Age > 1-12 Months > 1 Month Age > 1-12 Months Age > 1-19 Age > 1…" at bounding box center [153, 277] width 198 height 19
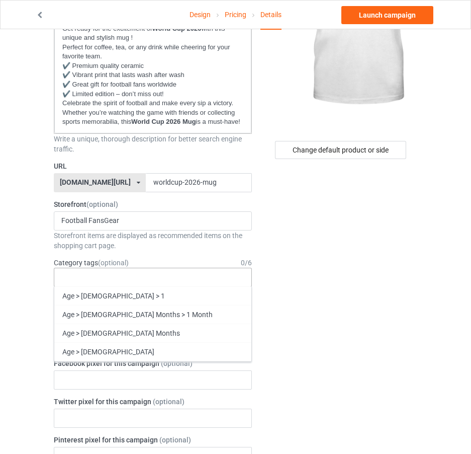
paste input "World Cup 2026, Football, Soccer, Mug, Sports, Gift"
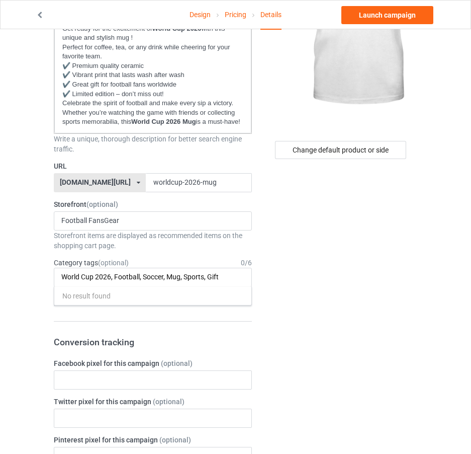
type input "World Cup 2026, Football, Soccer, Mug, Sports, Gift"
click at [165, 382] on input "text" at bounding box center [153, 379] width 198 height 19
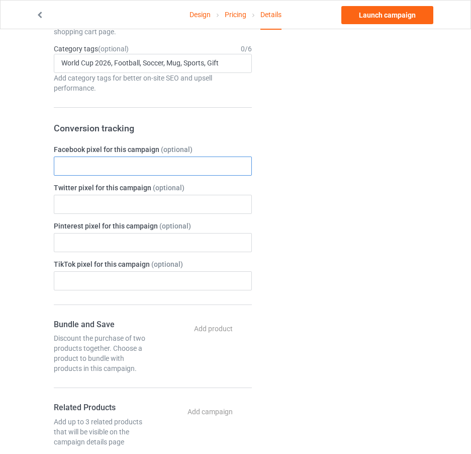
scroll to position [340, 0]
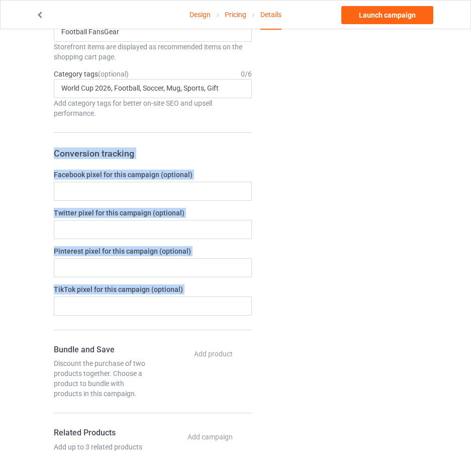
drag, startPoint x: 53, startPoint y: 159, endPoint x: 214, endPoint y: 327, distance: 232.4
click at [214, 327] on div "Campaign Info Title (h1) 105 characters left World Cup 2026 Mug Celebrate Footb…" at bounding box center [153, 313] width 212 height 1219
copy form "Conversion tracking Facebook pixel for this campaign (optional) Twitter pixel f…"
click at [200, 249] on form "Title (h1) 105 characters left World Cup 2026 Mug Celebrate Football Passion Cr…" at bounding box center [153, 292] width 198 height 1106
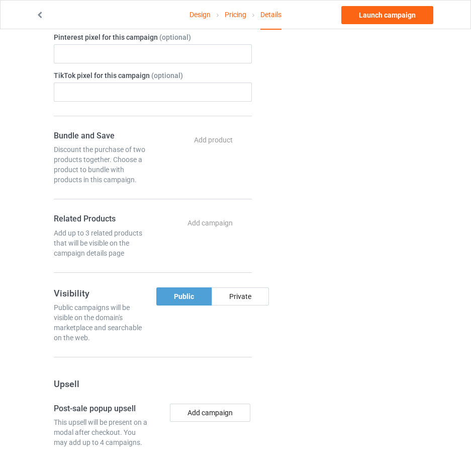
scroll to position [616, 0]
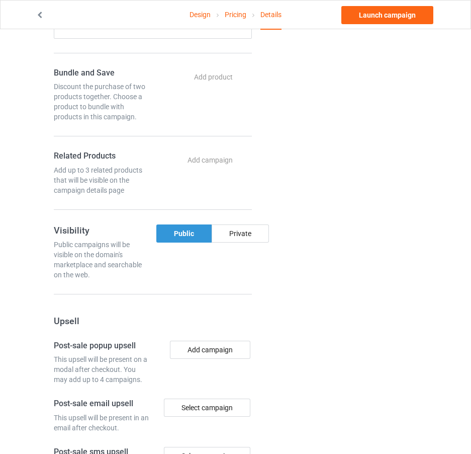
click at [185, 234] on div "Public" at bounding box center [183, 233] width 55 height 18
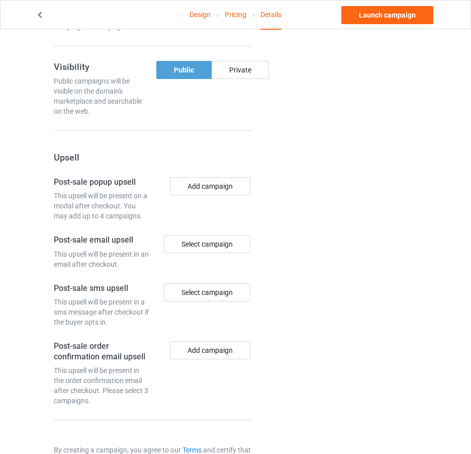
scroll to position [832, 0]
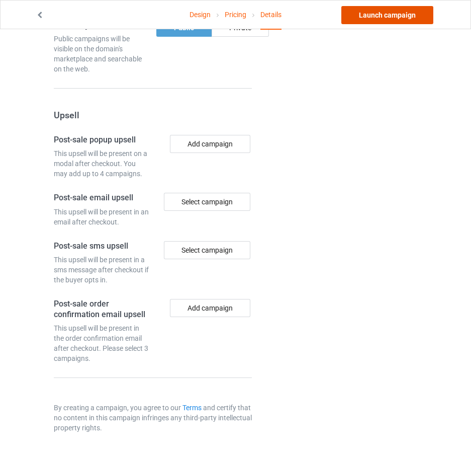
click at [391, 9] on link "Launch campaign" at bounding box center [388, 15] width 92 height 18
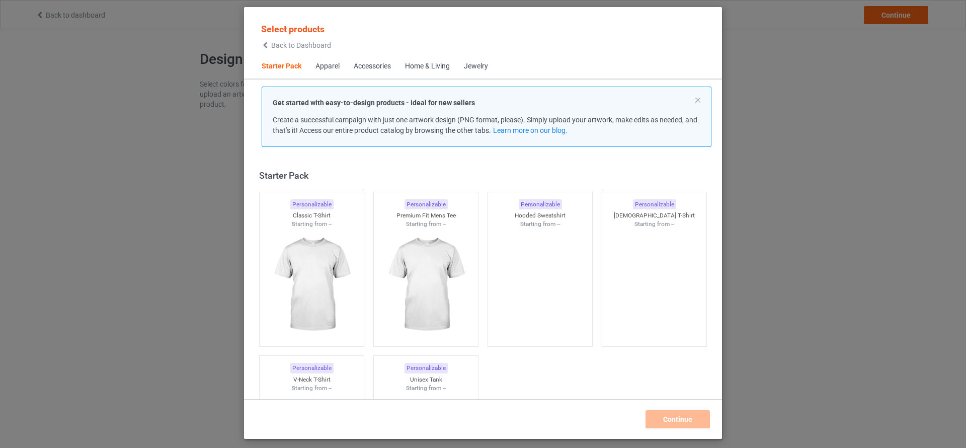
scroll to position [13, 0]
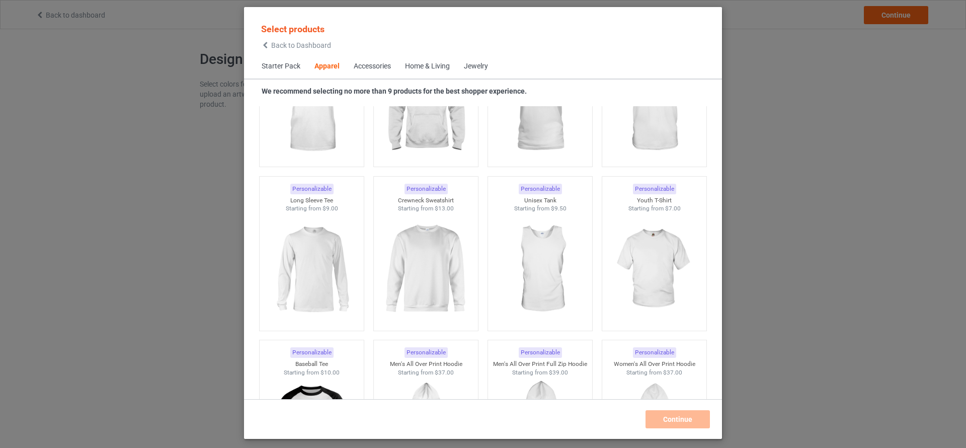
scroll to position [642, 0]
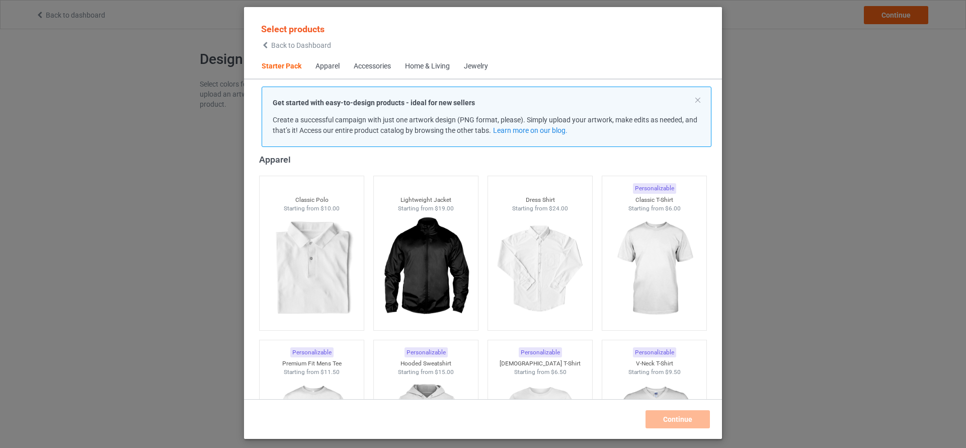
scroll to position [353, 0]
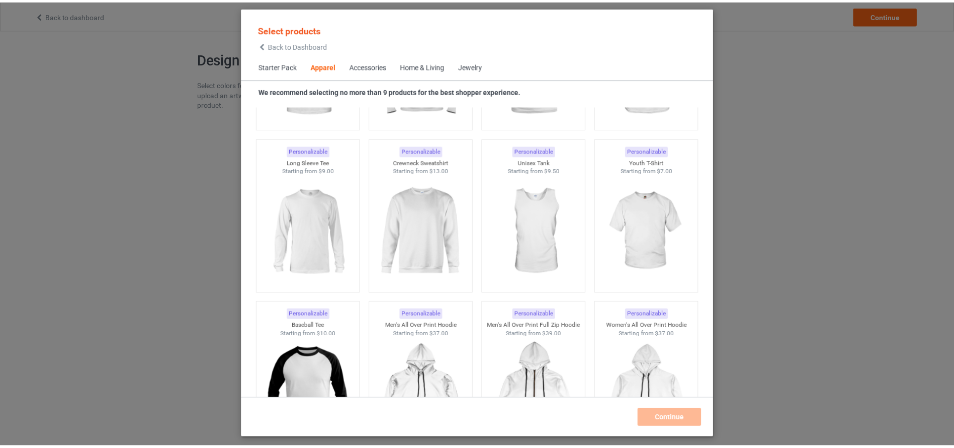
scroll to position [705, 0]
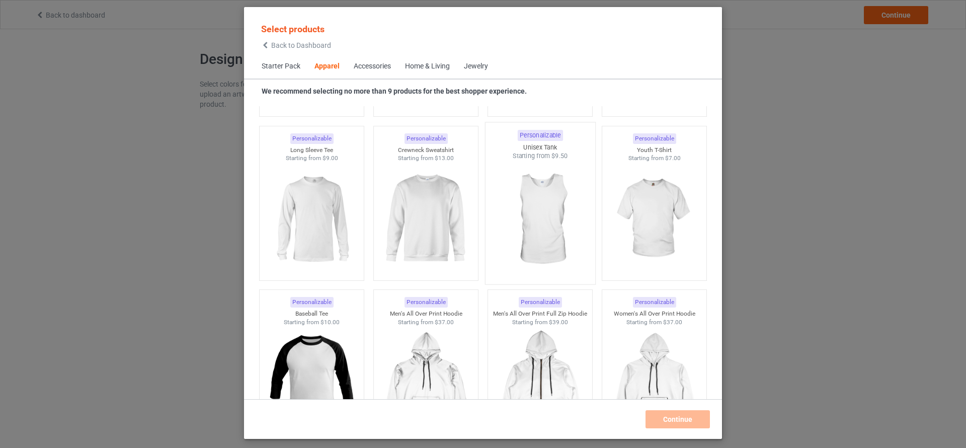
click at [540, 214] on img at bounding box center [540, 219] width 95 height 118
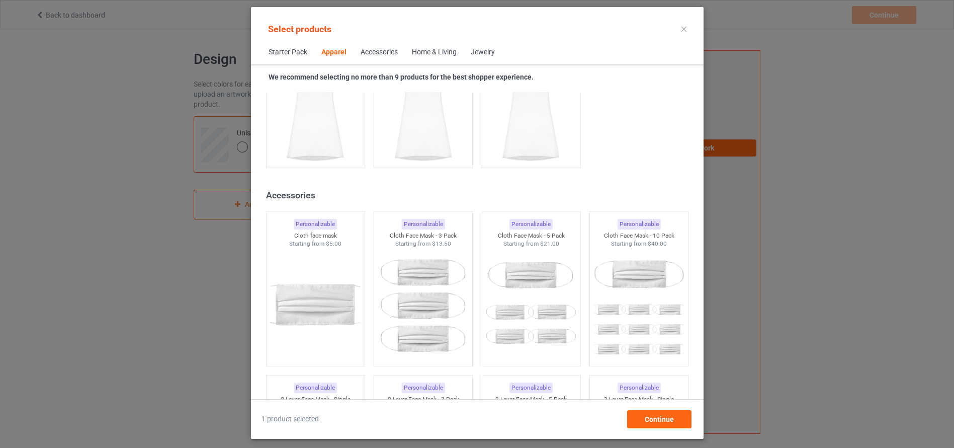
scroll to position [2177, 0]
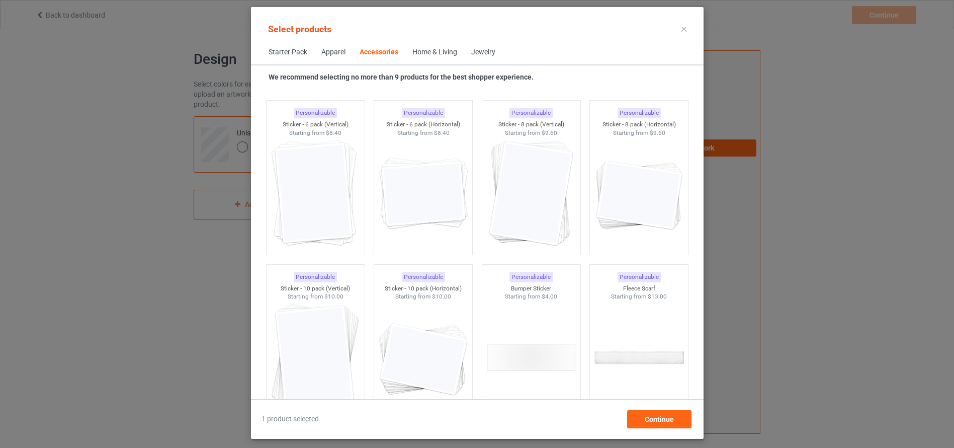
scroll to position [3711, 0]
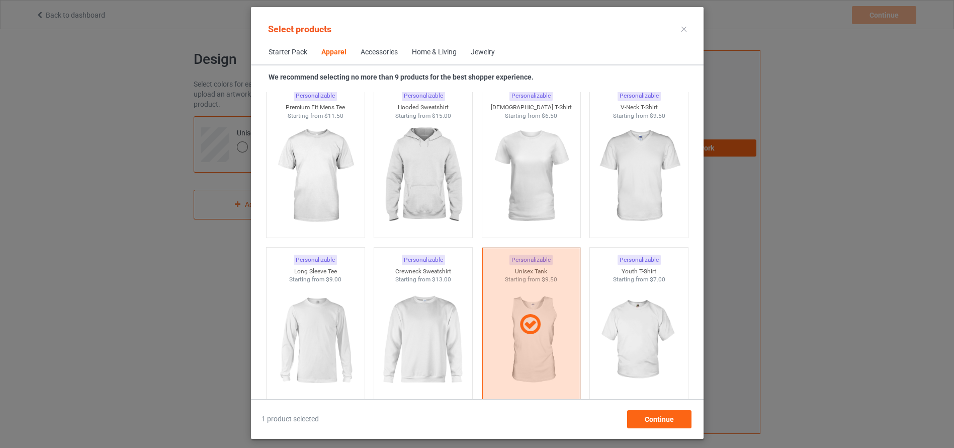
scroll to position [557, 0]
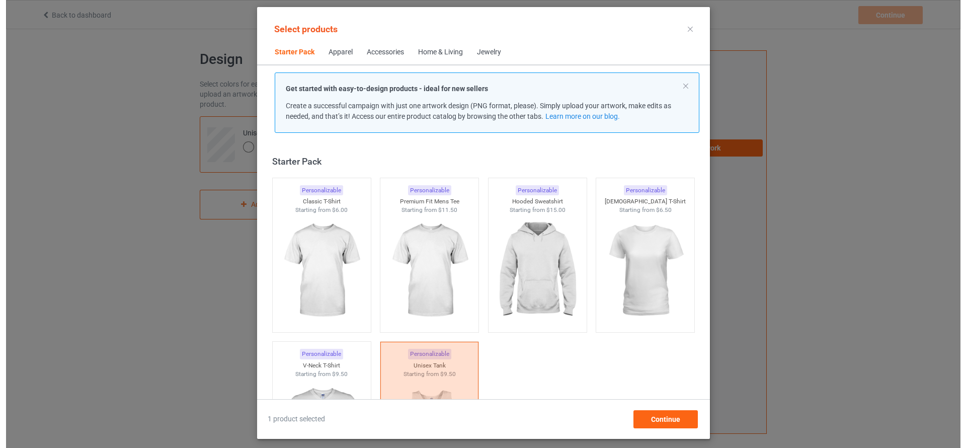
scroll to position [113, 0]
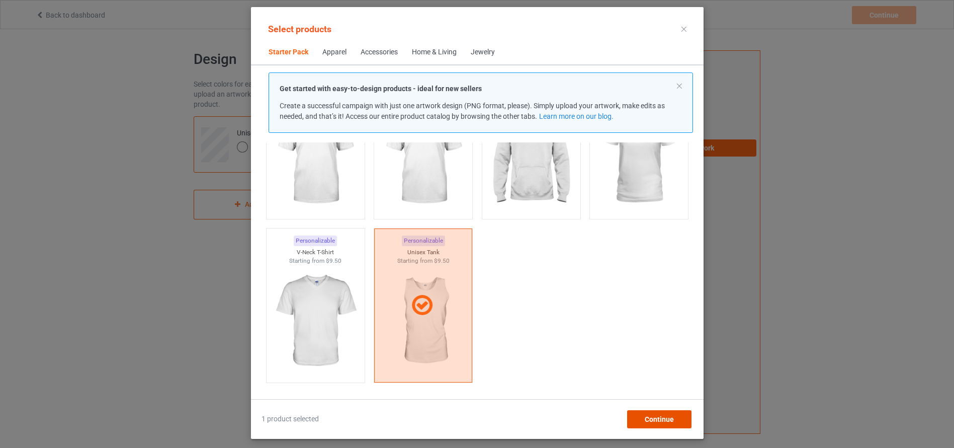
click at [653, 413] on div "Continue" at bounding box center [659, 419] width 64 height 18
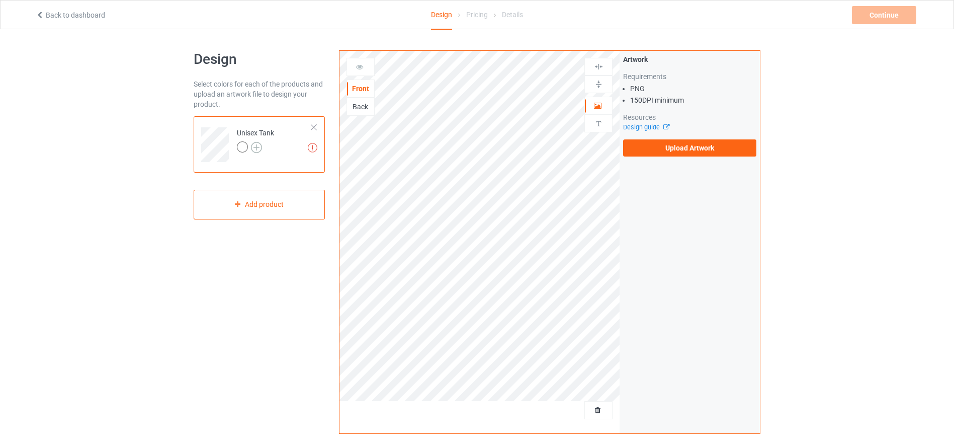
click at [259, 142] on img at bounding box center [256, 147] width 11 height 11
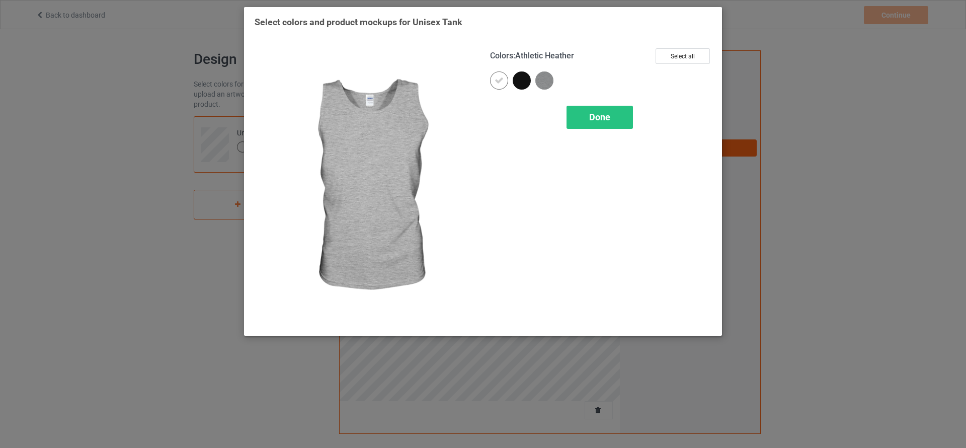
click at [538, 79] on img at bounding box center [544, 80] width 18 height 18
click at [602, 114] on span "Done" at bounding box center [599, 117] width 21 height 11
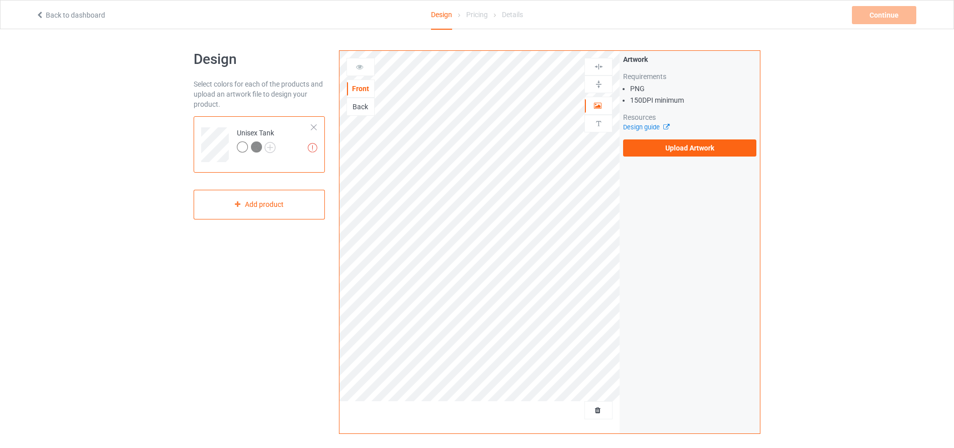
click at [244, 143] on div at bounding box center [242, 146] width 11 height 11
click at [276, 145] on td "Missing artworks Unisex Tank" at bounding box center [274, 141] width 86 height 42
click at [271, 146] on img at bounding box center [270, 147] width 11 height 11
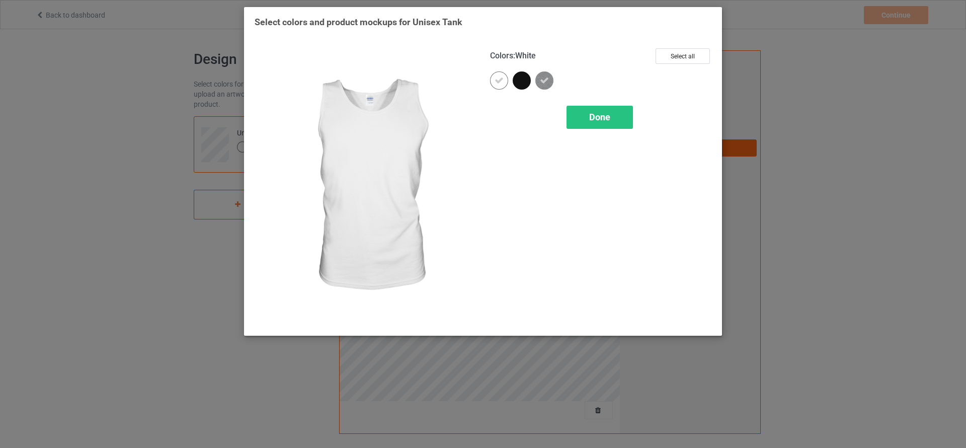
click at [501, 79] on icon at bounding box center [499, 80] width 9 height 9
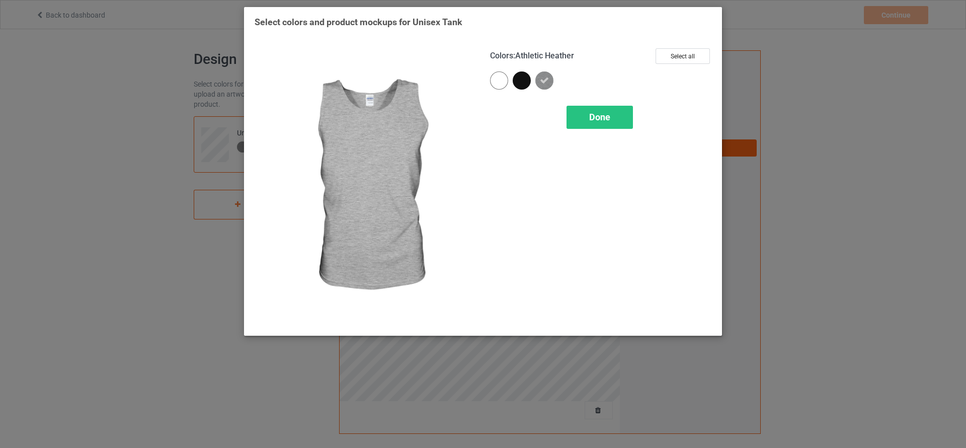
click at [539, 82] on img at bounding box center [544, 80] width 18 height 18
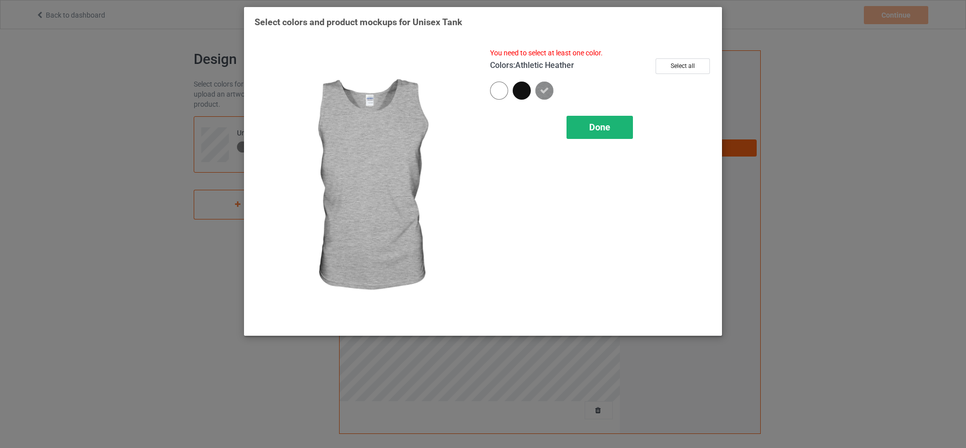
click at [592, 121] on div "Done" at bounding box center [600, 127] width 66 height 23
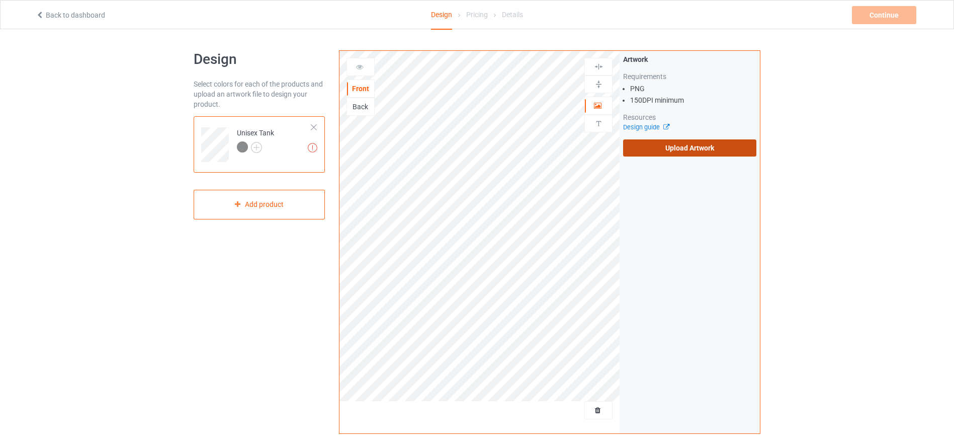
click at [647, 144] on label "Upload Artwork" at bounding box center [689, 147] width 133 height 17
click at [0, 0] on input "Upload Artwork" at bounding box center [0, 0] width 0 height 0
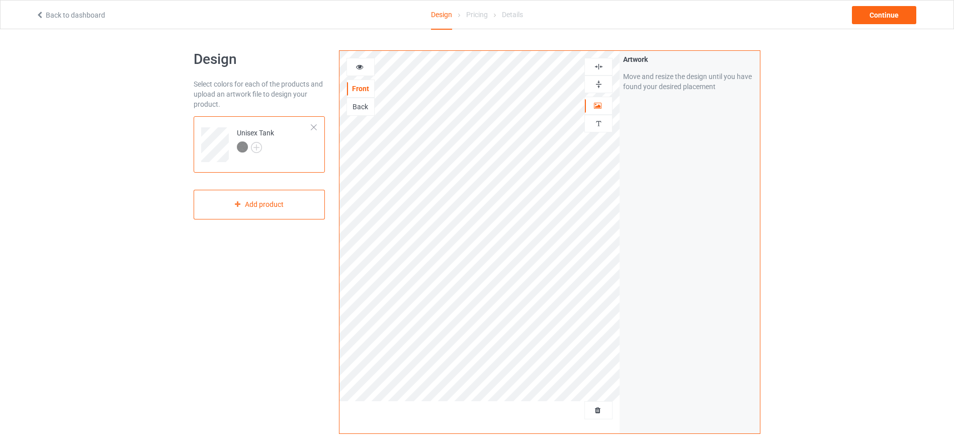
click at [623, 203] on div "Artwork Move and resize the design until you have found your desired placement" at bounding box center [690, 242] width 140 height 382
click at [604, 124] on div at bounding box center [598, 124] width 27 height 10
click at [598, 106] on icon at bounding box center [598, 104] width 9 height 7
click at [599, 108] on icon at bounding box center [598, 104] width 9 height 7
click at [597, 123] on img at bounding box center [599, 124] width 10 height 10
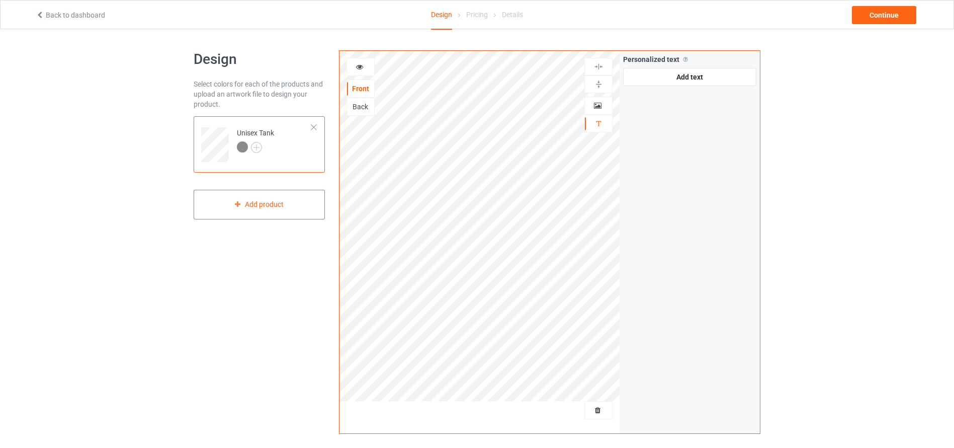
click at [598, 98] on div "Artwork" at bounding box center [599, 106] width 28 height 18
click at [597, 104] on icon at bounding box center [598, 104] width 9 height 7
click at [361, 71] on div at bounding box center [360, 67] width 27 height 10
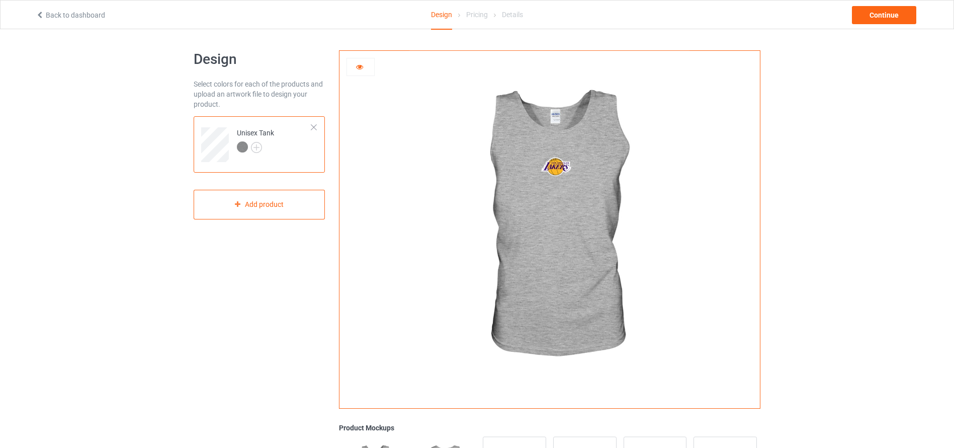
click at [363, 61] on div at bounding box center [361, 67] width 28 height 18
click at [362, 72] on div at bounding box center [360, 67] width 27 height 10
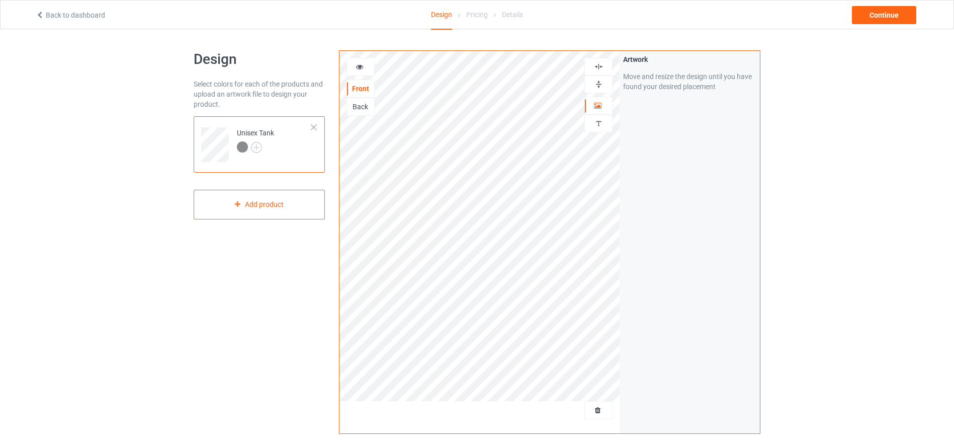
click at [350, 104] on div "Back" at bounding box center [360, 107] width 27 height 10
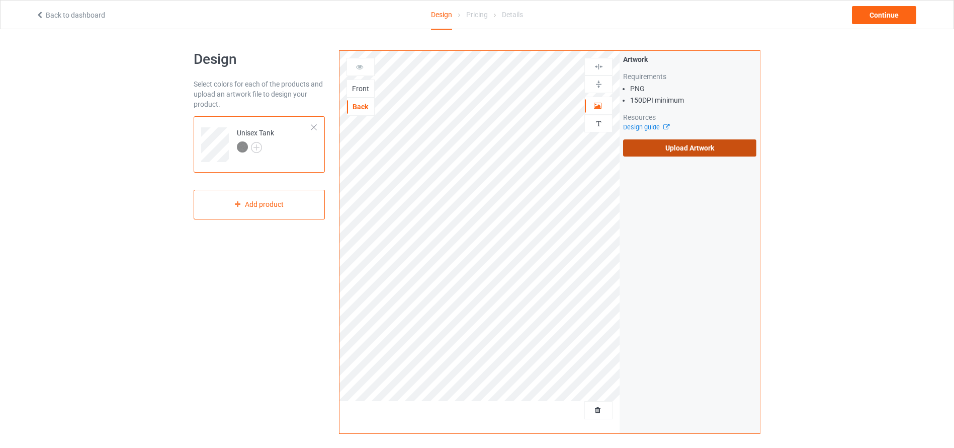
click at [659, 143] on label "Upload Artwork" at bounding box center [689, 147] width 133 height 17
click at [0, 0] on input "Upload Artwork" at bounding box center [0, 0] width 0 height 0
click at [717, 140] on label "Upload Artwork" at bounding box center [689, 147] width 133 height 17
click at [0, 0] on input "Upload Artwork" at bounding box center [0, 0] width 0 height 0
click at [659, 155] on label "Upload Artwork" at bounding box center [689, 147] width 133 height 17
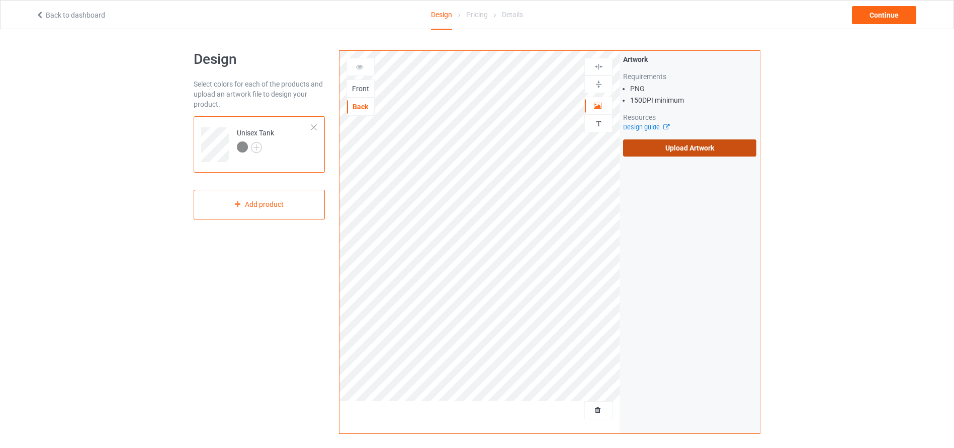
click at [0, 0] on input "Upload Artwork" at bounding box center [0, 0] width 0 height 0
click at [653, 141] on label "Upload Artwork" at bounding box center [689, 147] width 133 height 17
click at [0, 0] on input "Upload Artwork" at bounding box center [0, 0] width 0 height 0
click at [663, 148] on label "Upload Artwork" at bounding box center [689, 147] width 133 height 17
click at [0, 0] on input "Upload Artwork" at bounding box center [0, 0] width 0 height 0
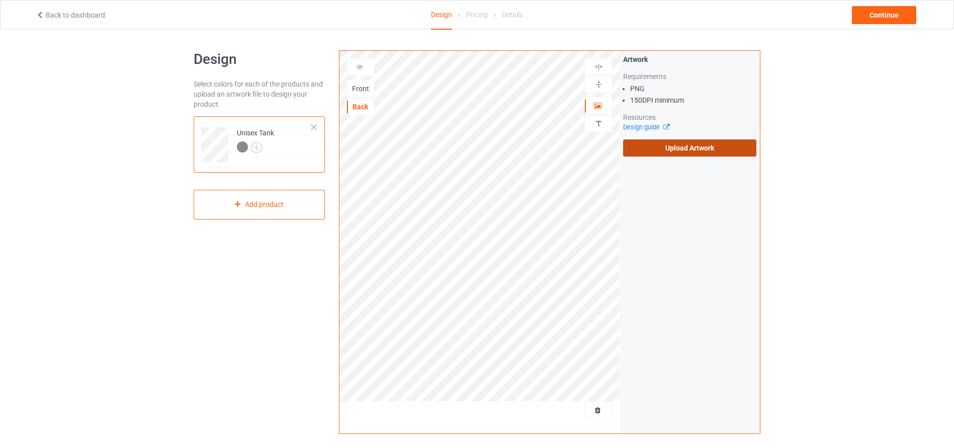
click at [651, 141] on label "Upload Artwork" at bounding box center [689, 147] width 133 height 17
click at [0, 0] on input "Upload Artwork" at bounding box center [0, 0] width 0 height 0
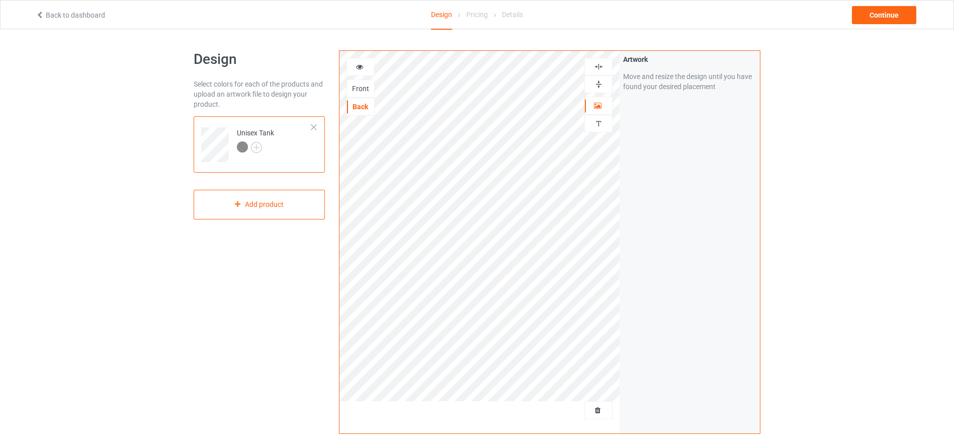
click at [354, 70] on div at bounding box center [360, 67] width 27 height 10
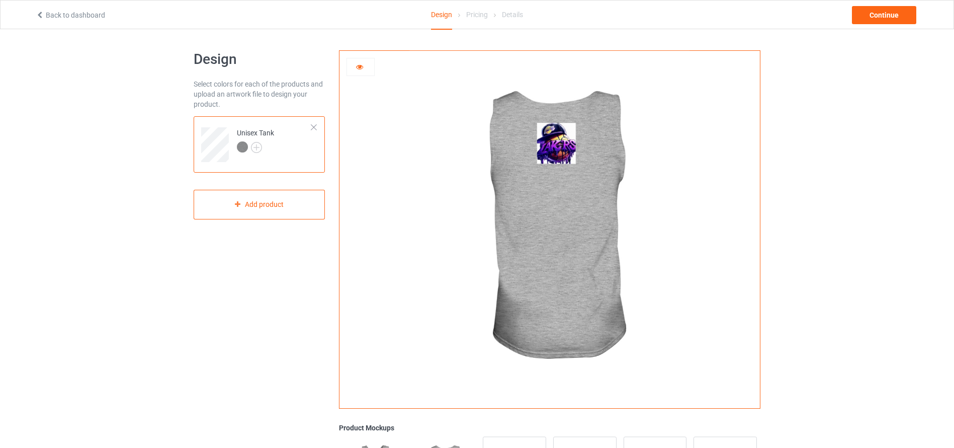
click at [363, 65] on icon at bounding box center [360, 65] width 9 height 7
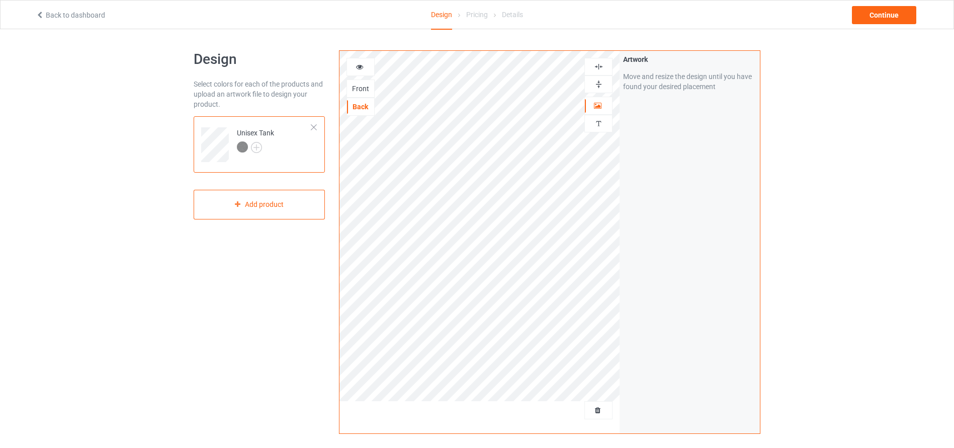
click at [364, 89] on div "Front" at bounding box center [360, 89] width 27 height 10
click at [605, 122] on div at bounding box center [598, 124] width 27 height 10
click at [662, 78] on div "Add text" at bounding box center [689, 77] width 133 height 18
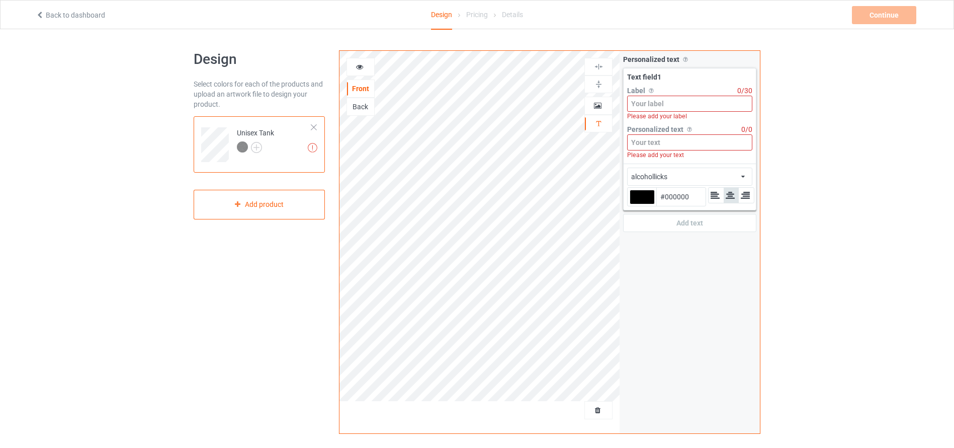
click at [659, 106] on input at bounding box center [689, 104] width 125 height 16
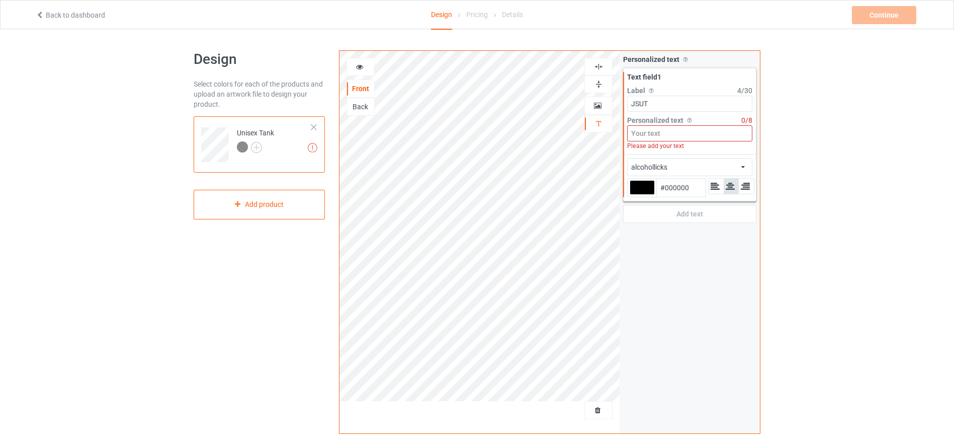
type input "JSUT"
click at [645, 138] on input at bounding box center [689, 133] width 125 height 16
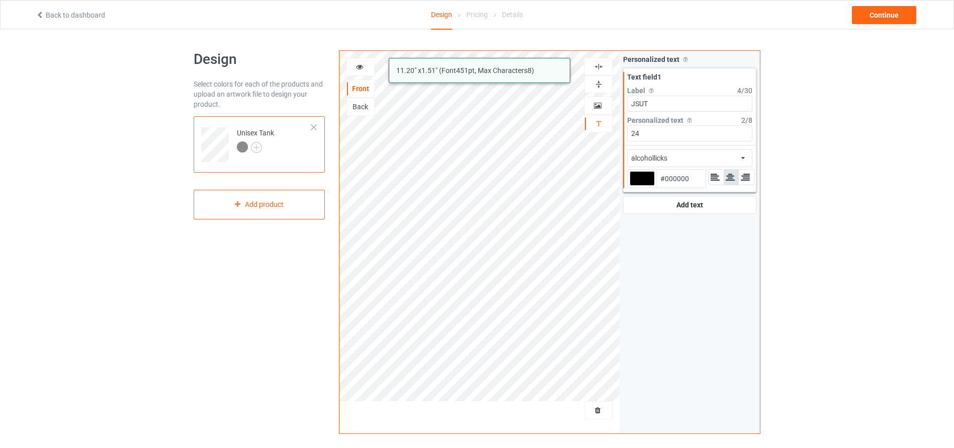
type input "24"
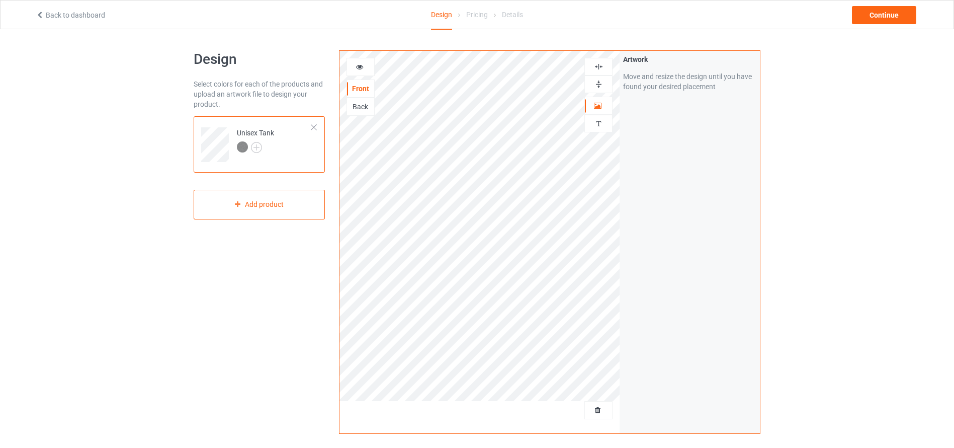
click at [359, 65] on icon at bounding box center [360, 65] width 9 height 7
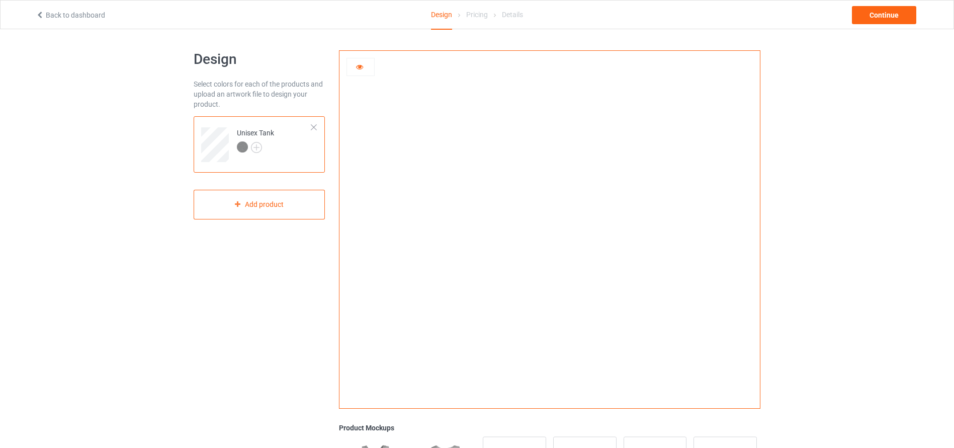
click at [354, 64] on div at bounding box center [360, 67] width 27 height 10
